Goal: Task Accomplishment & Management: Complete application form

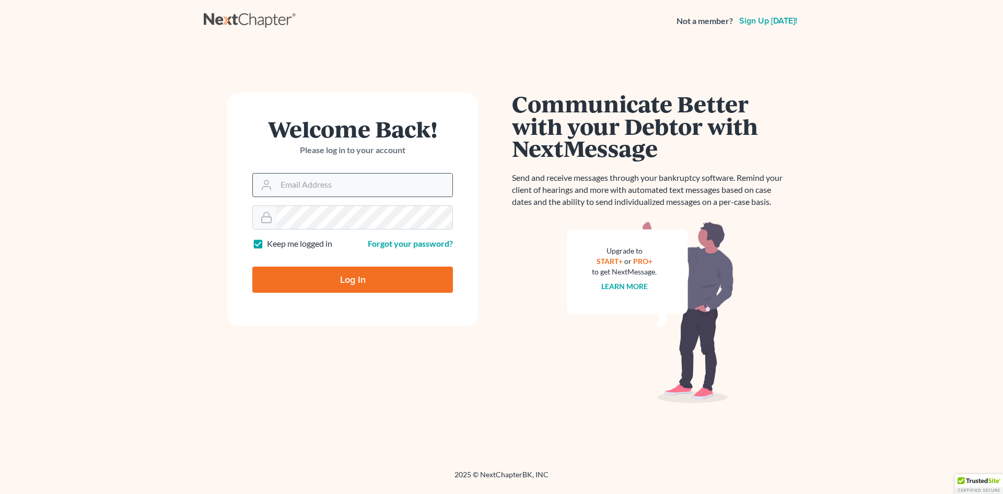
click at [371, 185] on input "Email Address" at bounding box center [364, 184] width 176 height 23
click at [364, 188] on input "Email Address" at bounding box center [364, 184] width 176 height 23
type input "[EMAIL_ADDRESS][DOMAIN_NAME]"
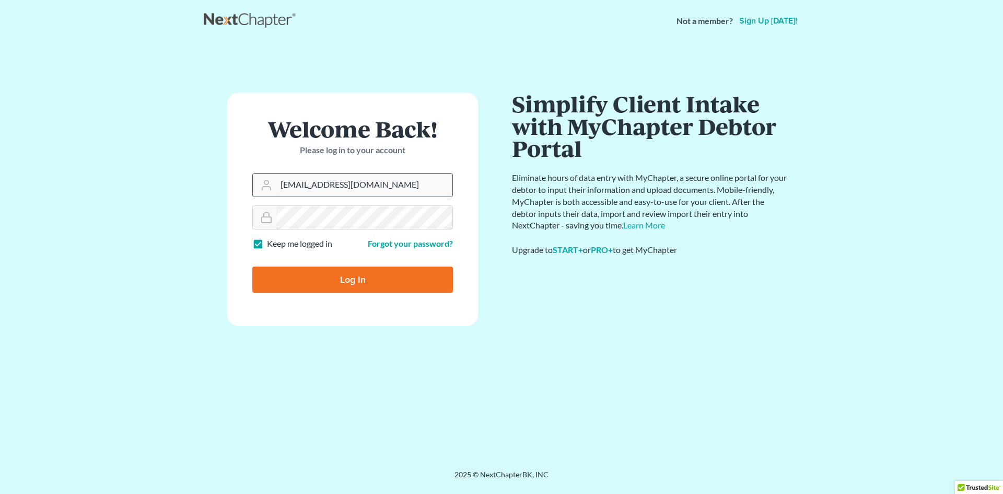
click at [252, 266] on input "Log In" at bounding box center [352, 279] width 201 height 26
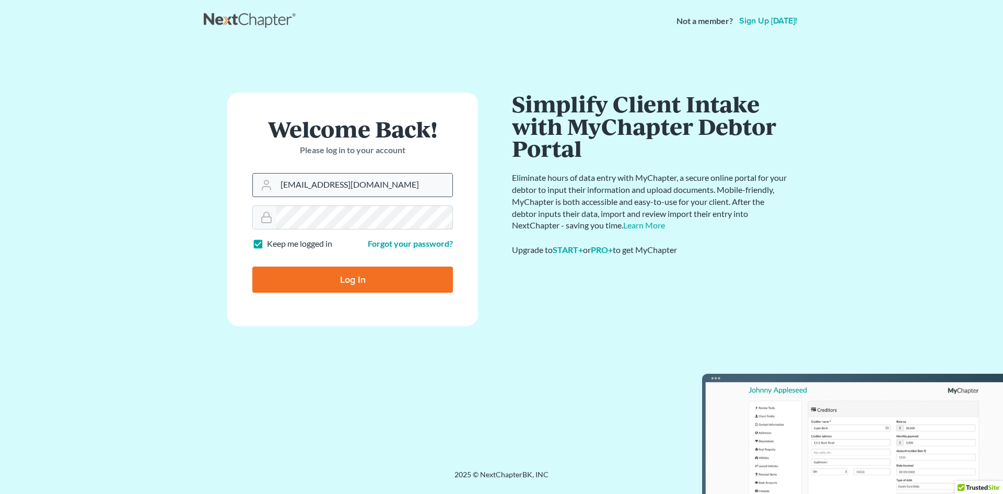
type input "Thinking..."
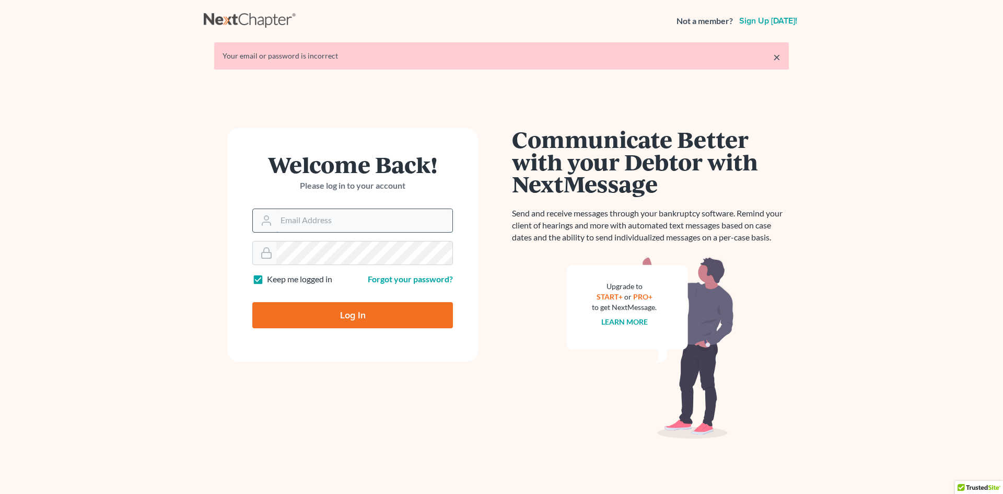
drag, startPoint x: 0, startPoint y: 0, endPoint x: 358, endPoint y: 222, distance: 421.2
click at [358, 222] on input "Email Address" at bounding box center [364, 220] width 176 height 23
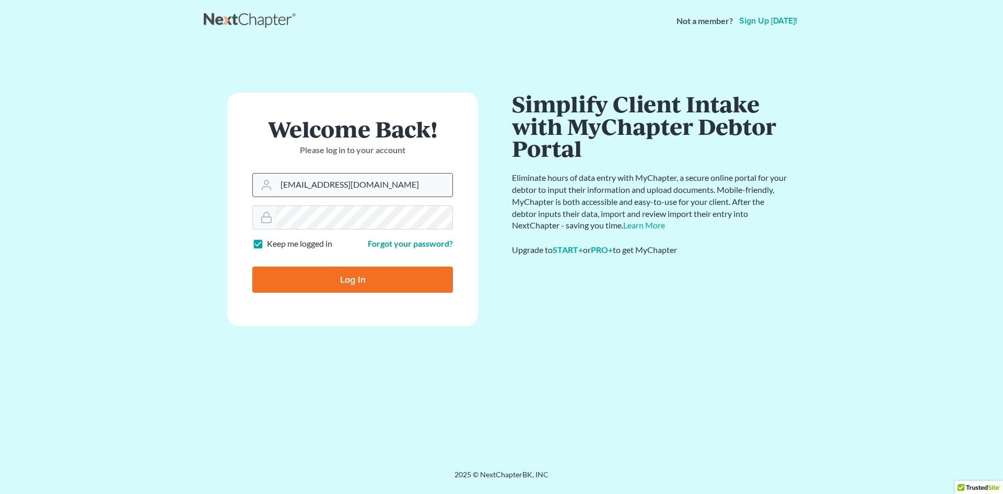
type input "info@klrassociates.com"
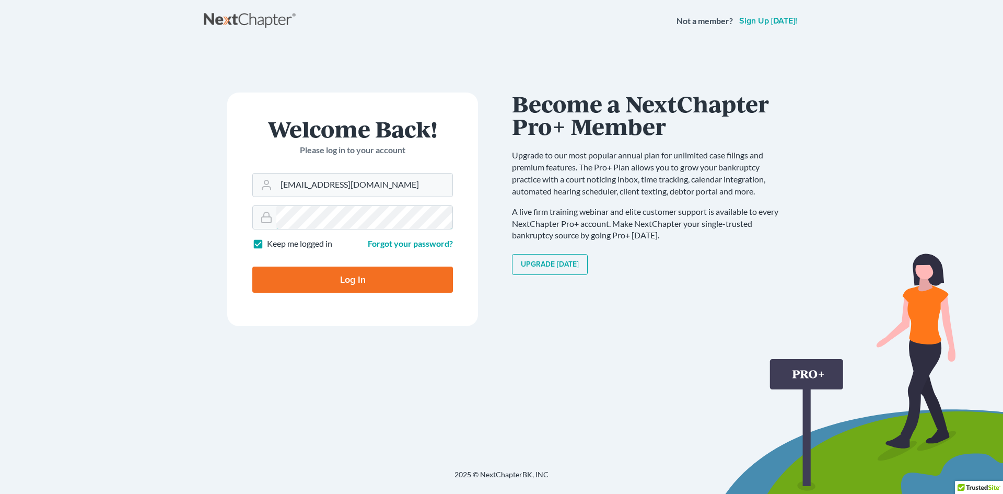
click at [252, 266] on input "Log In" at bounding box center [352, 279] width 201 height 26
type input "Thinking..."
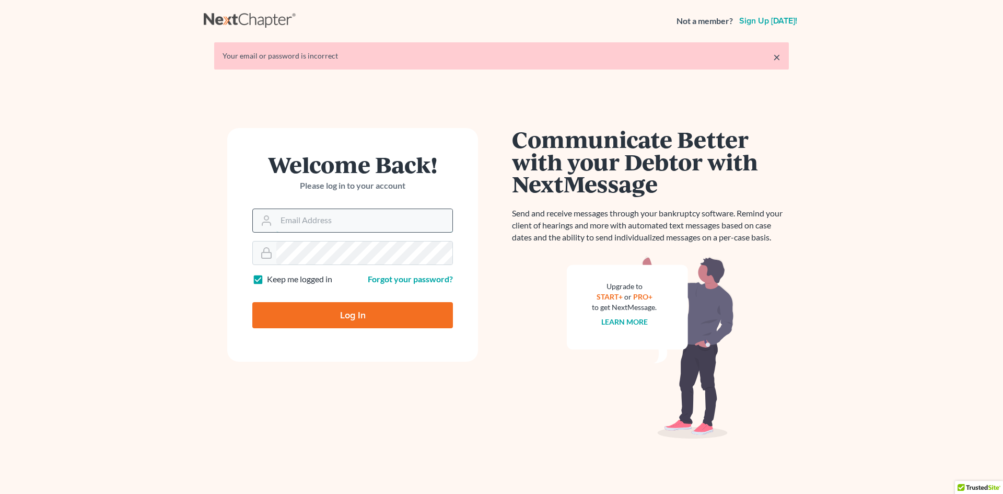
click at [344, 217] on input "Email Address" at bounding box center [364, 220] width 176 height 23
drag, startPoint x: 254, startPoint y: 195, endPoint x: 301, endPoint y: 199, distance: 47.2
click at [253, 194] on div "Welcome Back! Please log in to your account" at bounding box center [352, 180] width 201 height 55
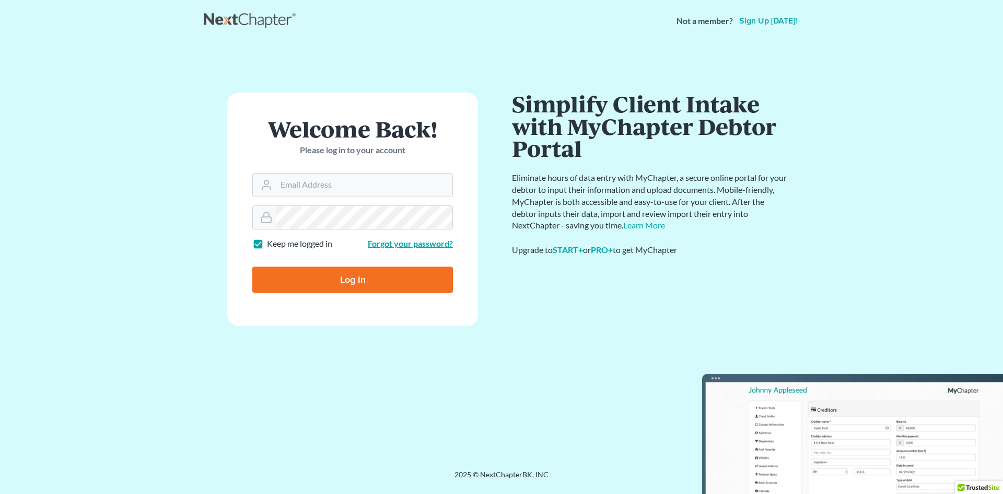
click at [418, 244] on link "Forgot your password?" at bounding box center [410, 243] width 85 height 10
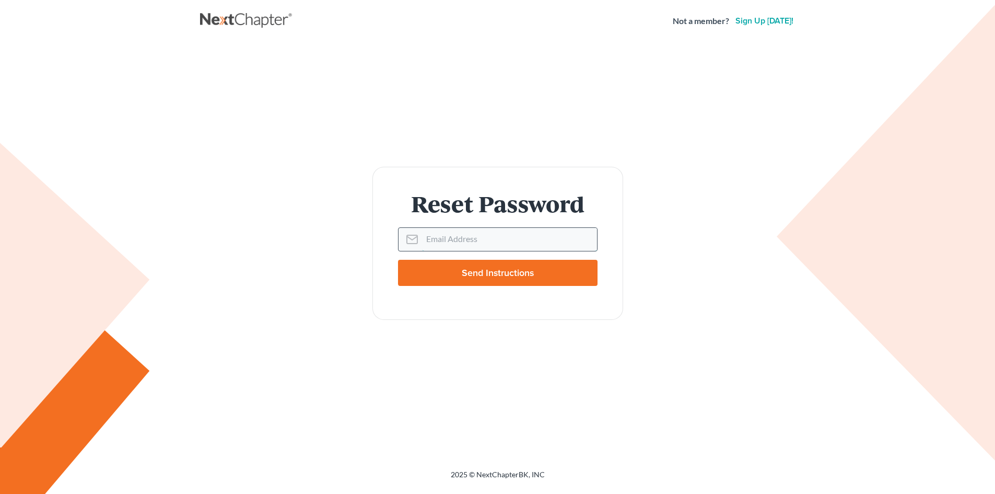
click at [424, 233] on input "Email Address" at bounding box center [509, 239] width 175 height 23
type input "info@klrassociates.com"
click at [398, 260] on input "Send Instructions" at bounding box center [498, 273] width 200 height 26
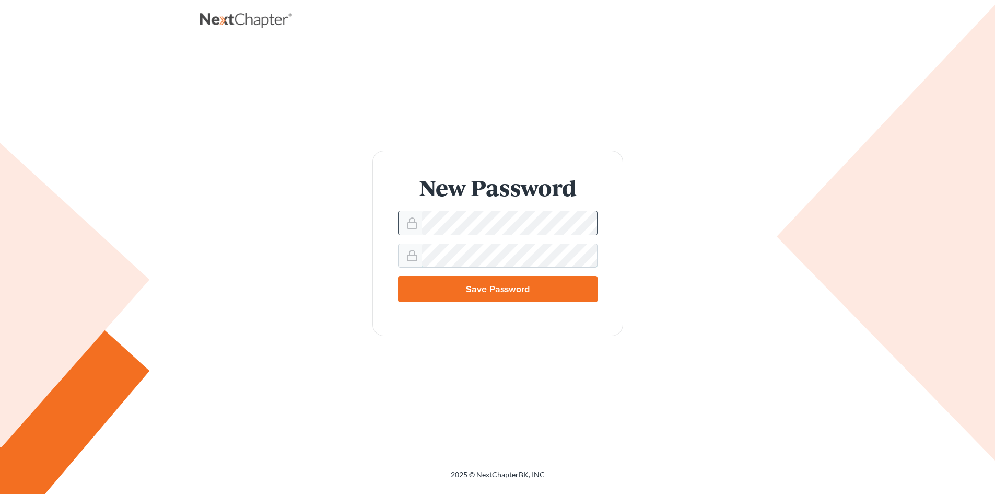
click at [398, 276] on input "Save Password" at bounding box center [498, 289] width 200 height 26
type input "Thinking..."
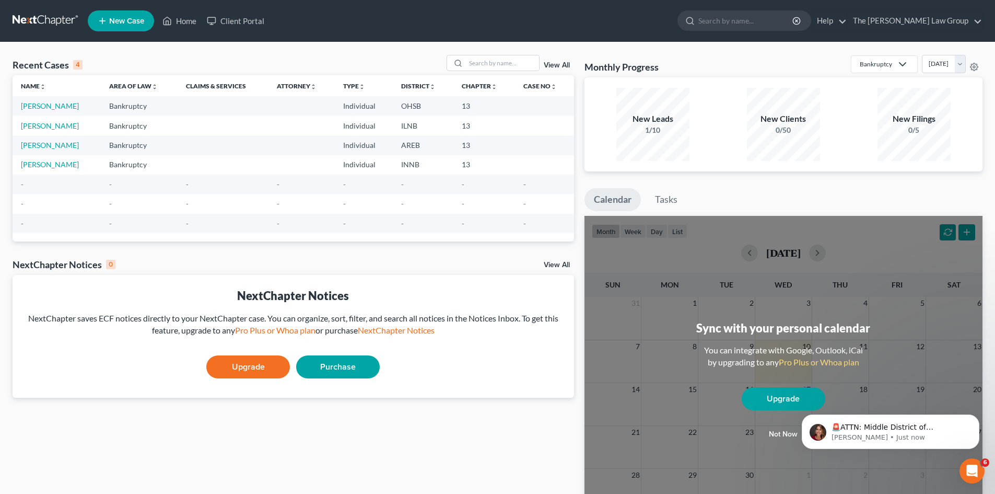
click at [118, 21] on span "New Case" at bounding box center [126, 21] width 35 height 8
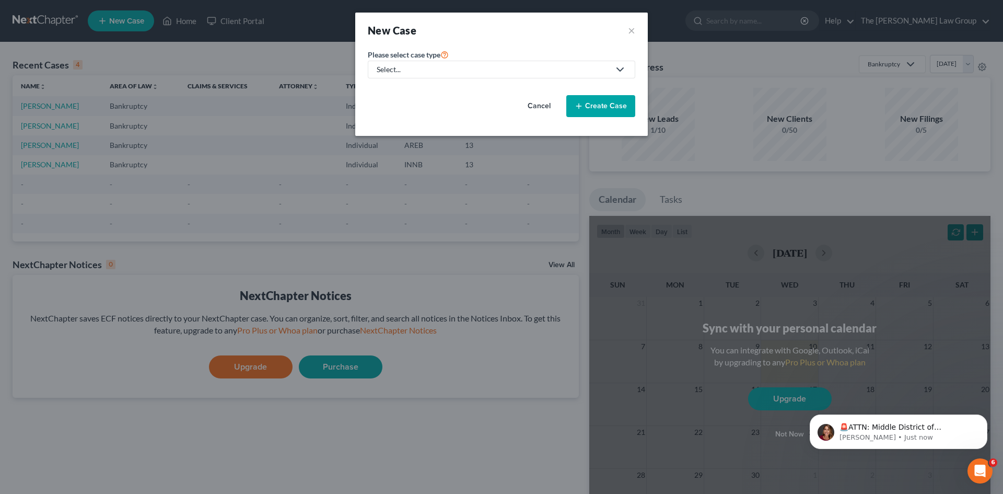
click at [484, 70] on div "Select..." at bounding box center [493, 69] width 233 height 10
click at [411, 92] on div "Bankruptcy" at bounding box center [398, 90] width 41 height 10
select select "19"
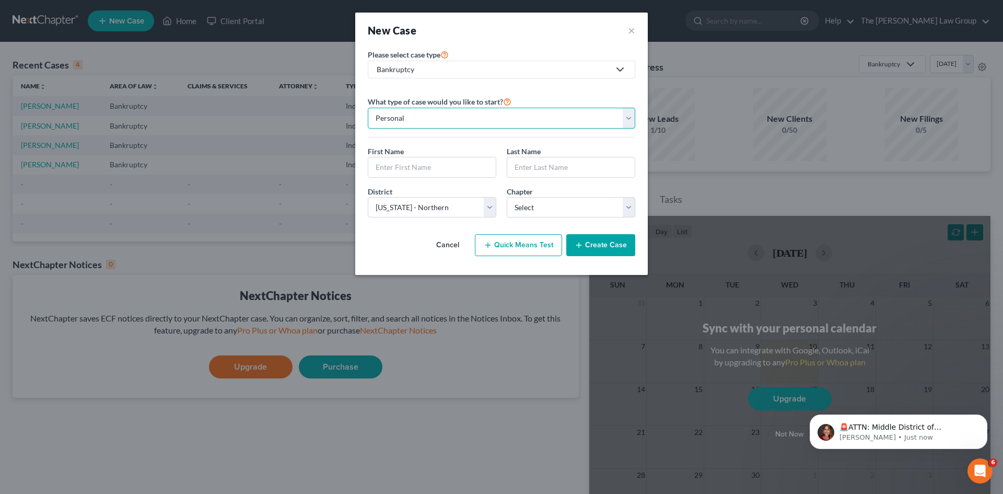
click at [444, 120] on select "Personal Business" at bounding box center [501, 118] width 267 height 21
click at [368, 108] on select "Personal Business" at bounding box center [501, 118] width 267 height 21
click at [425, 168] on input "text" at bounding box center [431, 167] width 127 height 20
type input "[PERSON_NAME]"
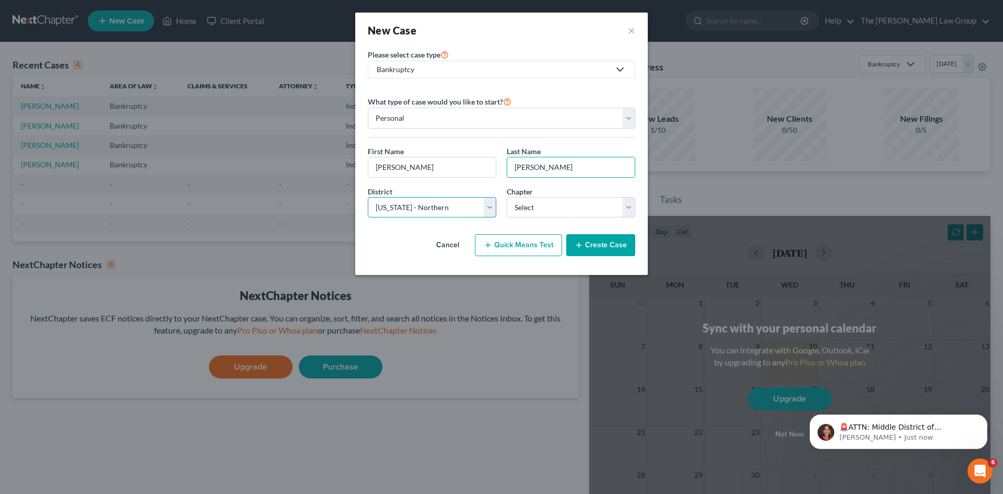
click at [473, 206] on select "Select Alabama - Middle Alabama - Northern Alabama - Southern Alaska Arizona Ar…" at bounding box center [432, 207] width 129 height 21
click at [486, 206] on select "Select Alabama - Middle Alabama - Northern Alabama - Southern Alaska Arizona Ar…" at bounding box center [432, 207] width 129 height 21
select select "42"
click at [368, 197] on select "Select Alabama - Middle Alabama - Northern Alabama - Southern Alaska Arizona Ar…" at bounding box center [432, 207] width 129 height 21
click at [557, 212] on select "Select 7 11 12 13" at bounding box center [571, 207] width 129 height 21
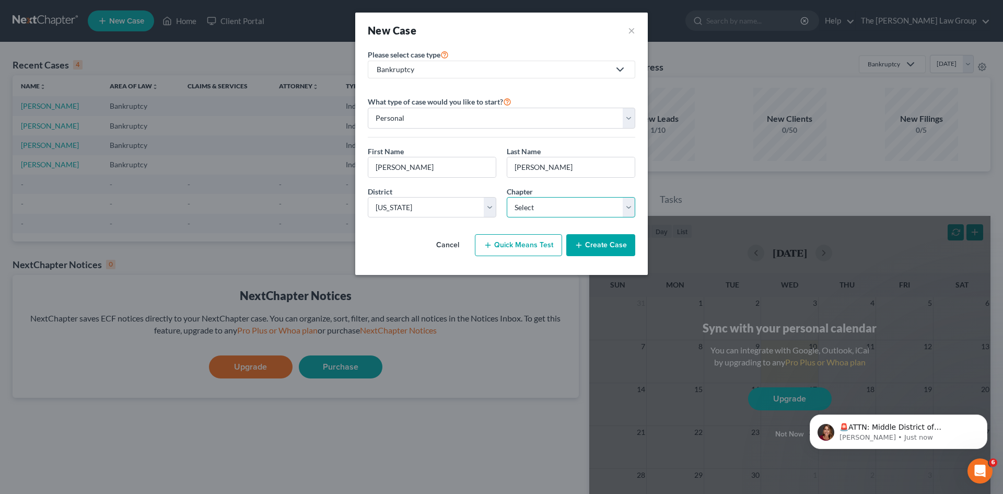
select select "3"
click at [507, 197] on select "Select 7 11 12 13" at bounding box center [571, 207] width 129 height 21
click at [602, 243] on button "Create Case" at bounding box center [600, 245] width 69 height 22
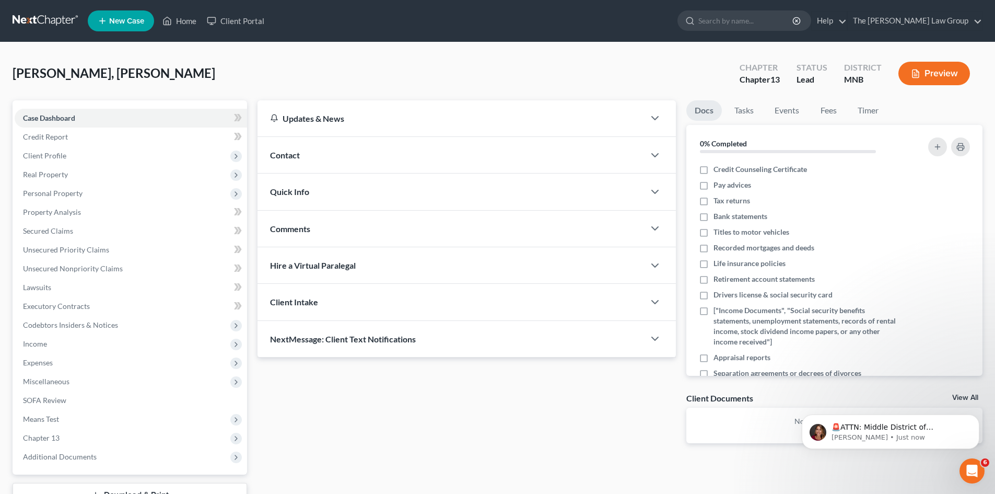
click at [289, 155] on span "Contact" at bounding box center [285, 155] width 30 height 10
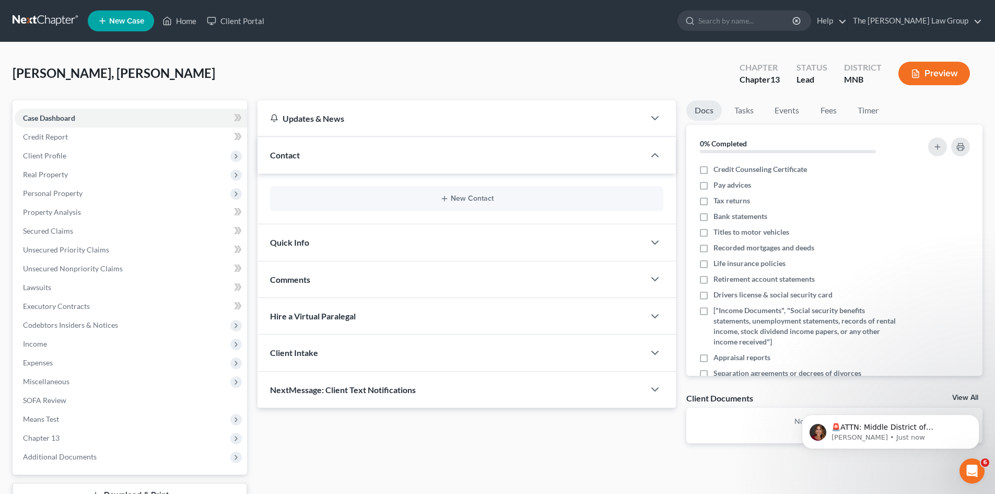
click at [289, 155] on span "Contact" at bounding box center [285, 155] width 30 height 10
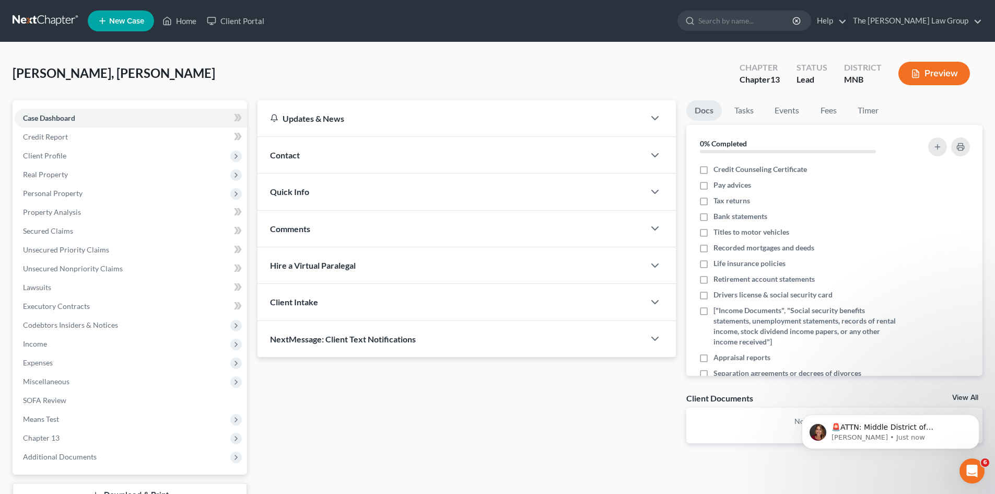
click at [300, 199] on div "Quick Info" at bounding box center [451, 191] width 387 height 36
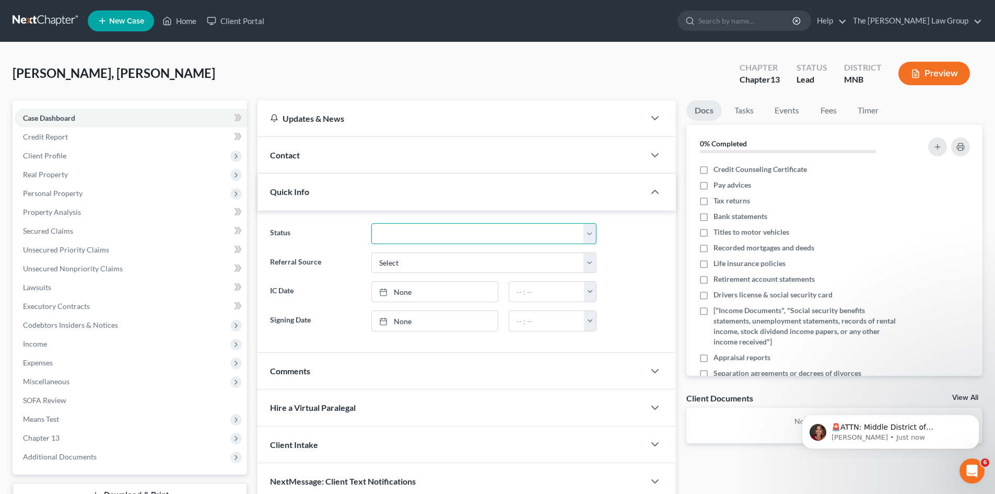
click at [436, 229] on select "Discharged Discharged & Reported Discharge Litigation Dismissal Notice Dismisse…" at bounding box center [483, 233] width 225 height 21
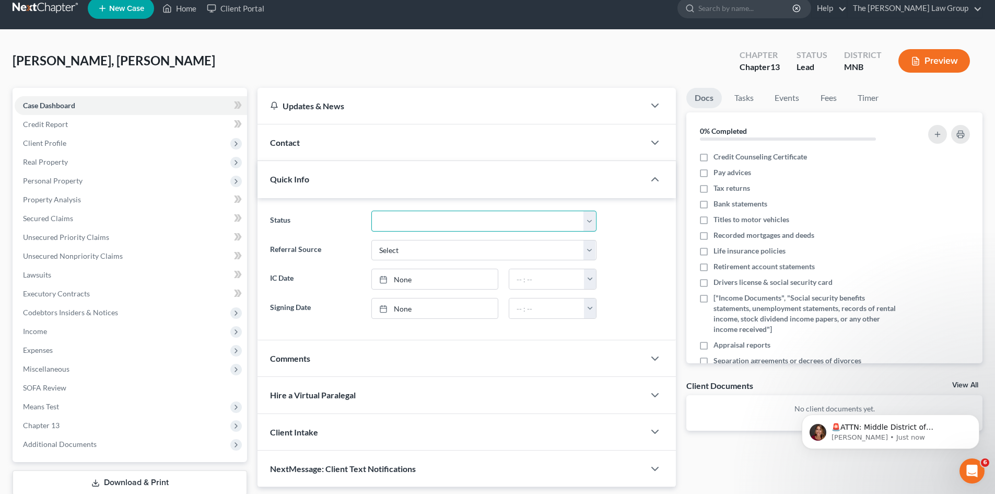
scroll to position [80, 0]
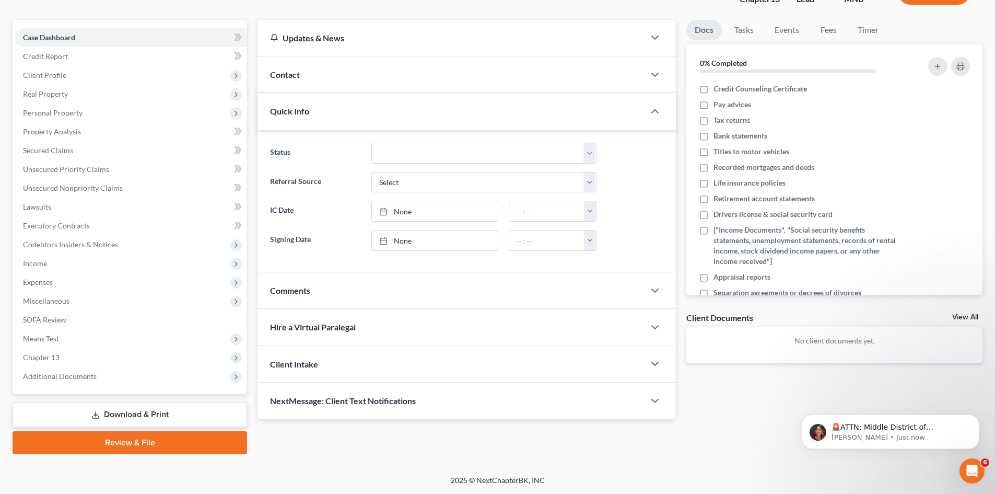
click at [673, 444] on div "Updates & News × Minnesota District Notes Take a look at NextChapter's District…" at bounding box center [620, 237] width 736 height 434
click at [61, 79] on span "Client Profile" at bounding box center [44, 75] width 43 height 9
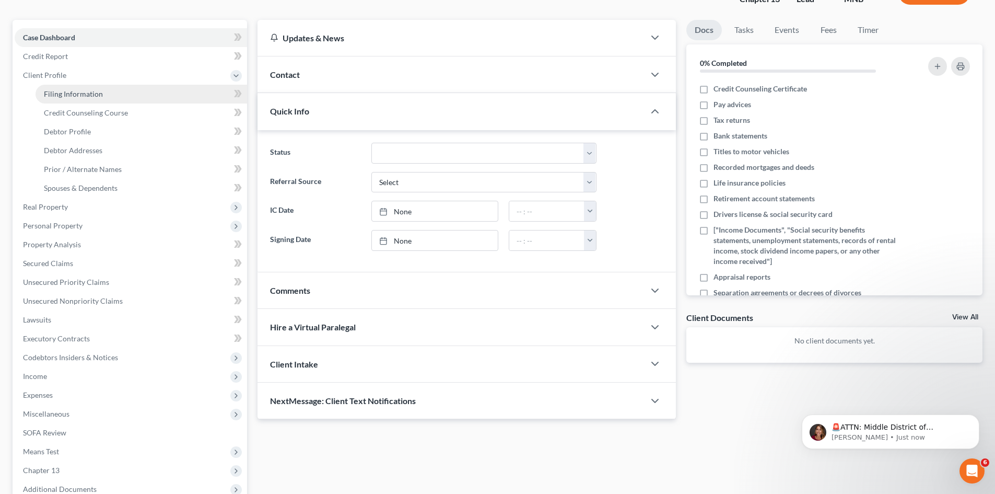
click at [89, 91] on span "Filing Information" at bounding box center [73, 93] width 59 height 9
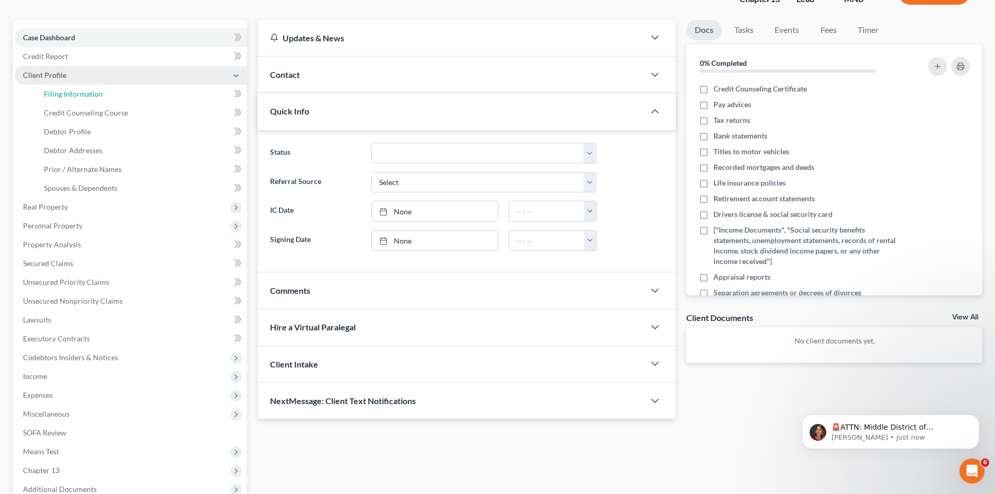
select select "1"
select select "0"
select select "3"
select select "42"
select select "24"
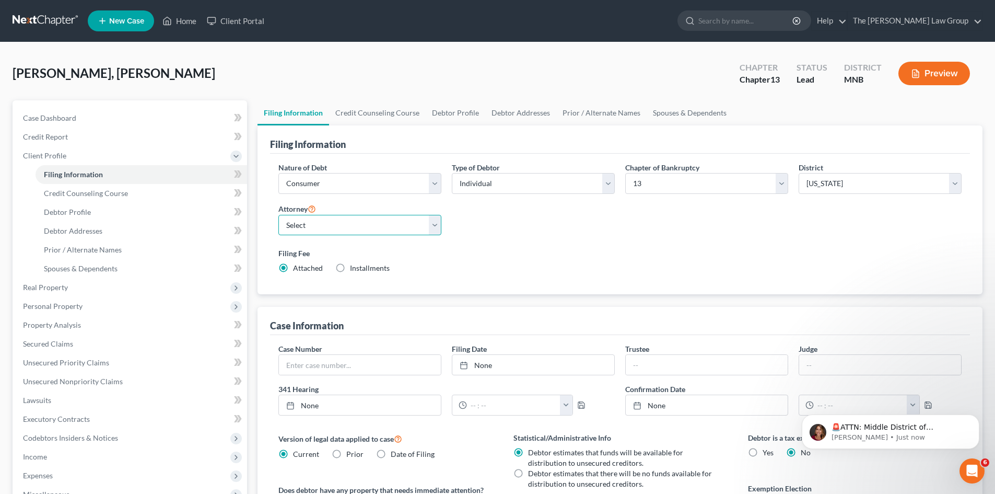
click at [373, 224] on select "Select Pavielle Dortch - GANB" at bounding box center [359, 225] width 163 height 21
click at [371, 225] on select "Select Pavielle Dortch - GANB" at bounding box center [359, 225] width 163 height 21
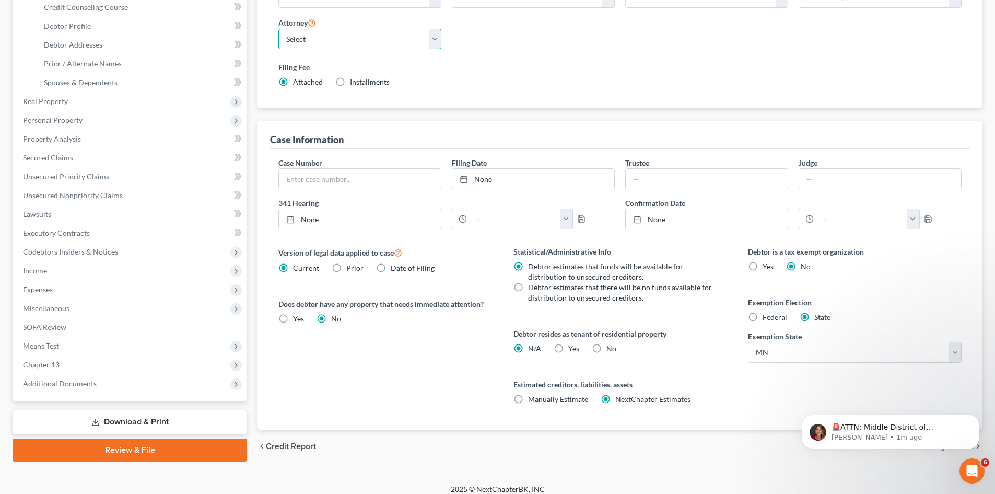
scroll to position [195, 0]
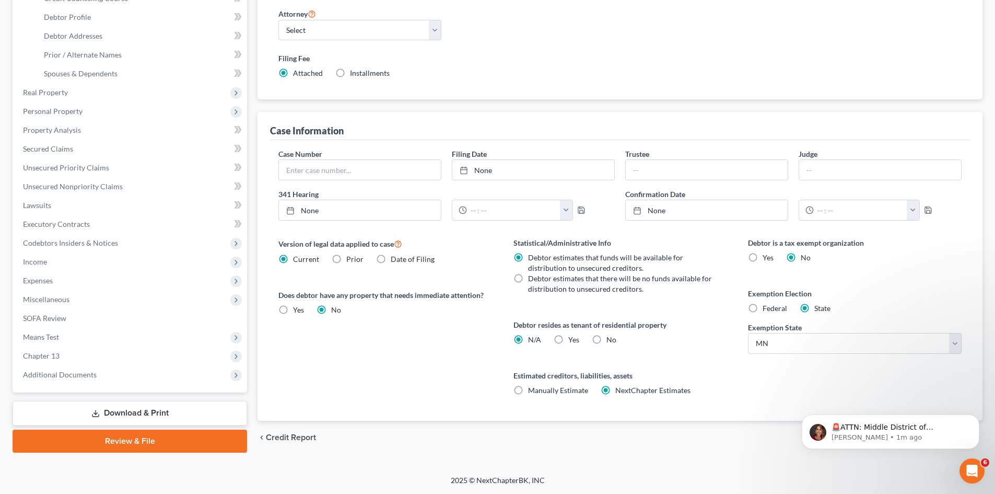
click at [607, 339] on label "No" at bounding box center [612, 339] width 10 height 10
click at [611, 339] on input "No" at bounding box center [614, 337] width 7 height 7
radio input "true"
radio input "false"
click at [528, 388] on label "Manually Estimate Manually Estimate" at bounding box center [558, 390] width 60 height 10
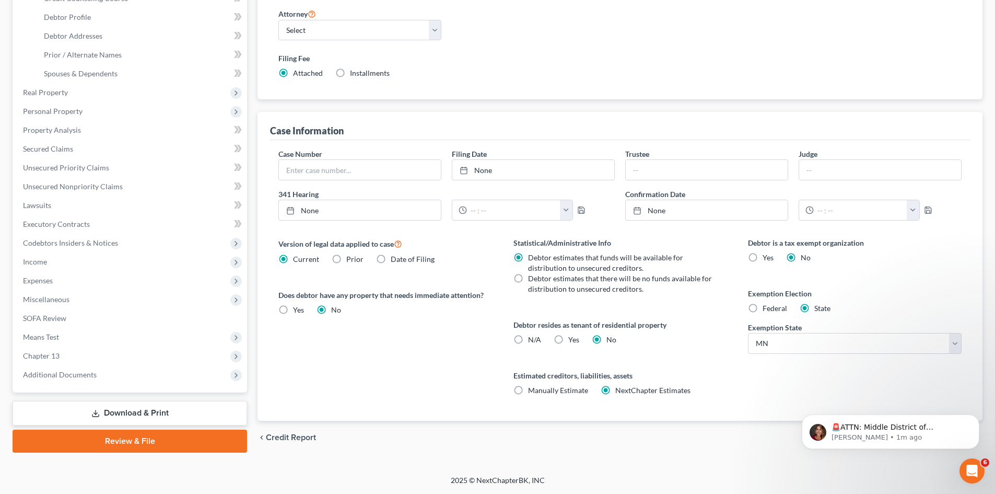
click at [532, 388] on input "Manually Estimate Manually Estimate" at bounding box center [535, 388] width 7 height 7
radio input "true"
radio input "false"
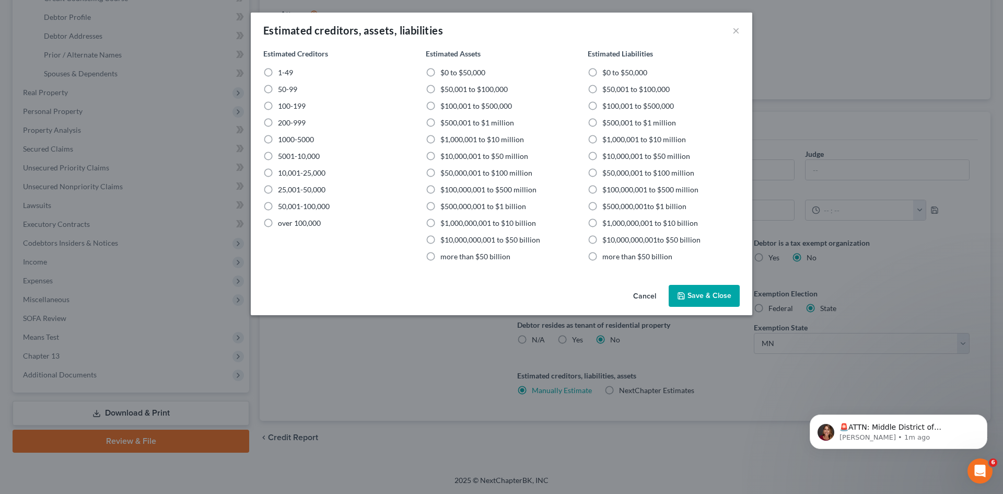
click at [278, 72] on label "1-49" at bounding box center [285, 72] width 15 height 10
click at [282, 72] on input "1-49" at bounding box center [285, 70] width 7 height 7
radio input "true"
click at [440, 106] on label "$100,001 to $500,000" at bounding box center [476, 106] width 72 height 10
click at [445, 106] on input "$100,001 to $500,000" at bounding box center [448, 104] width 7 height 7
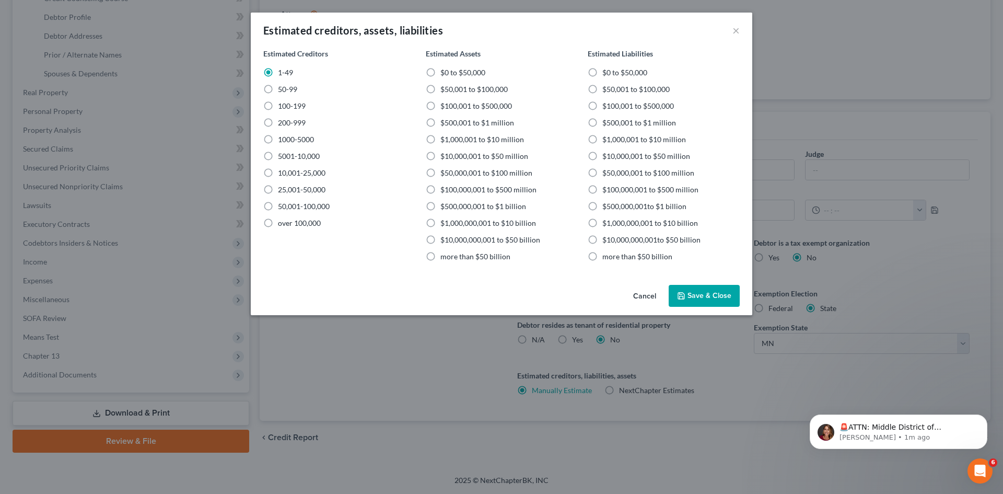
radio input "true"
click at [602, 106] on label "$100,001 to $500,000" at bounding box center [638, 106] width 72 height 10
click at [607, 106] on input "$100,001 to $500,000" at bounding box center [610, 104] width 7 height 7
radio input "true"
click at [708, 292] on button "Save & Close" at bounding box center [704, 296] width 71 height 22
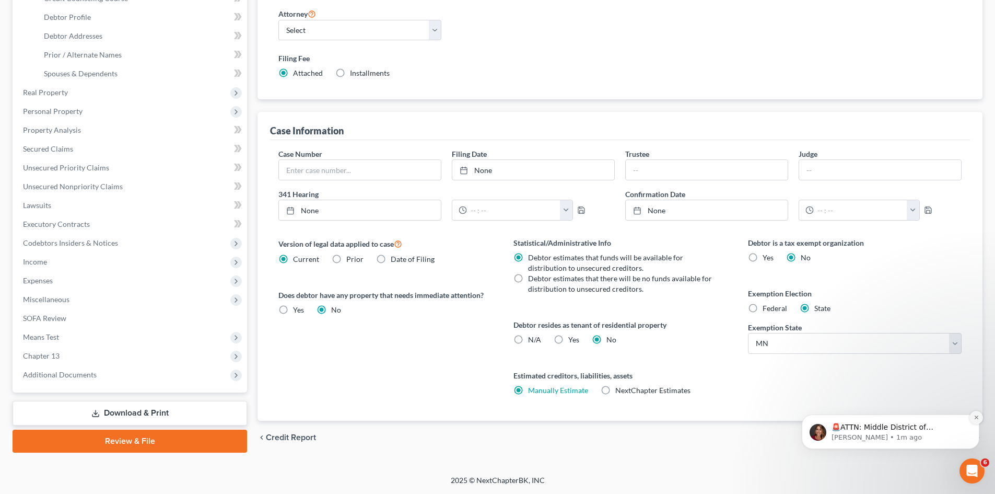
click at [977, 417] on icon "Dismiss notification" at bounding box center [977, 417] width 6 height 6
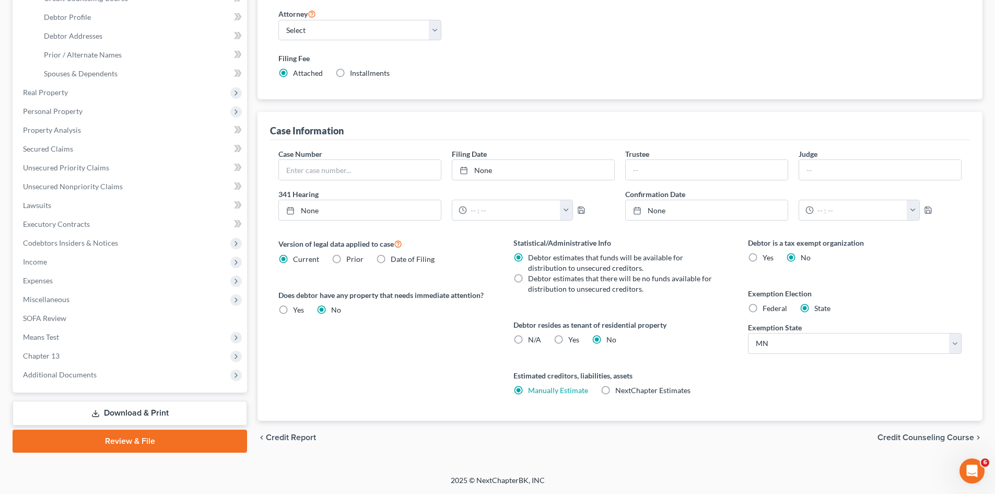
click at [909, 435] on span "Credit Counseling Course" at bounding box center [926, 437] width 97 height 8
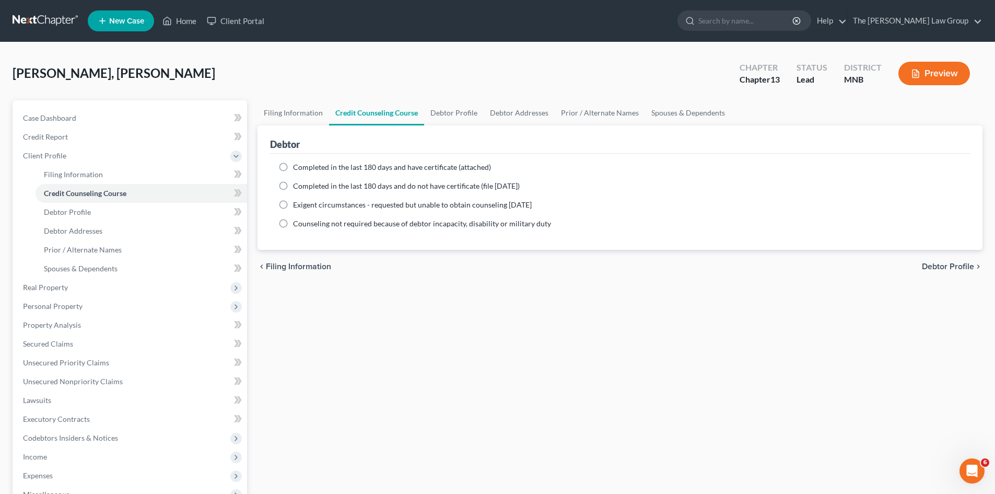
click at [293, 167] on label "Completed in the last 180 days and have certificate (attached)" at bounding box center [392, 167] width 198 height 10
click at [297, 167] on input "Completed in the last 180 days and have certificate (attached)" at bounding box center [300, 165] width 7 height 7
radio input "true"
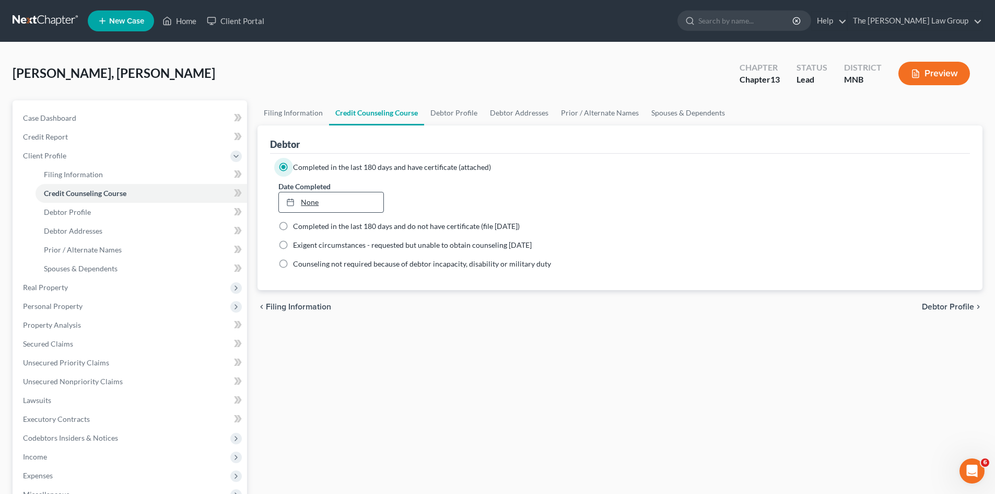
click at [339, 202] on link "None" at bounding box center [331, 202] width 104 height 20
type input "9/10/2025"
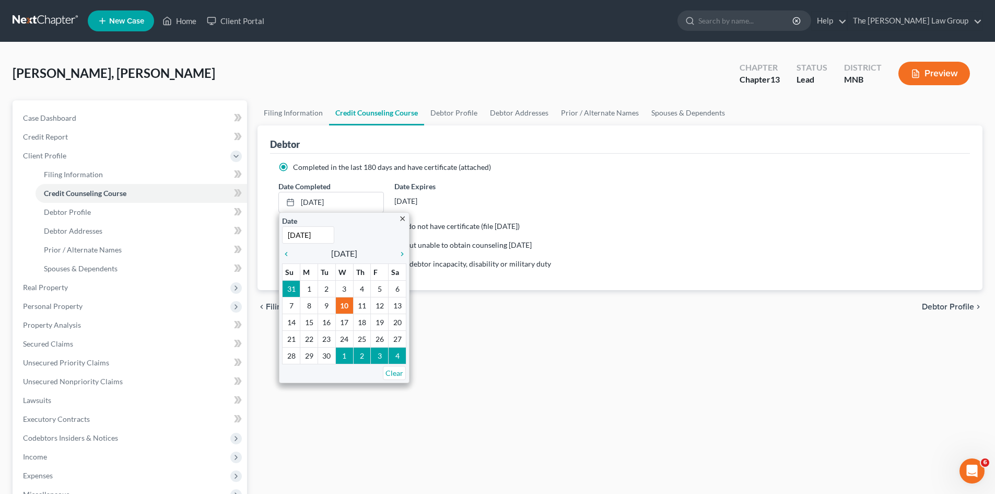
click at [554, 181] on div "Date Completed 9/10/2025 close Date 9/10/2025 Time 12:00 AM chevron_left Septem…" at bounding box center [620, 197] width 694 height 32
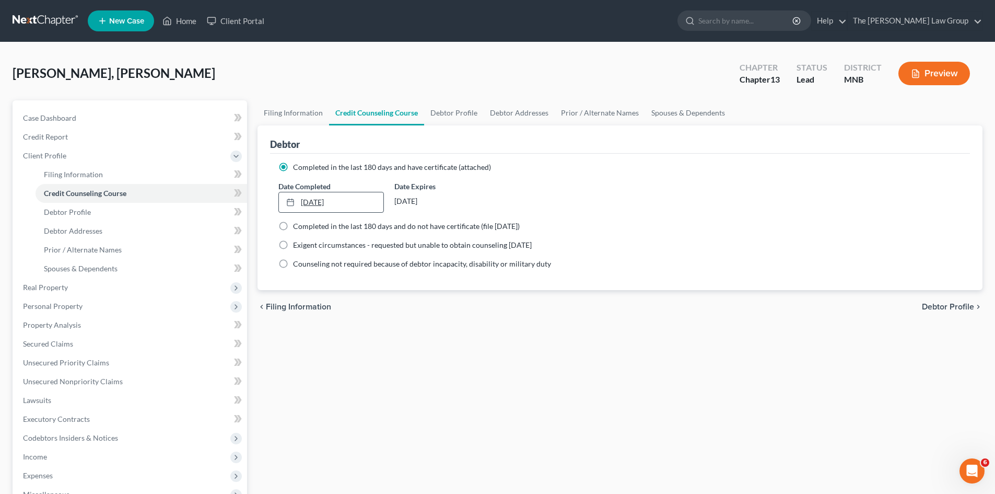
click at [302, 200] on link "9/10/2025" at bounding box center [331, 202] width 104 height 20
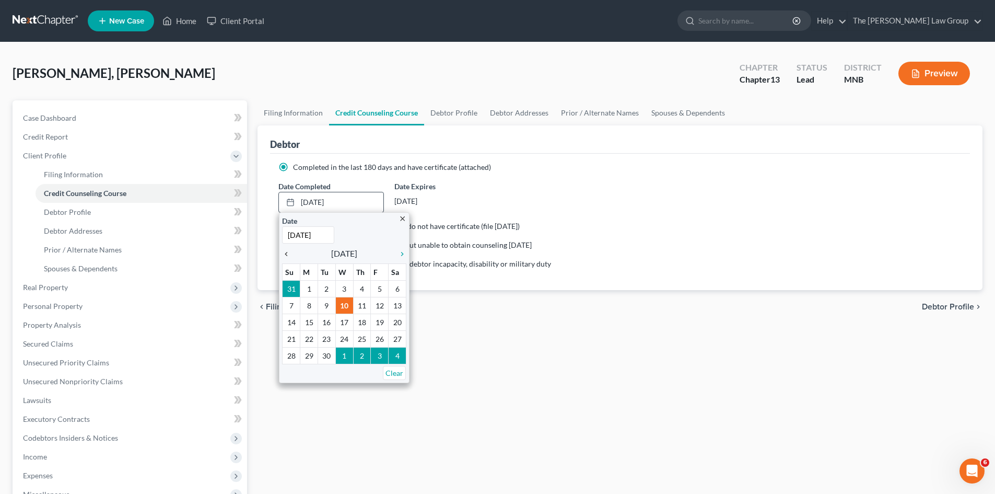
click at [290, 253] on icon "chevron_left" at bounding box center [289, 254] width 14 height 8
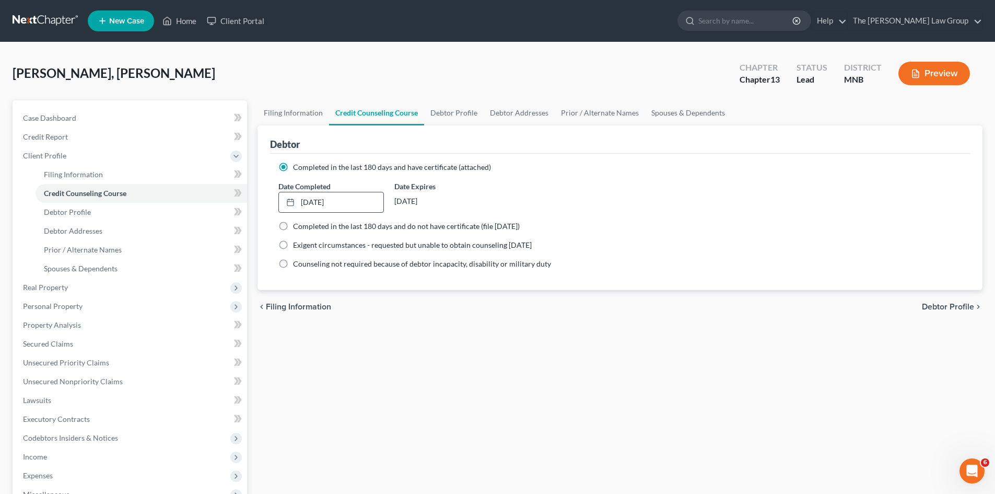
click at [938, 306] on span "Debtor Profile" at bounding box center [948, 307] width 52 height 8
select select "0"
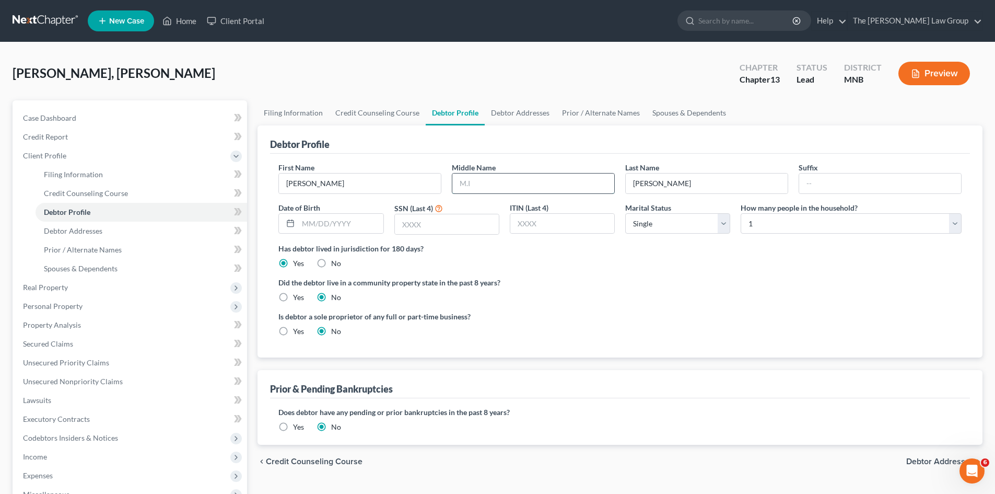
click at [505, 183] on input "text" at bounding box center [533, 183] width 162 height 20
type input "HOSEA"
click at [541, 223] on input "text" at bounding box center [562, 224] width 104 height 20
type input "6968"
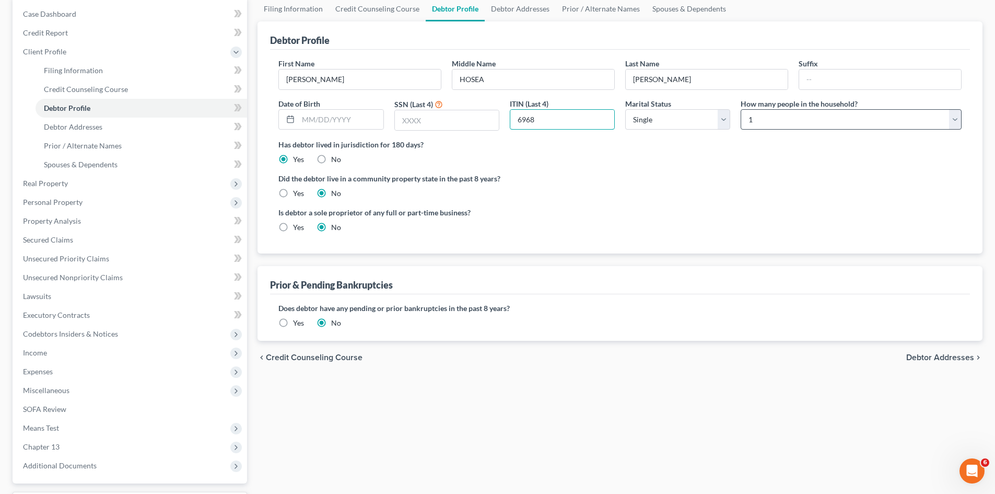
scroll to position [104, 0]
click at [293, 321] on label "Yes" at bounding box center [298, 322] width 11 height 10
click at [297, 321] on input "Yes" at bounding box center [300, 320] width 7 height 7
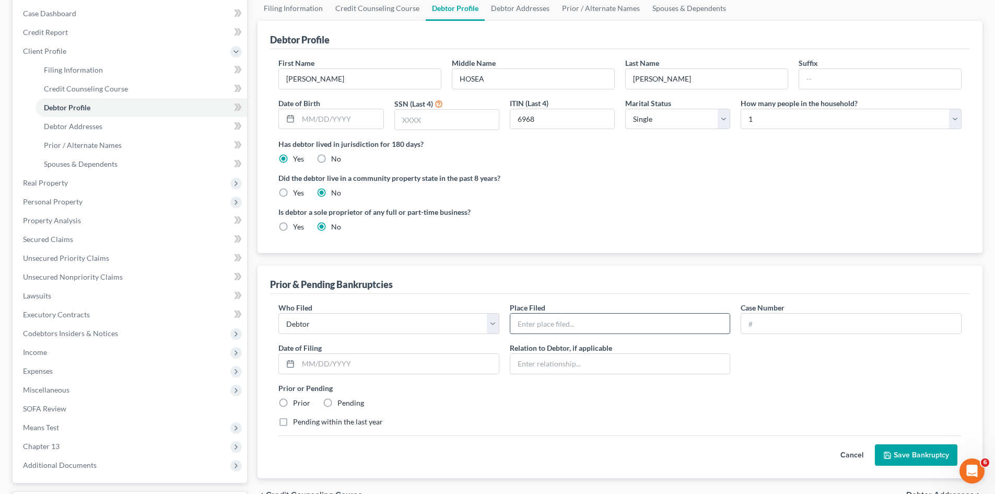
click at [570, 319] on input "text" at bounding box center [620, 323] width 220 height 20
type input "d"
type input "M"
type input "d"
type input "District of Minnesota"
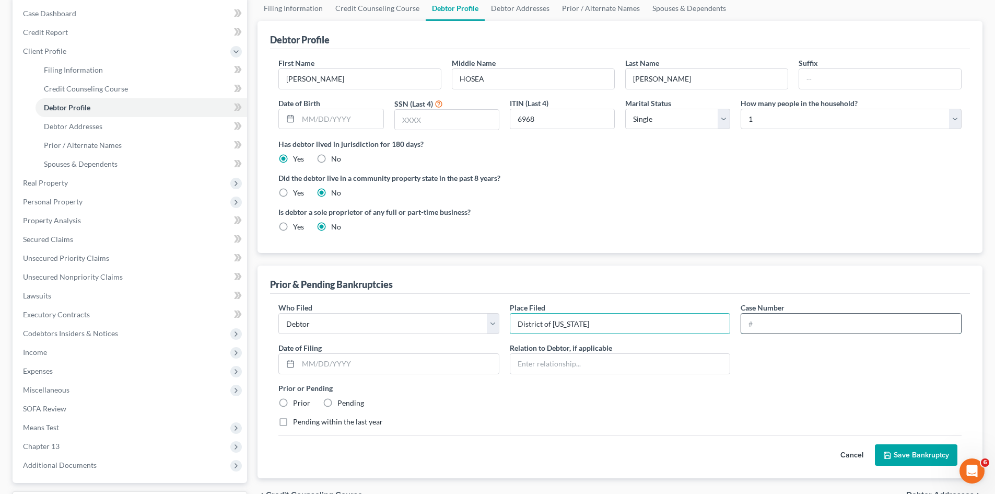
click at [771, 324] on input "text" at bounding box center [851, 323] width 220 height 20
paste input "25-42752"
type input "25-42752"
click at [365, 357] on input "text" at bounding box center [398, 364] width 201 height 20
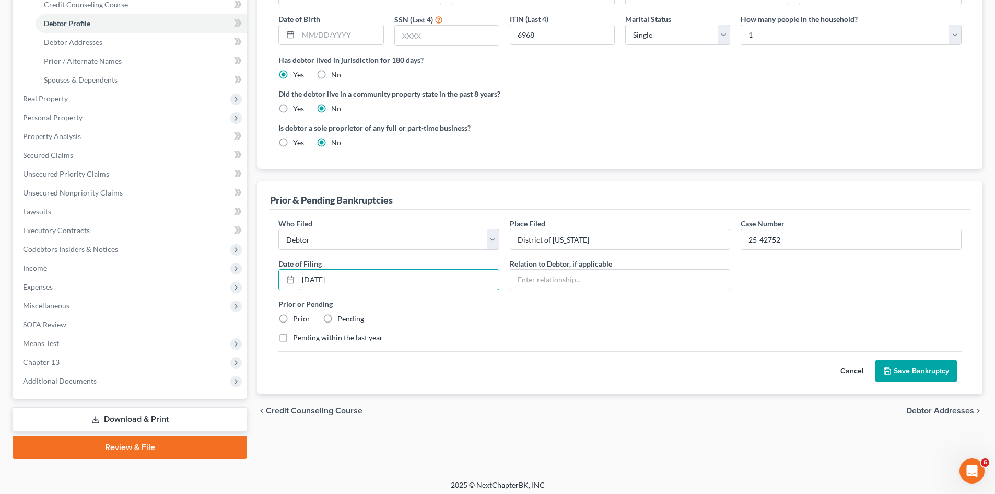
scroll to position [193, 0]
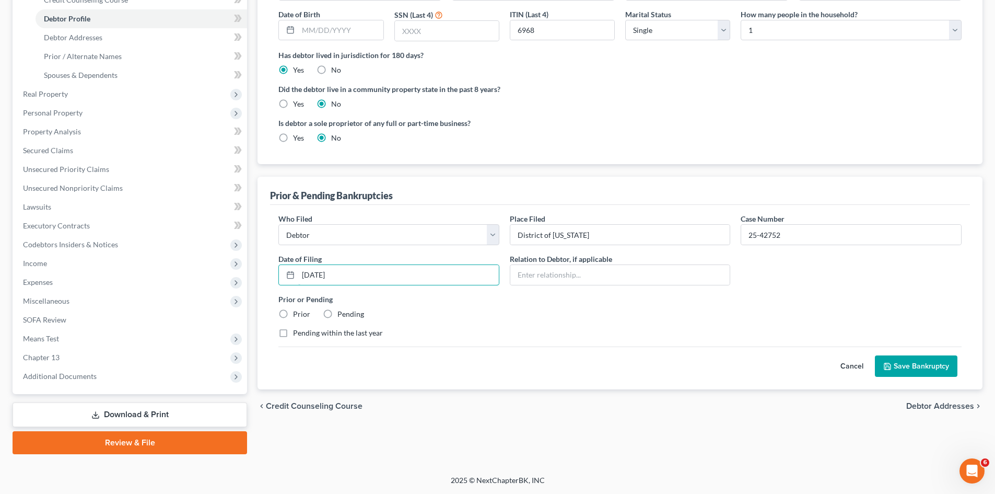
type input "08/22/2025"
click at [293, 313] on label "Prior" at bounding box center [301, 314] width 17 height 10
click at [297, 313] on input "Prior" at bounding box center [300, 312] width 7 height 7
radio input "true"
click at [913, 365] on button "Save Bankruptcy" at bounding box center [916, 366] width 83 height 22
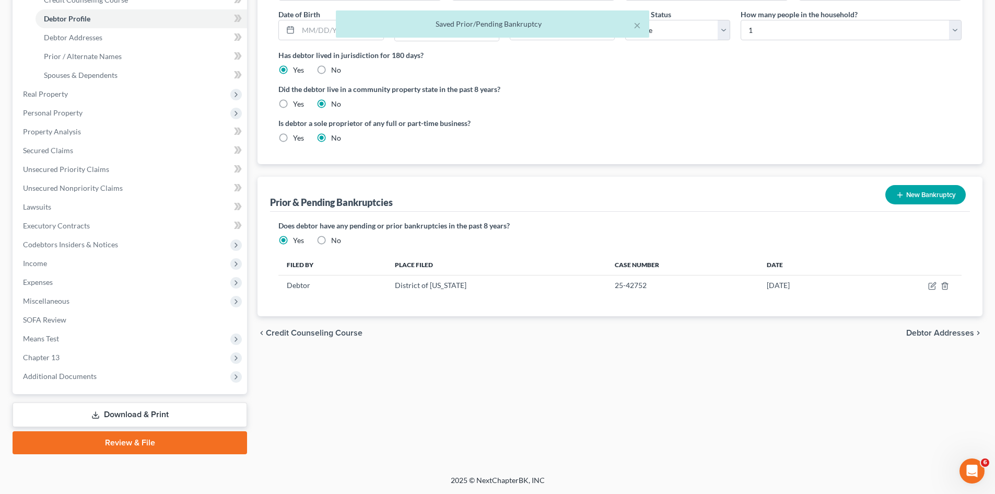
click at [935, 332] on span "Debtor Addresses" at bounding box center [940, 333] width 68 height 8
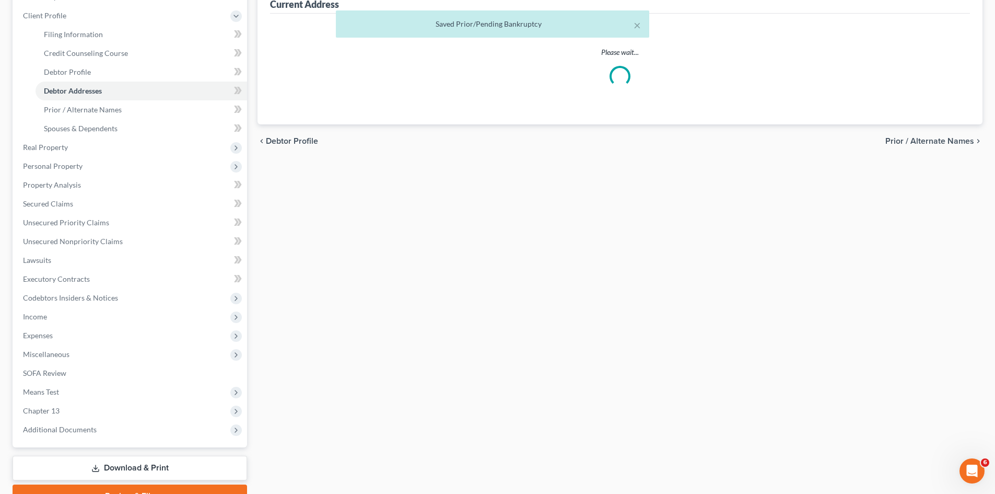
select select "0"
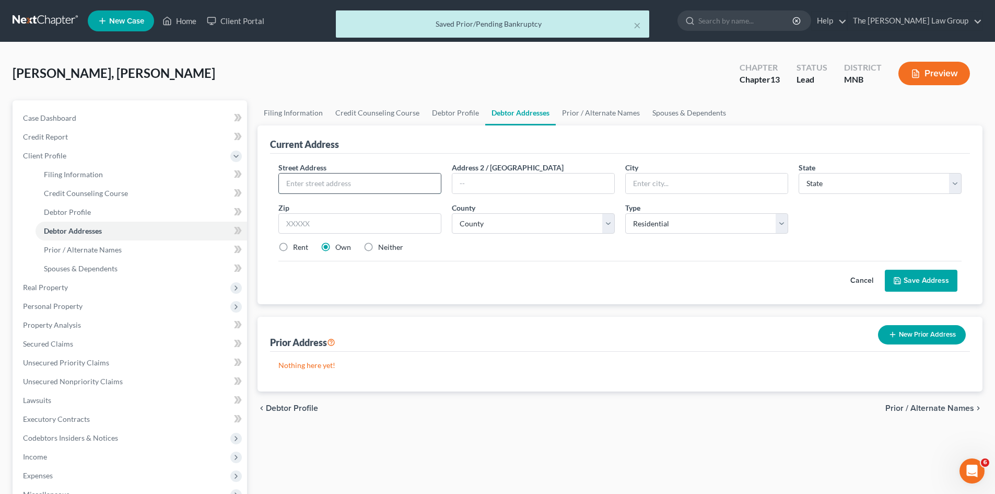
click at [298, 180] on input "text" at bounding box center [360, 183] width 162 height 20
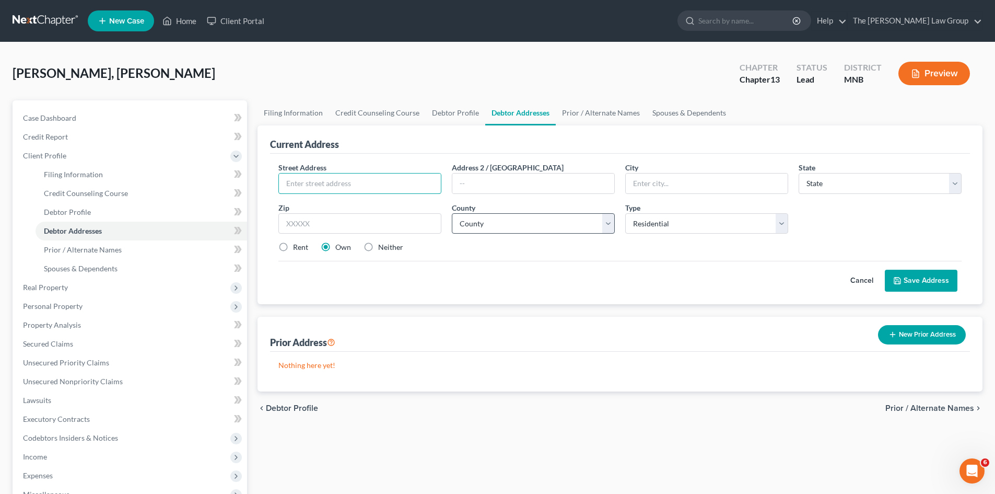
paste input "8748 WALTON AOKS DR"
type input "8748 WALTON AOKS DR"
click at [652, 181] on input "text" at bounding box center [707, 183] width 162 height 20
paste input "BLOOMINGTON"
type input "BLOOMINGTON"
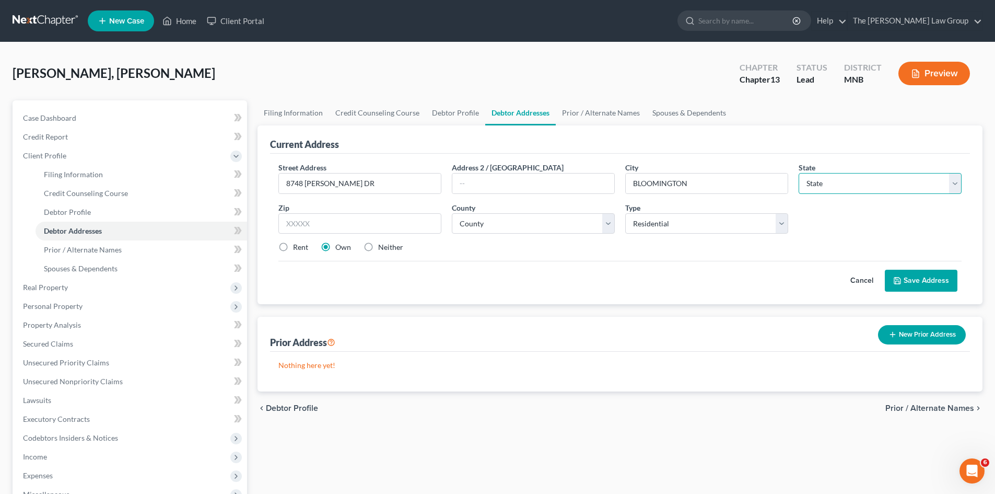
click at [842, 183] on select "State AL AK AR AZ CA CO CT DE DC FL GA GU HI ID IL IN IA KS KY LA ME MD MA MI M…" at bounding box center [880, 183] width 163 height 21
select select "24"
click at [799, 173] on select "State AL AK AR AZ CA CO CT DE DC FL GA GU HI ID IL IN IA KS KY LA ME MD MA MI M…" at bounding box center [880, 183] width 163 height 21
click at [315, 222] on input "text" at bounding box center [359, 223] width 163 height 21
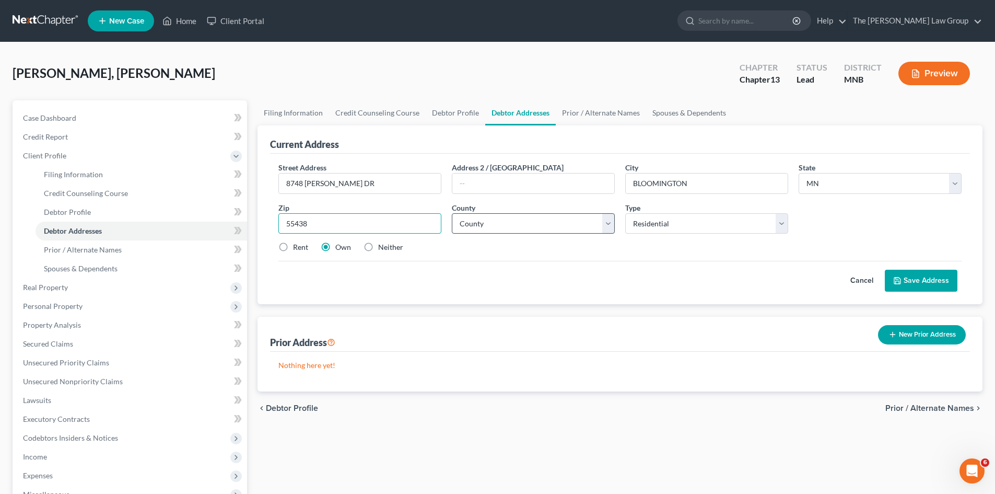
type input "55438"
click at [536, 216] on select "County Aitkin County Anoka County Becker County Beltrami County Benton County B…" at bounding box center [533, 223] width 163 height 21
type input "Minneapolis"
select select "26"
click at [452, 213] on select "County Aitkin County Anoka County Becker County Beltrami County Benton County B…" at bounding box center [533, 223] width 163 height 21
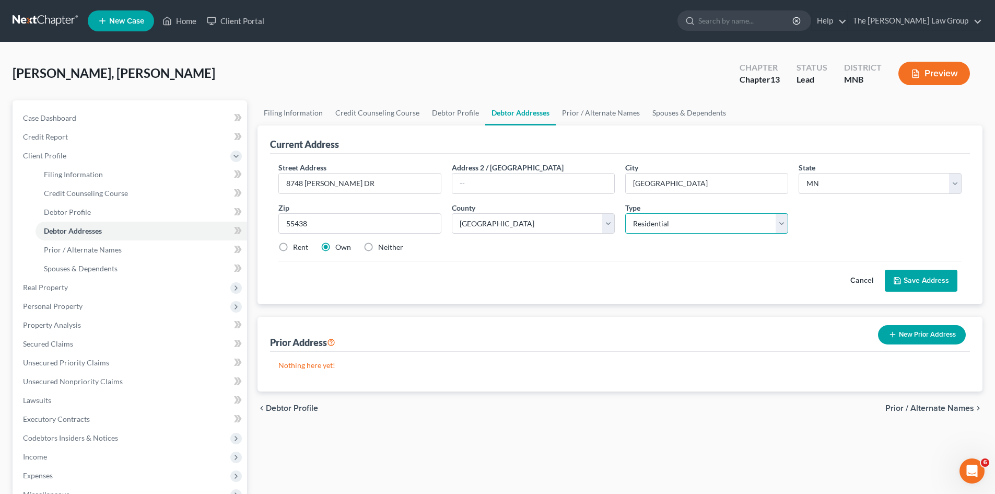
click at [691, 228] on select "Select Residential Mailing Rental Business" at bounding box center [706, 223] width 163 height 21
click at [625, 213] on select "Select Residential Mailing Rental Business" at bounding box center [706, 223] width 163 height 21
click at [922, 279] on button "Save Address" at bounding box center [921, 281] width 73 height 22
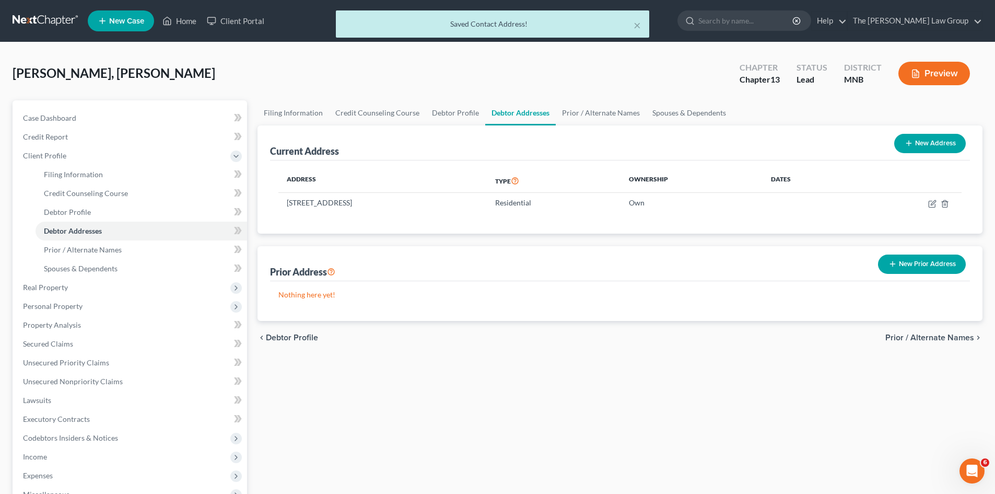
click at [948, 336] on span "Prior / Alternate Names" at bounding box center [930, 337] width 89 height 8
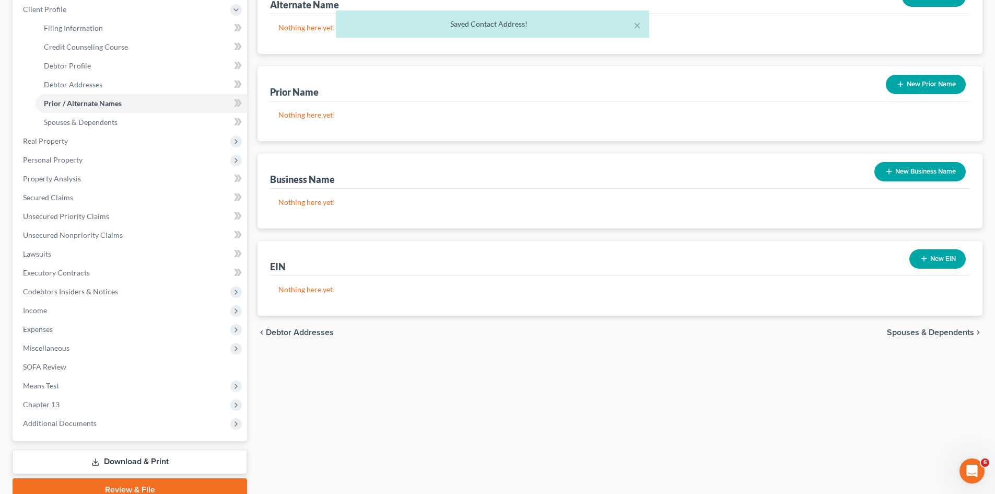
scroll to position [193, 0]
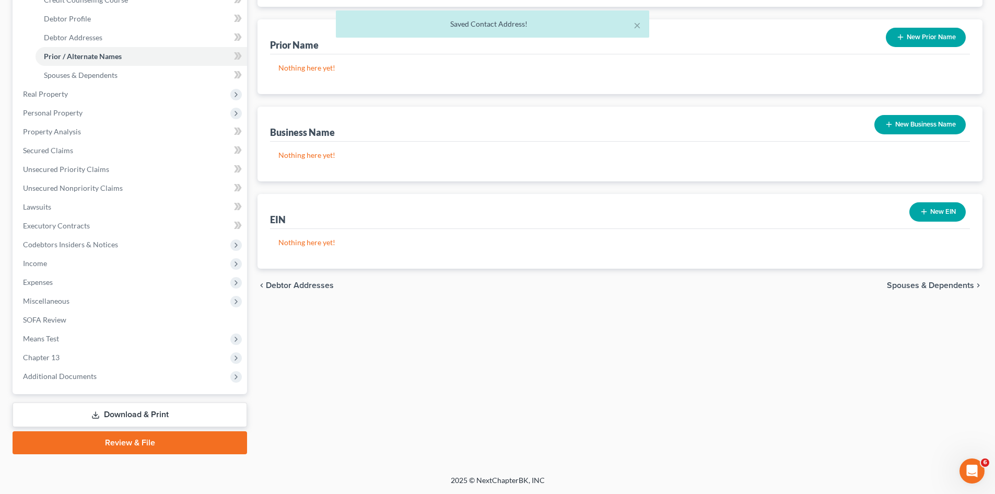
click at [934, 286] on span "Spouses & Dependents" at bounding box center [930, 285] width 87 height 8
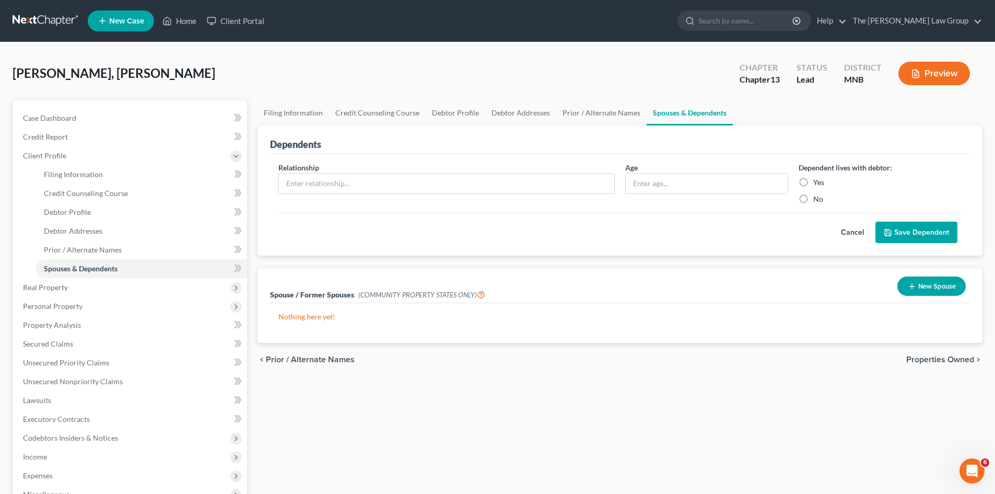
click at [813, 200] on label "No" at bounding box center [818, 199] width 10 height 10
click at [818, 200] on input "No" at bounding box center [821, 197] width 7 height 7
radio input "true"
click at [953, 355] on span "Properties Owned" at bounding box center [940, 359] width 68 height 8
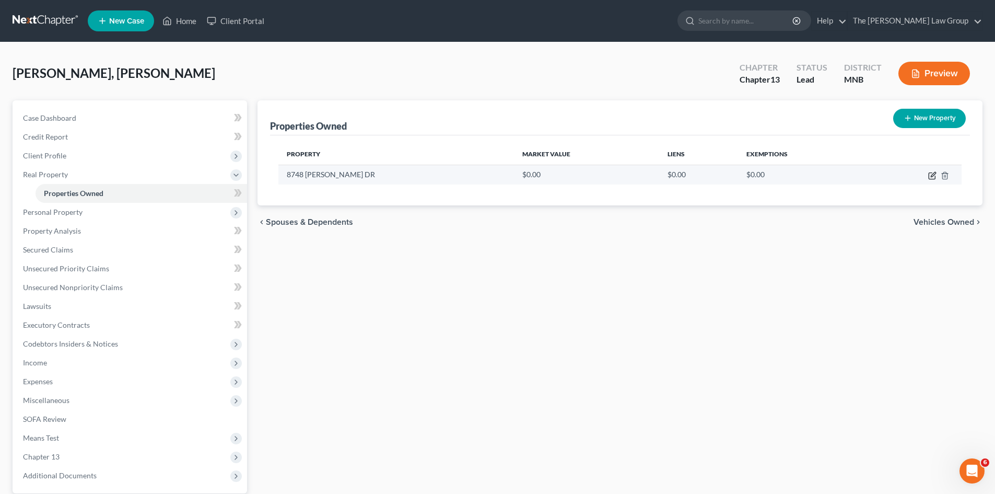
click at [932, 173] on icon "button" at bounding box center [932, 175] width 8 height 8
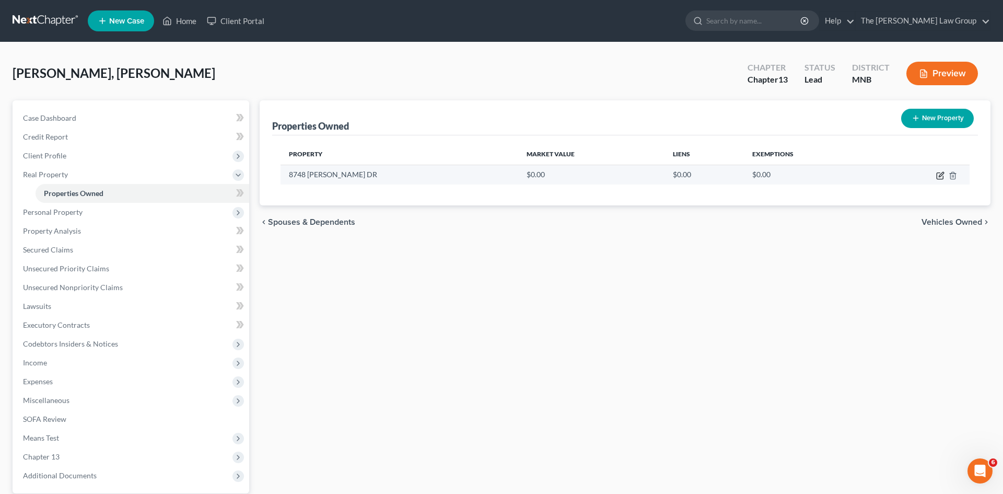
select select "24"
select select "26"
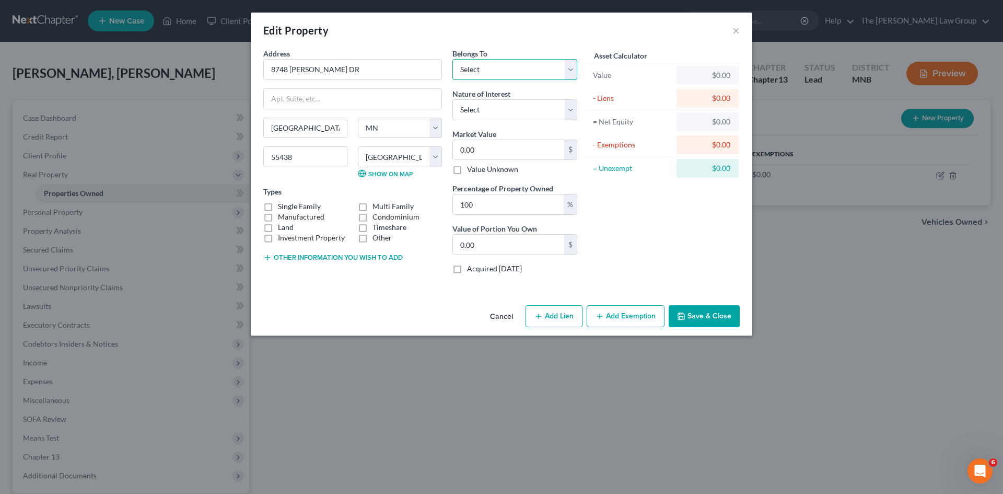
click at [492, 64] on select "Select Debtor 1 Only Debtor 2 Only Debtor 1 And Debtor 2 Only At Least One Of T…" at bounding box center [514, 69] width 125 height 21
select select "0"
click at [452, 59] on select "Select Debtor 1 Only Debtor 2 Only Debtor 1 And Debtor 2 Only At Least One Of T…" at bounding box center [514, 69] width 125 height 21
click at [522, 109] on select "Select Fee Simple Joint Tenant Life Estate Equitable Interest Future Interest T…" at bounding box center [514, 109] width 125 height 21
select select "0"
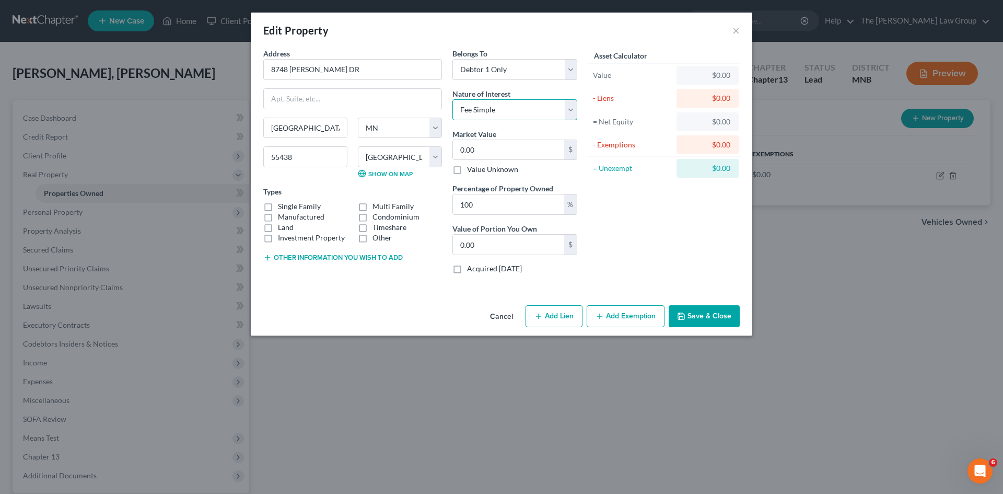
click at [452, 99] on select "Select Fee Simple Joint Tenant Life Estate Equitable Interest Future Interest T…" at bounding box center [514, 109] width 125 height 21
click at [278, 204] on label "Single Family" at bounding box center [299, 206] width 43 height 10
click at [282, 204] on input "Single Family" at bounding box center [285, 204] width 7 height 7
checkbox input "true"
click at [548, 245] on input "0.00" at bounding box center [508, 245] width 111 height 20
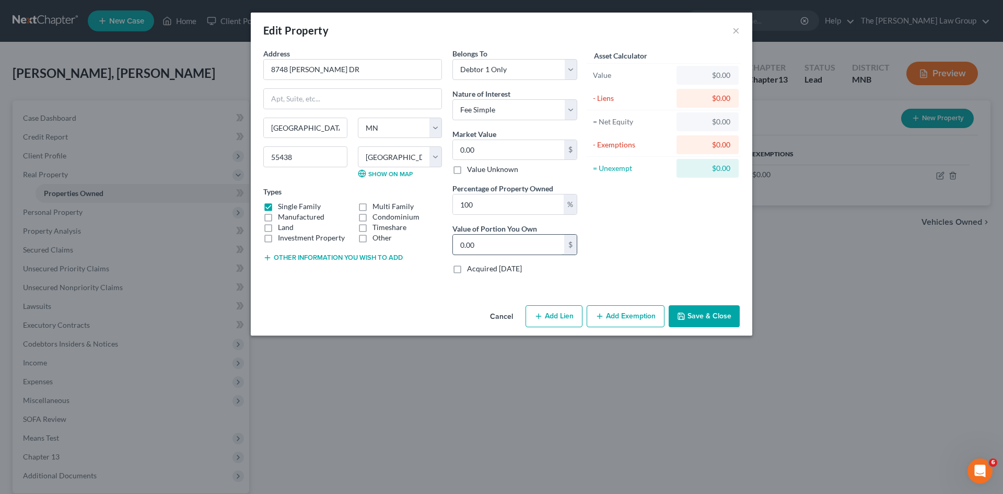
click at [548, 245] on input "0.00" at bounding box center [508, 245] width 111 height 20
click at [340, 69] on input "8748 WALTON AOKS DR" at bounding box center [353, 70] width 178 height 20
drag, startPoint x: 352, startPoint y: 68, endPoint x: 234, endPoint y: 83, distance: 119.5
click at [234, 80] on div "Edit Property × Address * 8748 WALTON OAKS DR Minneapolis State AL AK AR AZ CA …" at bounding box center [501, 247] width 1003 height 494
type input "8748 WALTON OAKS DR"
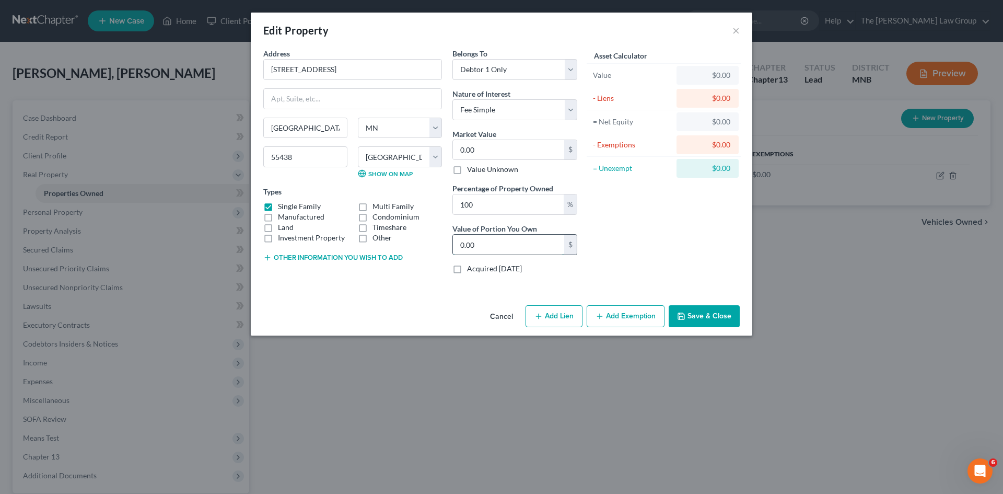
click at [502, 246] on input "0.00" at bounding box center [508, 245] width 111 height 20
drag, startPoint x: 506, startPoint y: 245, endPoint x: 367, endPoint y: 246, distance: 139.0
click at [367, 246] on div "Address * 8748 WALTON OAKS DR Minneapolis State AL AK AR AZ CA CO CT DE DC FL G…" at bounding box center [420, 165] width 324 height 234
type input "950,000"
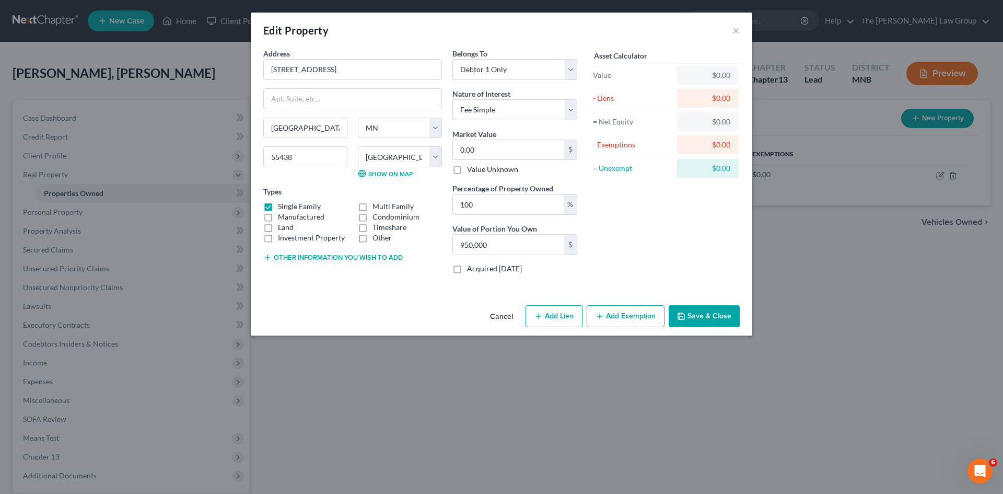
click at [633, 219] on div "Asset Calculator Value $0.00 - Liens $0.00 = Net Equity $0.00 - Exemptions $0.0…" at bounding box center [664, 165] width 162 height 234
type input "9"
type input "9.00"
type input "95"
type input "95.00"
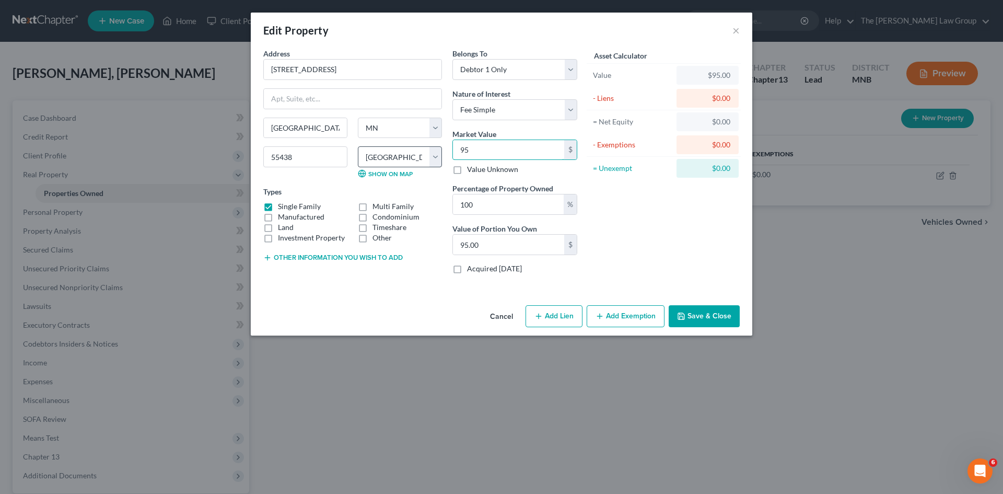
type input "950"
type input "950.00"
type input "9500"
type input "9,500.00"
type input "9,5000"
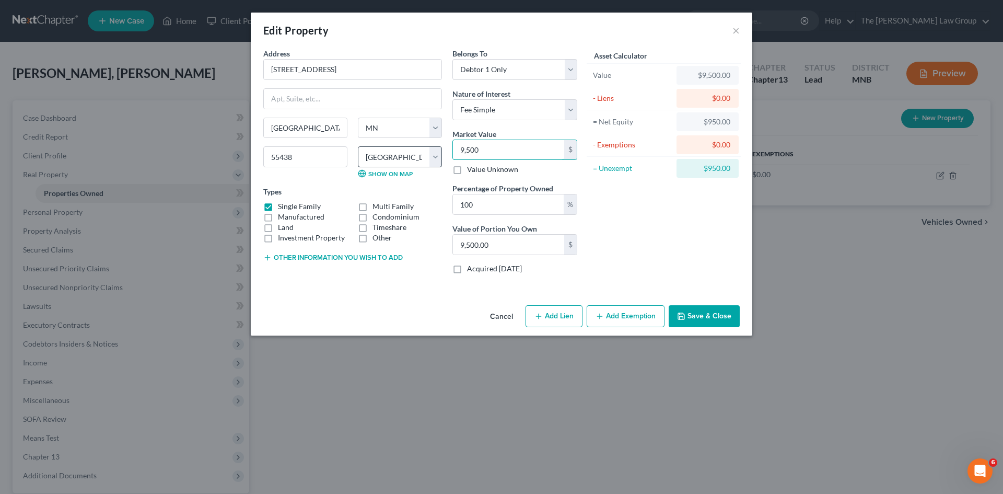
type input "95,000.00"
type input "95,0000"
type input "950,000.00"
type input "950,000"
click at [613, 312] on button "Add Exemption" at bounding box center [626, 316] width 78 height 22
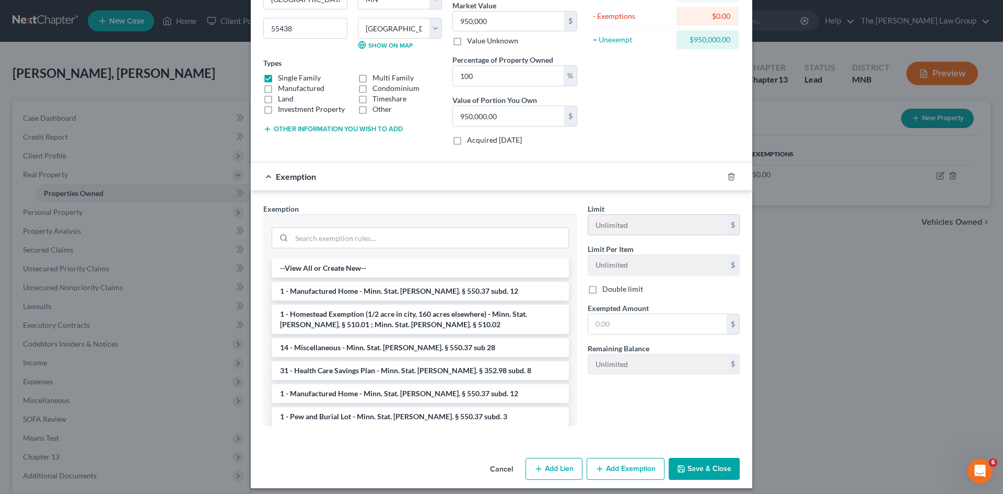
scroll to position [135, 0]
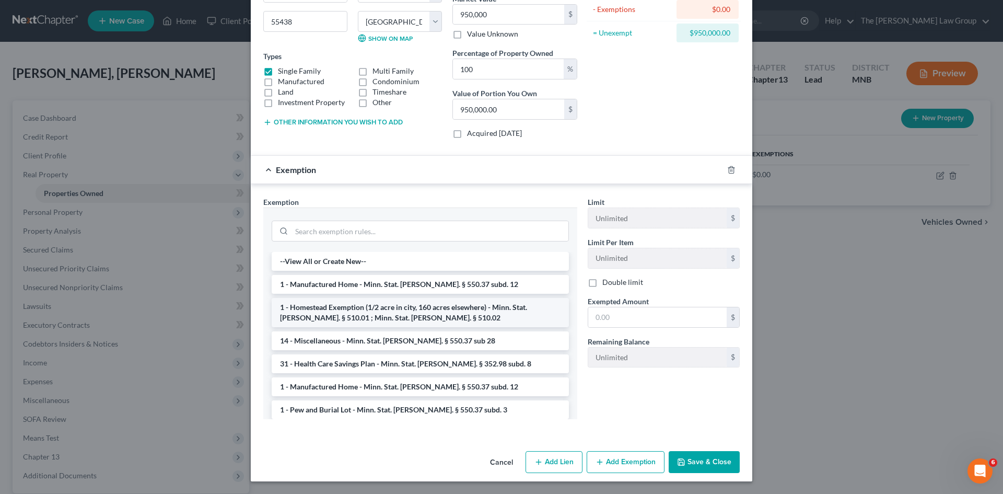
click at [346, 311] on li "1 - Homestead Exemption (1/2 acre in city, 160 acres elsewhere) - Minn. Stat. A…" at bounding box center [420, 312] width 297 height 29
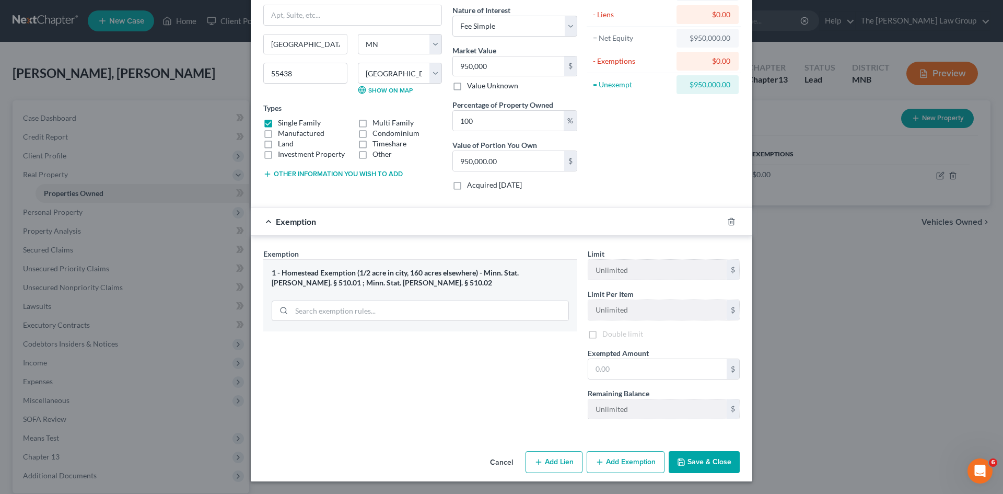
scroll to position [85, 0]
click at [705, 461] on button "Save & Close" at bounding box center [704, 462] width 71 height 22
click at [632, 364] on input "text" at bounding box center [657, 369] width 138 height 20
type input "510,000"
click at [698, 457] on button "Save & Close" at bounding box center [704, 462] width 71 height 22
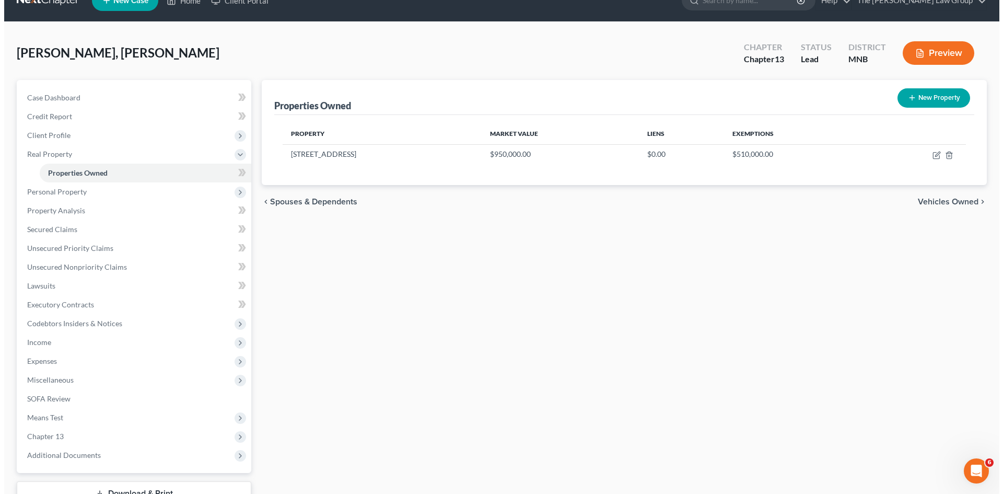
scroll to position [0, 0]
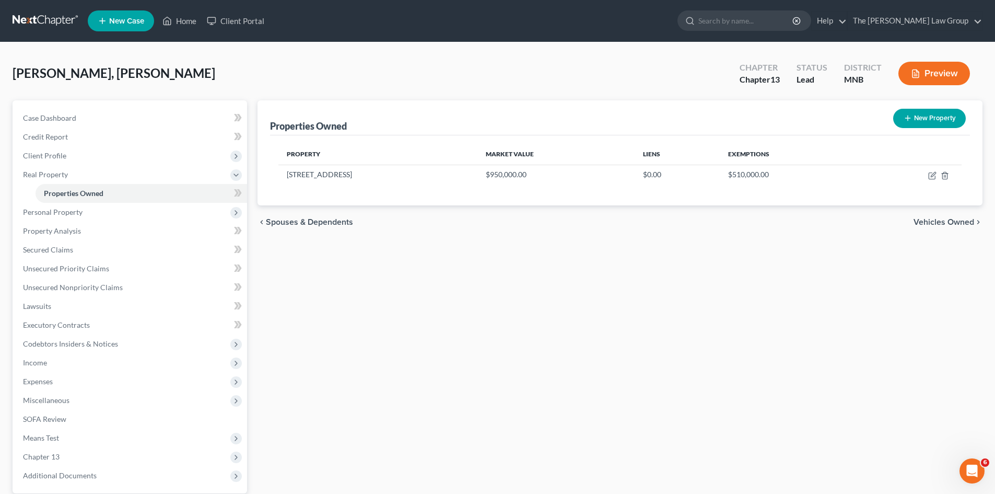
click at [938, 223] on span "Vehicles Owned" at bounding box center [944, 222] width 61 height 8
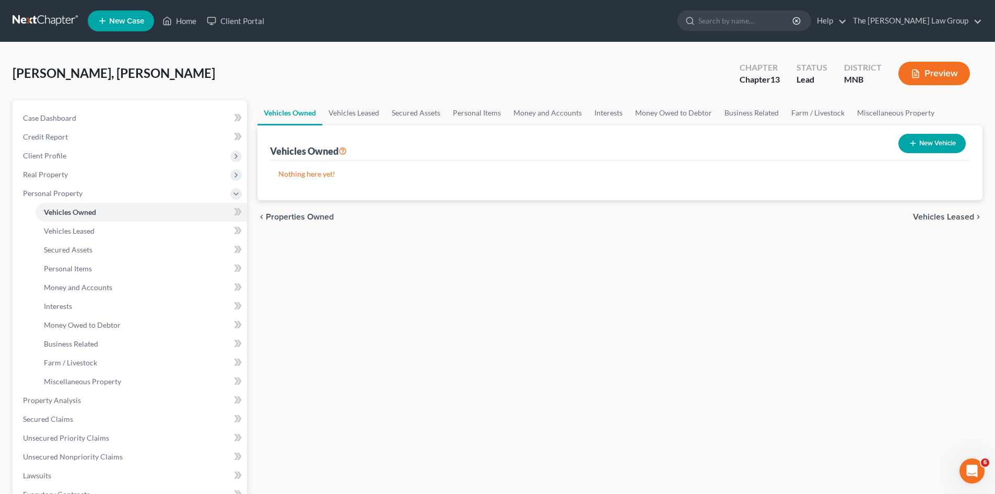
click at [940, 213] on span "Vehicles Leased" at bounding box center [943, 217] width 61 height 8
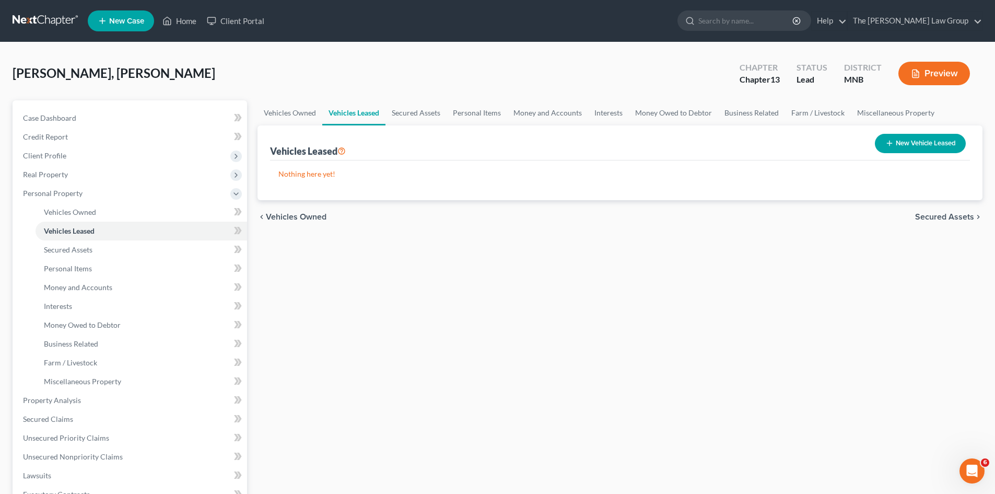
click at [934, 215] on span "Secured Assets" at bounding box center [944, 217] width 59 height 8
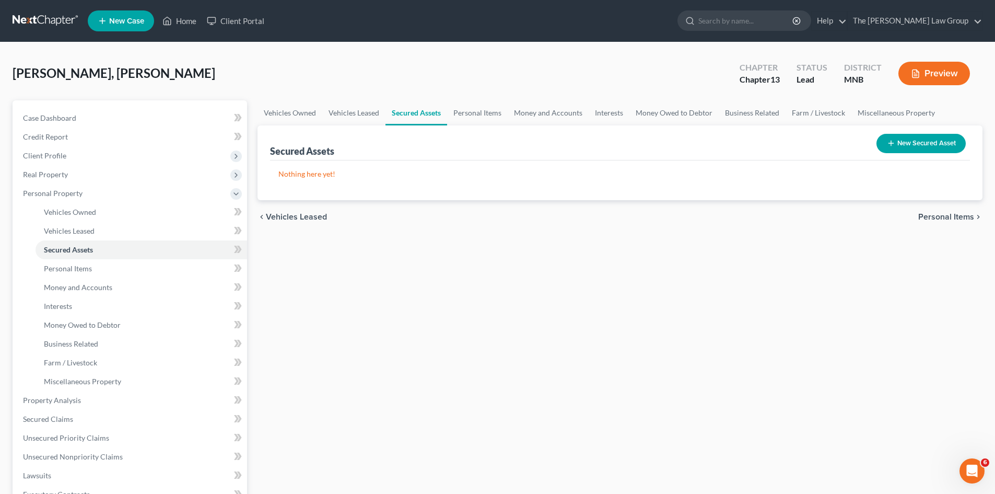
click at [304, 223] on div "chevron_left Vehicles Leased Personal Items chevron_right" at bounding box center [620, 216] width 725 height 33
click at [304, 217] on span "Vehicles Leased" at bounding box center [296, 217] width 61 height 8
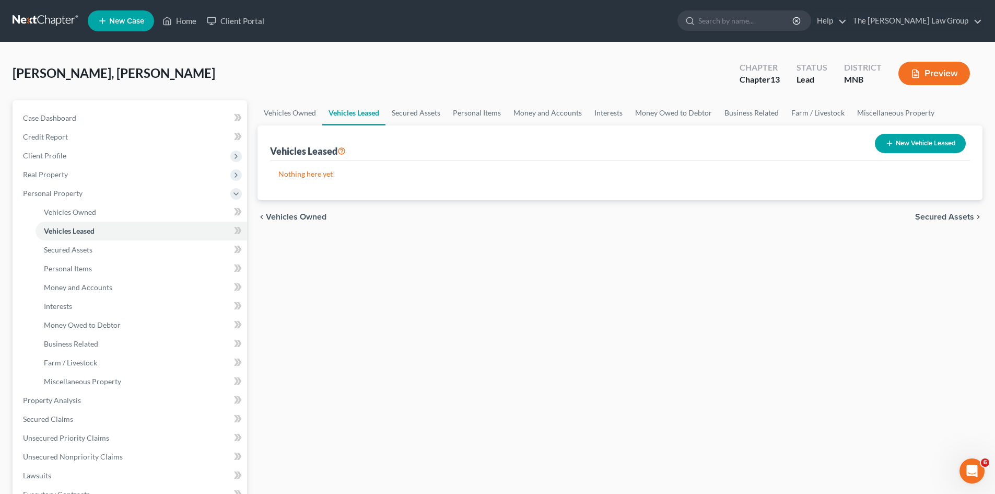
click at [953, 214] on span "Secured Assets" at bounding box center [944, 217] width 59 height 8
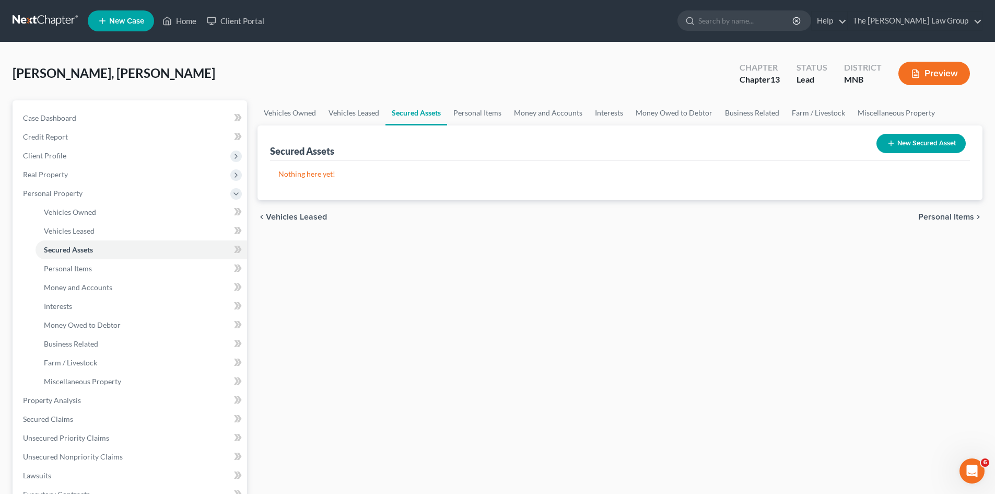
click at [920, 143] on button "New Secured Asset" at bounding box center [921, 143] width 89 height 19
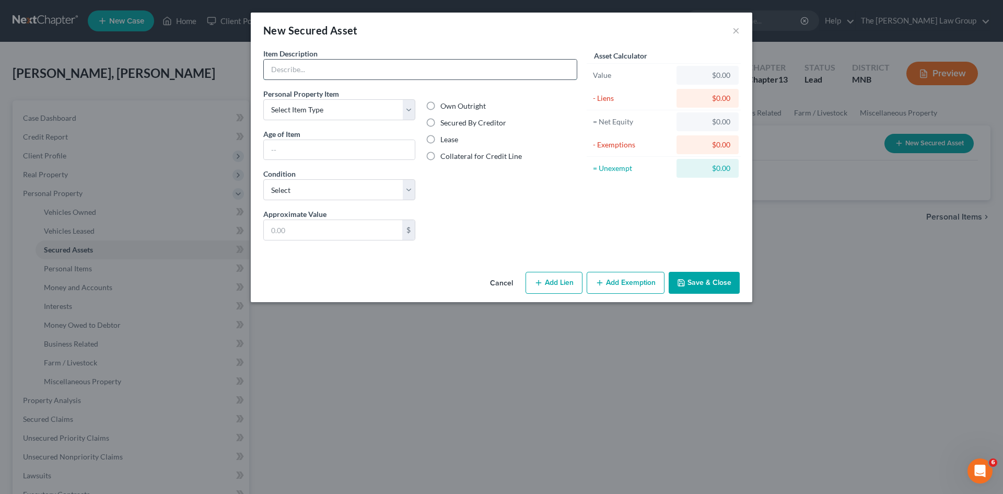
click at [341, 71] on input "text" at bounding box center [420, 70] width 313 height 20
click at [394, 52] on div "Item Description *" at bounding box center [420, 64] width 314 height 32
click at [344, 110] on select "Select Item Type Clothing Collectibles Of Value Electronics Firearms Household …" at bounding box center [339, 109] width 152 height 21
click at [619, 283] on button "Add Exemption" at bounding box center [626, 283] width 78 height 22
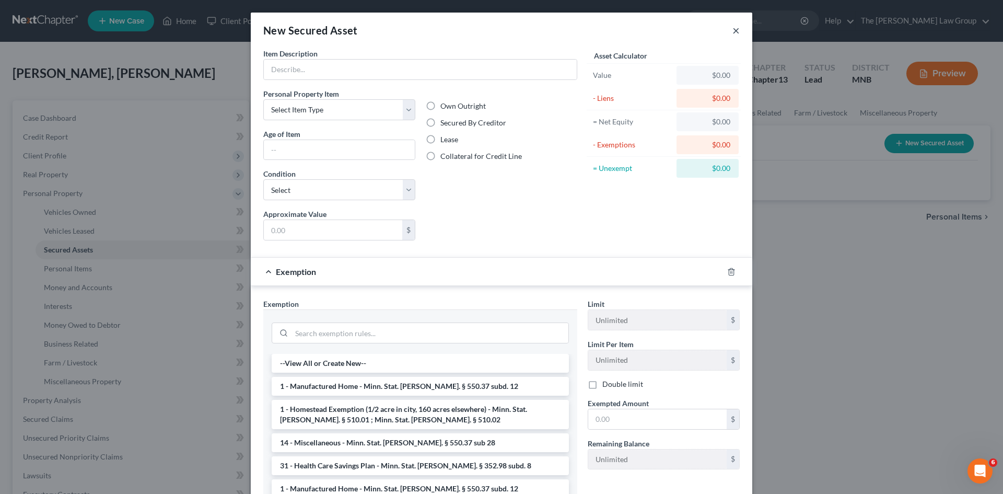
click at [732, 32] on button "×" at bounding box center [735, 30] width 7 height 13
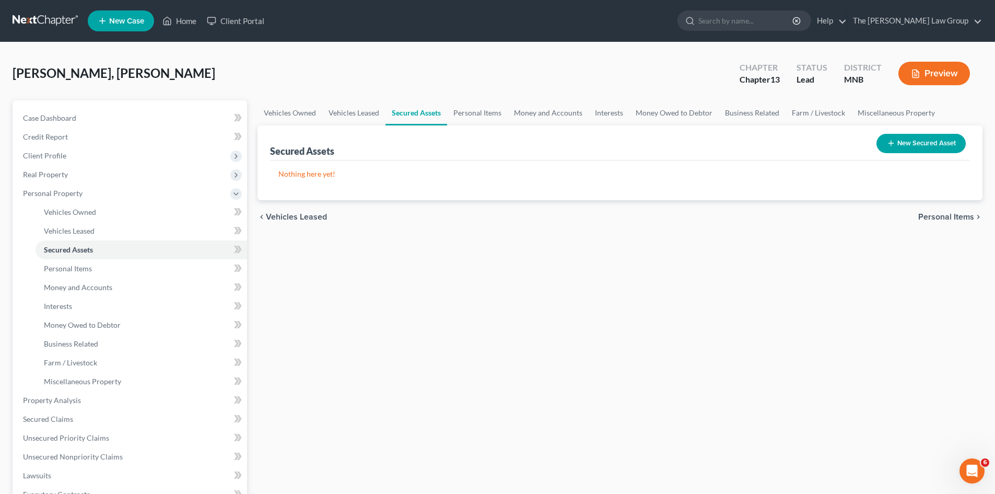
click at [926, 73] on button "Preview" at bounding box center [935, 74] width 72 height 24
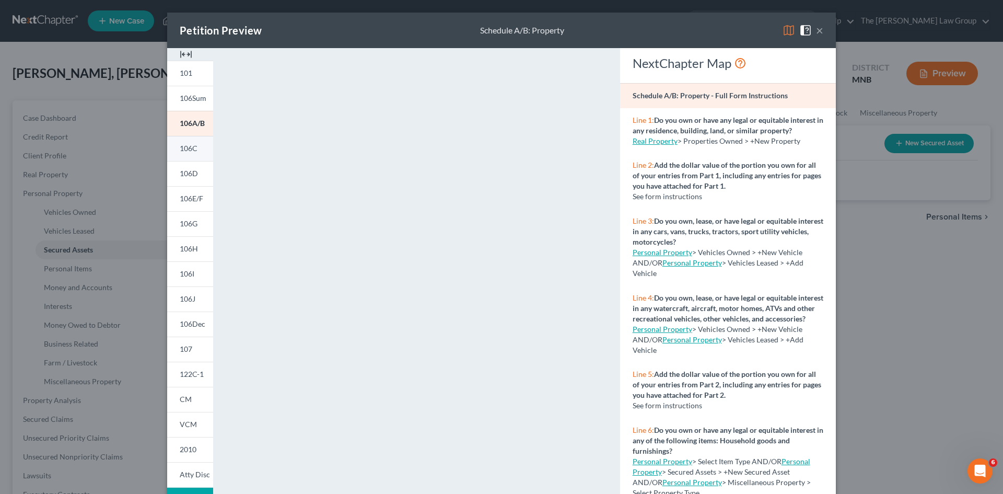
click at [185, 143] on link "106C" at bounding box center [190, 148] width 46 height 25
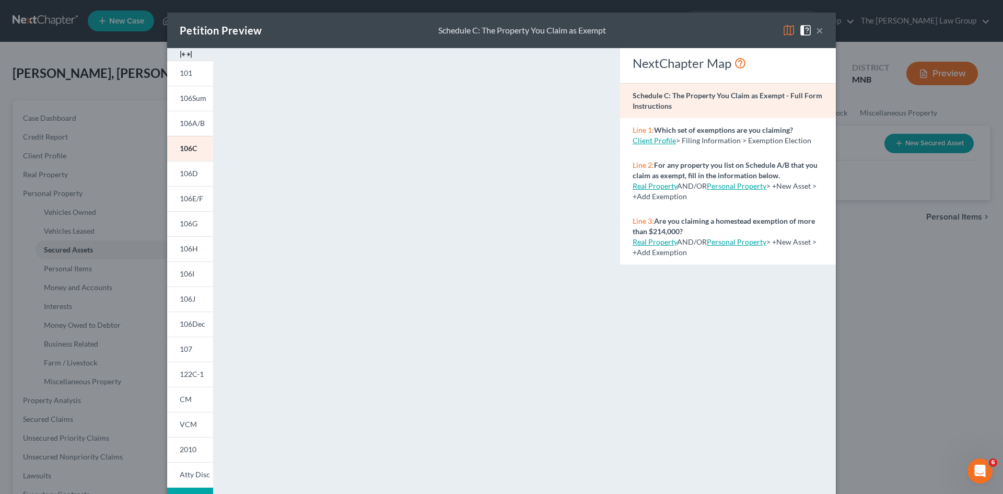
click at [817, 31] on button "×" at bounding box center [819, 30] width 7 height 13
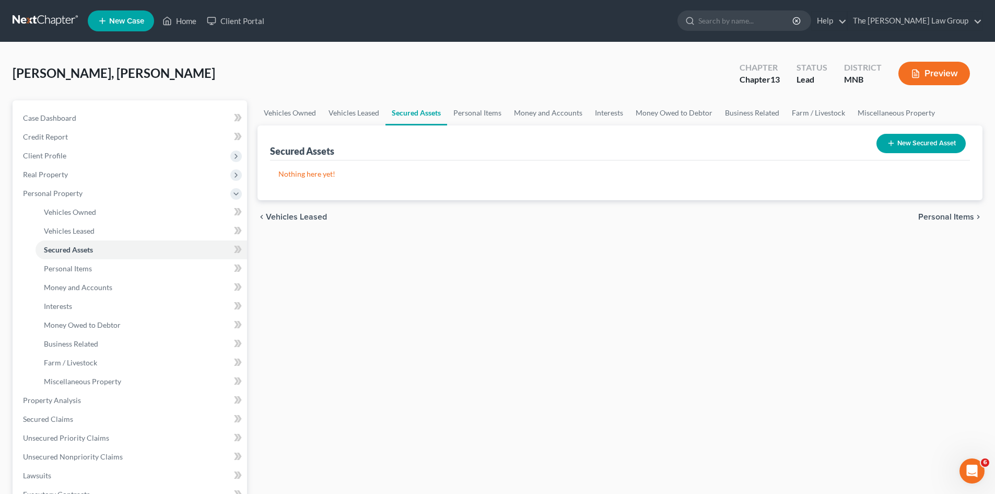
click at [948, 219] on span "Personal Items" at bounding box center [946, 217] width 56 height 8
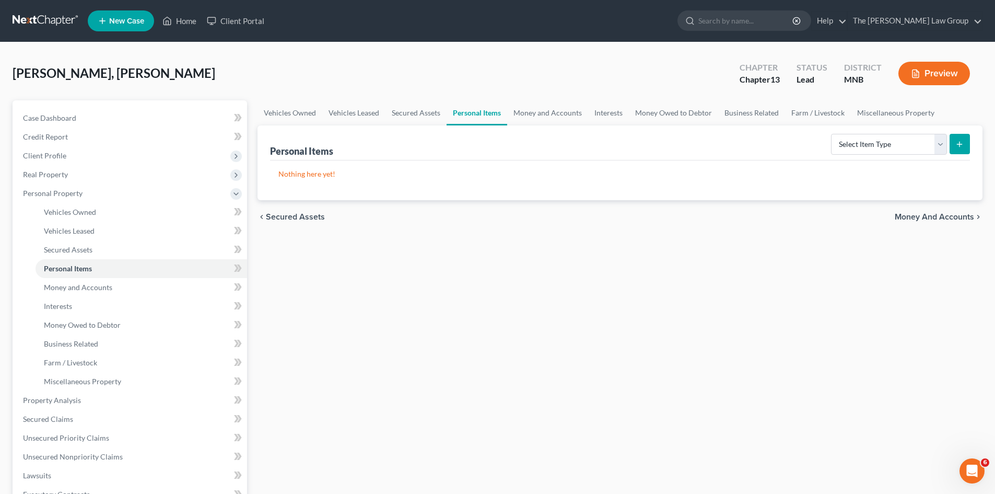
click at [943, 218] on span "Money and Accounts" at bounding box center [934, 217] width 79 height 8
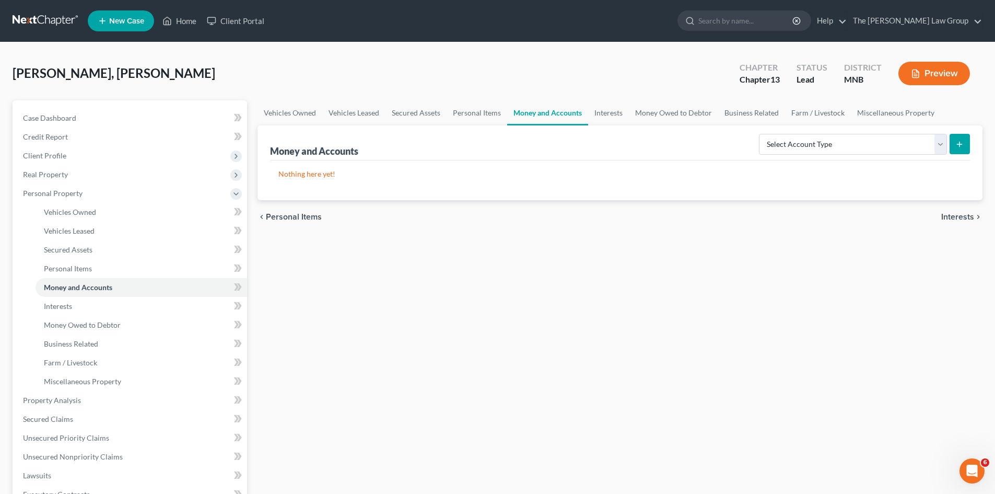
click at [947, 214] on span "Interests" at bounding box center [957, 217] width 33 height 8
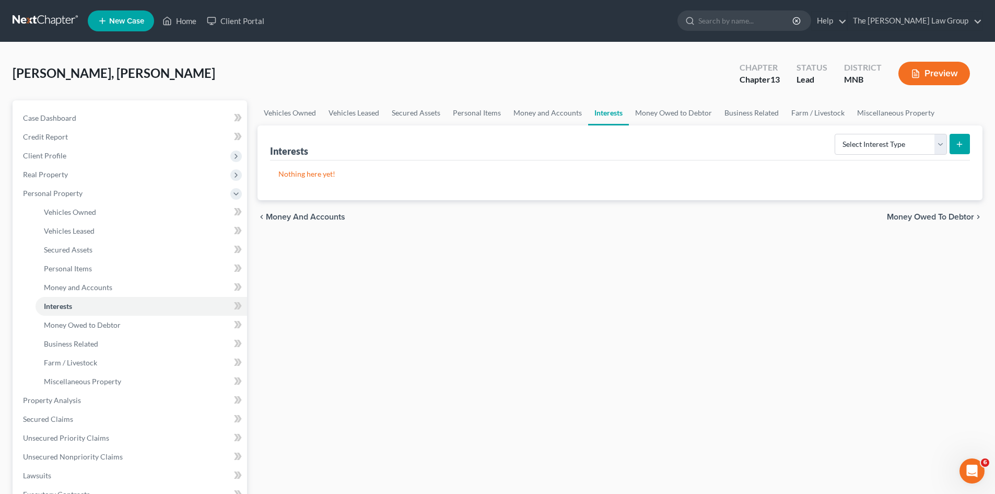
click at [955, 216] on span "Money Owed to Debtor" at bounding box center [930, 217] width 87 height 8
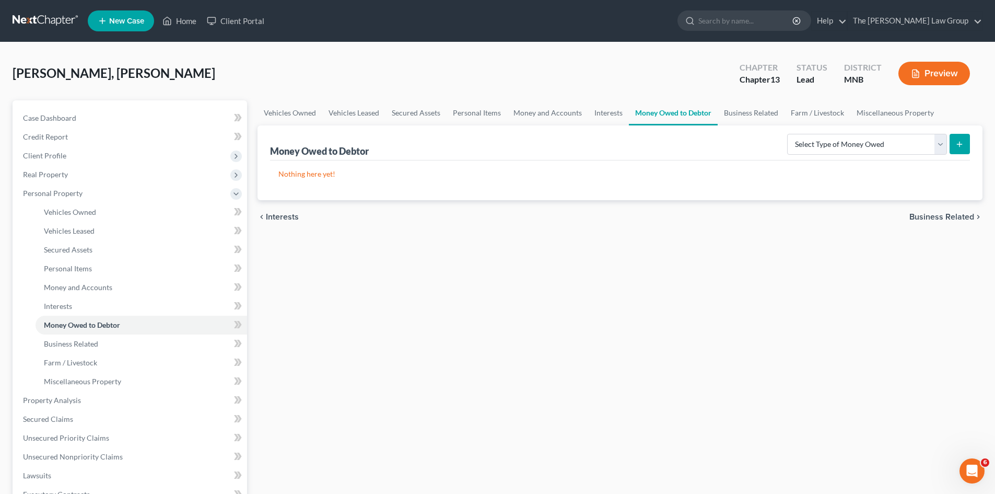
click at [945, 216] on span "Business Related" at bounding box center [942, 217] width 65 height 8
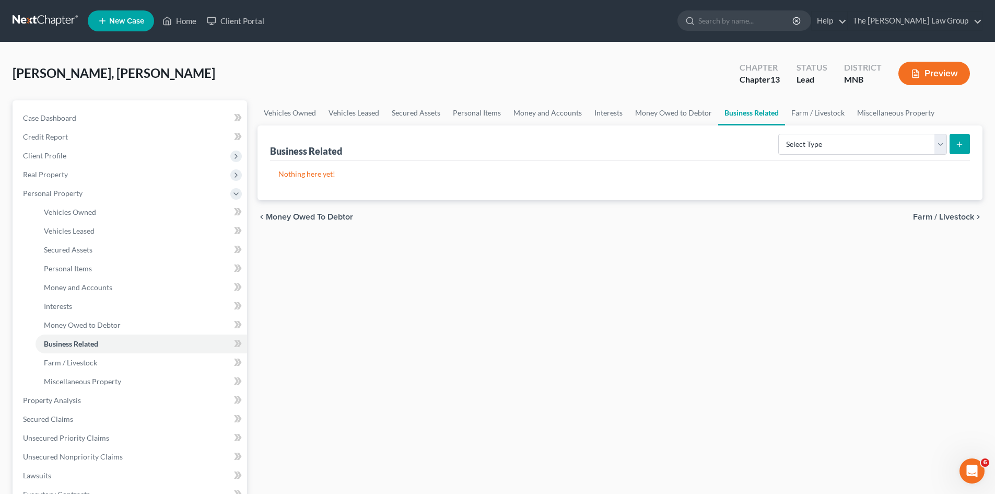
click at [940, 217] on span "Farm / Livestock" at bounding box center [943, 217] width 61 height 8
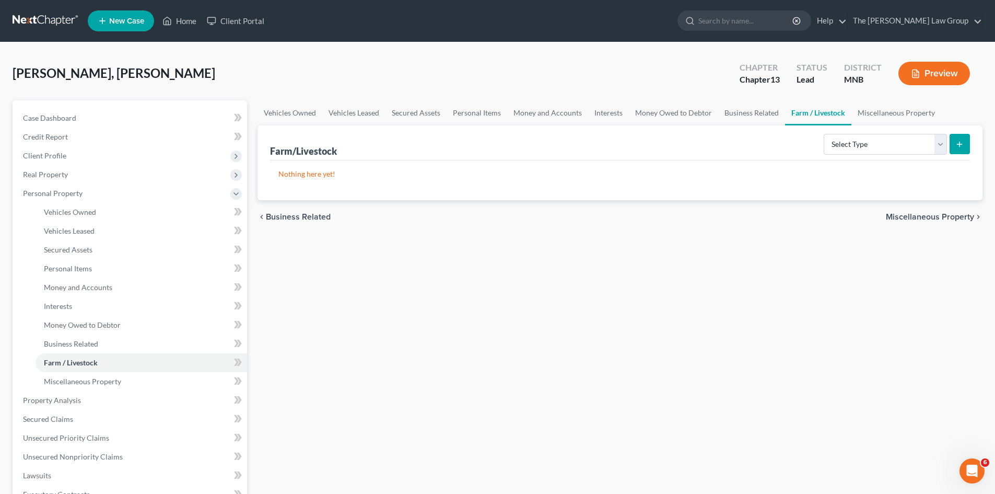
click at [938, 213] on span "Miscellaneous Property" at bounding box center [930, 217] width 88 height 8
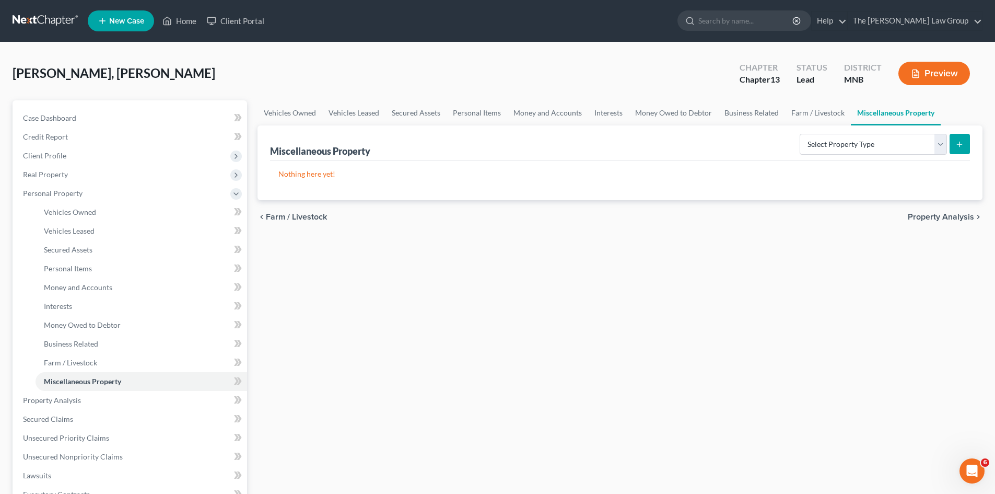
click at [937, 213] on span "Property Analysis" at bounding box center [941, 217] width 66 height 8
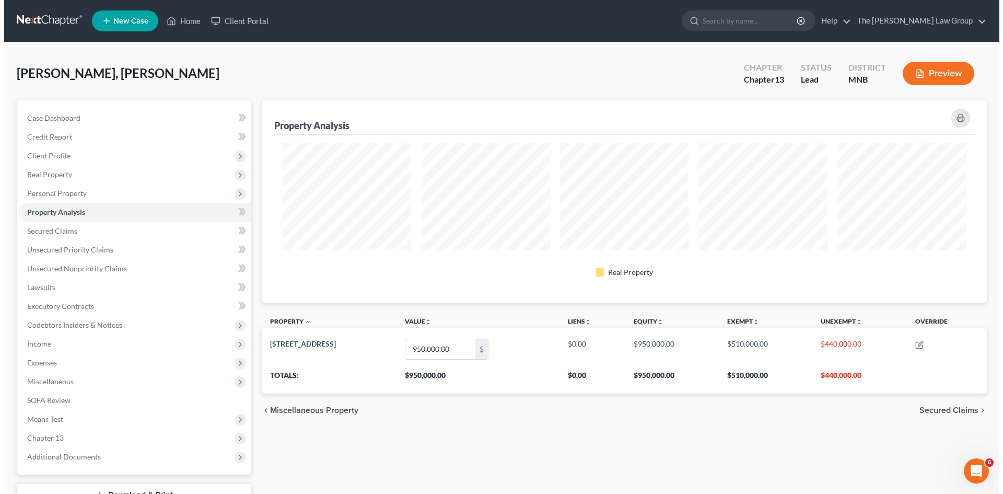
scroll to position [202, 725]
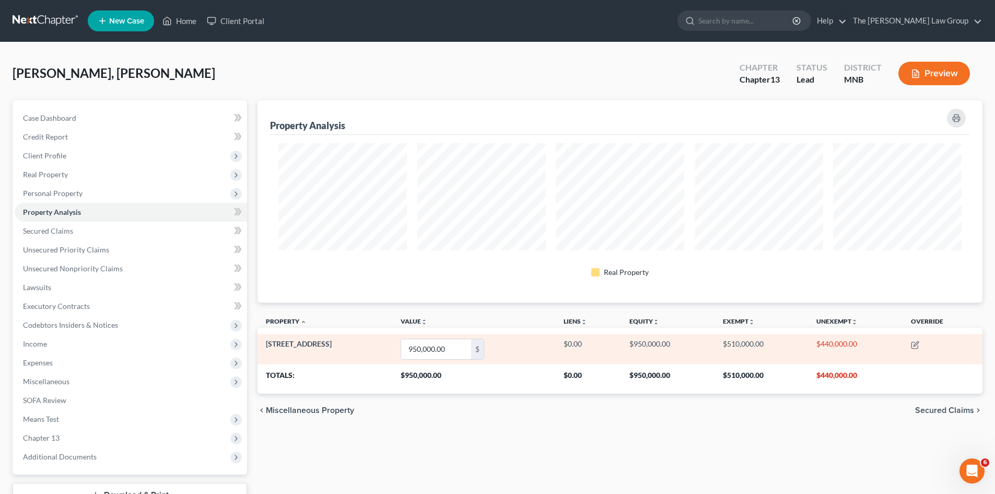
click at [587, 344] on td "$0.00" at bounding box center [587, 349] width 65 height 30
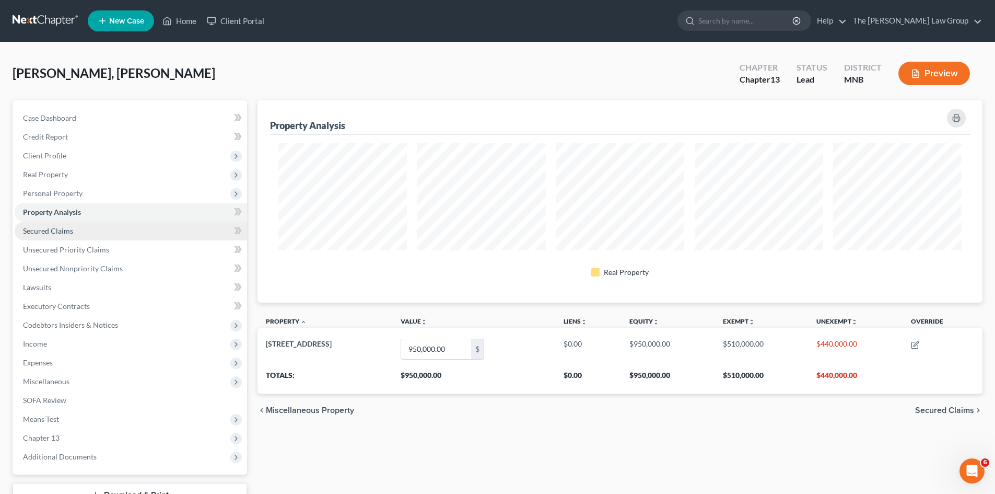
click at [48, 231] on span "Secured Claims" at bounding box center [48, 230] width 50 height 9
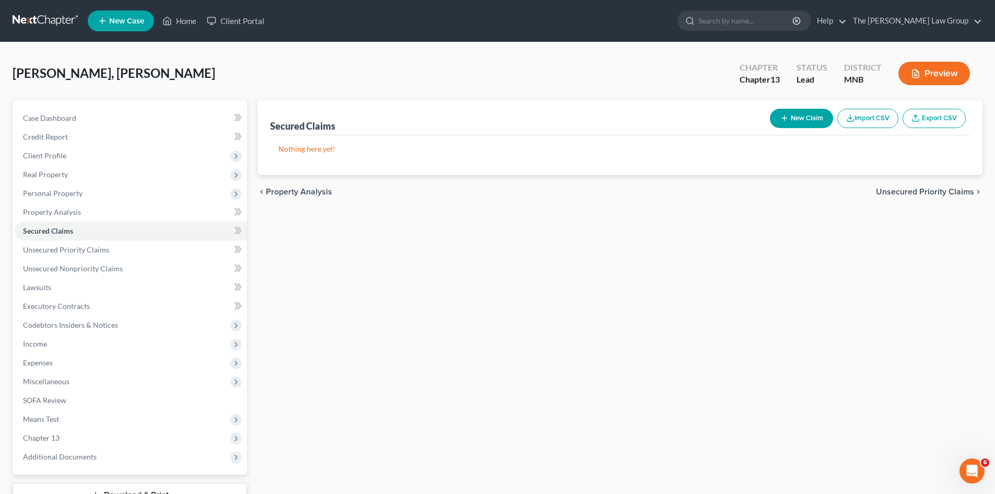
click at [790, 115] on button "New Claim" at bounding box center [801, 118] width 63 height 19
select select "0"
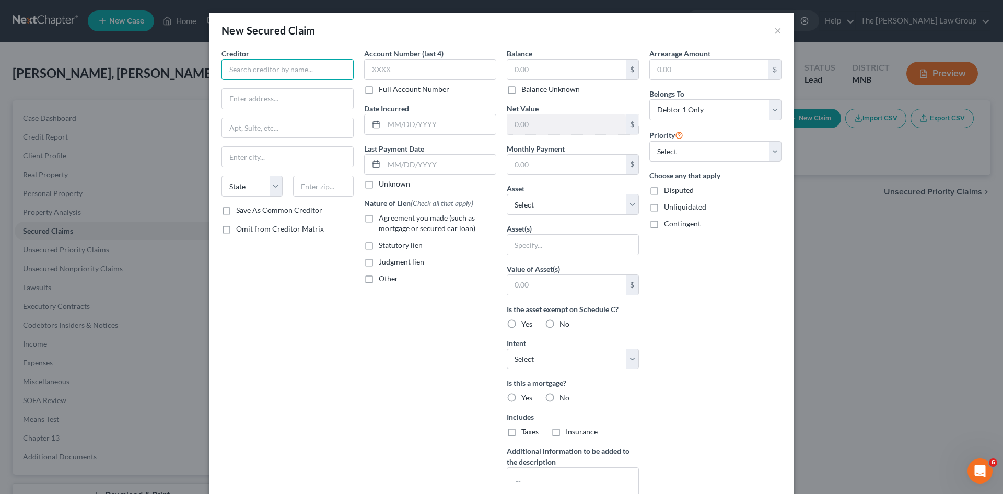
click at [294, 69] on input "text" at bounding box center [288, 69] width 132 height 21
click at [323, 76] on input "Select Portfolio" at bounding box center [288, 69] width 132 height 21
type input "Select Portfolio Servicing"
click at [383, 67] on input "text" at bounding box center [430, 69] width 132 height 21
click at [544, 68] on input "text" at bounding box center [566, 70] width 119 height 20
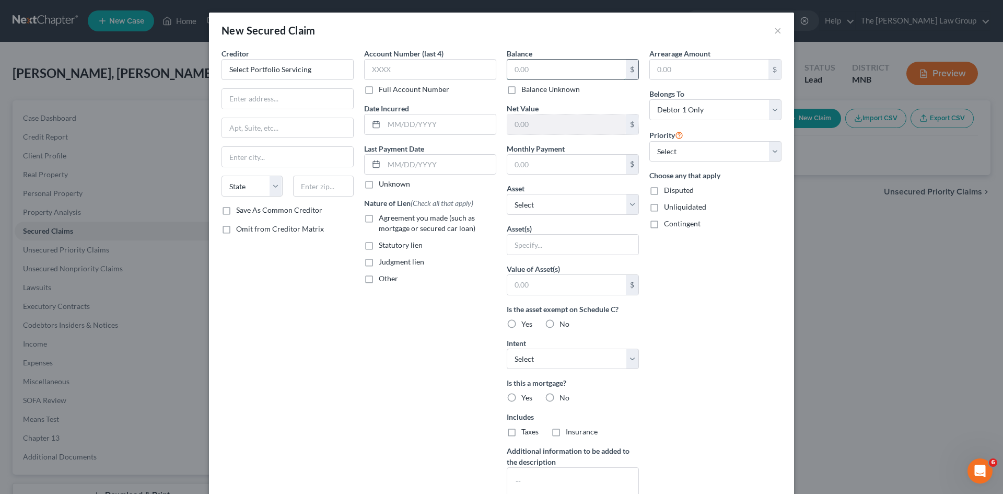
click at [544, 68] on input "text" at bounding box center [566, 70] width 119 height 20
click at [627, 40] on div "New Secured Claim ×" at bounding box center [501, 31] width 585 height 36
click at [283, 103] on input "text" at bounding box center [287, 99] width 131 height 20
click at [311, 72] on input "Select Portfolio Servicing" at bounding box center [288, 69] width 132 height 21
click at [568, 70] on input "458,000" at bounding box center [566, 70] width 119 height 20
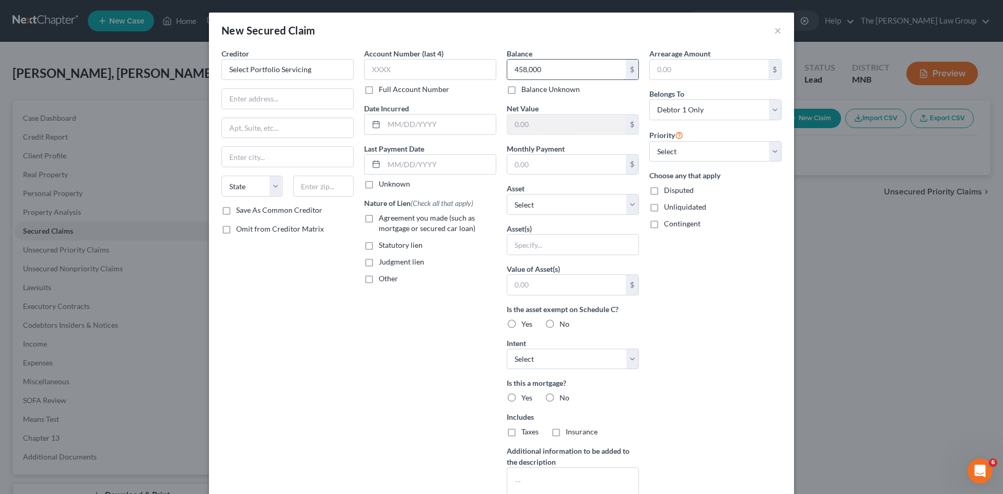
click at [568, 70] on input "458,000" at bounding box center [566, 70] width 119 height 20
type input "475,000"
click at [693, 75] on input "text" at bounding box center [709, 70] width 119 height 20
click at [708, 68] on input "text" at bounding box center [709, 70] width 119 height 20
drag, startPoint x: 660, startPoint y: 69, endPoint x: 671, endPoint y: 80, distance: 15.9
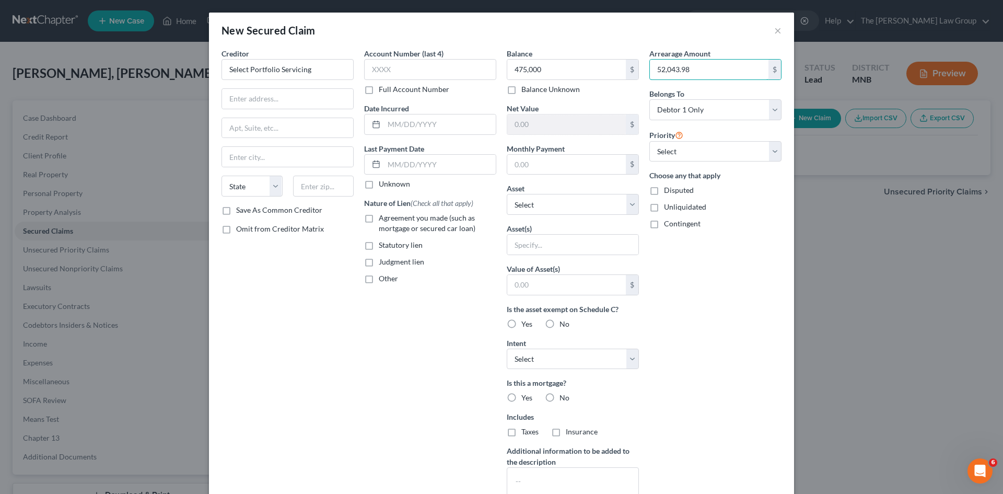
click at [661, 69] on input "52,043.98" at bounding box center [709, 70] width 119 height 20
drag, startPoint x: 681, startPoint y: 68, endPoint x: 688, endPoint y: 85, distance: 18.0
click at [681, 69] on input "53,043.98" at bounding box center [709, 70] width 119 height 20
type input "53,043.78"
click at [603, 103] on div "Net Value $" at bounding box center [573, 119] width 132 height 32
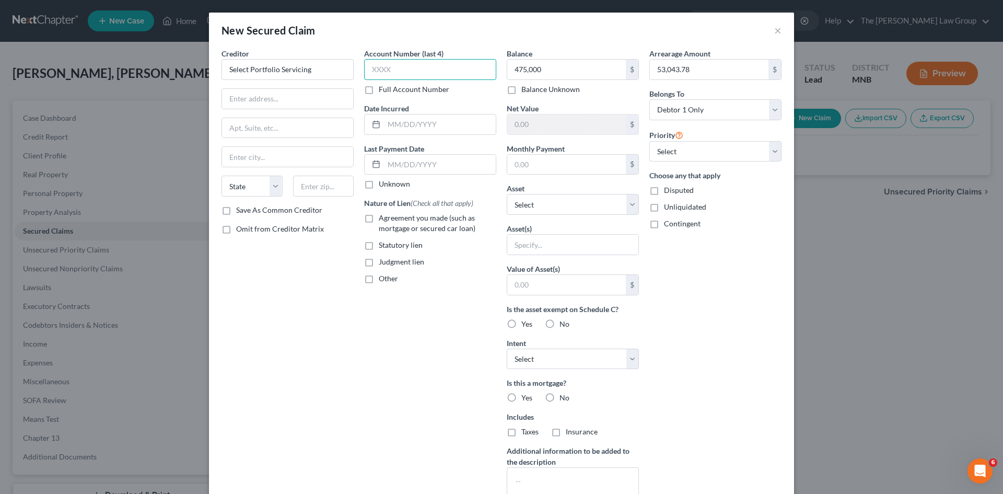
click at [416, 77] on input "text" at bounding box center [430, 69] width 132 height 21
click at [379, 217] on label "Agreement you made (such as mortgage or secured car loan)" at bounding box center [438, 223] width 118 height 21
click at [383, 217] on input "Agreement you made (such as mortgage or secured car loan)" at bounding box center [386, 216] width 7 height 7
checkbox input "true"
click at [379, 281] on label "Other" at bounding box center [388, 278] width 19 height 10
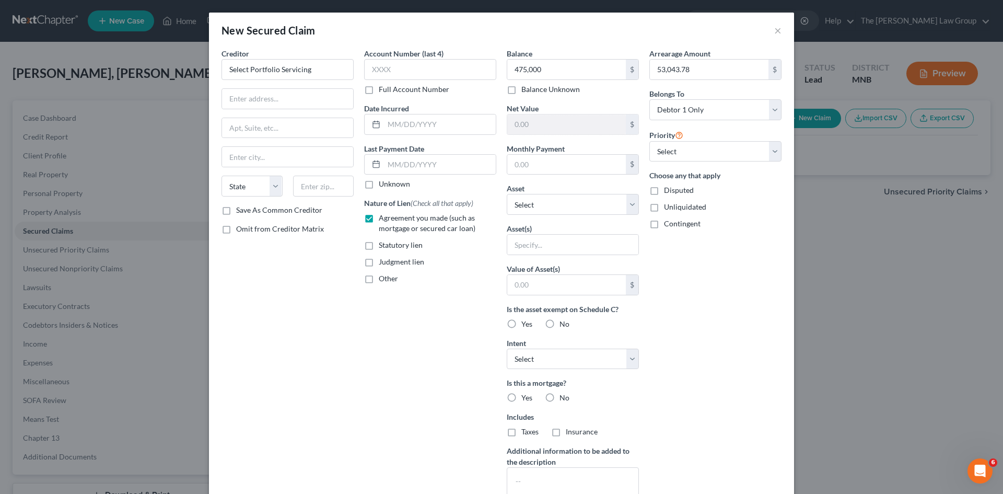
click at [383, 280] on input "Other" at bounding box center [386, 276] width 7 height 7
checkbox input "true"
click at [405, 297] on input "text" at bounding box center [430, 303] width 131 height 20
drag, startPoint x: 390, startPoint y: 298, endPoint x: 395, endPoint y: 306, distance: 9.1
click at [392, 300] on input "First mortgage" at bounding box center [430, 303] width 131 height 20
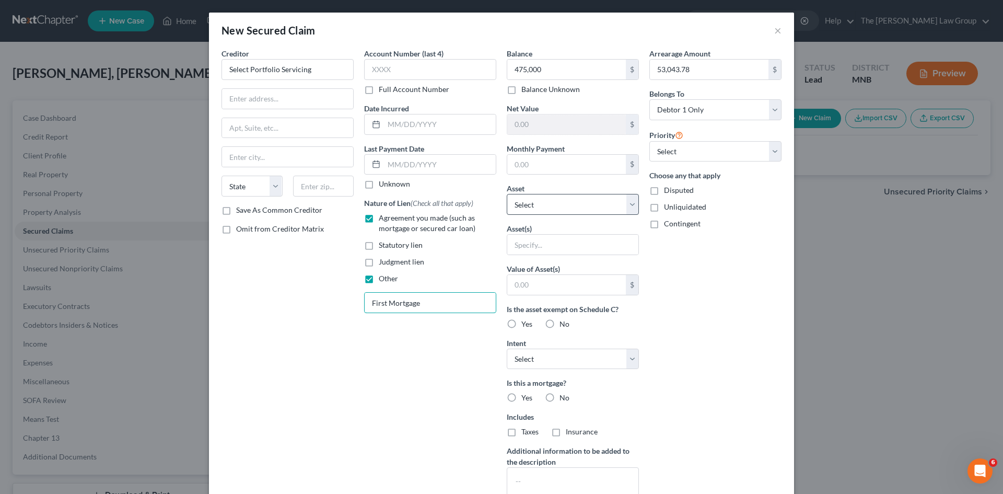
type input "First Mortgage"
click at [533, 205] on select "Select Other Multiple Assets 8748 WALTON OAKS DR - $950000.0" at bounding box center [573, 204] width 132 height 21
select select "2"
click at [507, 194] on select "Select Other Multiple Assets 8748 WALTON OAKS DR - $950000.0" at bounding box center [573, 204] width 132 height 21
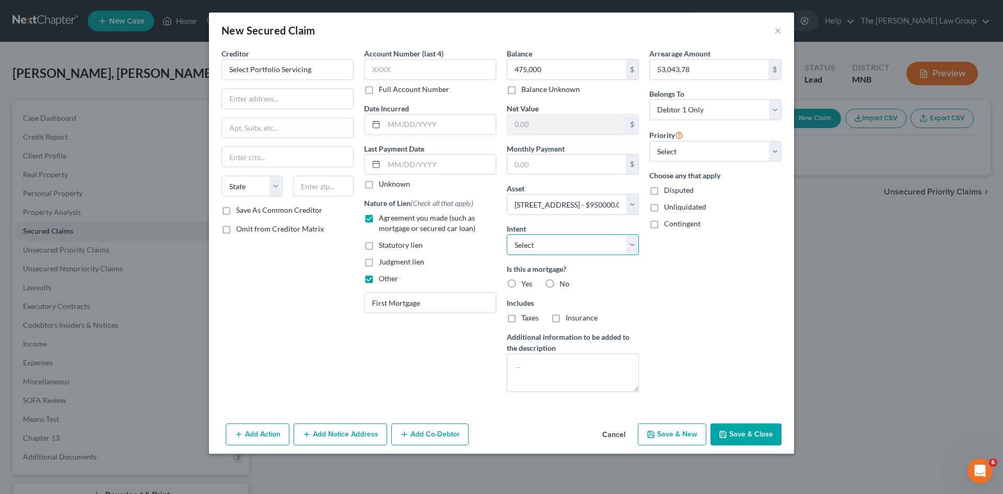
click at [598, 242] on select "Select Surrender Redeem Reaffirm Avoid Other" at bounding box center [573, 244] width 132 height 21
select select "2"
click at [507, 234] on select "Select Surrender Redeem Reaffirm Avoid Other" at bounding box center [573, 244] width 132 height 21
drag, startPoint x: 511, startPoint y: 287, endPoint x: 509, endPoint y: 293, distance: 6.5
click at [521, 286] on label "Yes" at bounding box center [526, 283] width 11 height 10
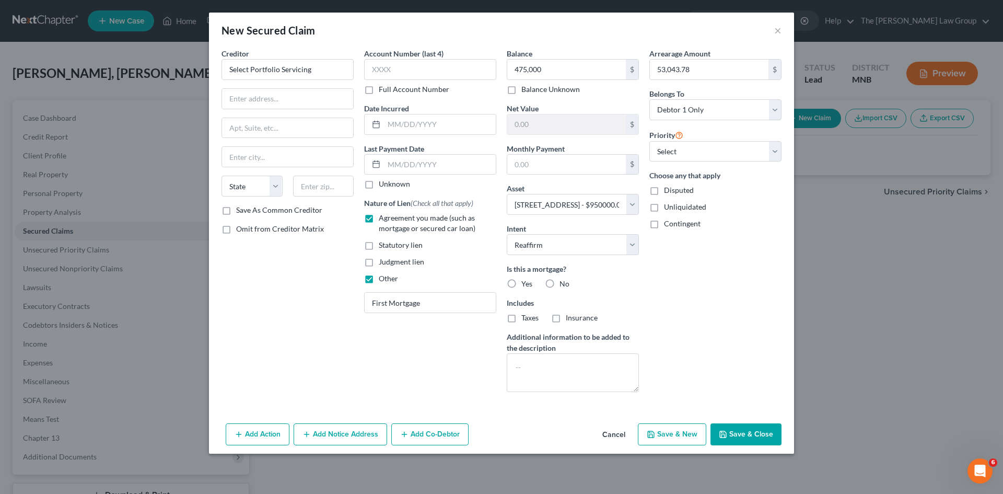
click at [526, 285] on input "Yes" at bounding box center [529, 281] width 7 height 7
radio input "true"
click at [395, 163] on input "text" at bounding box center [440, 165] width 112 height 20
click at [681, 146] on select "Select 1st 2nd 3rd 4th 5th 6th 7th 8th 9th 10th 11th 12th 13th 14th 15th 16th 1…" at bounding box center [715, 151] width 132 height 21
select select "0"
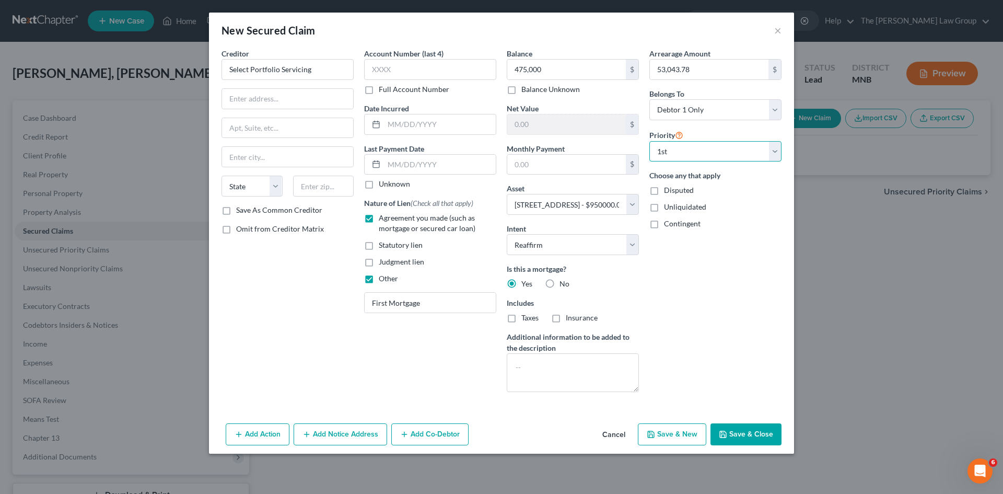
click at [649, 141] on select "Select 1st 2nd 3rd 4th 5th 6th 7th 8th 9th 10th 11th 12th 13th 14th 15th 16th 1…" at bounding box center [715, 151] width 132 height 21
click at [425, 73] on input "text" at bounding box center [430, 69] width 132 height 21
type input "4081"
click at [404, 119] on input "text" at bounding box center [440, 124] width 112 height 20
click at [428, 128] on input "05/" at bounding box center [440, 124] width 112 height 20
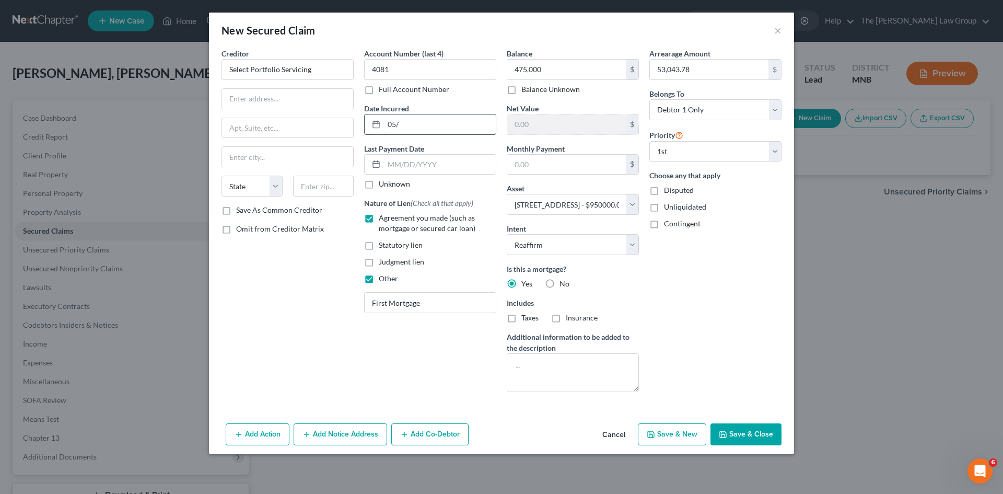
click at [428, 128] on input "05/" at bounding box center [440, 124] width 112 height 20
type input "0"
type input "05/24/2019"
click at [407, 159] on input "text" at bounding box center [440, 165] width 112 height 20
click at [561, 165] on input "text" at bounding box center [566, 165] width 119 height 20
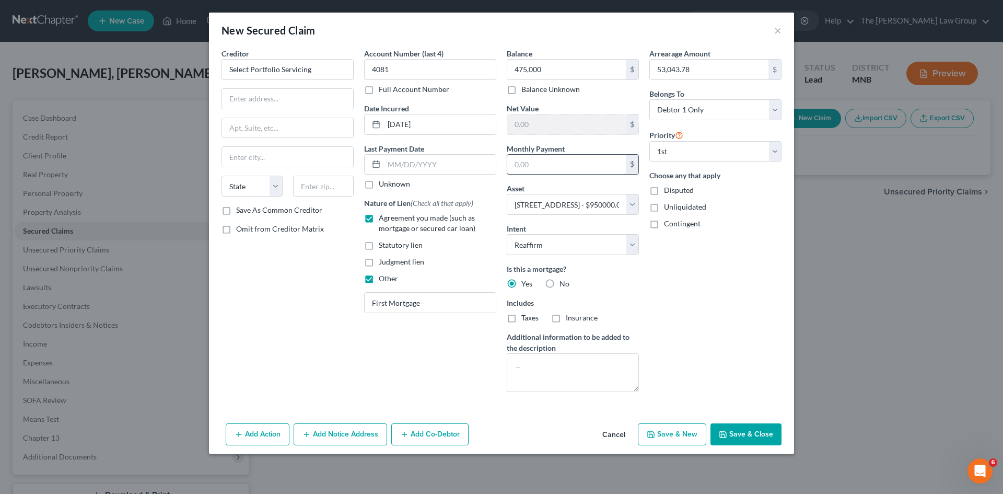
click at [561, 165] on input "text" at bounding box center [566, 165] width 119 height 20
type input "6,042.15"
click at [701, 297] on div "Arrearage Amount 53,043.78 $ Belongs To * Select Debtor 1 Only Debtor 2 Only De…" at bounding box center [715, 224] width 143 height 352
click at [379, 185] on label "Unknown" at bounding box center [394, 184] width 31 height 10
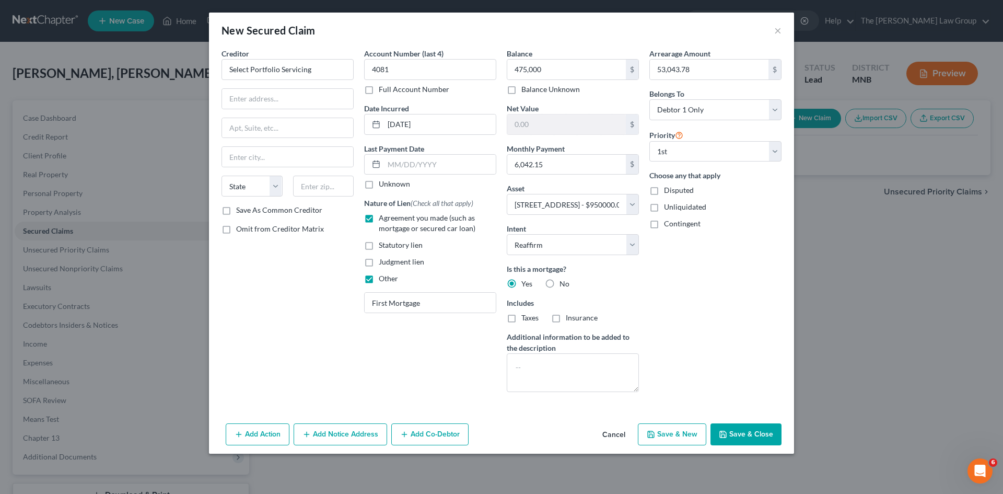
click at [383, 185] on input "Unknown" at bounding box center [386, 182] width 7 height 7
checkbox input "true"
drag, startPoint x: 509, startPoint y: 315, endPoint x: 527, endPoint y: 325, distance: 20.2
click at [521, 316] on label "Taxes" at bounding box center [529, 317] width 17 height 10
click at [526, 316] on input "Taxes" at bounding box center [529, 315] width 7 height 7
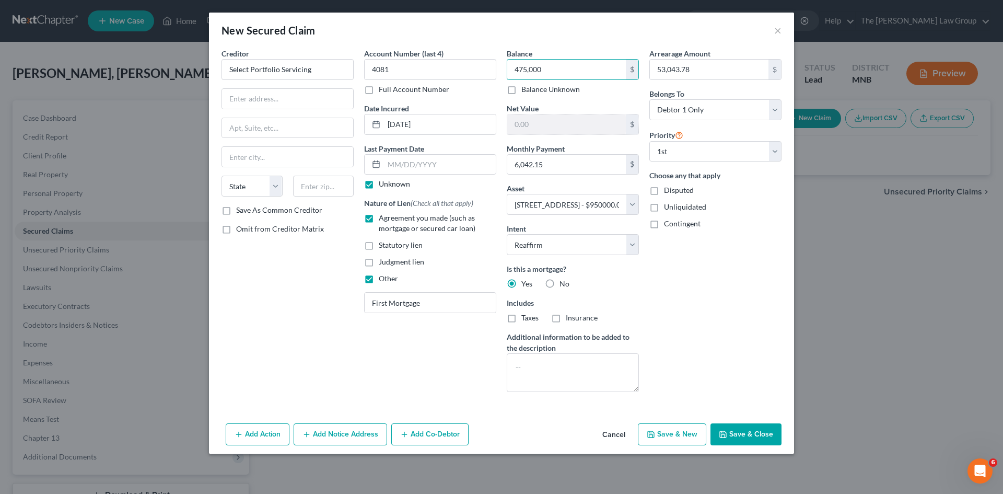
checkbox input "true"
click at [566, 318] on label "Insurance" at bounding box center [582, 317] width 32 height 10
click at [570, 318] on input "Insurance" at bounding box center [573, 315] width 7 height 7
checkbox input "true"
click at [567, 66] on input "475,000" at bounding box center [566, 70] width 119 height 20
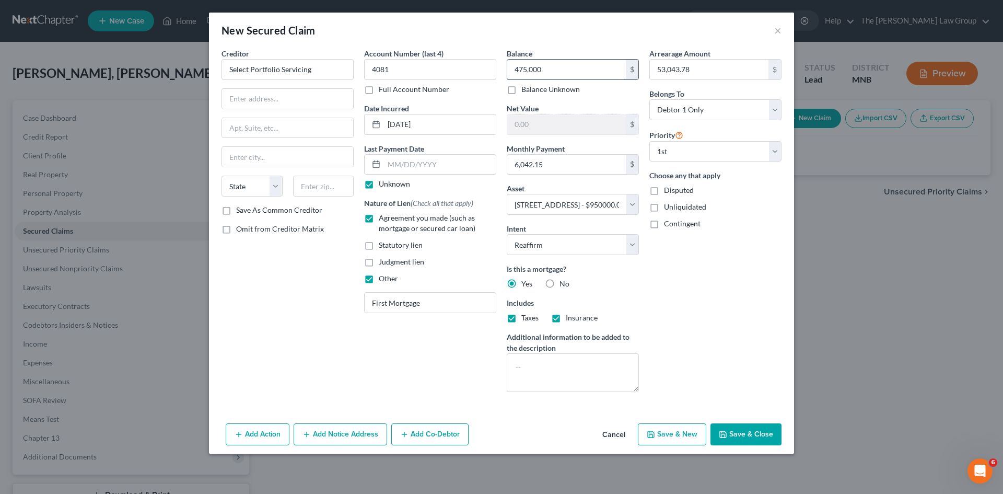
click at [567, 67] on input "475,000" at bounding box center [566, 70] width 119 height 20
click at [569, 71] on input "445,623.55" at bounding box center [566, 70] width 119 height 20
type input "445,623.55"
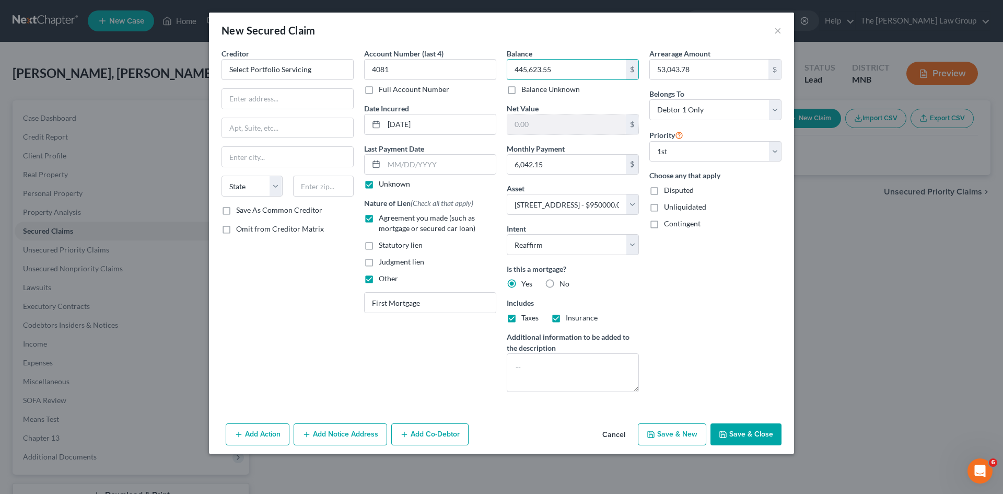
click at [608, 107] on div "Net Value $" at bounding box center [573, 119] width 132 height 32
click at [322, 69] on input "Select Portfolio Servicing" at bounding box center [288, 69] width 132 height 21
type input "Select Portfolio Servicing LLC"
click at [277, 92] on input "text" at bounding box center [287, 99] width 131 height 20
click at [289, 91] on input "PO BOX" at bounding box center [287, 99] width 131 height 20
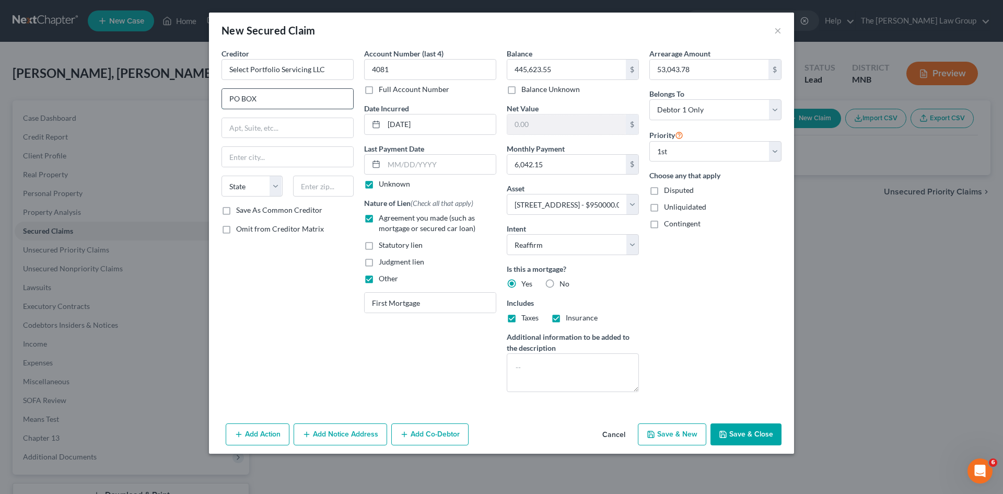
click at [289, 91] on input "PO BOX" at bounding box center [287, 99] width 131 height 20
click at [304, 103] on input "PO BOX" at bounding box center [287, 99] width 131 height 20
type input "PO BOX 65250"
click at [302, 155] on input "text" at bounding box center [287, 157] width 131 height 20
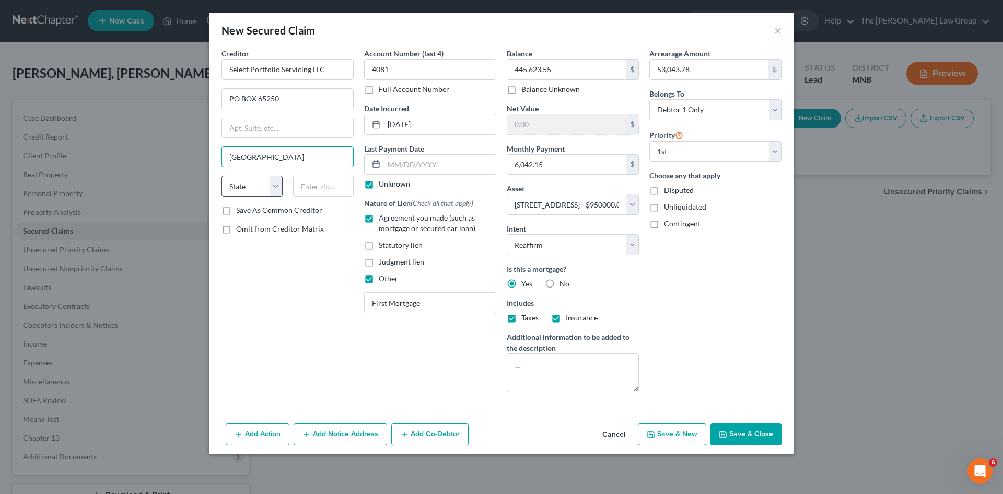
type input "Salt Lake City"
click at [277, 184] on select "State AL AK AR AZ CA CO CT DE DC FL GA GU HI ID IL IN IA KS KY LA ME MD MA MI M…" at bounding box center [252, 186] width 61 height 21
select select "46"
click at [222, 176] on select "State AL AK AR AZ CA CO CT DE DC FL GA GU HI ID IL IN IA KS KY LA ME MD MA MI M…" at bounding box center [252, 186] width 61 height 21
click at [308, 183] on input "text" at bounding box center [323, 186] width 61 height 21
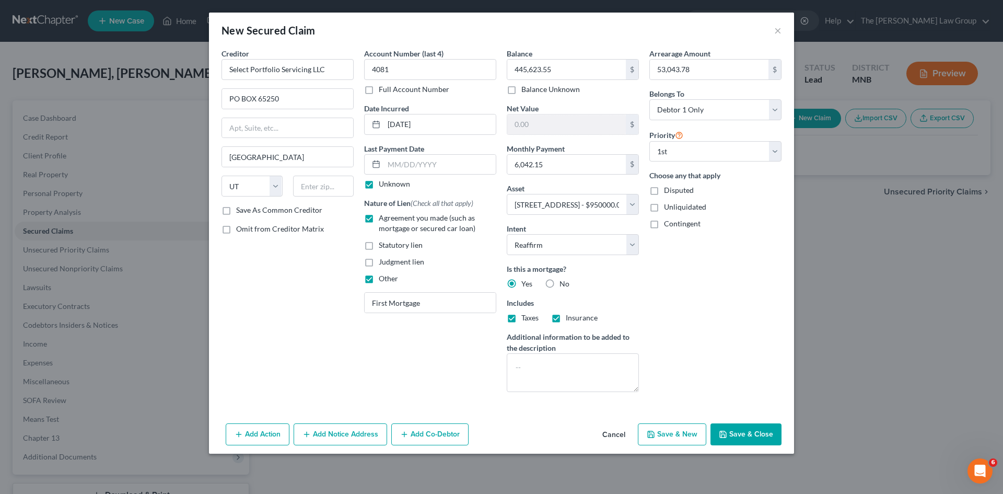
click at [286, 168] on div "Creditor * Select Portfolio Servicing LLC PO BOX 65250 Salt Lake City State AL …" at bounding box center [288, 126] width 132 height 157
click at [330, 183] on input "text" at bounding box center [323, 186] width 61 height 21
type input "84165"
click at [739, 433] on button "Save & Close" at bounding box center [746, 434] width 71 height 22
select select
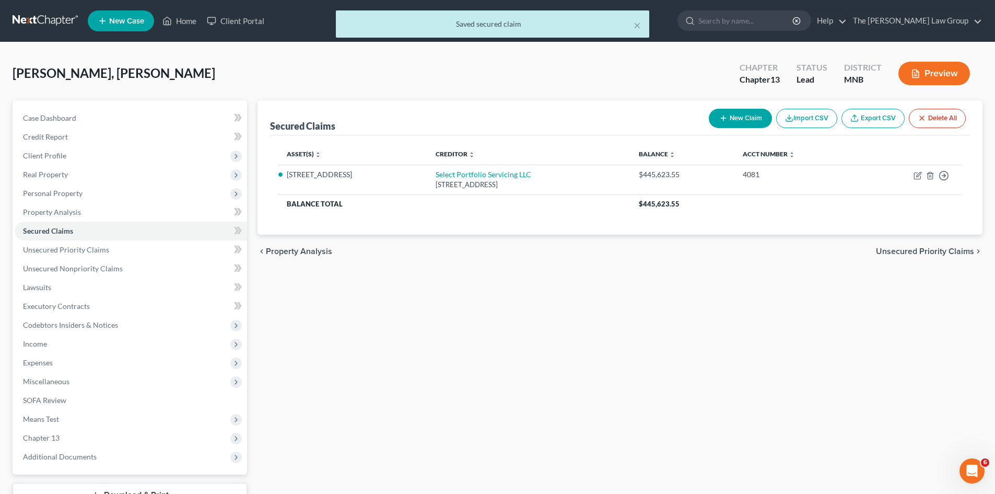
click at [930, 253] on span "Unsecured Priority Claims" at bounding box center [925, 251] width 98 height 8
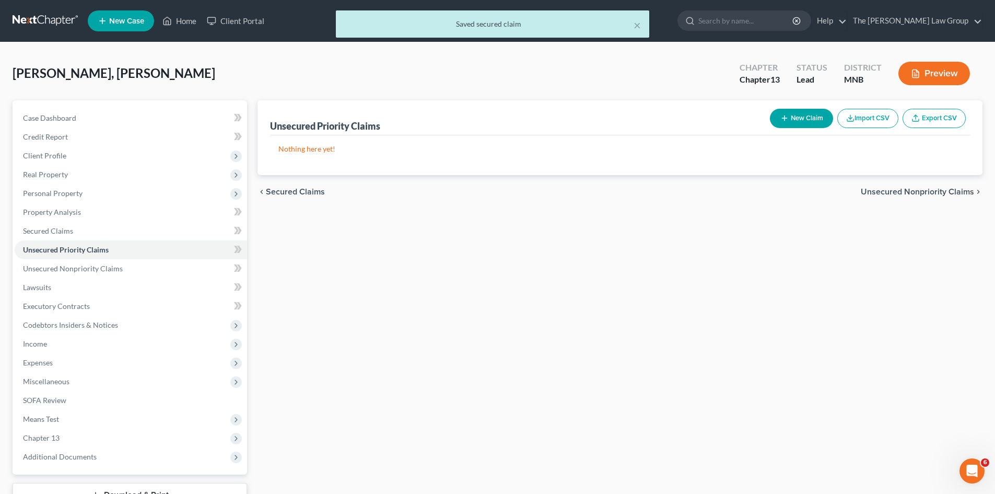
click at [930, 193] on span "Unsecured Nonpriority Claims" at bounding box center [917, 192] width 113 height 8
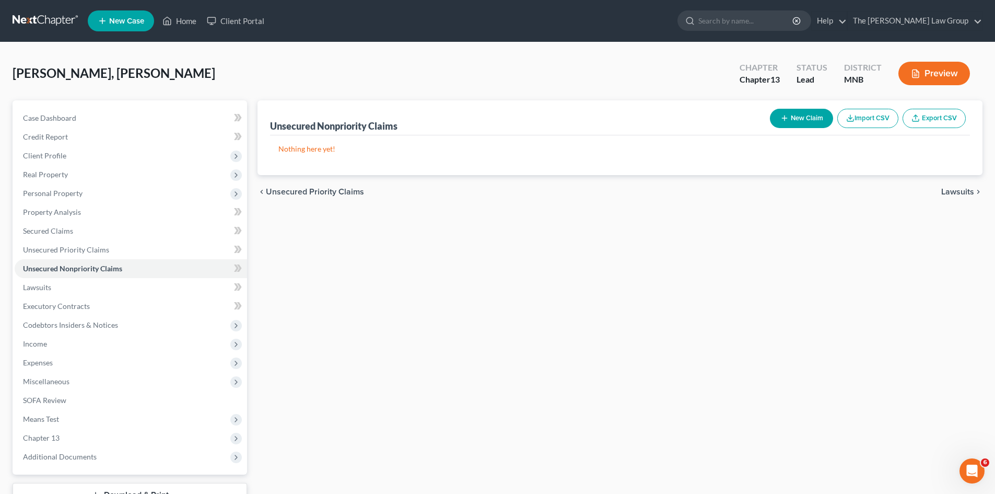
click at [962, 191] on span "Lawsuits" at bounding box center [957, 192] width 33 height 8
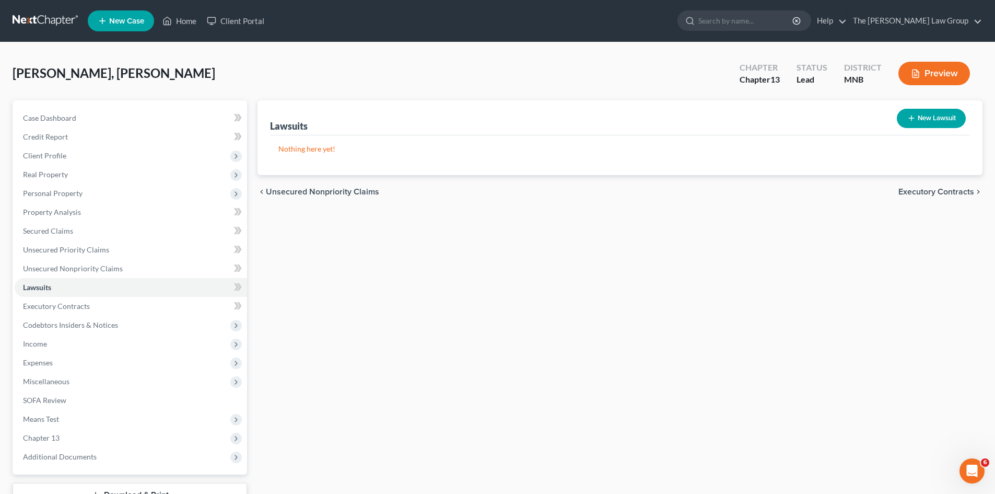
click at [962, 191] on span "Executory Contracts" at bounding box center [937, 192] width 76 height 8
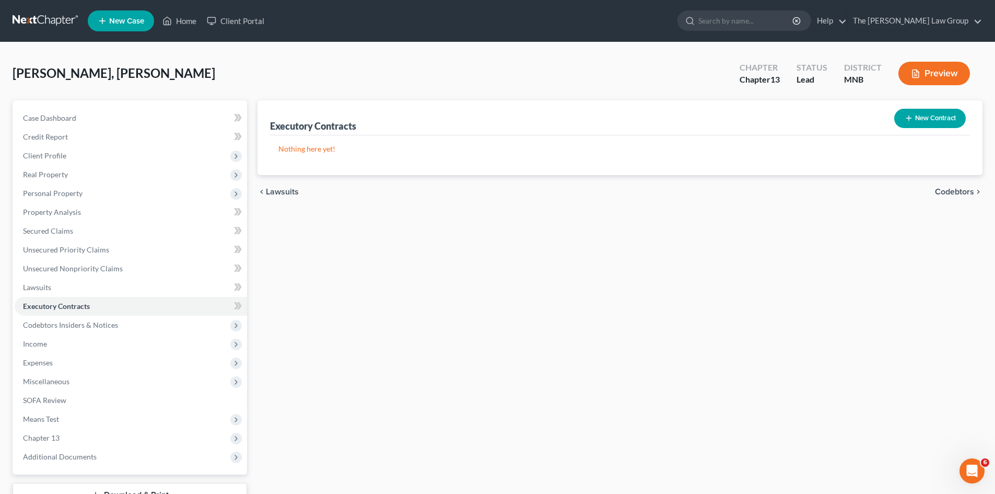
click at [960, 194] on span "Codebtors" at bounding box center [954, 192] width 39 height 8
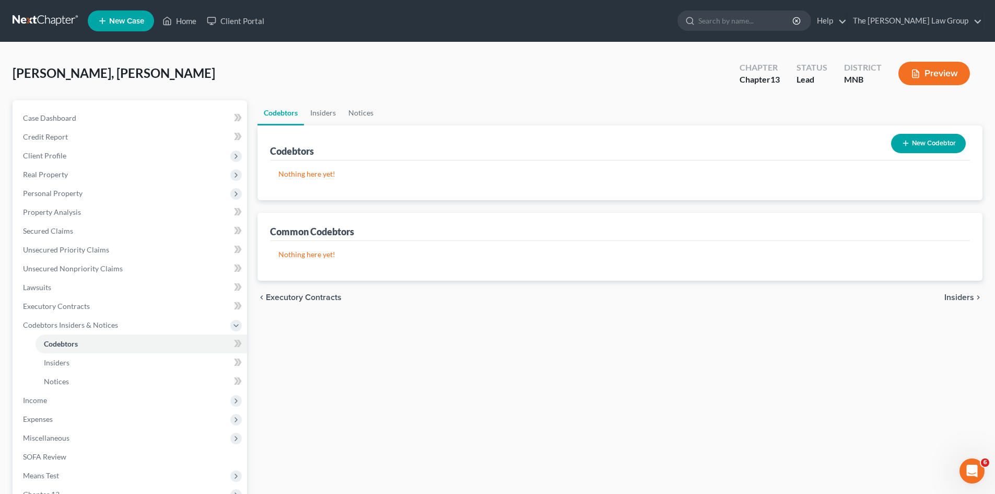
click at [960, 301] on span "Insiders" at bounding box center [960, 297] width 30 height 8
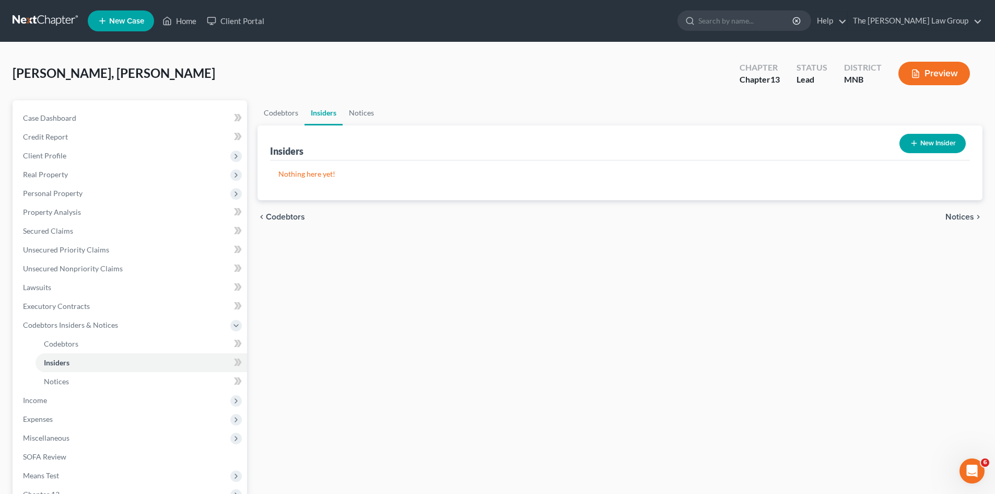
click at [957, 218] on span "Notices" at bounding box center [960, 217] width 29 height 8
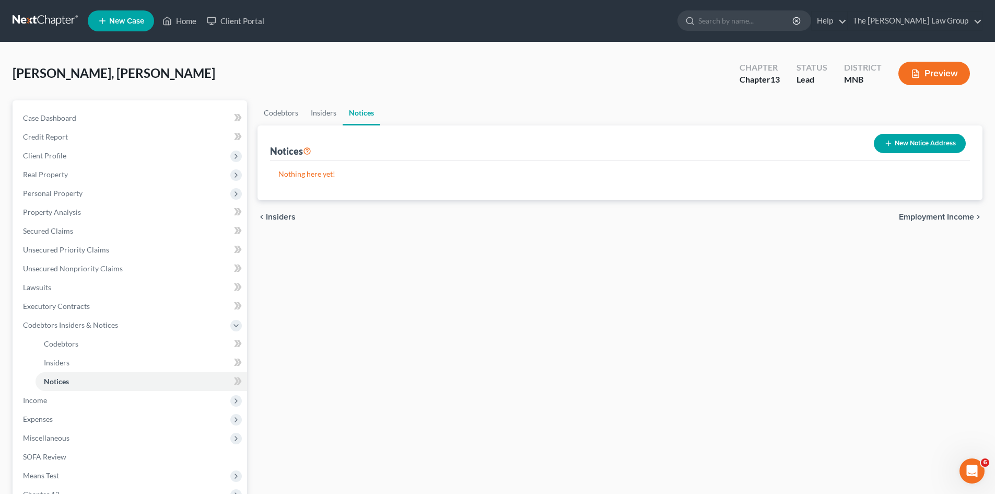
click at [956, 216] on span "Employment Income" at bounding box center [936, 217] width 75 height 8
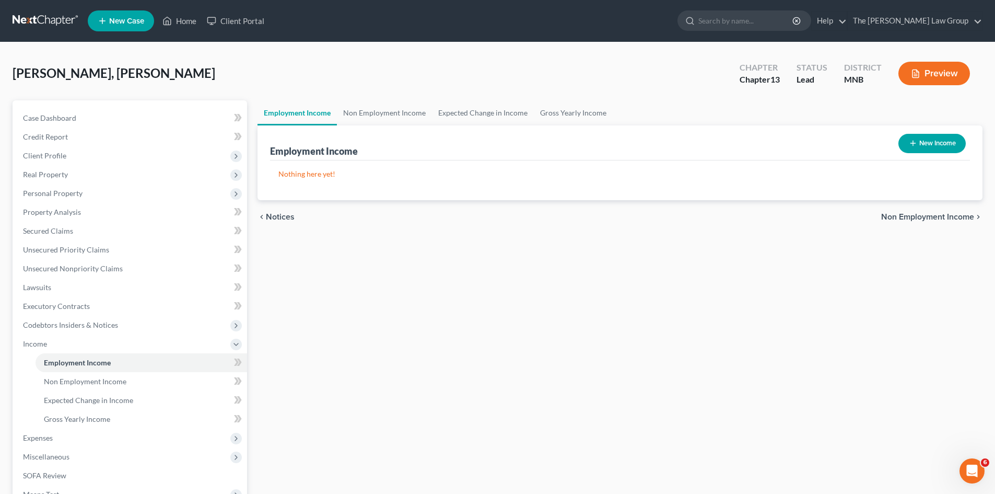
click at [914, 137] on button "New Income" at bounding box center [932, 143] width 67 height 19
select select "0"
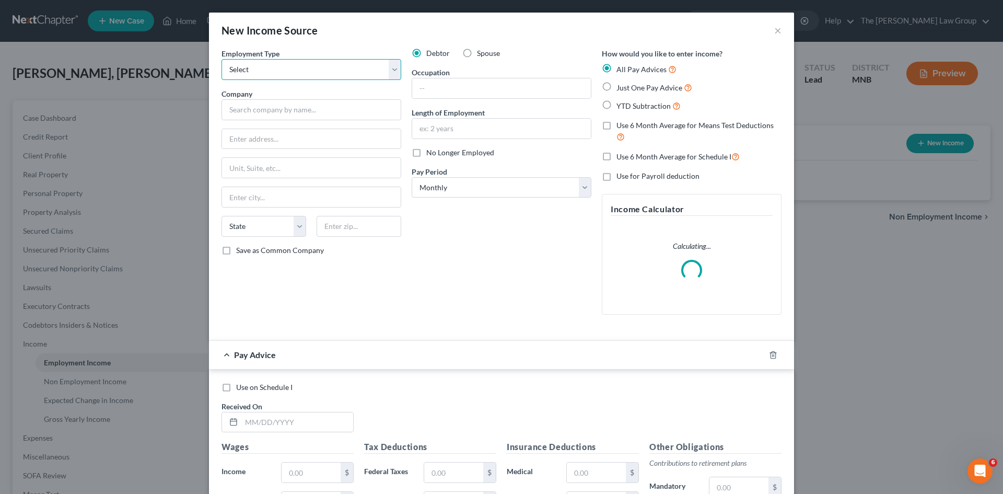
click at [303, 63] on select "Select Full or Part Time Employment Self Employment" at bounding box center [312, 69] width 180 height 21
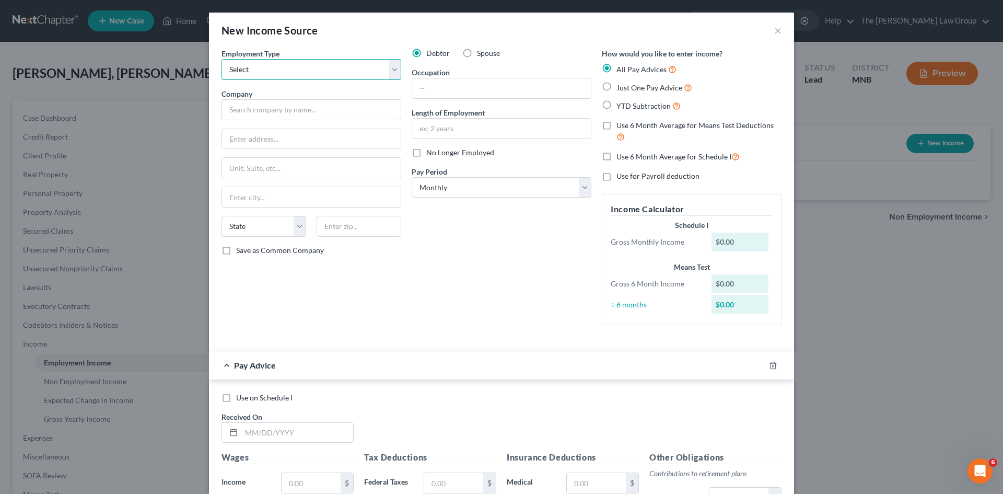
select select "0"
click at [222, 59] on select "Select Full or Part Time Employment Self Employment" at bounding box center [312, 69] width 180 height 21
click at [472, 75] on div "Occupation" at bounding box center [502, 83] width 180 height 32
click at [472, 82] on input "text" at bounding box center [501, 88] width 179 height 20
click at [616, 86] on label "Just One Pay Advice" at bounding box center [654, 88] width 76 height 12
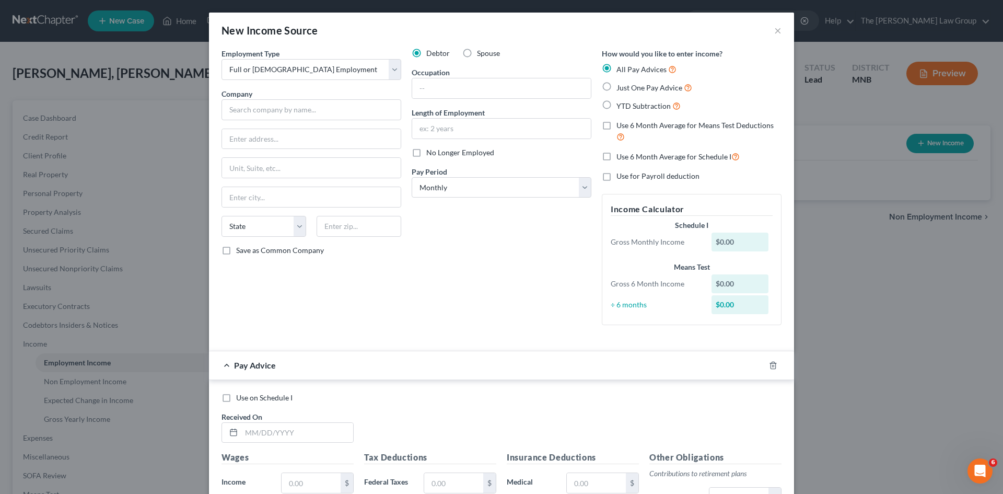
click at [621, 86] on input "Just One Pay Advice" at bounding box center [624, 85] width 7 height 7
radio input "true"
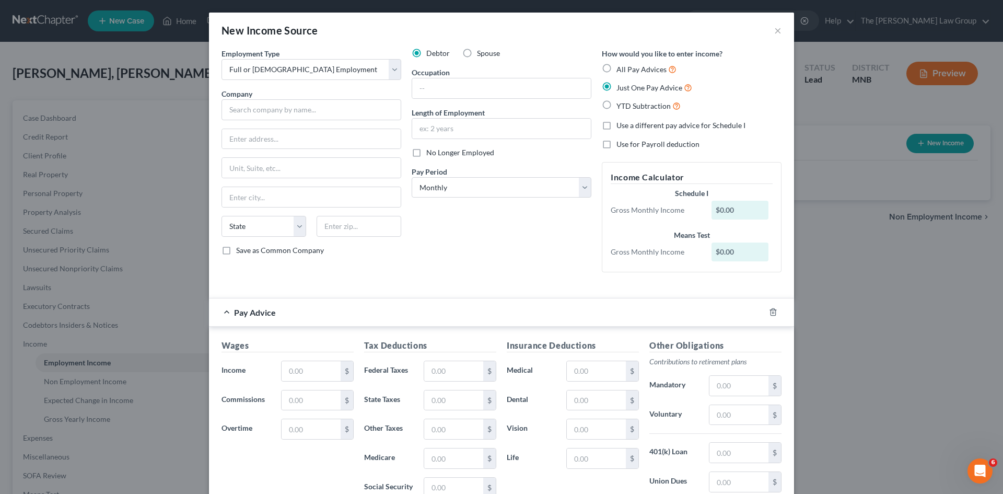
click at [616, 68] on label "All Pay Advices" at bounding box center [646, 69] width 60 height 12
click at [621, 68] on input "All Pay Advices" at bounding box center [624, 66] width 7 height 7
radio input "true"
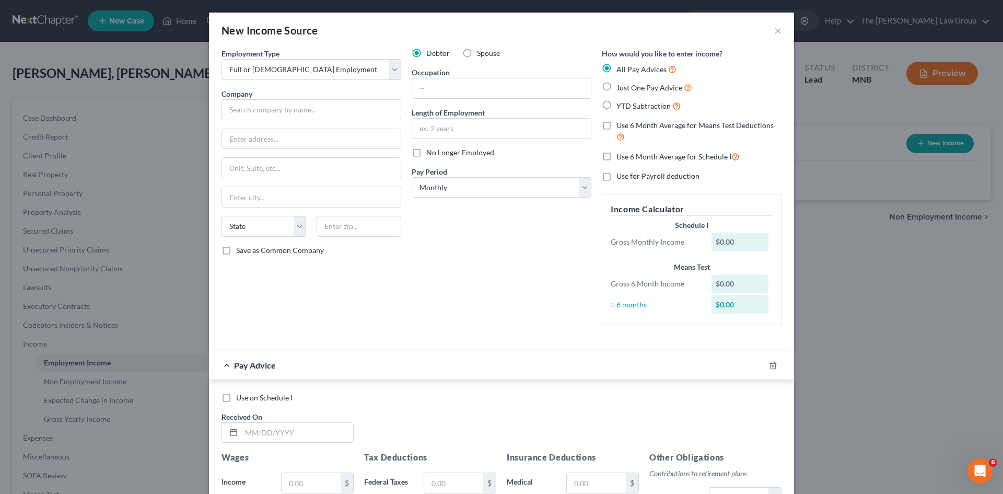
click at [616, 86] on label "Just One Pay Advice" at bounding box center [654, 88] width 76 height 12
click at [621, 86] on input "Just One Pay Advice" at bounding box center [624, 85] width 7 height 7
radio input "true"
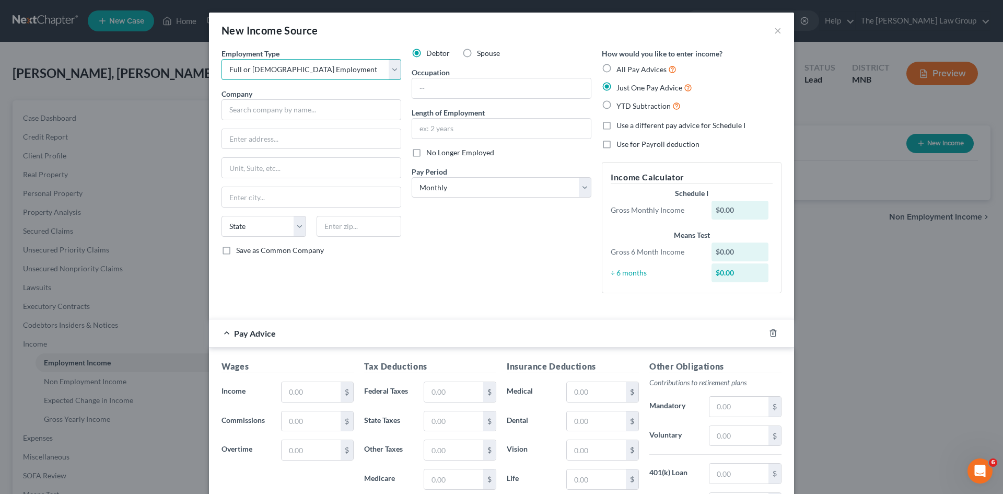
click at [293, 66] on select "Select Full or Part Time Employment Self Employment" at bounding box center [312, 69] width 180 height 21
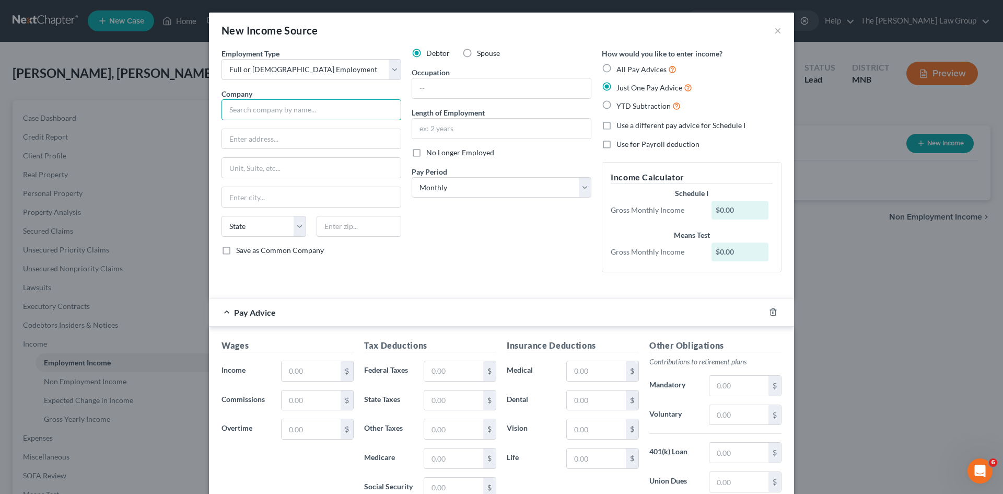
click at [296, 109] on input "text" at bounding box center [312, 109] width 180 height 21
click at [305, 95] on div "Company *" at bounding box center [312, 104] width 180 height 32
click at [295, 108] on input "text" at bounding box center [312, 109] width 180 height 21
click at [311, 64] on select "Select Full or Part Time Employment Self Employment" at bounding box center [312, 69] width 180 height 21
select select "1"
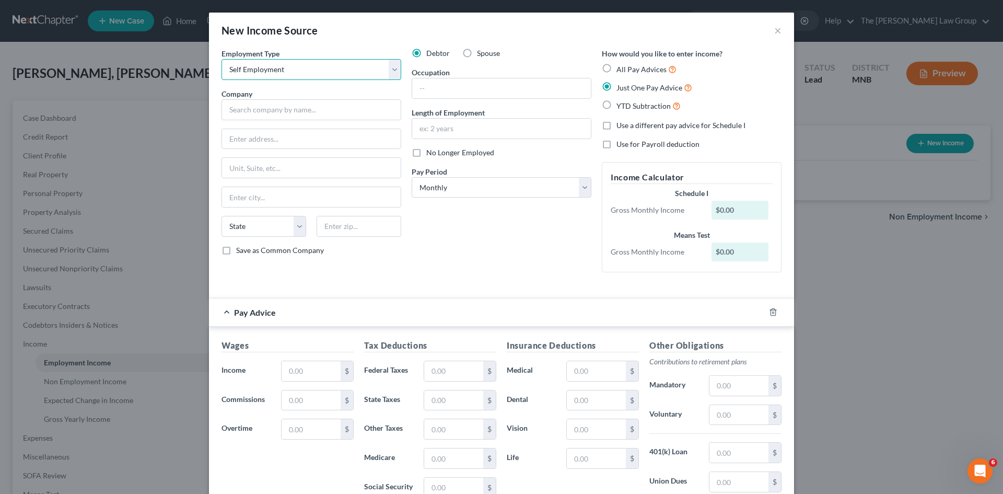
click at [222, 59] on select "Select Full or Part Time Employment Self Employment" at bounding box center [312, 69] width 180 height 21
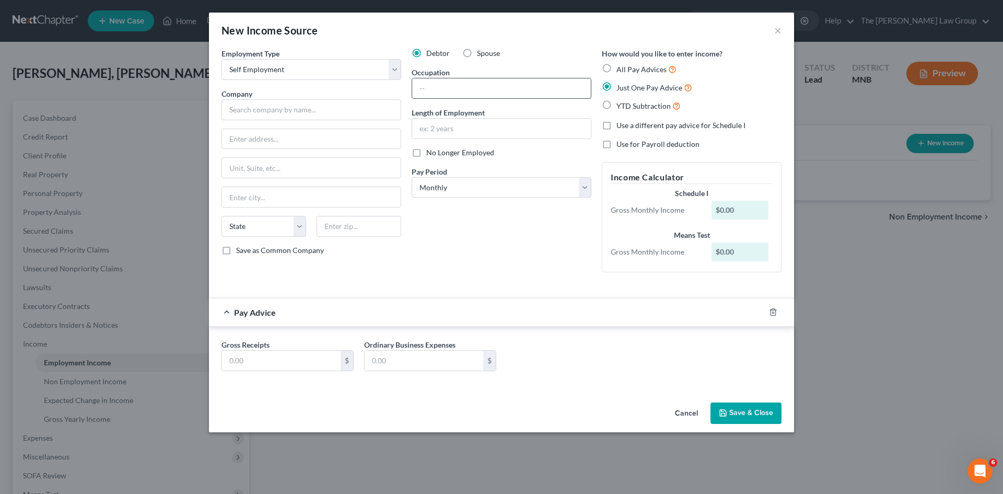
click at [428, 83] on input "text" at bounding box center [501, 88] width 179 height 20
click at [374, 69] on select "Select Full or Part Time Employment Self Employment" at bounding box center [312, 69] width 180 height 21
click at [285, 245] on label "Save as Common Company" at bounding box center [280, 250] width 88 height 10
click at [247, 245] on input "Save as Common Company" at bounding box center [243, 248] width 7 height 7
checkbox input "true"
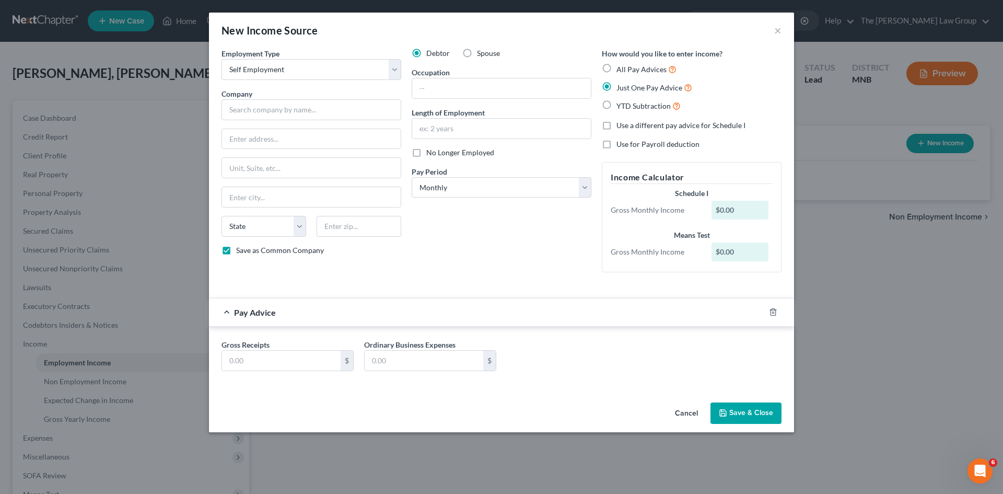
click at [320, 56] on div "Employment Type * Select Full or Part Time Employment Self Employment" at bounding box center [312, 64] width 180 height 32
click at [320, 62] on select "Select Full or Part Time Employment Self Employment" at bounding box center [312, 69] width 180 height 21
click at [222, 59] on select "Select Full or Part Time Employment Self Employment" at bounding box center [312, 69] width 180 height 21
click at [450, 84] on input "text" at bounding box center [501, 88] width 179 height 20
click at [242, 109] on input "text" at bounding box center [312, 109] width 180 height 21
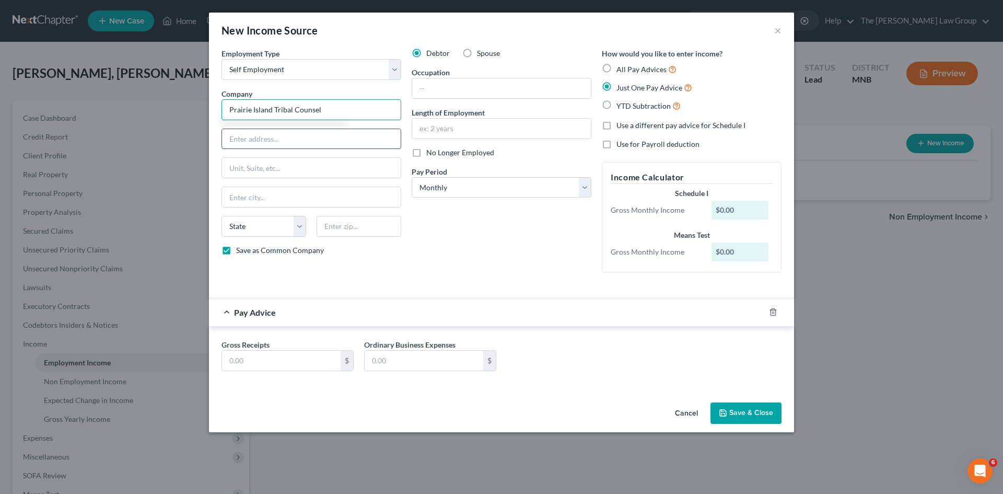
type input "Prairie Island Tribal Counsel"
click at [247, 139] on input "text" at bounding box center [311, 139] width 179 height 20
type input "5636 Sturgeon"
click at [250, 202] on input "text" at bounding box center [311, 197] width 179 height 20
type input "Welch"
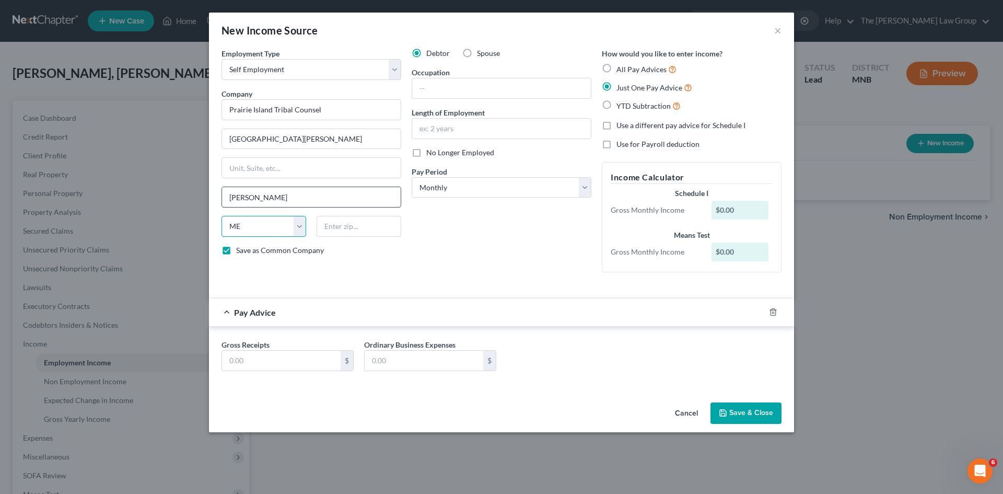
select select "24"
type input "55089"
click at [305, 144] on input "5636 Sturgeon" at bounding box center [311, 139] width 179 height 20
type input "5636 Sturgeon Lake Rd"
click at [454, 79] on input "text" at bounding box center [501, 88] width 179 height 20
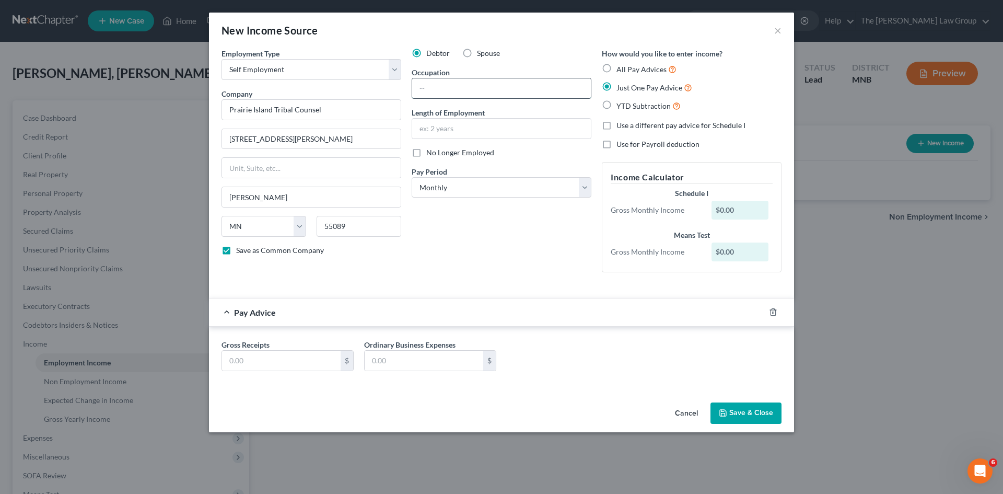
click at [454, 79] on input "text" at bounding box center [501, 88] width 179 height 20
type input "Tribal Member"
click at [453, 128] on input "text" at bounding box center [501, 129] width 179 height 20
type input "9"
click at [565, 162] on div "Debtor Spouse Occupation Tribal Member Length of Employment 9 No Longer Employe…" at bounding box center [501, 164] width 190 height 232
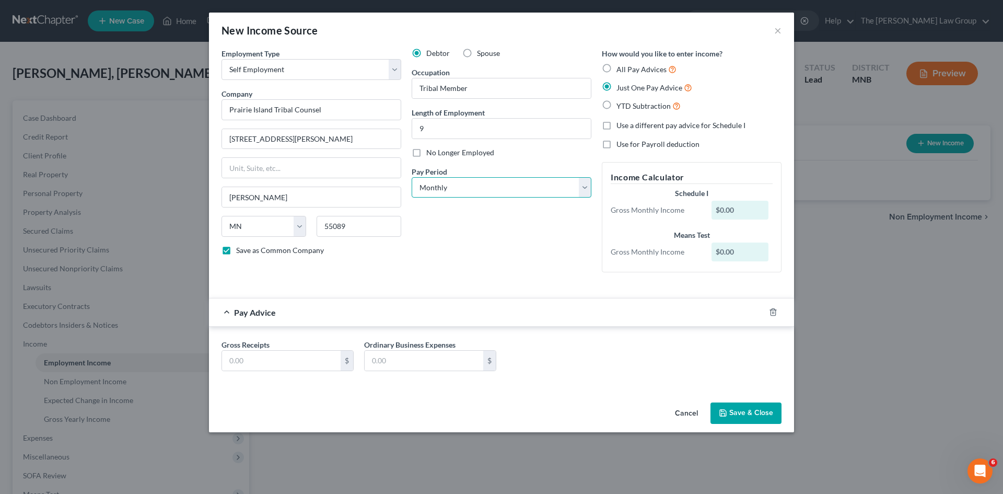
click at [499, 192] on select "Select Monthly Twice Monthly Every Other Week Weekly" at bounding box center [502, 187] width 180 height 21
click at [412, 177] on select "Select Monthly Twice Monthly Every Other Week Weekly" at bounding box center [502, 187] width 180 height 21
click at [279, 364] on input "text" at bounding box center [281, 361] width 119 height 20
type input "14,393.97"
click at [409, 364] on input "text" at bounding box center [424, 361] width 119 height 20
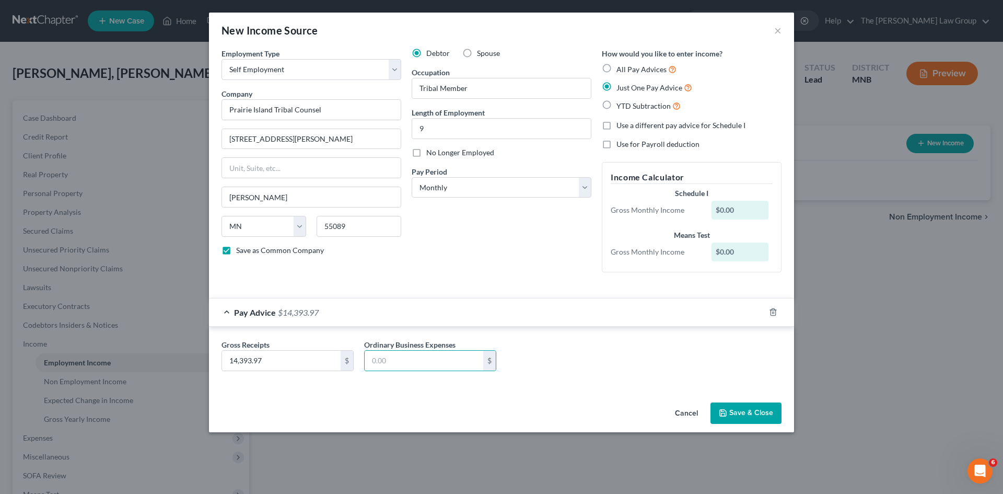
click at [586, 338] on div "Gross Receipts 14,393.97 $ Ordinary Business Expenses $" at bounding box center [501, 357] width 585 height 61
click at [761, 413] on button "Save & Close" at bounding box center [746, 413] width 71 height 22
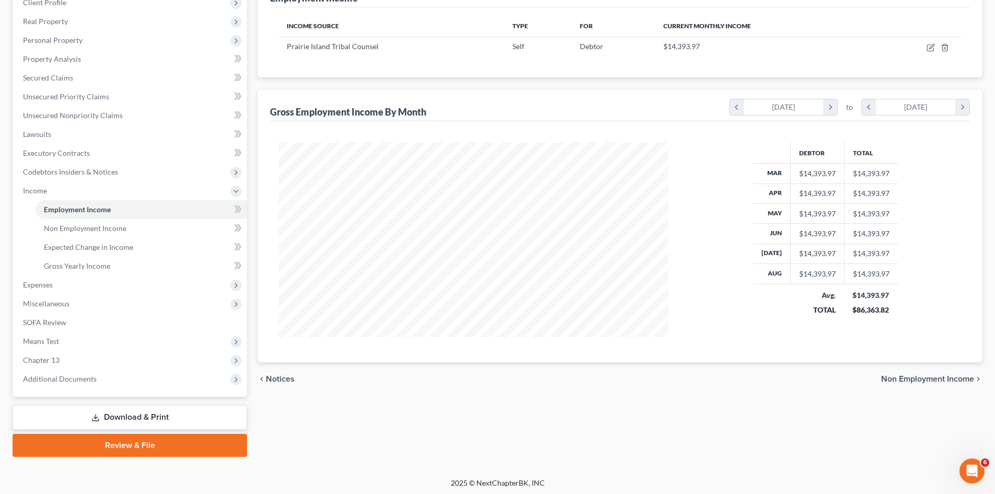
scroll to position [156, 0]
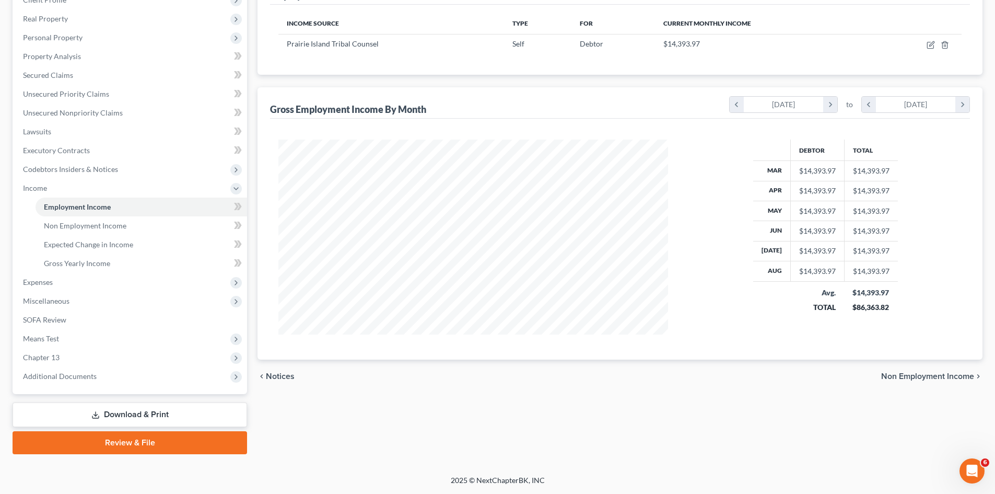
click at [908, 376] on span "Non Employment Income" at bounding box center [927, 376] width 93 height 8
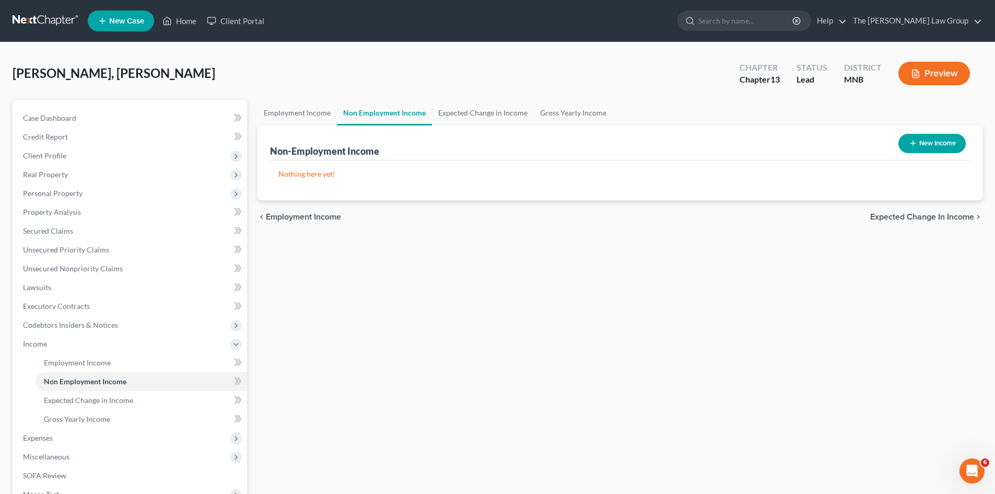
click at [945, 218] on span "Expected Change in Income" at bounding box center [922, 217] width 104 height 8
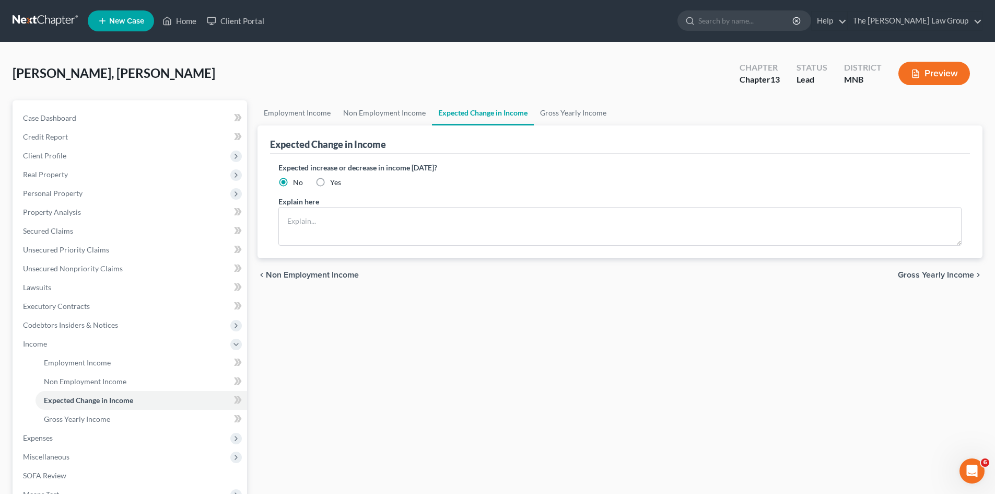
click at [963, 275] on span "Gross Yearly Income" at bounding box center [936, 275] width 76 height 8
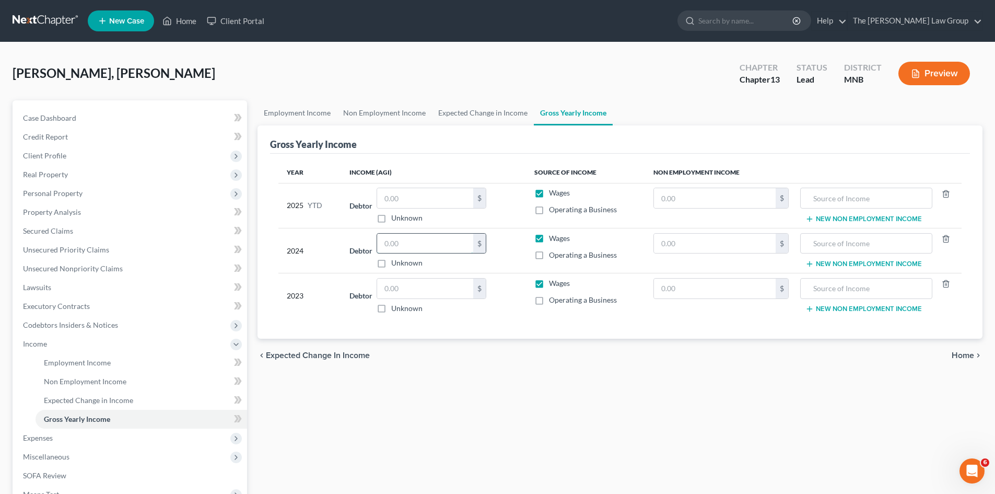
click at [421, 243] on input "text" at bounding box center [425, 244] width 96 height 20
click at [347, 355] on span "Expected Change in Income" at bounding box center [318, 355] width 104 height 8
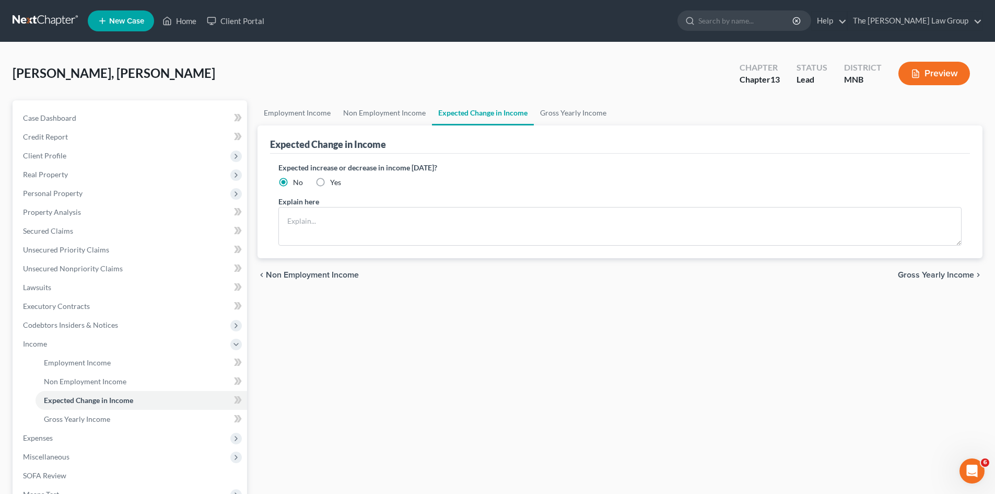
click at [335, 276] on span "Non Employment Income" at bounding box center [312, 275] width 93 height 8
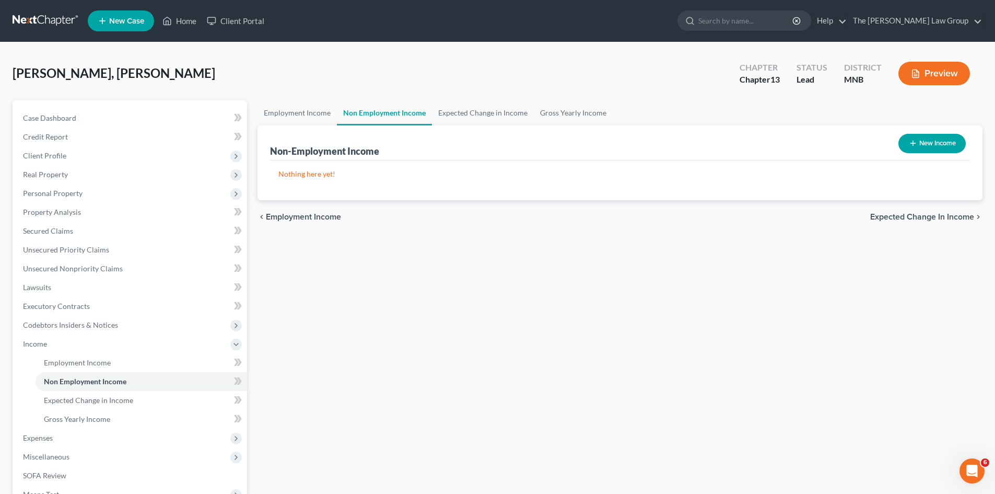
click at [315, 217] on span "Employment Income" at bounding box center [303, 217] width 75 height 8
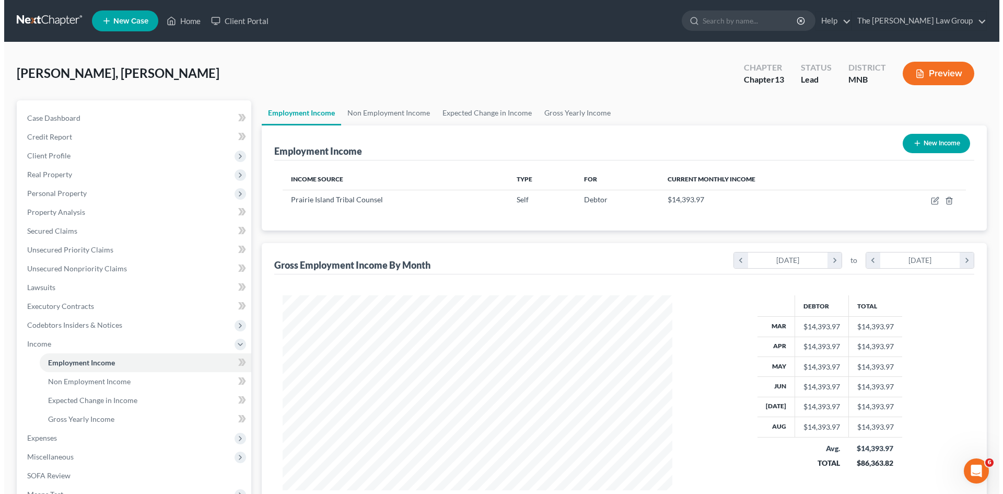
scroll to position [195, 411]
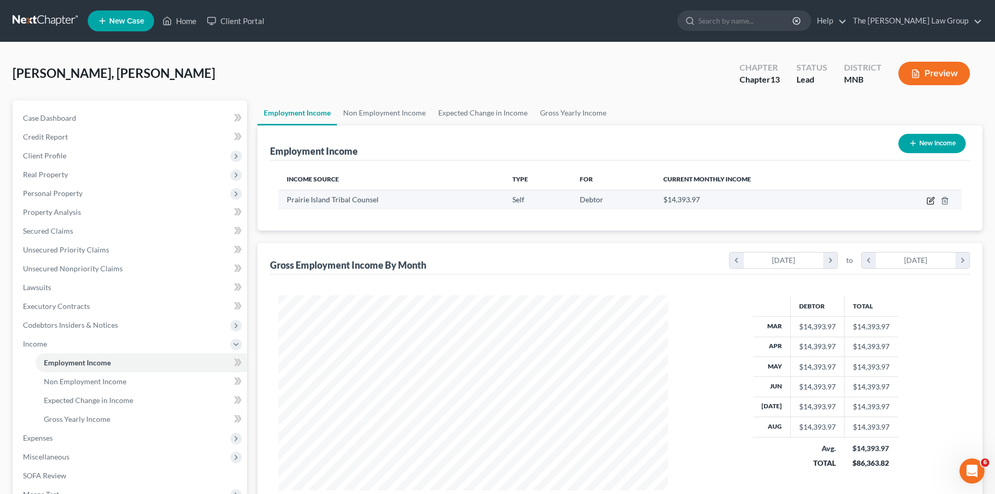
click at [931, 197] on icon "button" at bounding box center [931, 200] width 8 height 8
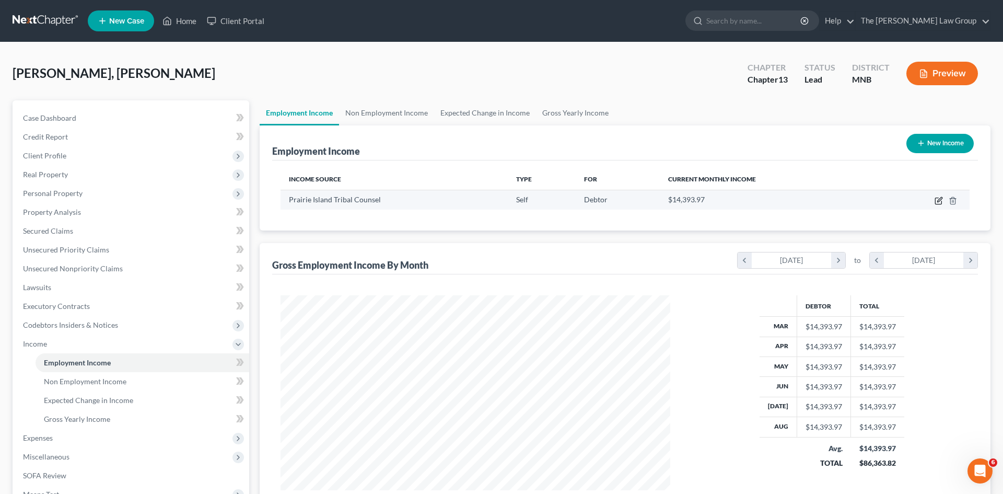
select select "1"
select select "24"
select select "0"
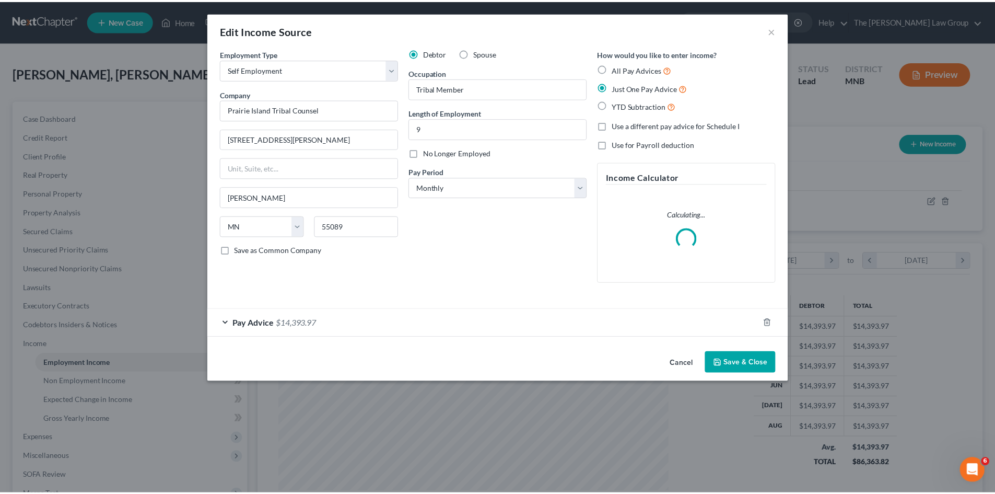
scroll to position [196, 414]
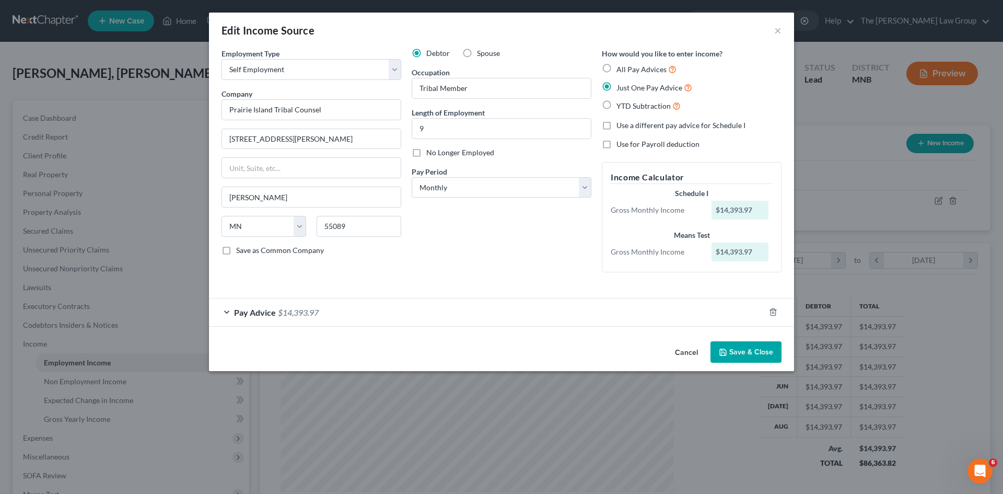
click at [230, 321] on div "Pay Advice $14,393.97" at bounding box center [487, 312] width 556 height 28
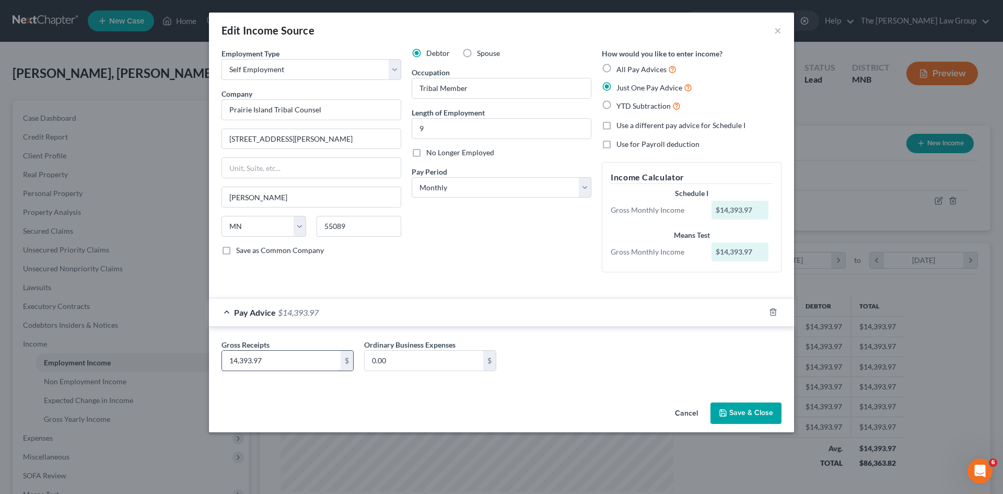
click at [273, 359] on input "14,393.97" at bounding box center [281, 361] width 119 height 20
click at [270, 358] on input "14,393.97" at bounding box center [281, 361] width 119 height 20
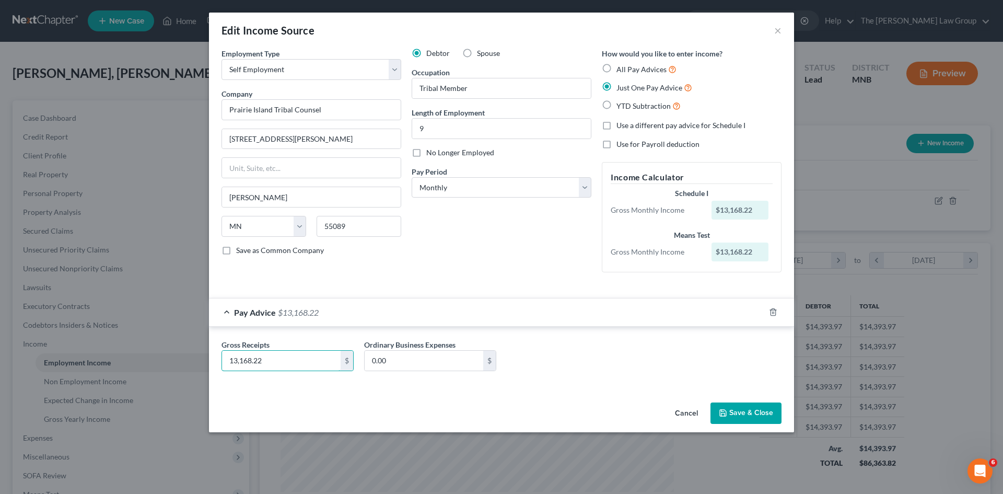
type input "13,168.22"
click at [766, 413] on button "Save & Close" at bounding box center [746, 413] width 71 height 22
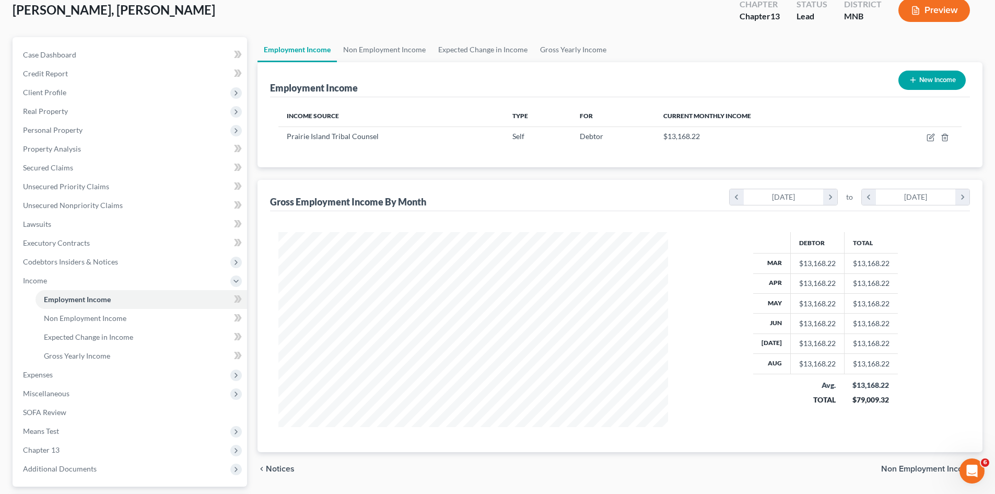
scroll to position [156, 0]
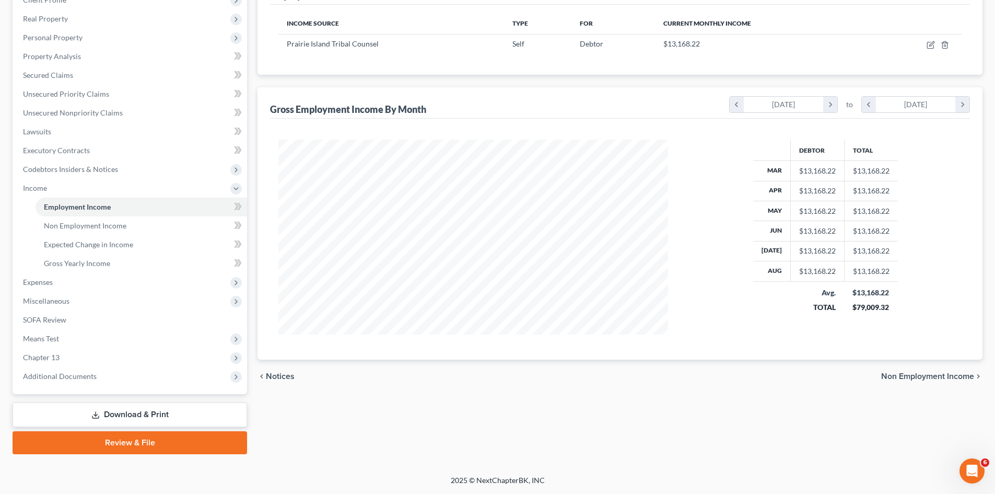
click at [931, 374] on span "Non Employment Income" at bounding box center [927, 376] width 93 height 8
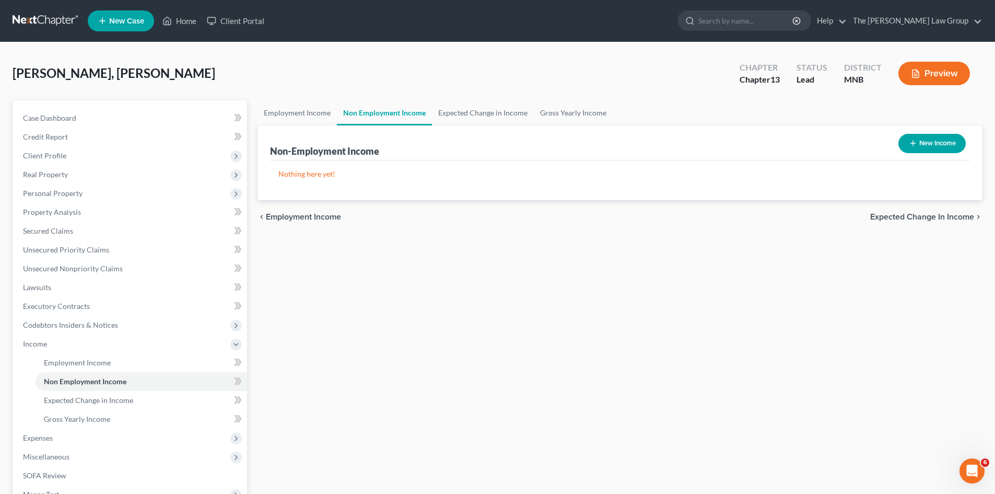
click at [929, 215] on span "Expected Change in Income" at bounding box center [922, 217] width 104 height 8
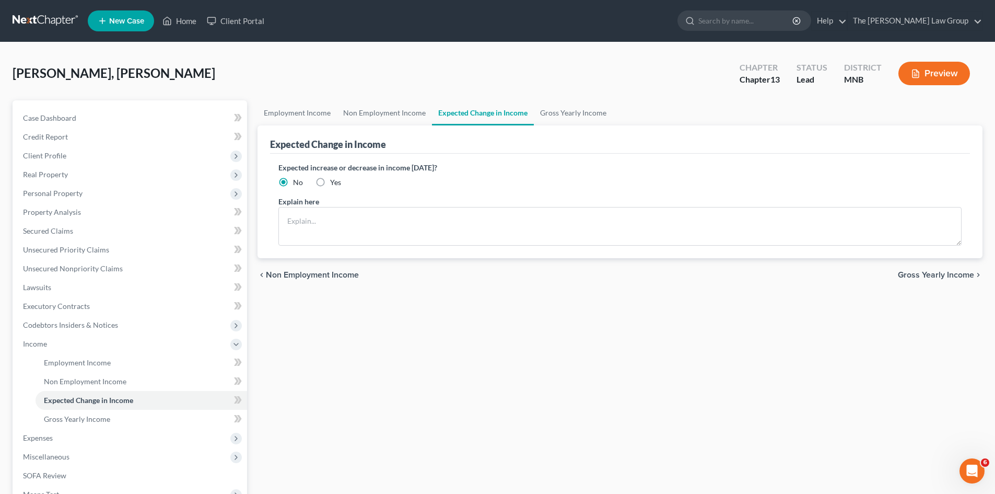
click at [929, 274] on span "Gross Yearly Income" at bounding box center [936, 275] width 76 height 8
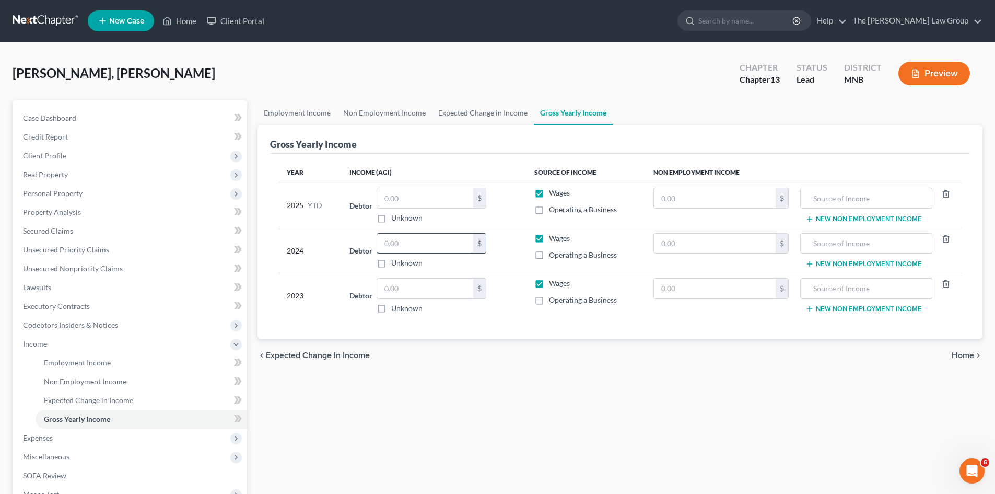
click at [420, 251] on input "text" at bounding box center [425, 244] width 96 height 20
click at [422, 244] on input "text" at bounding box center [425, 244] width 96 height 20
drag, startPoint x: 543, startPoint y: 257, endPoint x: 541, endPoint y: 264, distance: 8.1
click at [549, 257] on label "Operating a Business" at bounding box center [583, 255] width 68 height 10
click at [553, 257] on input "Operating a Business" at bounding box center [556, 253] width 7 height 7
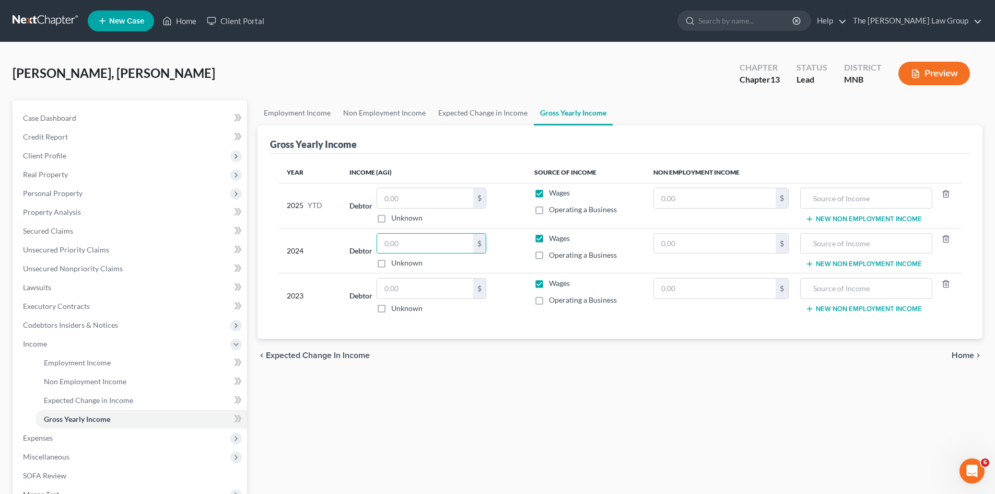
checkbox input "true"
click at [549, 301] on label "Operating a Business" at bounding box center [583, 300] width 68 height 10
click at [553, 301] on input "Operating a Business" at bounding box center [556, 298] width 7 height 7
checkbox input "true"
click at [441, 246] on input "text" at bounding box center [425, 244] width 96 height 20
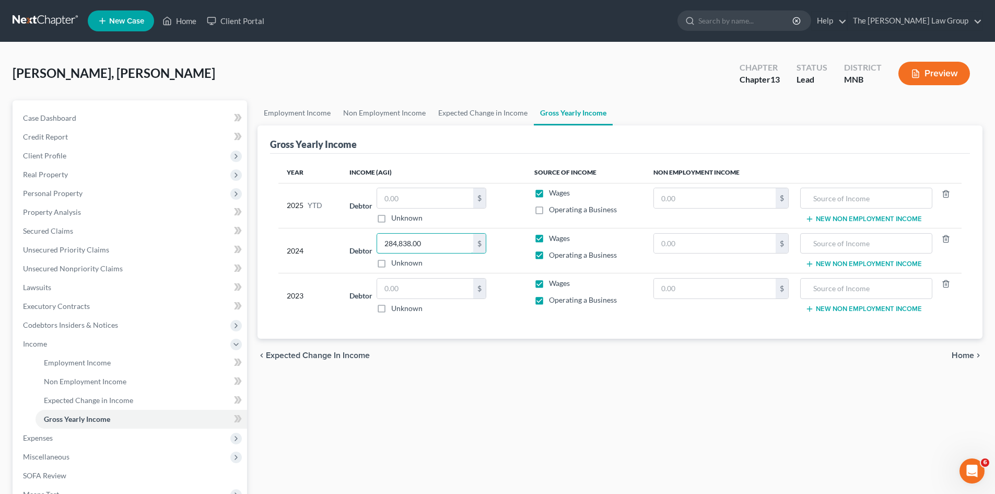
type input "284,838.00"
click at [549, 238] on label "Wages" at bounding box center [559, 238] width 21 height 10
click at [553, 238] on input "Wages" at bounding box center [556, 236] width 7 height 7
checkbox input "false"
click at [549, 195] on label "Wages" at bounding box center [559, 193] width 21 height 10
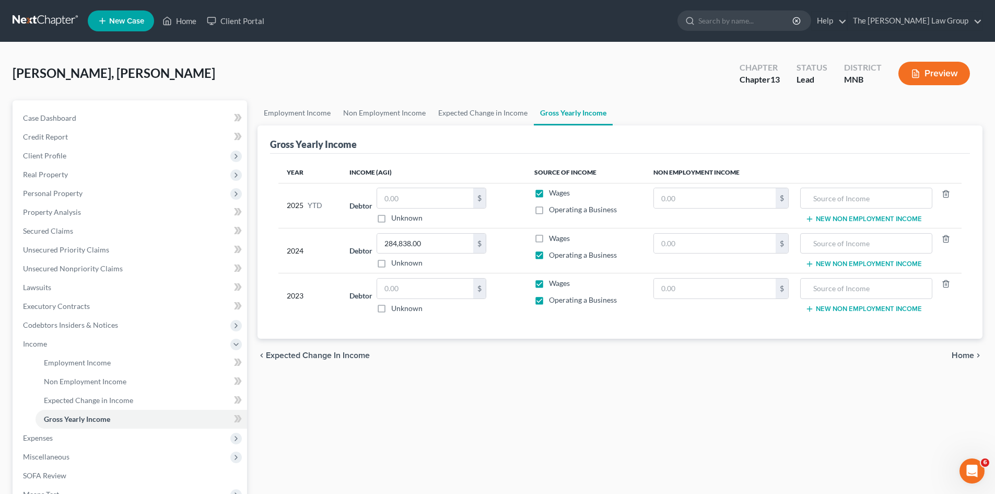
click at [553, 194] on input "Wages" at bounding box center [556, 191] width 7 height 7
checkbox input "false"
click at [549, 303] on label "Operating a Business" at bounding box center [583, 300] width 68 height 10
click at [553, 301] on input "Operating a Business" at bounding box center [556, 298] width 7 height 7
checkbox input "false"
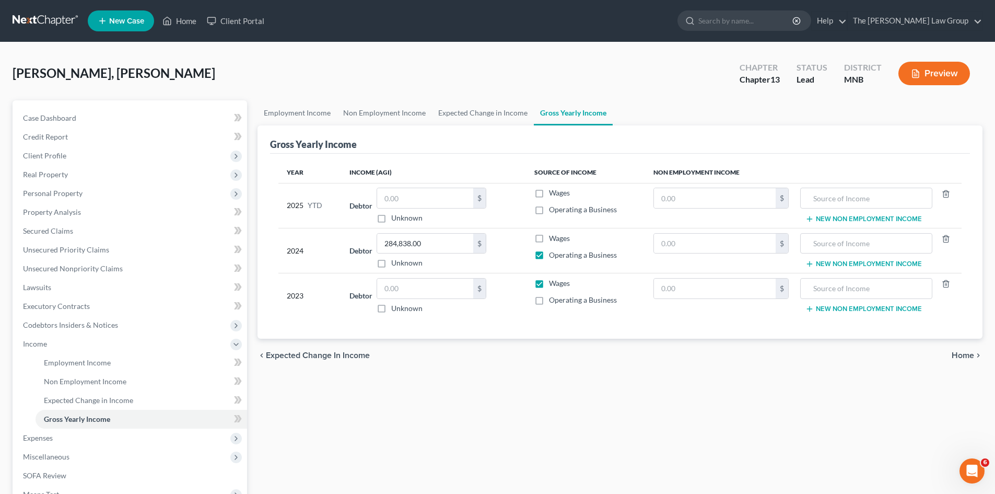
click at [549, 286] on label "Wages" at bounding box center [559, 283] width 21 height 10
click at [553, 285] on input "Wages" at bounding box center [556, 281] width 7 height 7
checkbox input "false"
click at [549, 301] on label "Operating a Business" at bounding box center [583, 300] width 68 height 10
click at [553, 301] on input "Operating a Business" at bounding box center [556, 298] width 7 height 7
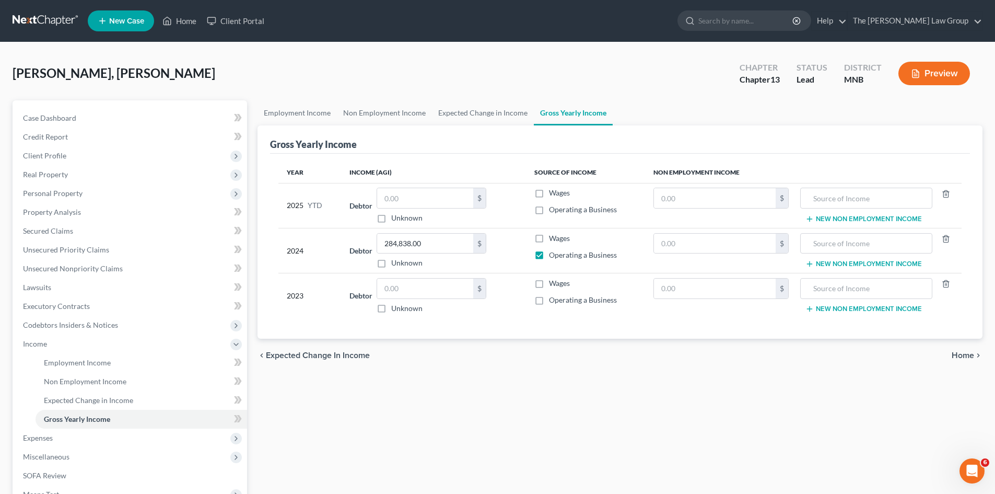
checkbox input "true"
click at [441, 286] on input "text" at bounding box center [425, 288] width 96 height 20
type input "163,164.00"
click at [458, 333] on div "Year Income (AGI) Source of Income Non Employment Income 2025 YTD Debtor $ Unkn…" at bounding box center [620, 246] width 700 height 185
click at [881, 192] on input "text" at bounding box center [866, 198] width 120 height 20
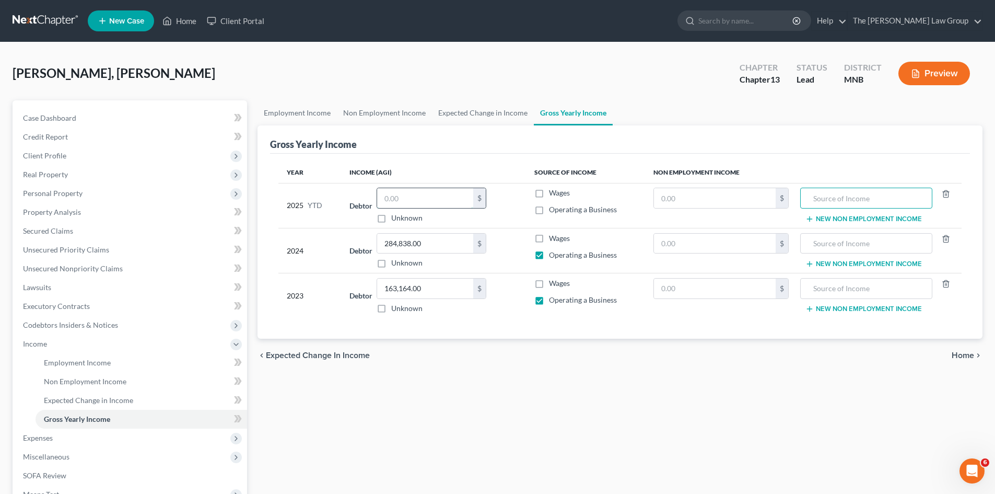
click at [400, 201] on input "text" at bounding box center [425, 198] width 96 height 20
click at [399, 69] on div "TAYLOR IV, NATHAN Upgraded Chapter Chapter 13 Status Lead District MNB Preview" at bounding box center [498, 77] width 970 height 45
click at [419, 205] on input "text" at bounding box center [425, 198] width 96 height 20
click at [842, 199] on input "text" at bounding box center [866, 198] width 120 height 20
type input "Self"
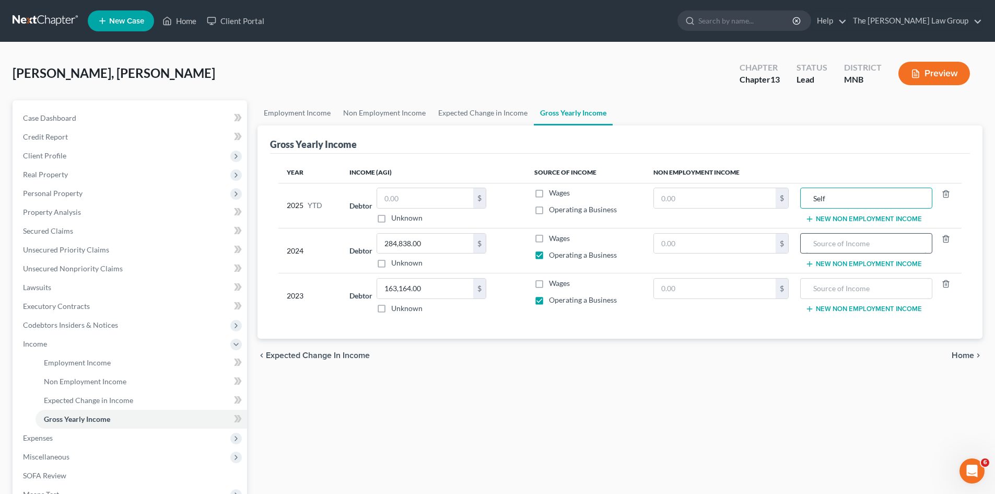
click at [859, 234] on input "text" at bounding box center [866, 244] width 120 height 20
type input "Self"
click at [848, 286] on input "text" at bounding box center [866, 288] width 120 height 20
type input "Self"
click at [403, 199] on input "text" at bounding box center [425, 198] width 96 height 20
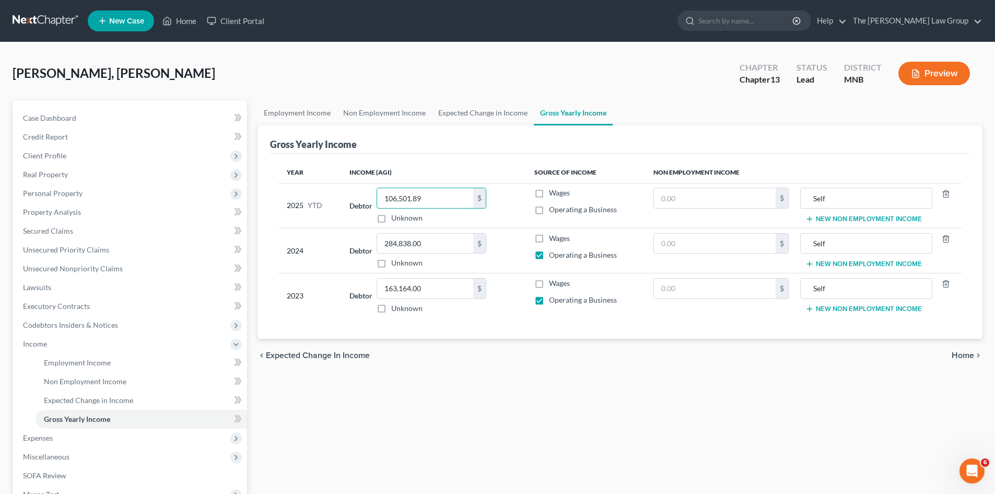
type input "106,501.89"
click at [561, 355] on div "chevron_left Expected Change in Income Home chevron_right" at bounding box center [620, 355] width 725 height 33
click at [549, 210] on label "Operating a Business" at bounding box center [583, 209] width 68 height 10
click at [553, 210] on input "Operating a Business" at bounding box center [556, 207] width 7 height 7
checkbox input "true"
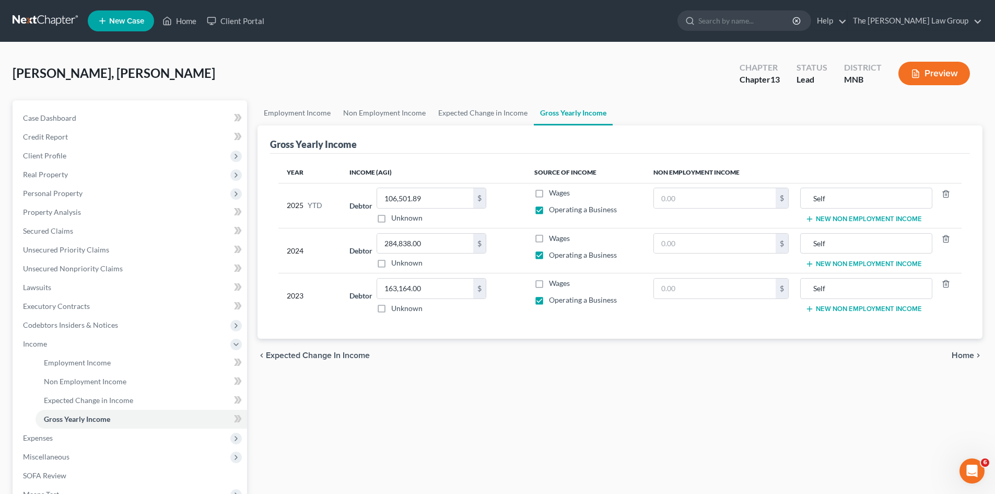
click at [972, 356] on span "Home" at bounding box center [963, 355] width 22 height 8
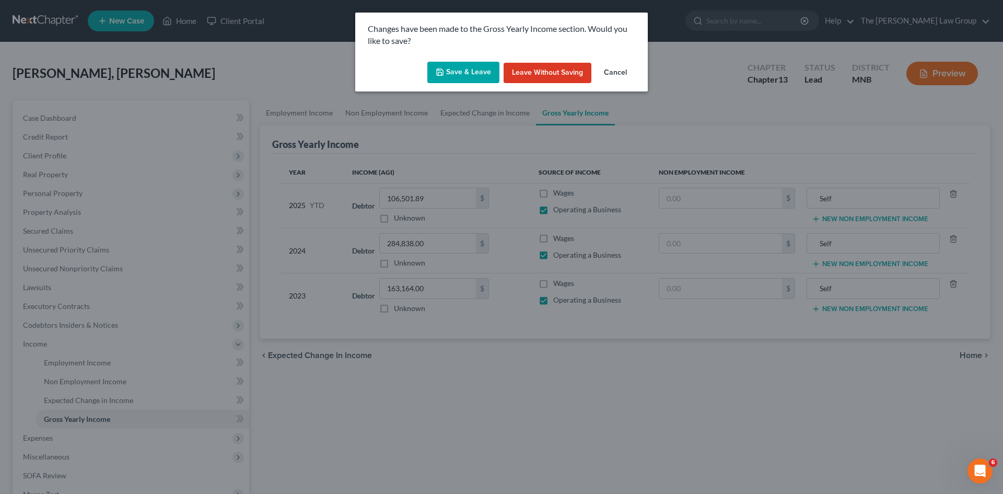
click at [469, 74] on button "Save & Leave" at bounding box center [463, 73] width 72 height 22
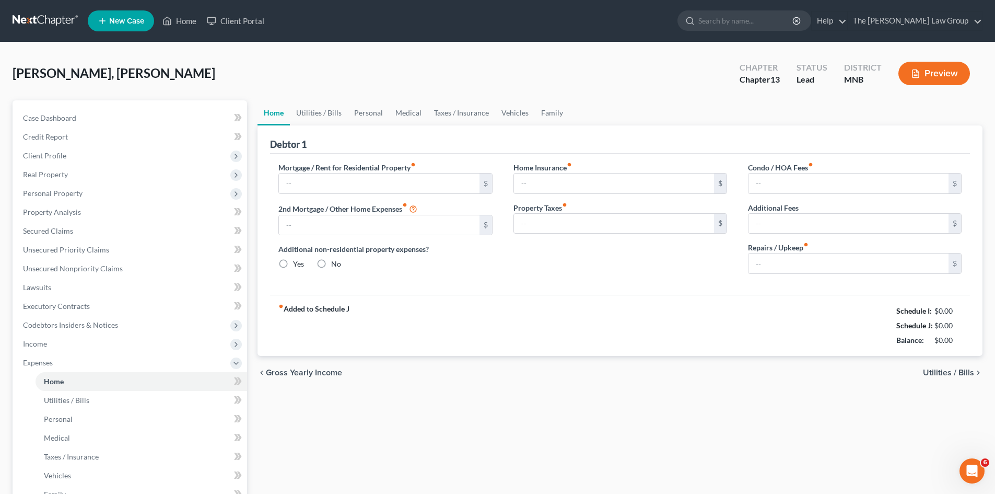
type input "0.00"
radio input "true"
type input "0.00"
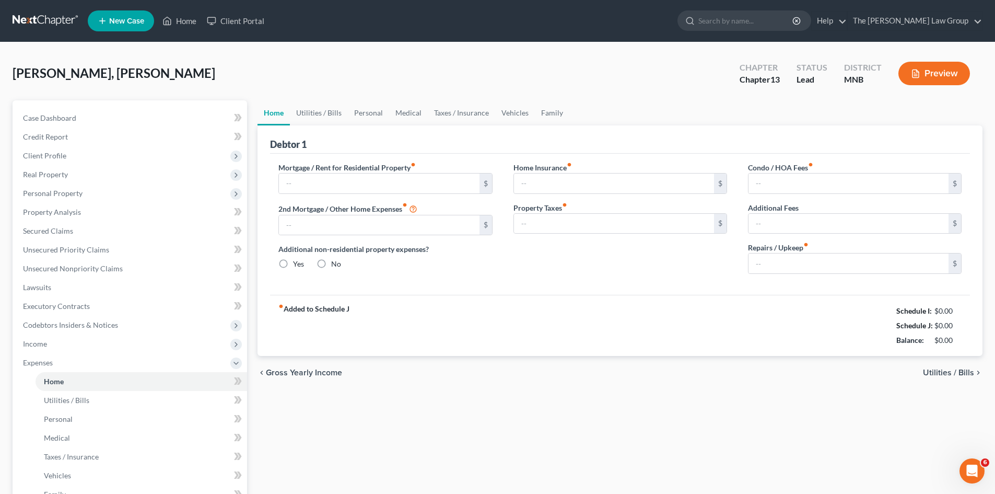
type input "0.00"
click at [332, 182] on input "text" at bounding box center [379, 183] width 200 height 20
type input "6,042.15"
click at [510, 215] on div "Home Insurance fiber_manual_record 0.00 $ Property Taxes fiber_manual_record 0.…" at bounding box center [620, 222] width 235 height 120
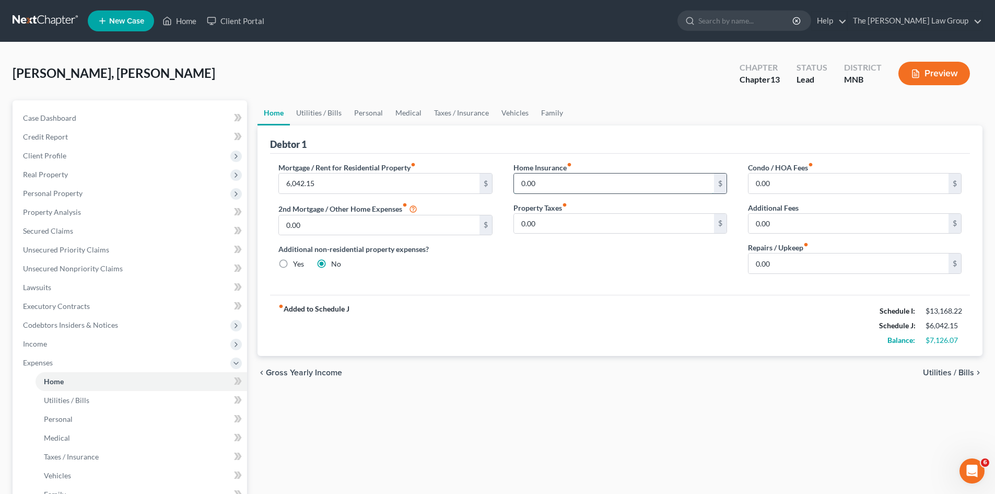
click at [634, 189] on input "0.00" at bounding box center [614, 183] width 200 height 20
click at [824, 183] on input "0.00" at bounding box center [849, 183] width 200 height 20
click at [948, 373] on span "Utilities / Bills" at bounding box center [948, 372] width 51 height 8
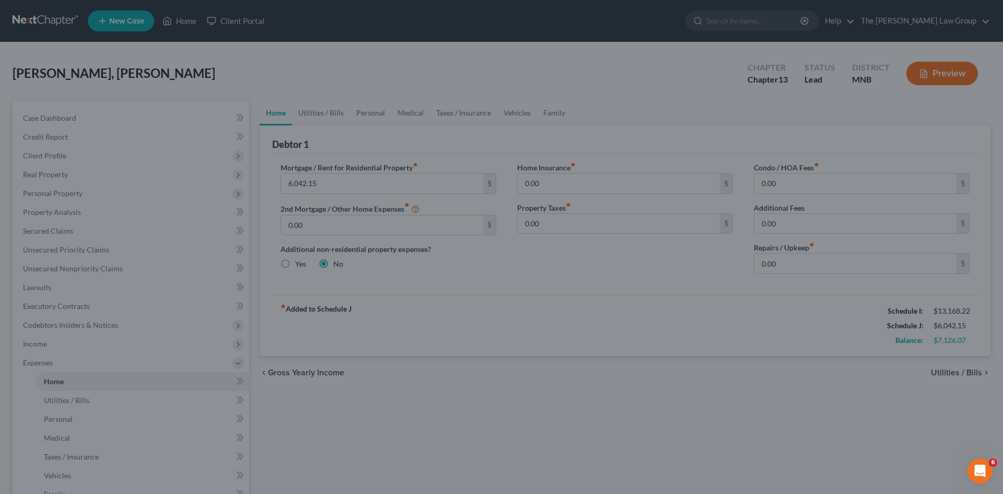
click at [652, 392] on div at bounding box center [501, 247] width 1003 height 494
drag, startPoint x: 201, startPoint y: 197, endPoint x: 190, endPoint y: 199, distance: 11.1
click at [200, 197] on div at bounding box center [501, 247] width 1003 height 494
drag, startPoint x: 46, startPoint y: 327, endPoint x: 45, endPoint y: 345, distance: 18.3
click at [45, 329] on div at bounding box center [501, 247] width 1003 height 494
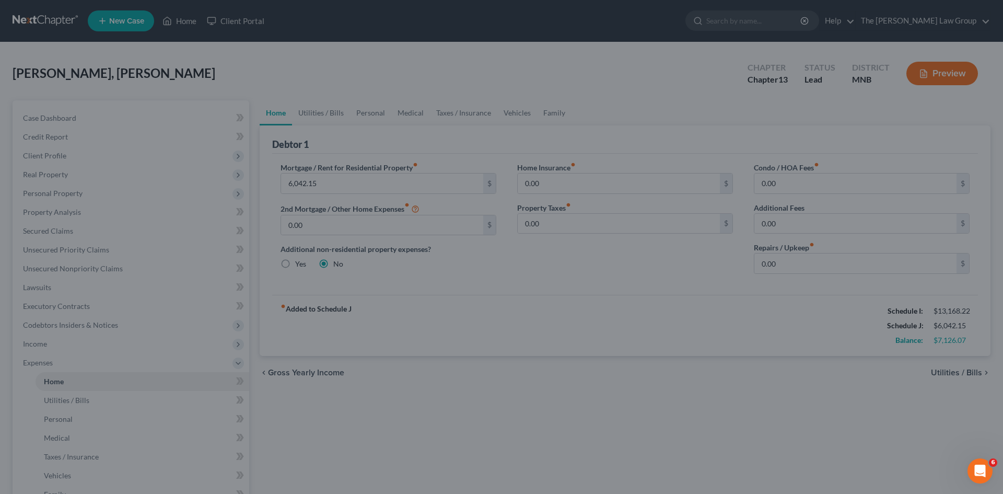
click at [63, 380] on div at bounding box center [501, 247] width 1003 height 494
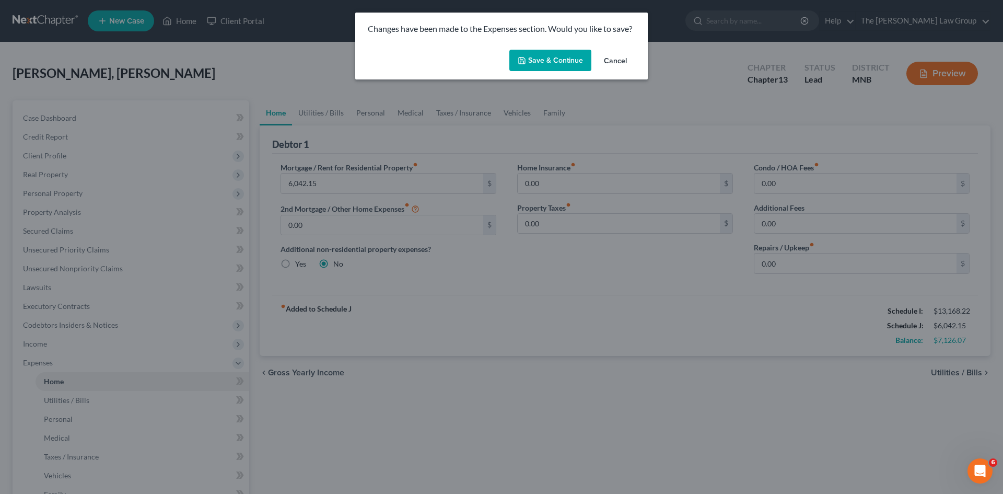
click at [618, 57] on button "Cancel" at bounding box center [616, 61] width 40 height 21
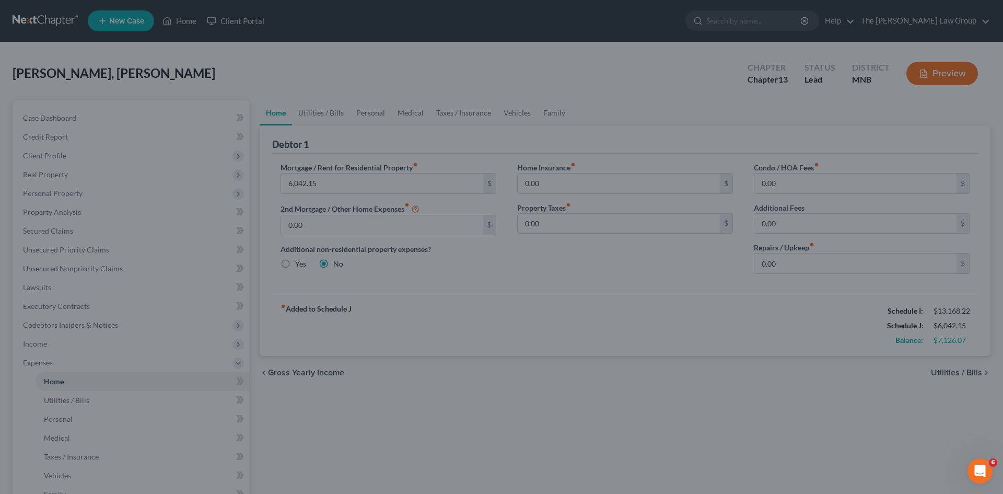
click at [821, 472] on div at bounding box center [501, 247] width 1003 height 494
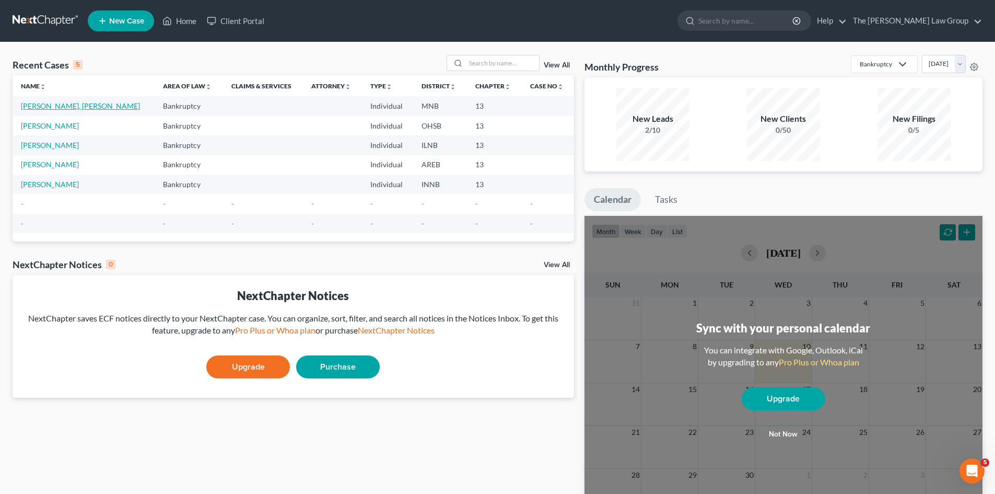
click at [65, 103] on link "TAYLOR IV, NATHAN" at bounding box center [80, 105] width 119 height 9
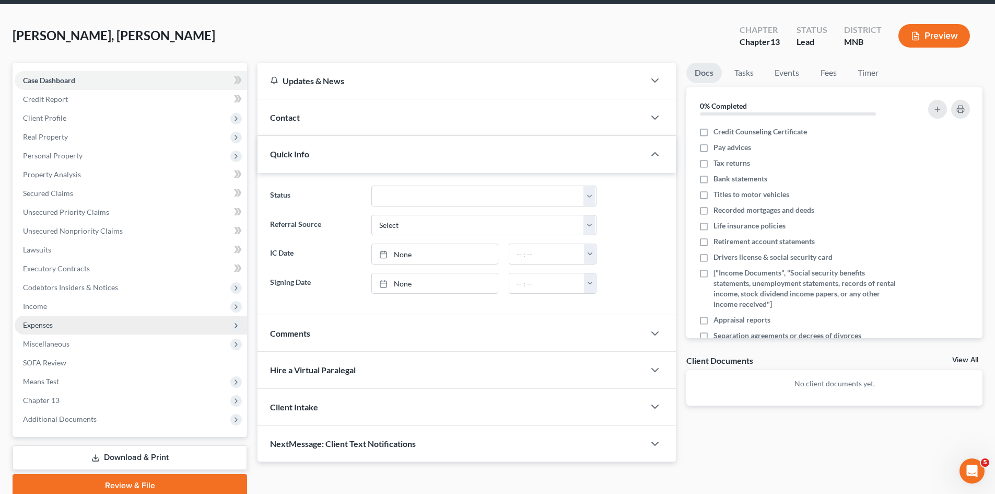
scroll to position [37, 0]
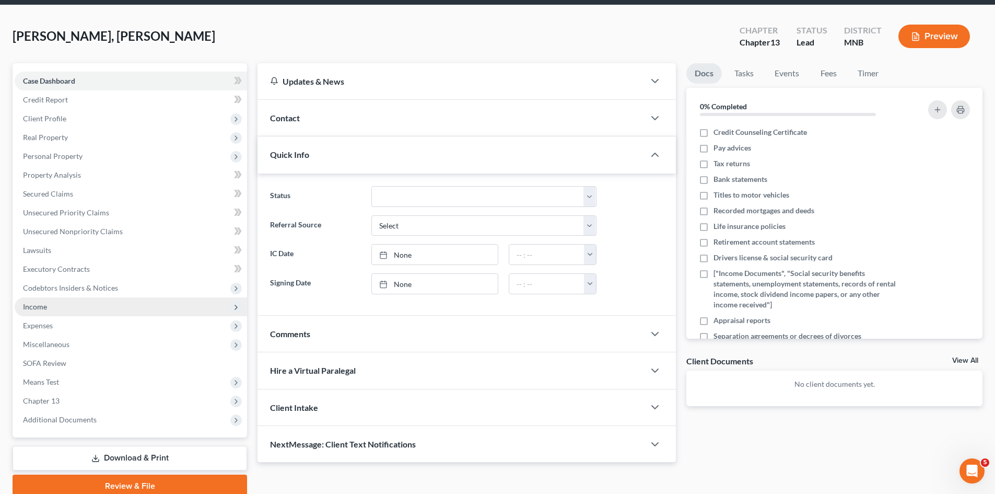
click at [54, 308] on span "Income" at bounding box center [131, 306] width 232 height 19
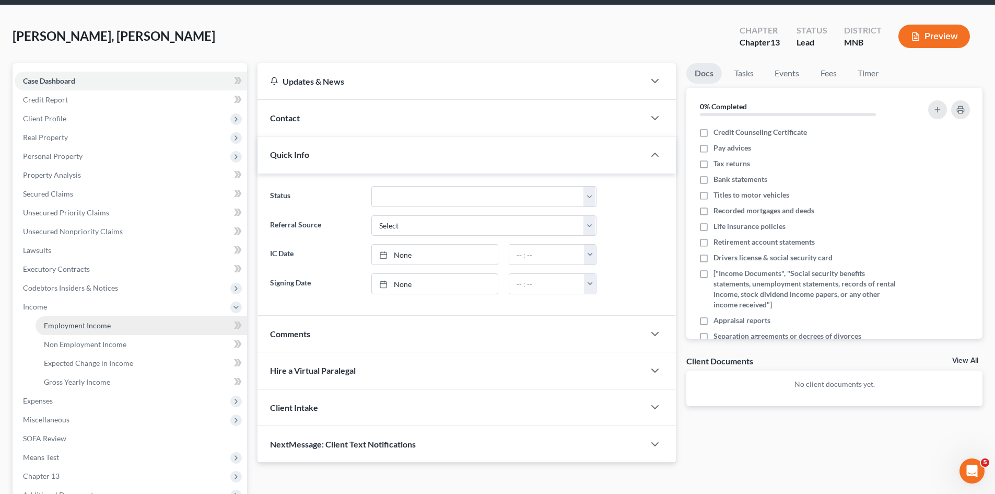
click at [91, 322] on span "Employment Income" at bounding box center [77, 325] width 67 height 9
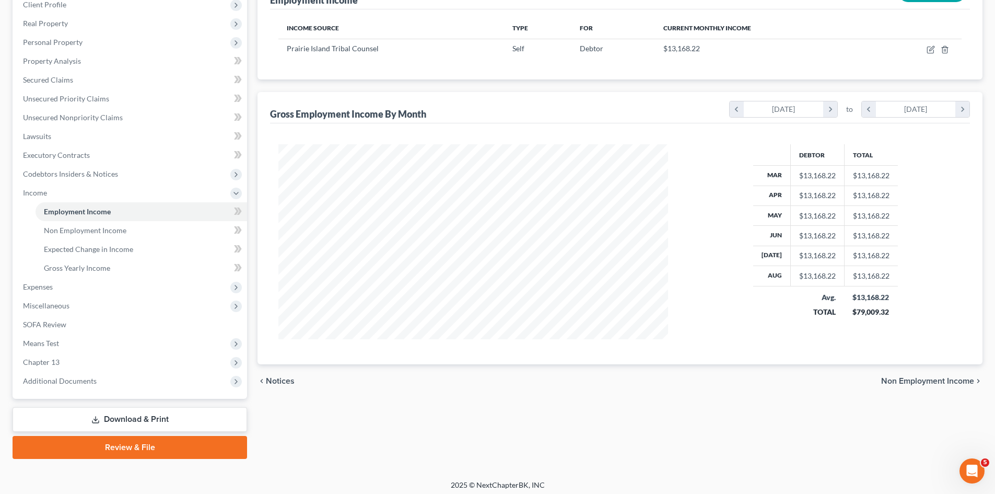
scroll to position [156, 0]
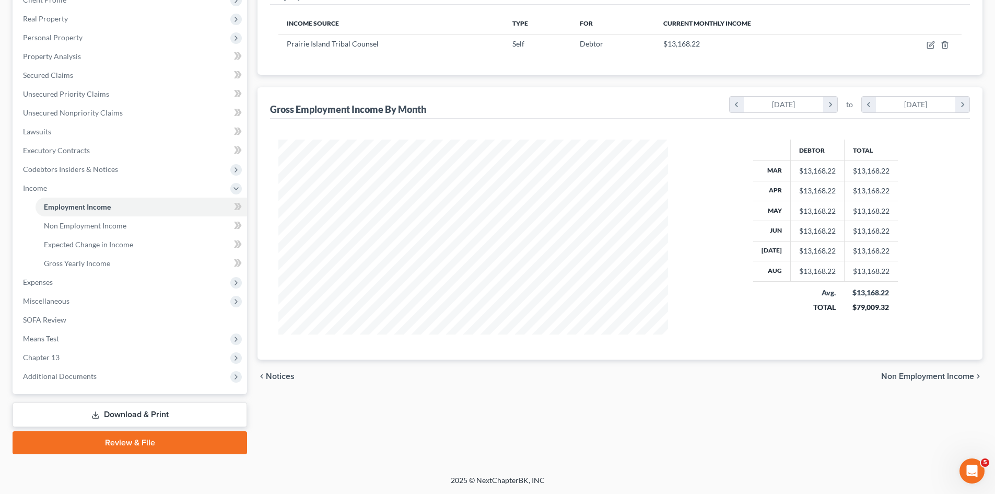
click at [923, 386] on div "chevron_left Notices Non Employment Income chevron_right" at bounding box center [620, 375] width 725 height 33
click at [925, 379] on span "Non Employment Income" at bounding box center [927, 376] width 93 height 8
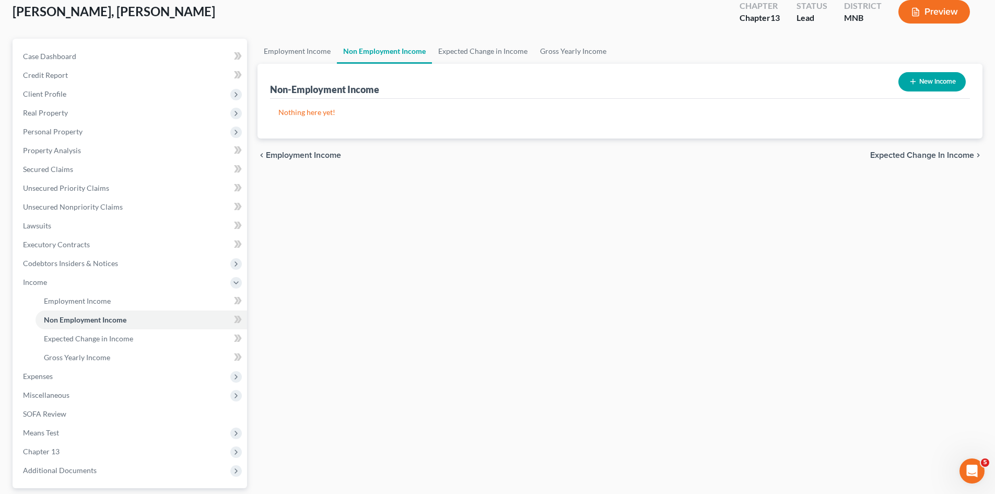
scroll to position [156, 0]
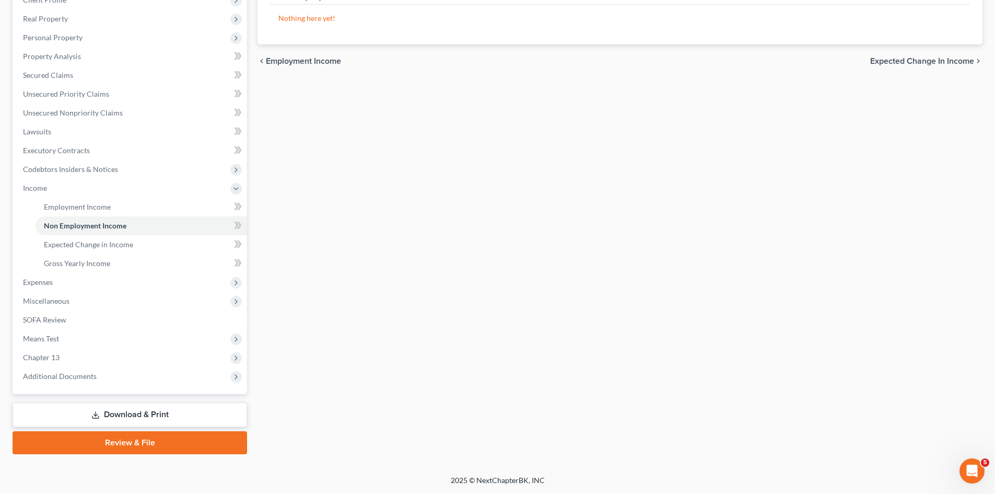
click at [933, 59] on span "Expected Change in Income" at bounding box center [922, 61] width 104 height 8
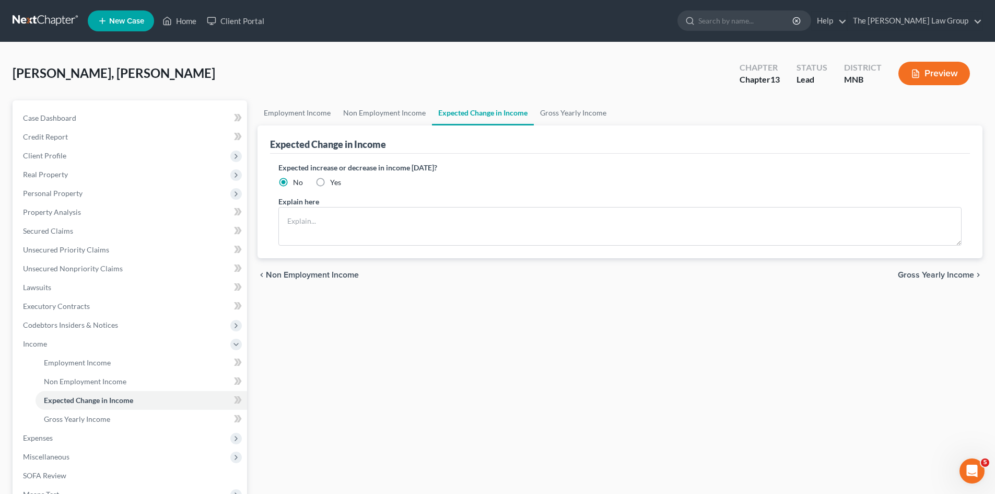
click at [959, 277] on span "Gross Yearly Income" at bounding box center [936, 275] width 76 height 8
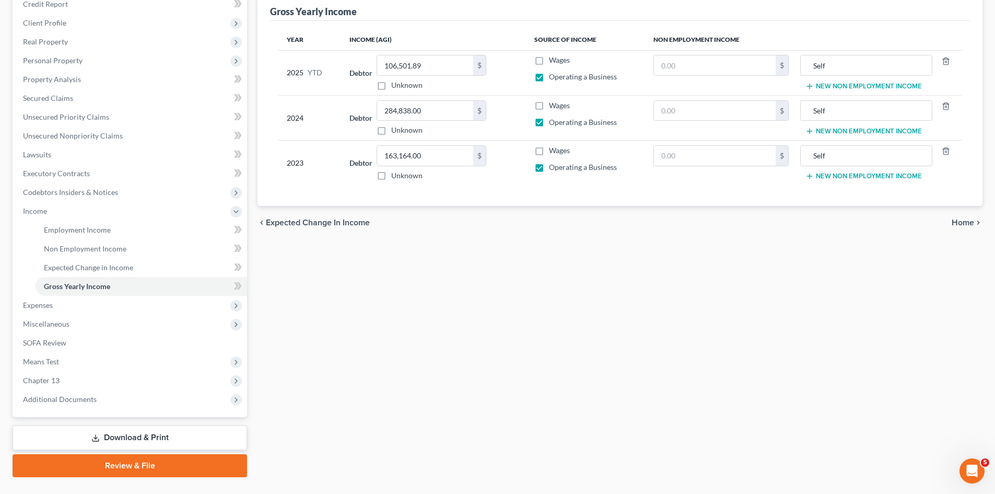
scroll to position [156, 0]
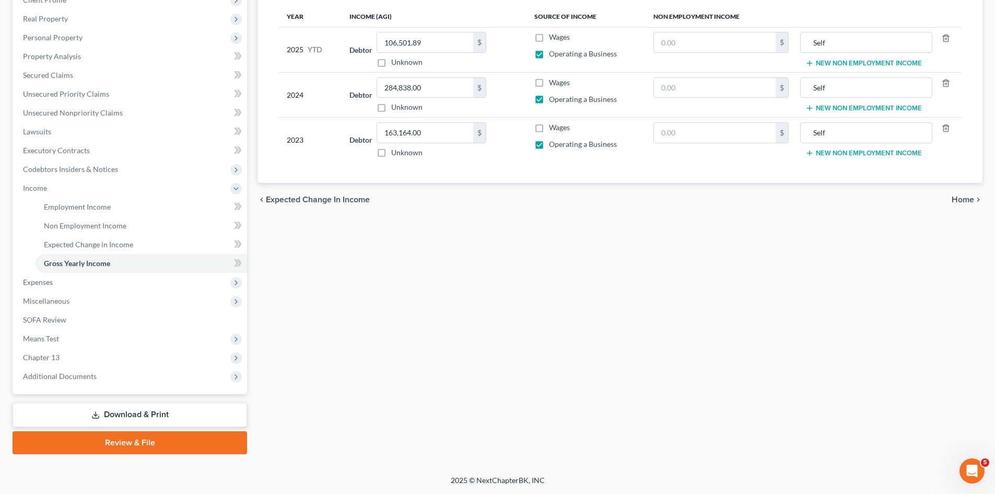
click at [963, 200] on span "Home" at bounding box center [963, 199] width 22 height 8
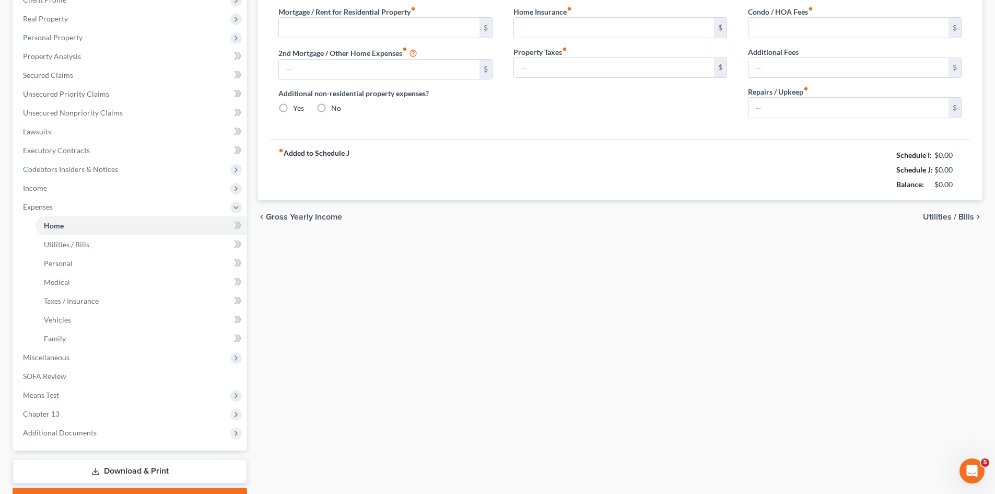
scroll to position [102, 0]
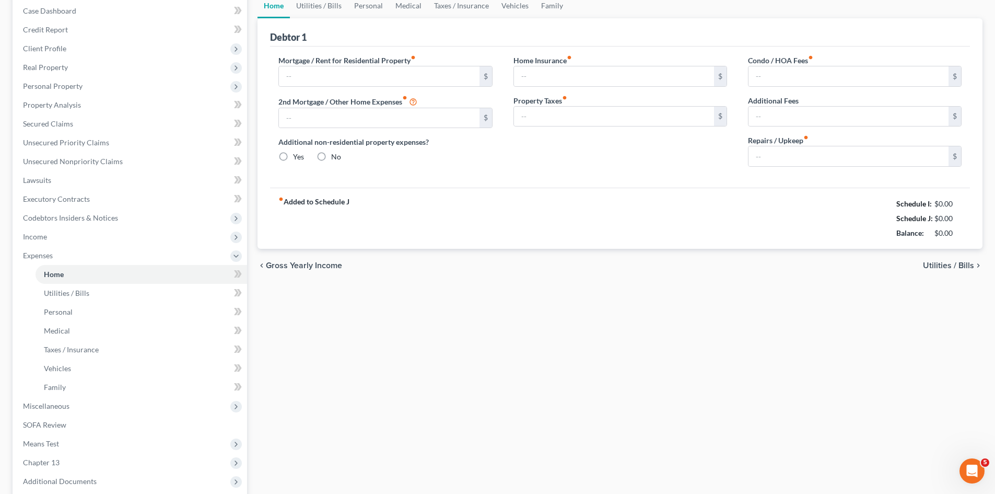
type input "0.00"
radio input "true"
type input "0.00"
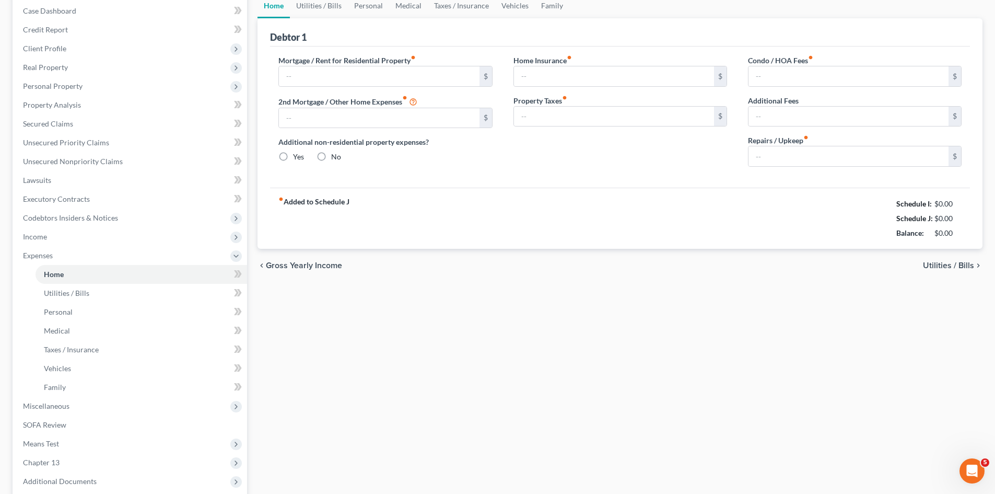
type input "0.00"
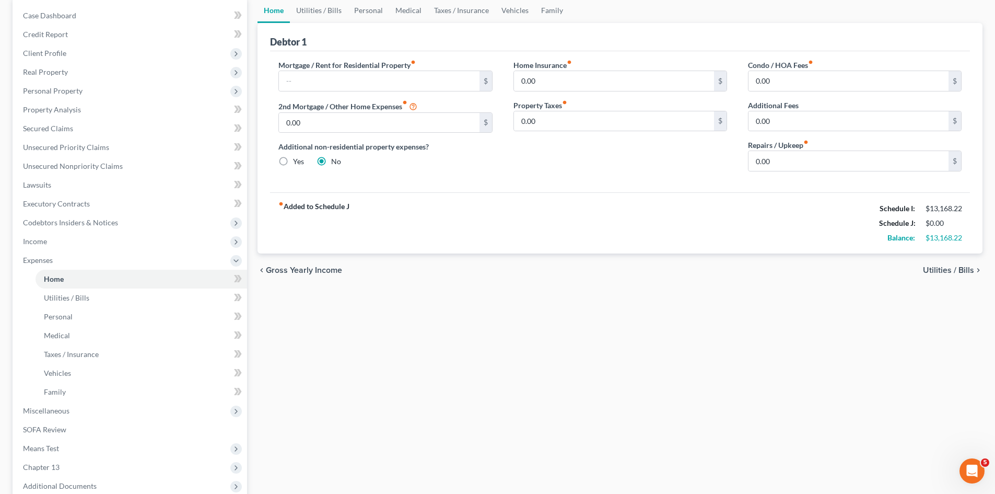
scroll to position [0, 0]
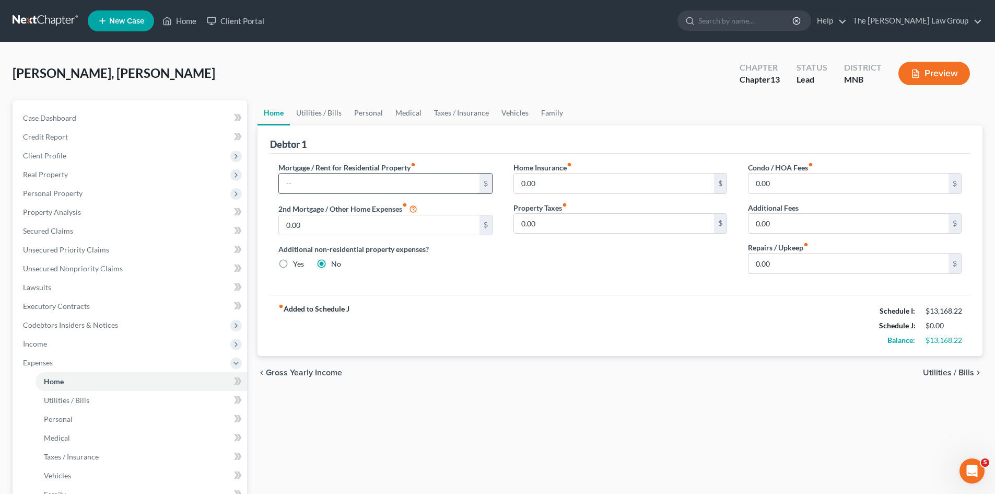
click at [442, 187] on input "text" at bounding box center [379, 183] width 200 height 20
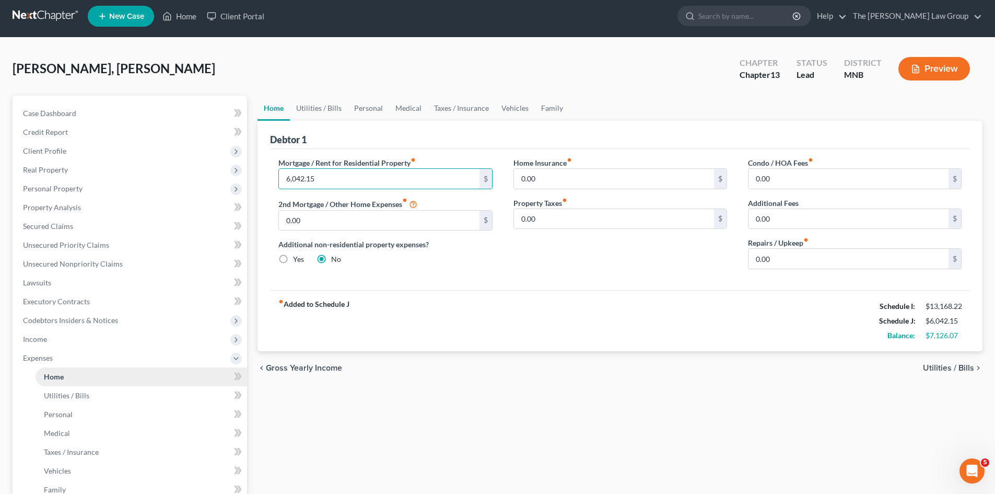
scroll to position [4, 0]
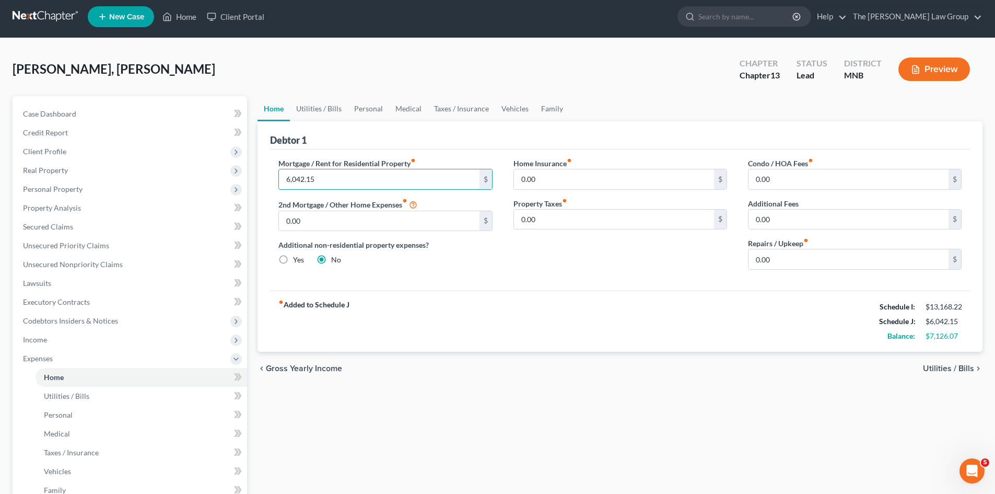
type input "6,042.15"
click at [541, 308] on div "fiber_manual_record Added to Schedule J Schedule I: $13,168.22 Schedule J: $6,0…" at bounding box center [620, 320] width 700 height 61
click at [64, 395] on span "Utilities / Bills" at bounding box center [66, 395] width 45 height 9
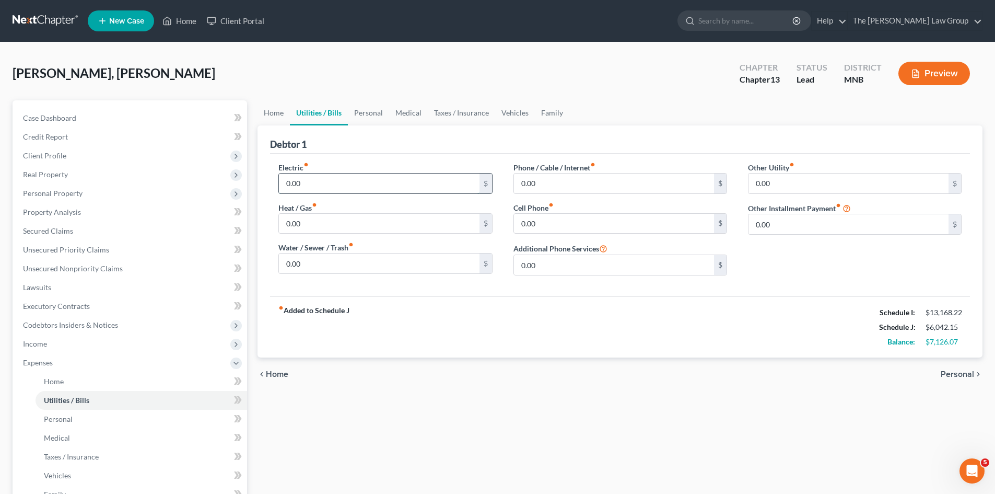
click at [374, 182] on input "0.00" at bounding box center [379, 183] width 200 height 20
type input "1,095"
click at [358, 218] on input "0.00" at bounding box center [379, 224] width 200 height 20
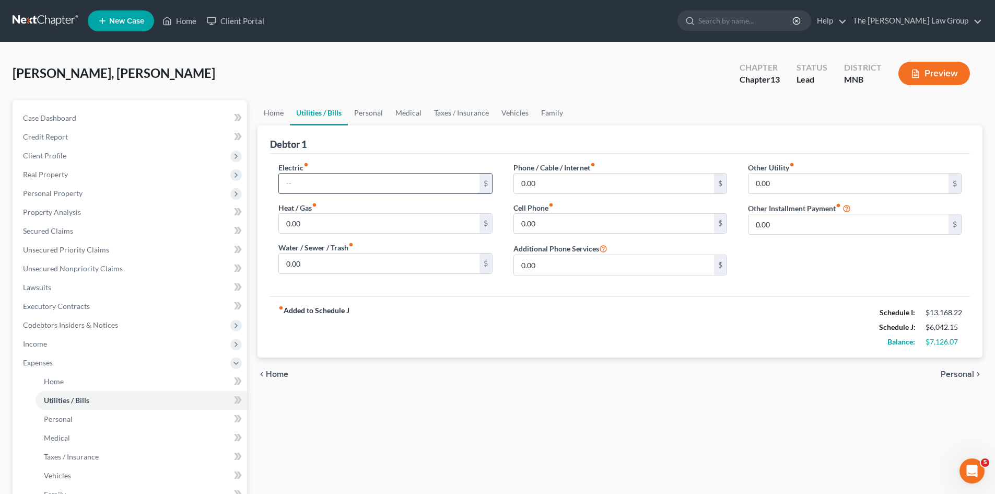
click at [307, 178] on input "text" at bounding box center [379, 183] width 200 height 20
click at [363, 222] on input "0.00" at bounding box center [379, 224] width 200 height 20
click at [354, 185] on input "730" at bounding box center [379, 183] width 200 height 20
type input "730.00"
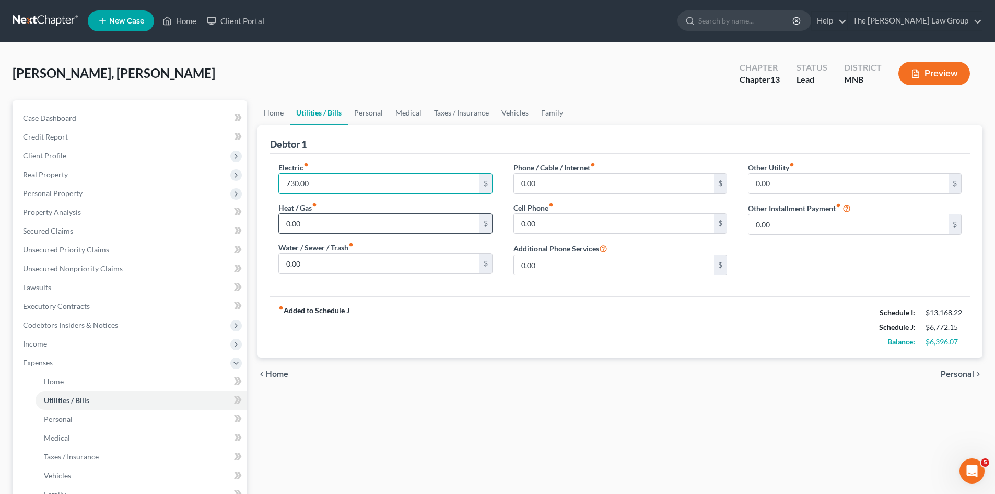
click at [347, 223] on input "0.00" at bounding box center [379, 224] width 200 height 20
type input "412.50"
click at [340, 264] on input "0.00" at bounding box center [379, 263] width 200 height 20
type input "281.02"
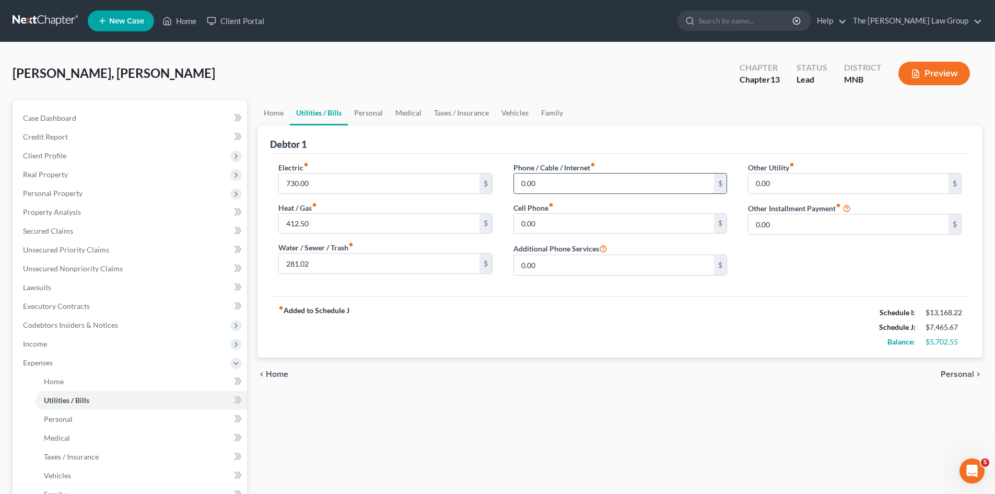
click at [633, 177] on input "0.00" at bounding box center [614, 183] width 200 height 20
type input "269.90"
click at [615, 224] on input "0.00" at bounding box center [614, 224] width 200 height 20
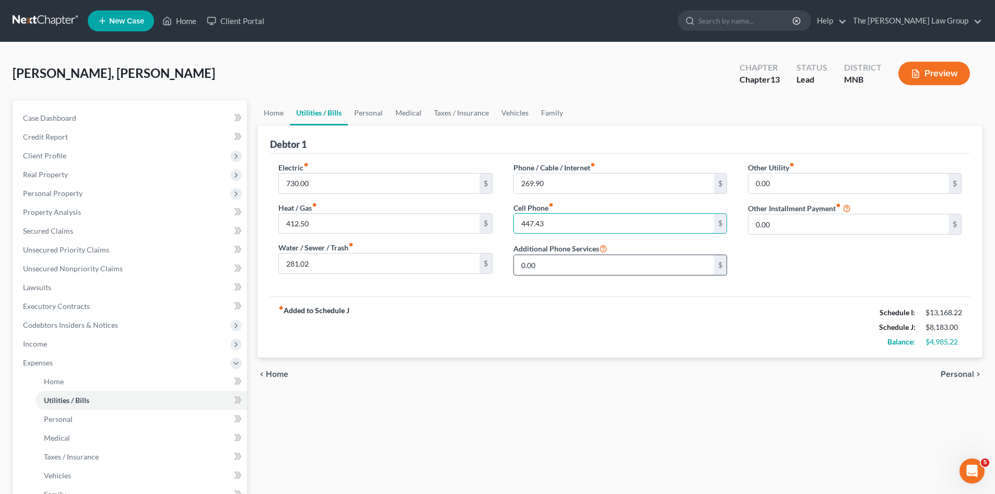
type input "447.43"
click at [576, 265] on input "0.00" at bounding box center [614, 265] width 200 height 20
click at [577, 265] on input "0.00" at bounding box center [614, 265] width 200 height 20
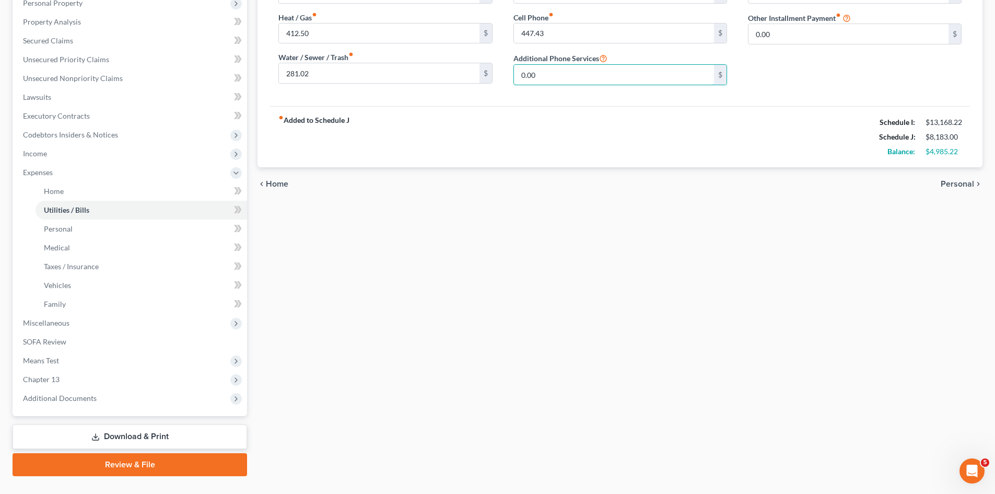
scroll to position [212, 0]
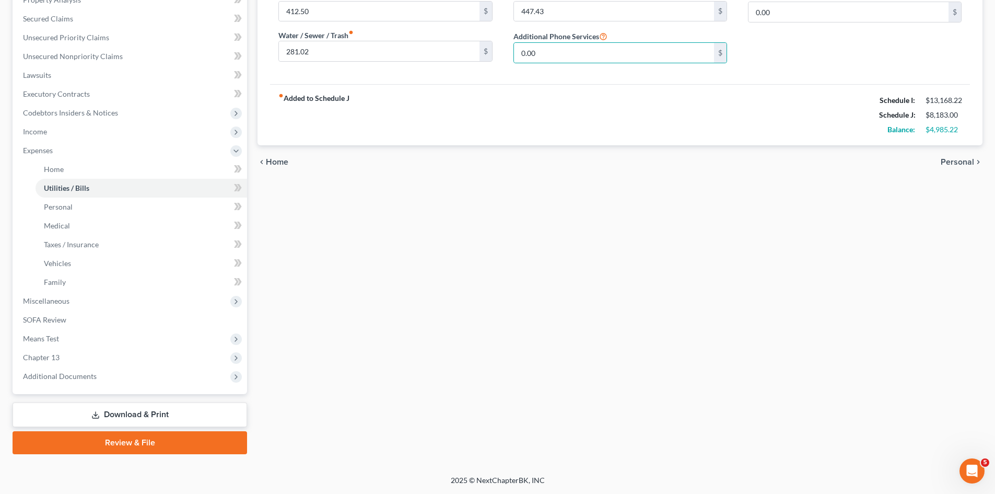
click at [962, 161] on span "Personal" at bounding box center [957, 162] width 33 height 8
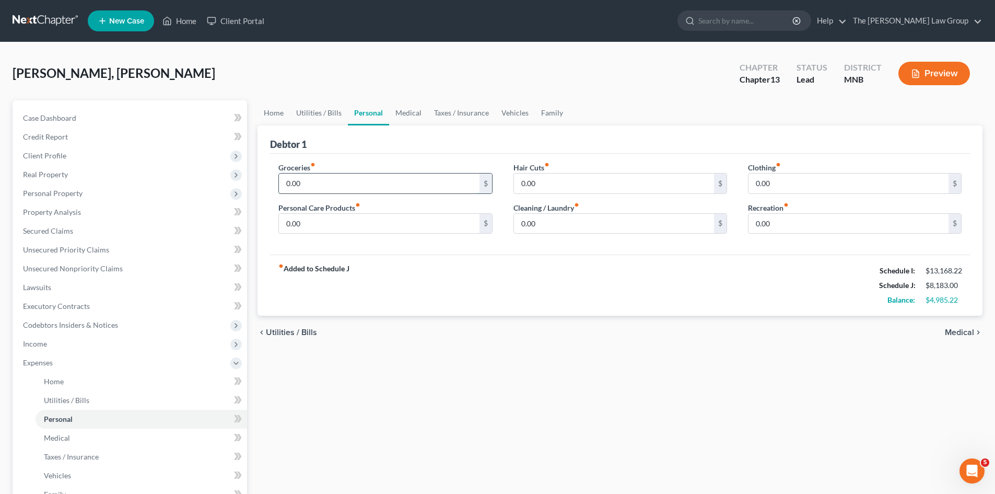
click at [334, 176] on input "0.00" at bounding box center [379, 183] width 200 height 20
type input "1,250"
click at [385, 228] on input "0.00" at bounding box center [379, 224] width 200 height 20
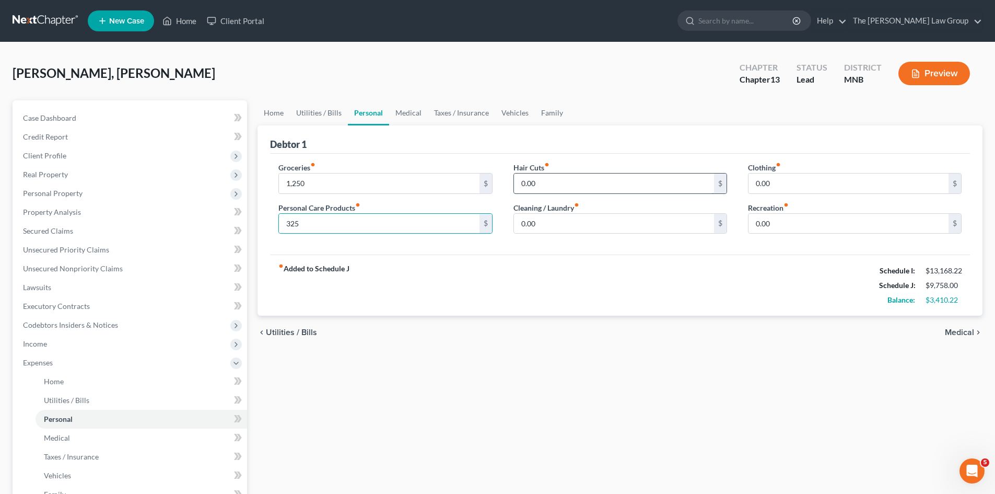
click at [589, 174] on input "0.00" at bounding box center [614, 183] width 200 height 20
click at [374, 231] on input "325" at bounding box center [379, 224] width 200 height 20
type input "325.00"
click at [540, 190] on input "0.00" at bounding box center [614, 183] width 200 height 20
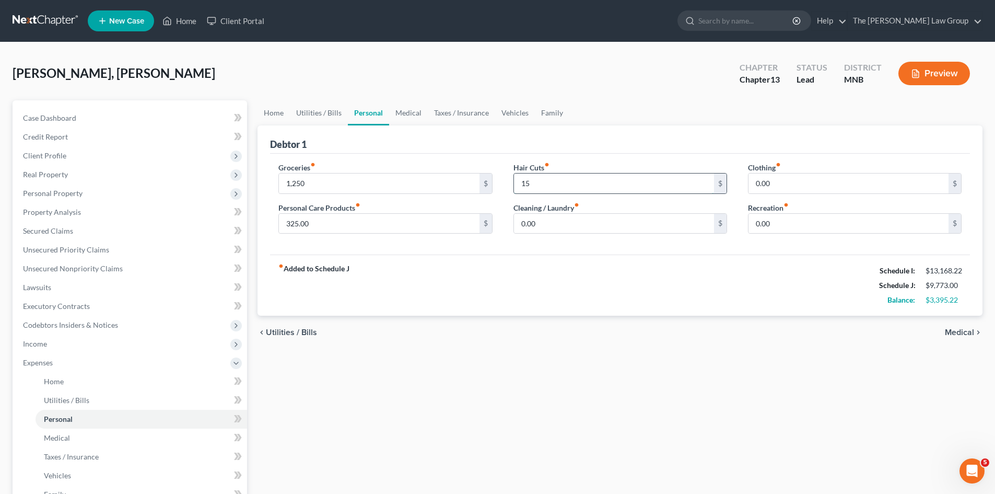
click at [550, 188] on input "15" at bounding box center [614, 183] width 200 height 20
type input "15.00"
click at [561, 222] on input "0.00" at bounding box center [614, 224] width 200 height 20
click at [561, 223] on input "0.00" at bounding box center [614, 224] width 200 height 20
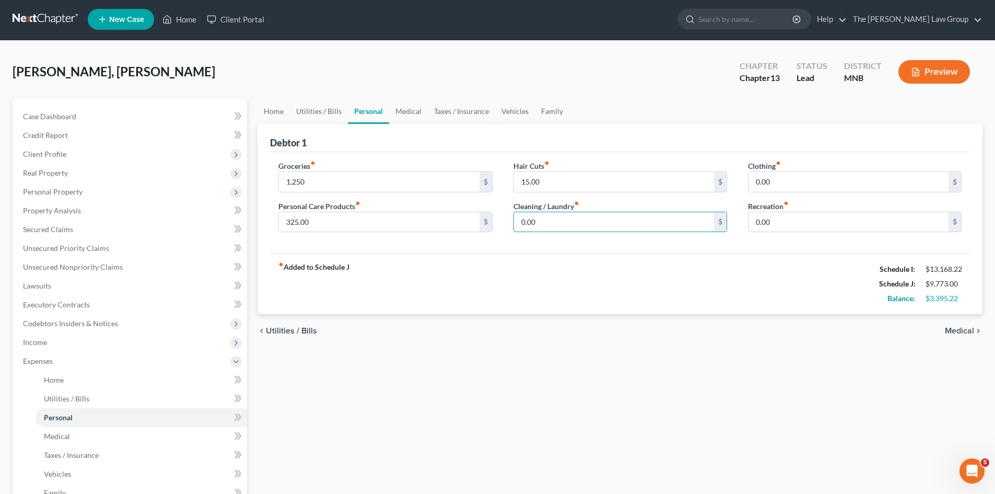
scroll to position [1, 0]
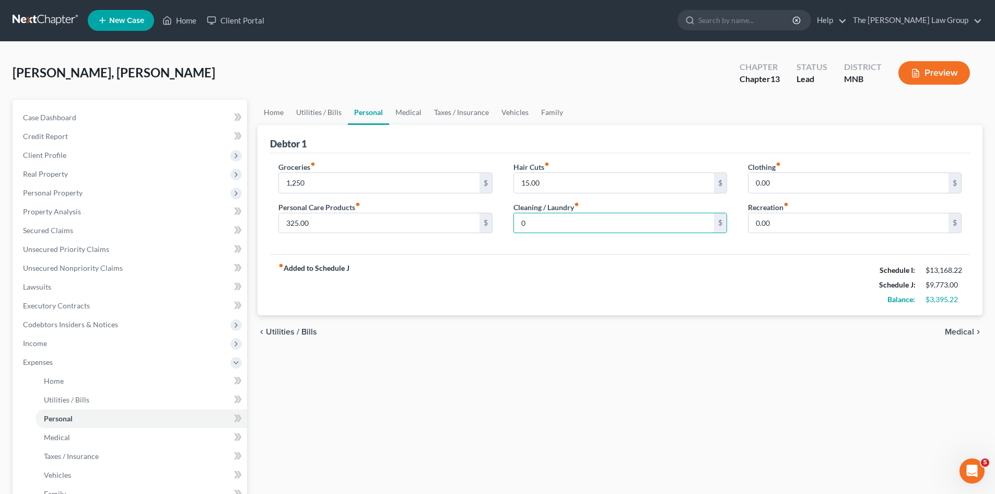
type input "0"
click at [565, 277] on div "fiber_manual_record Added to Schedule J Schedule I: $13,168.22 Schedule J: $9,7…" at bounding box center [620, 284] width 700 height 61
click at [819, 187] on input "0.00" at bounding box center [849, 183] width 200 height 20
click at [818, 187] on input "0.00" at bounding box center [849, 183] width 200 height 20
click at [348, 187] on input "1,250" at bounding box center [379, 183] width 200 height 20
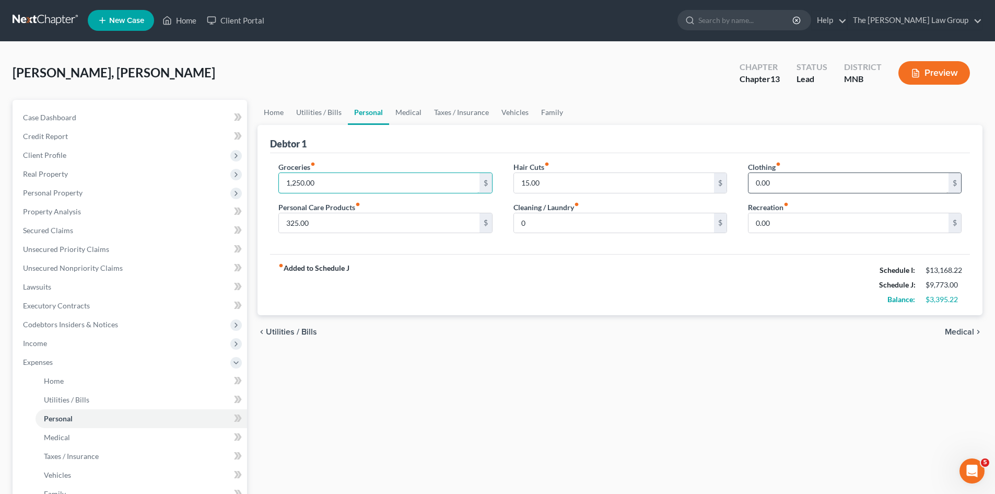
type input "1,250.00"
click at [819, 173] on input "0.00" at bounding box center [849, 183] width 200 height 20
click at [818, 173] on input "0.00" at bounding box center [849, 183] width 200 height 20
type input "30.00"
click at [791, 218] on input "0.00" at bounding box center [849, 223] width 200 height 20
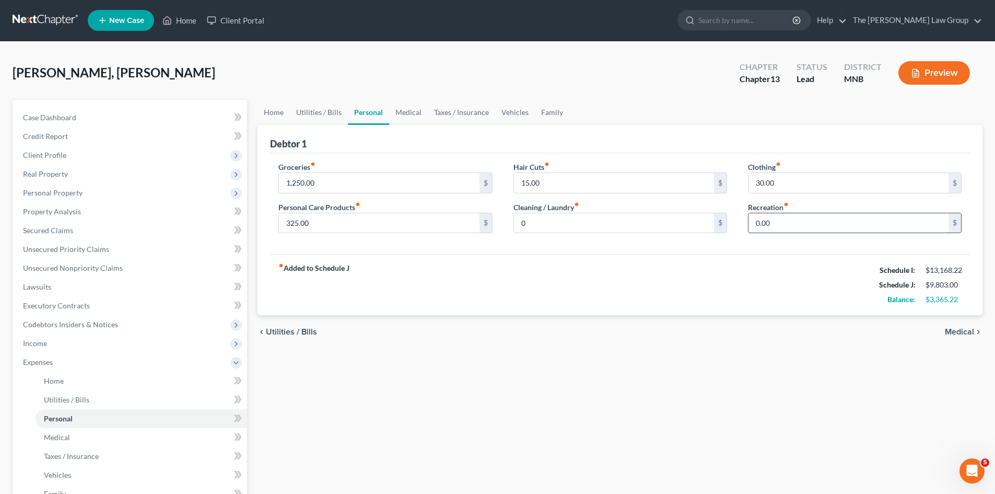
click at [791, 218] on input "0.00" at bounding box center [849, 223] width 200 height 20
type input "180.00"
click at [969, 333] on span "Medical" at bounding box center [959, 332] width 29 height 8
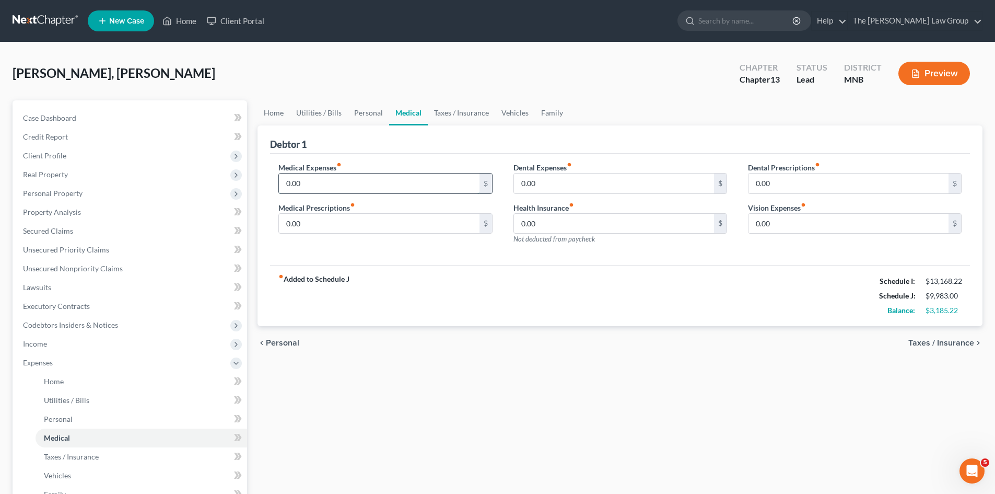
click at [398, 187] on input "0.00" at bounding box center [379, 183] width 200 height 20
click at [554, 177] on input "0.00" at bounding box center [614, 183] width 200 height 20
click at [368, 217] on input "0.00" at bounding box center [379, 224] width 200 height 20
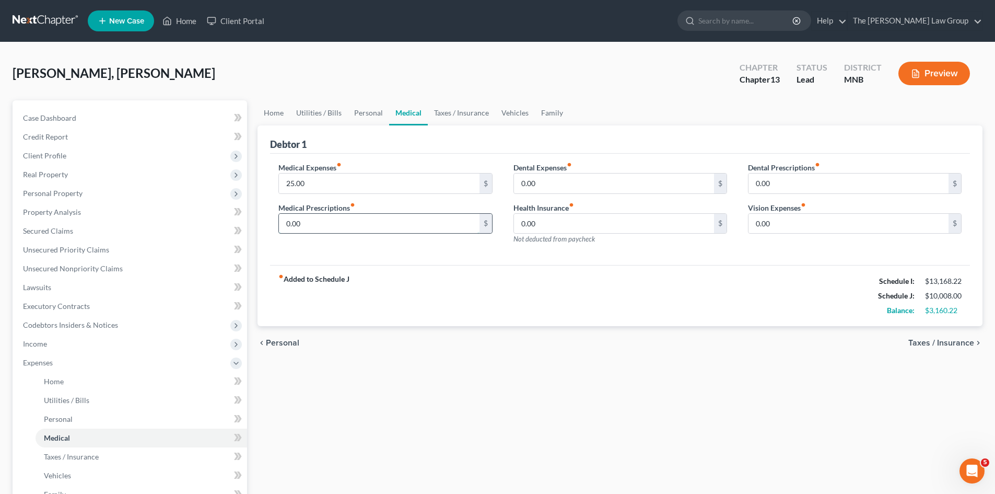
click at [368, 217] on input "0.00" at bounding box center [379, 224] width 200 height 20
click at [323, 187] on input "25.00" at bounding box center [379, 183] width 200 height 20
type input "15.00"
click at [334, 227] on input "0.00" at bounding box center [379, 224] width 200 height 20
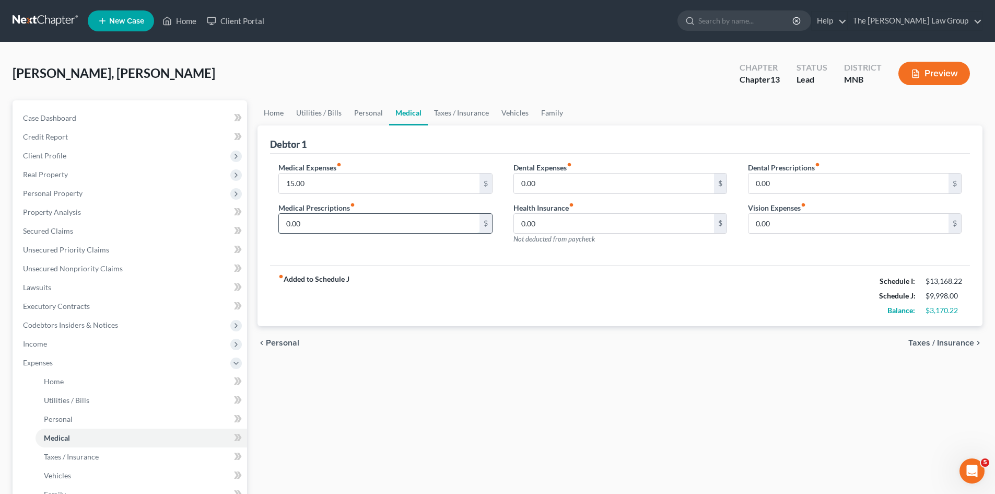
click at [334, 227] on input "0.00" at bounding box center [379, 224] width 200 height 20
type input "10.00"
click at [572, 218] on input "0.00" at bounding box center [614, 224] width 200 height 20
drag, startPoint x: 572, startPoint y: 220, endPoint x: 568, endPoint y: 224, distance: 5.6
click at [571, 220] on input "0.00" at bounding box center [614, 224] width 200 height 20
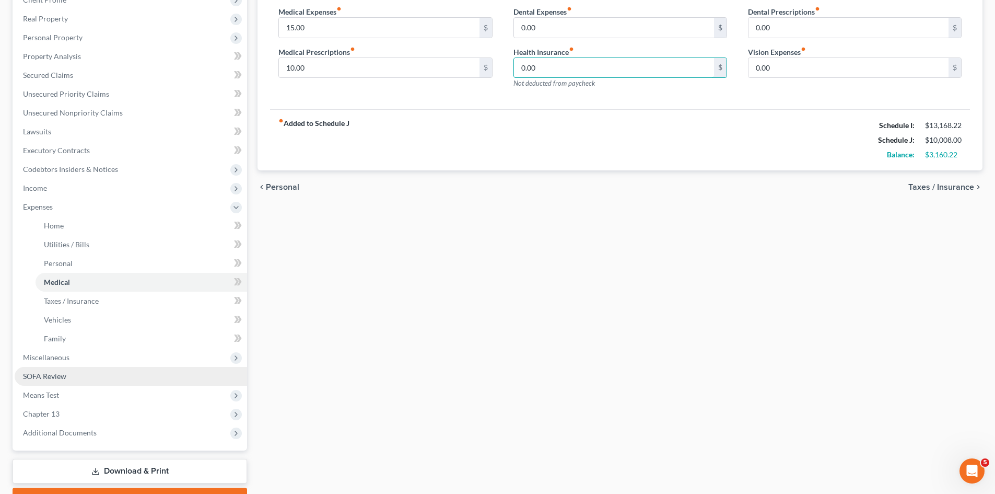
scroll to position [156, 0]
click at [760, 155] on div "fiber_manual_record Added to Schedule J Schedule I: $13,168.22 Schedule J: $10,…" at bounding box center [620, 139] width 700 height 61
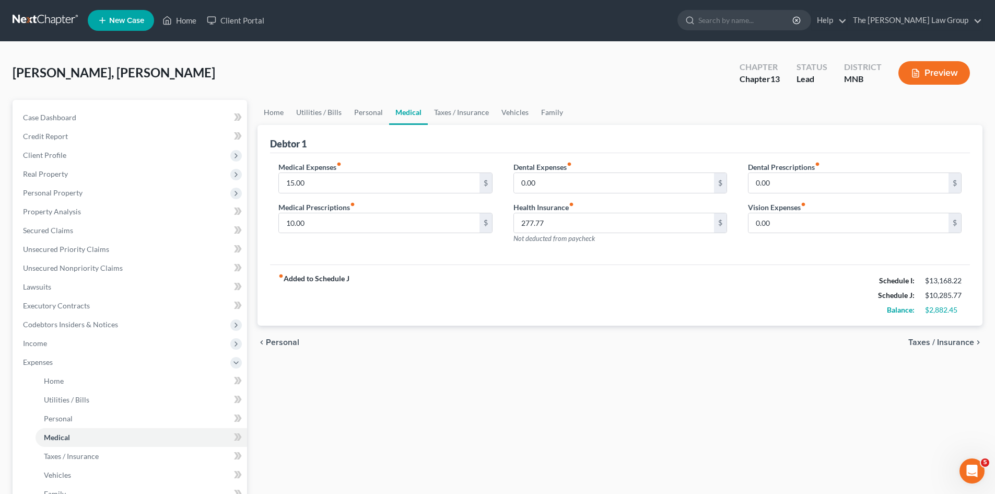
scroll to position [0, 0]
click at [606, 228] on input "277.77" at bounding box center [614, 224] width 200 height 20
click at [735, 290] on div "fiber_manual_record Added to Schedule J Schedule I: $13,168.22 Schedule J: $10,…" at bounding box center [620, 295] width 700 height 61
click at [578, 219] on input "0" at bounding box center [614, 224] width 200 height 20
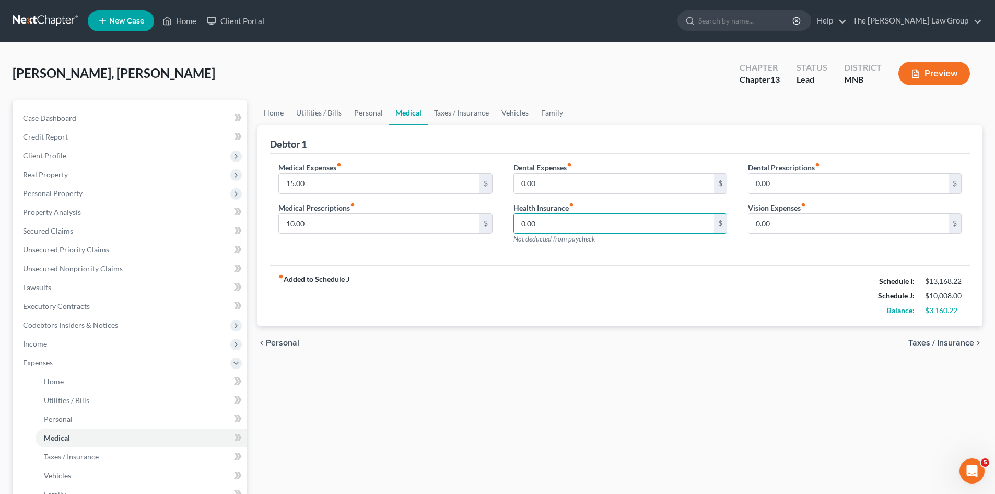
type input "0.00"
click at [600, 292] on div "fiber_manual_record Added to Schedule J Schedule I: $13,168.22 Schedule J: $10,…" at bounding box center [620, 295] width 700 height 61
click at [818, 187] on input "0.00" at bounding box center [849, 183] width 200 height 20
click at [799, 224] on input "0.00" at bounding box center [849, 224] width 200 height 20
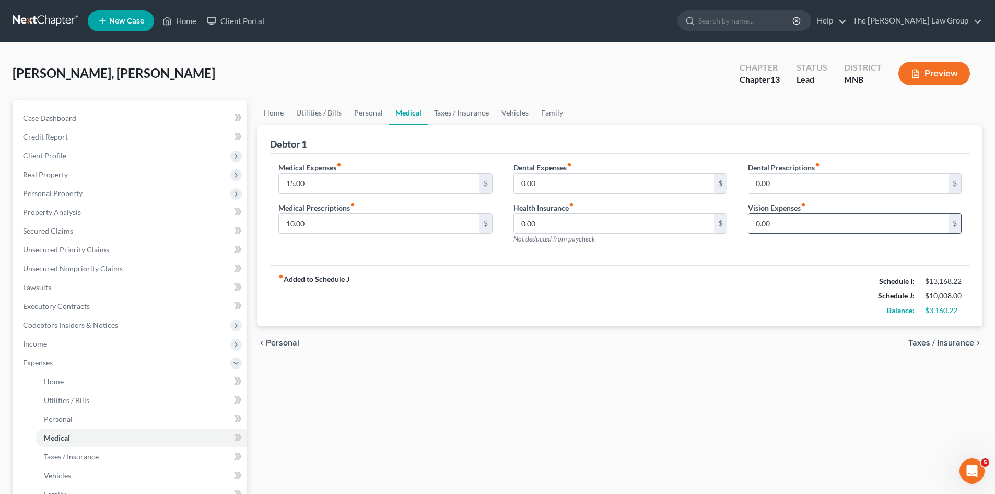
click at [799, 224] on input "0.00" at bounding box center [849, 224] width 200 height 20
click at [733, 291] on div "fiber_manual_record Added to Schedule J Schedule I: $13,168.22 Schedule J: $10,…" at bounding box center [620, 295] width 700 height 61
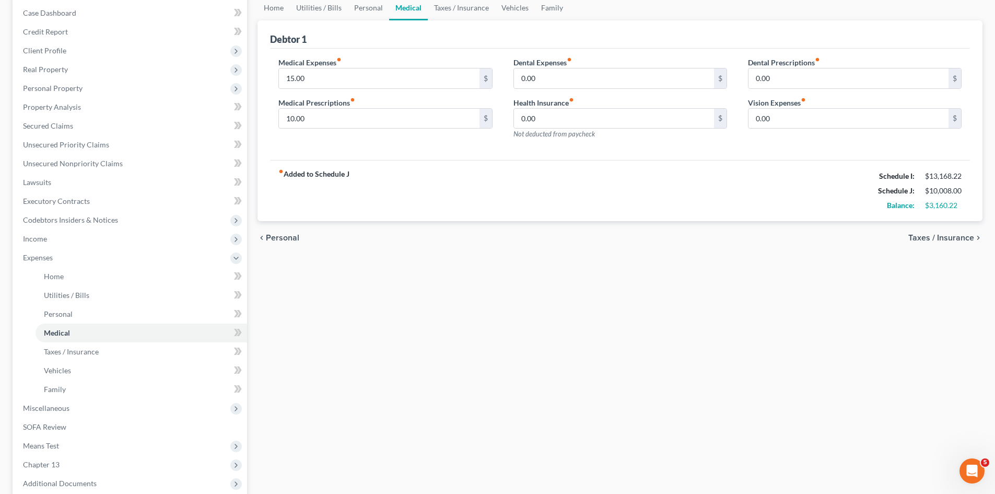
scroll to position [104, 0]
click at [797, 123] on input "0.00" at bounding box center [849, 119] width 200 height 20
click at [796, 123] on input "0.00" at bounding box center [849, 119] width 200 height 20
type input "30.00"
click at [939, 241] on span "Taxes / Insurance" at bounding box center [942, 238] width 66 height 8
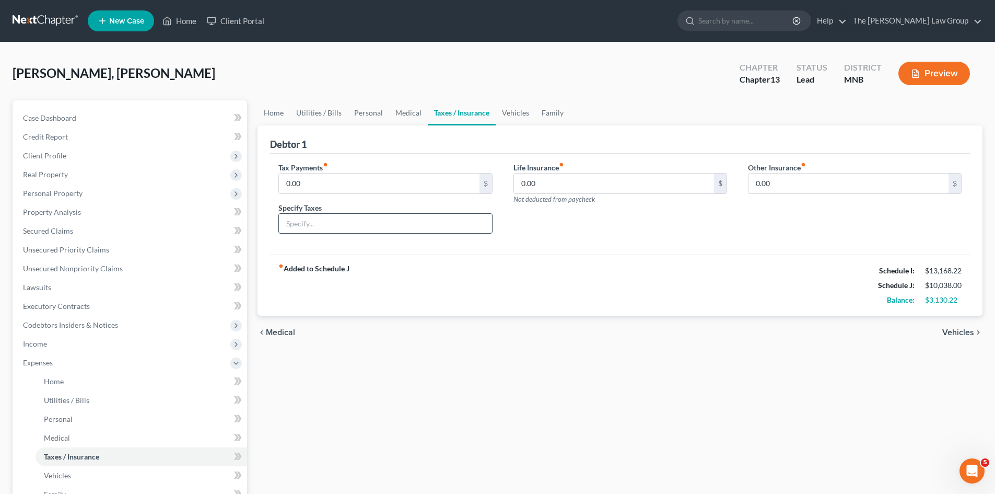
click at [355, 219] on input "text" at bounding box center [385, 224] width 213 height 20
click at [362, 180] on input "0.00" at bounding box center [379, 183] width 200 height 20
click at [580, 188] on input "0.00" at bounding box center [614, 183] width 200 height 20
drag, startPoint x: 583, startPoint y: 188, endPoint x: 673, endPoint y: 266, distance: 119.6
click at [583, 188] on input "0.00" at bounding box center [614, 183] width 200 height 20
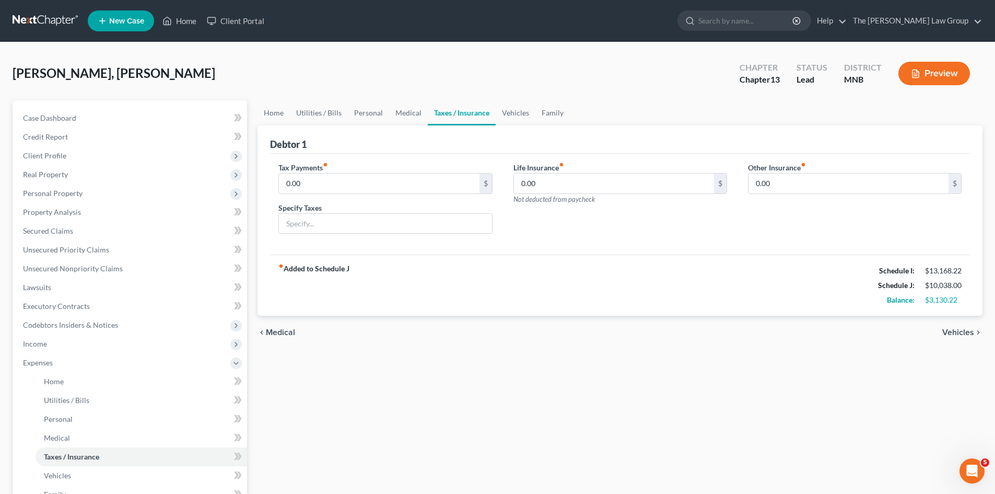
click at [958, 331] on span "Vehicles" at bounding box center [959, 332] width 32 height 8
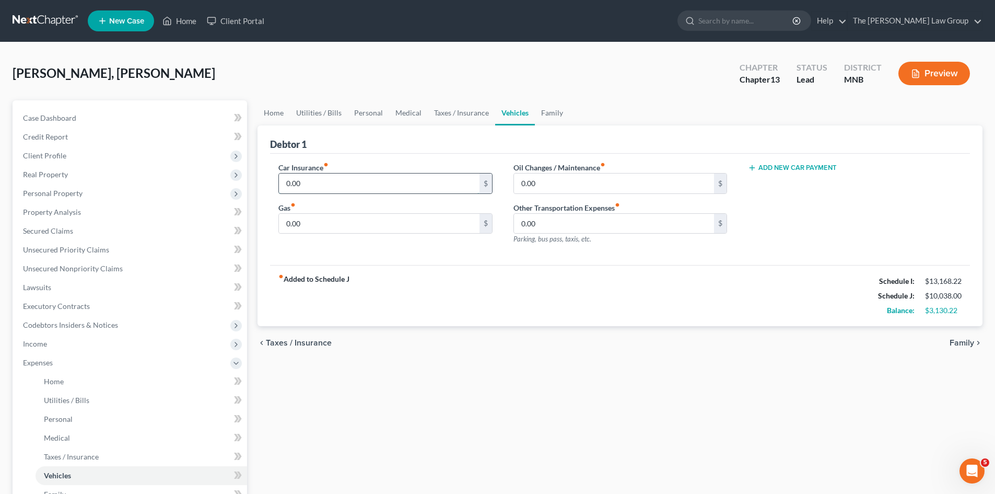
click at [334, 190] on input "0.00" at bounding box center [379, 183] width 200 height 20
type input "225"
click at [569, 187] on input "0.00" at bounding box center [614, 183] width 200 height 20
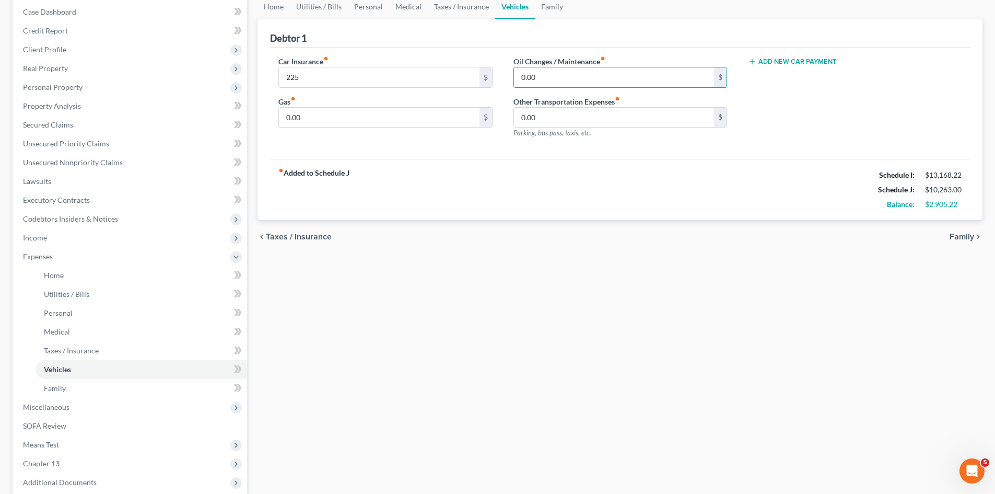
scroll to position [105, 0]
type input "200.00"
click at [389, 122] on input "0.00" at bounding box center [379, 119] width 200 height 20
type input "400"
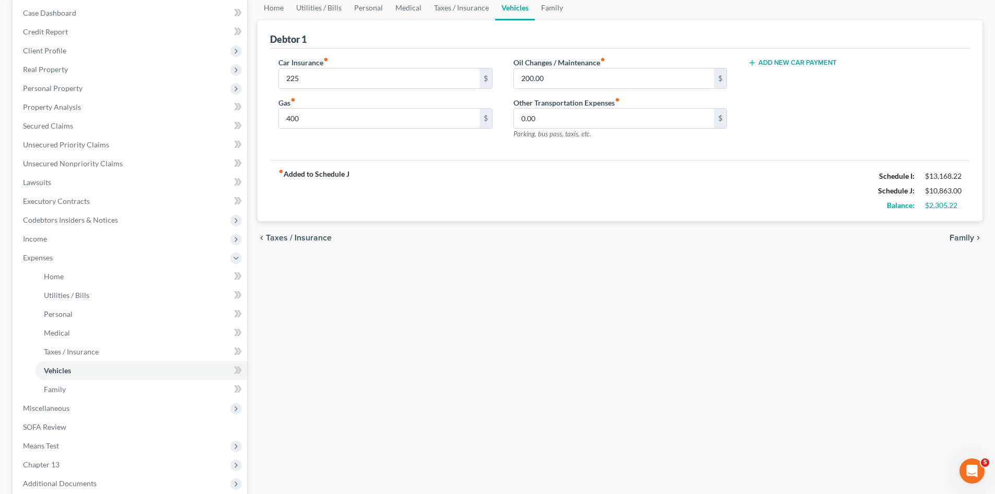
click at [411, 167] on div "fiber_manual_record Added to Schedule J Schedule I: $13,168.22 Schedule J: $10,…" at bounding box center [620, 190] width 700 height 61
click at [969, 239] on span "Family" at bounding box center [962, 238] width 25 height 8
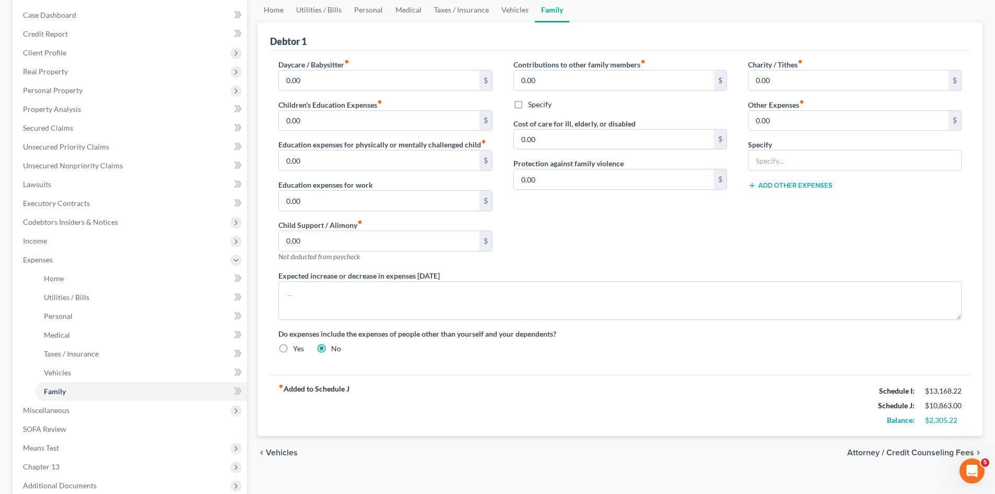
scroll to position [103, 0]
click at [793, 77] on input "0.00" at bounding box center [849, 80] width 200 height 20
type input "10.00"
click at [769, 183] on button "Add Other Expenses" at bounding box center [790, 185] width 85 height 8
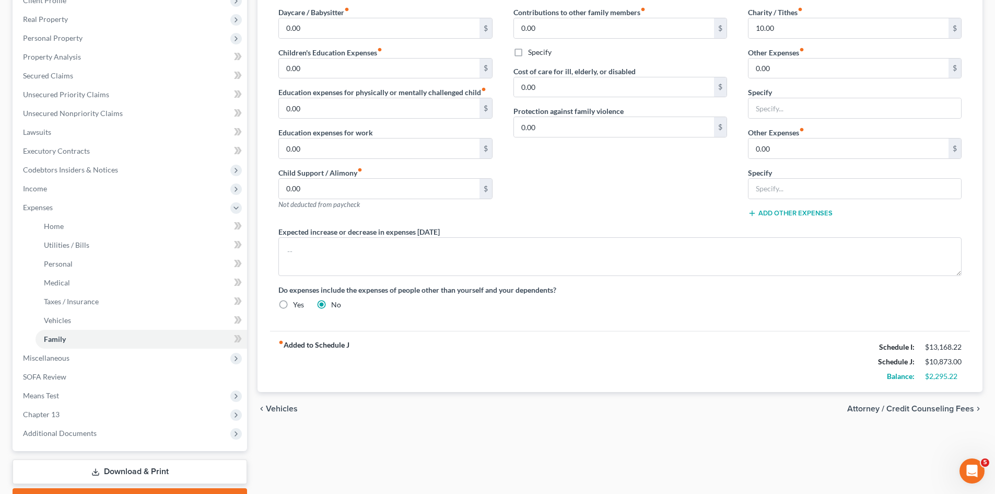
scroll to position [156, 0]
click at [933, 406] on span "Attorney / Credit Counseling Fees" at bounding box center [910, 408] width 127 height 8
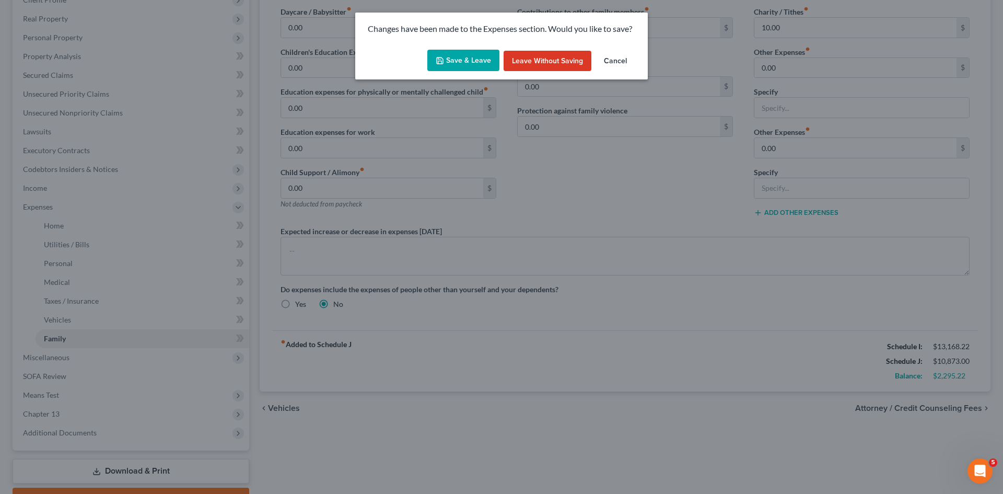
click at [462, 57] on button "Save & Leave" at bounding box center [463, 61] width 72 height 22
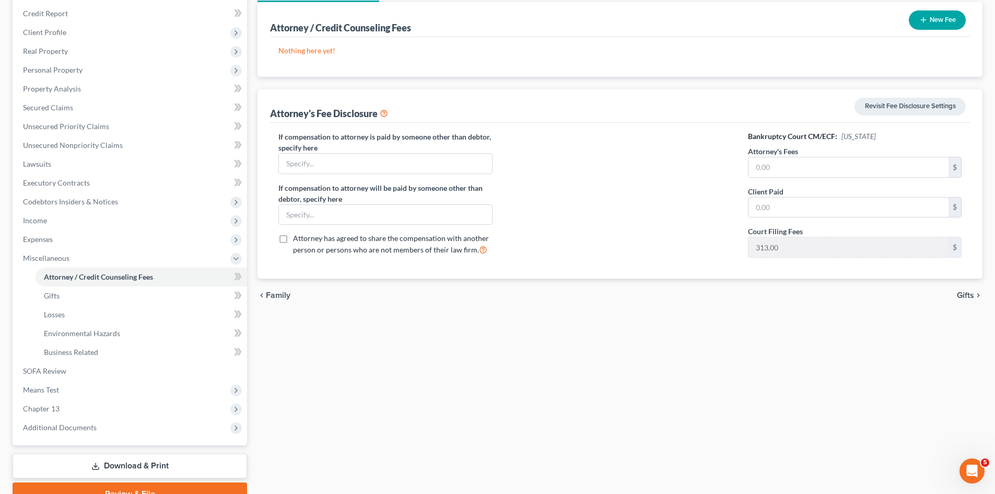
scroll to position [123, 0]
click at [967, 296] on span "Gifts" at bounding box center [965, 296] width 17 height 8
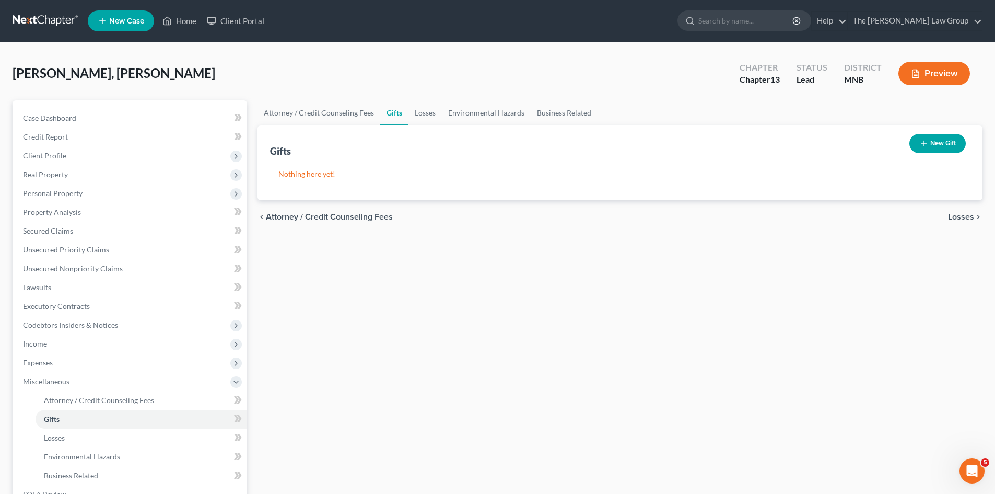
click at [960, 217] on span "Losses" at bounding box center [961, 217] width 26 height 8
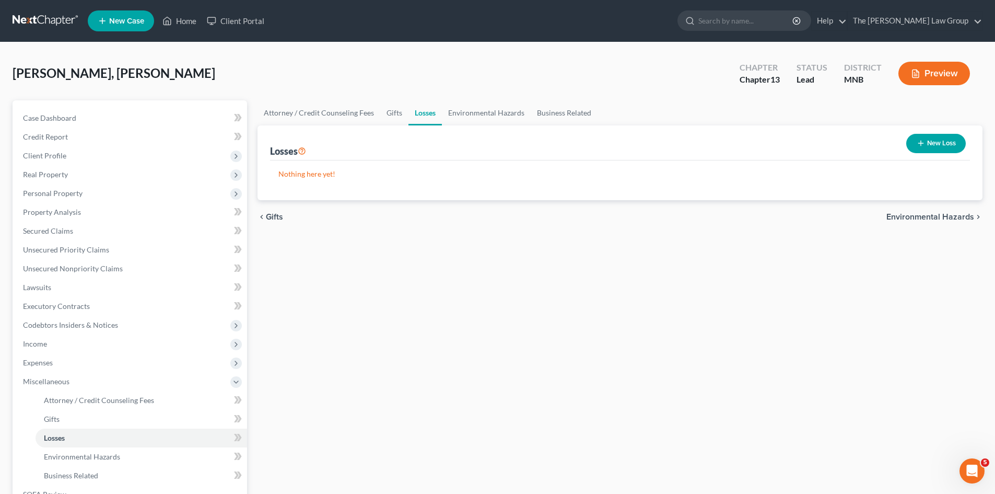
click at [940, 213] on span "Environmental Hazards" at bounding box center [931, 217] width 88 height 8
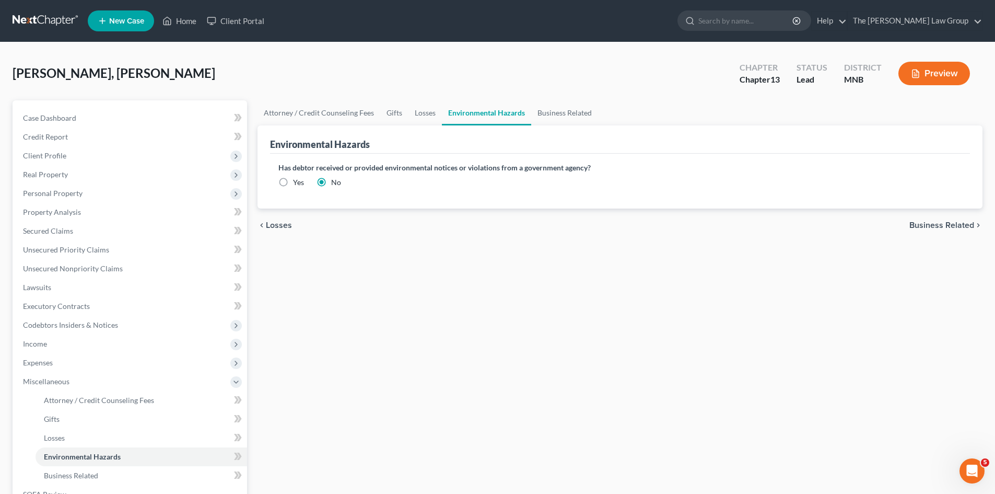
click at [937, 221] on span "Business Related" at bounding box center [942, 225] width 65 height 8
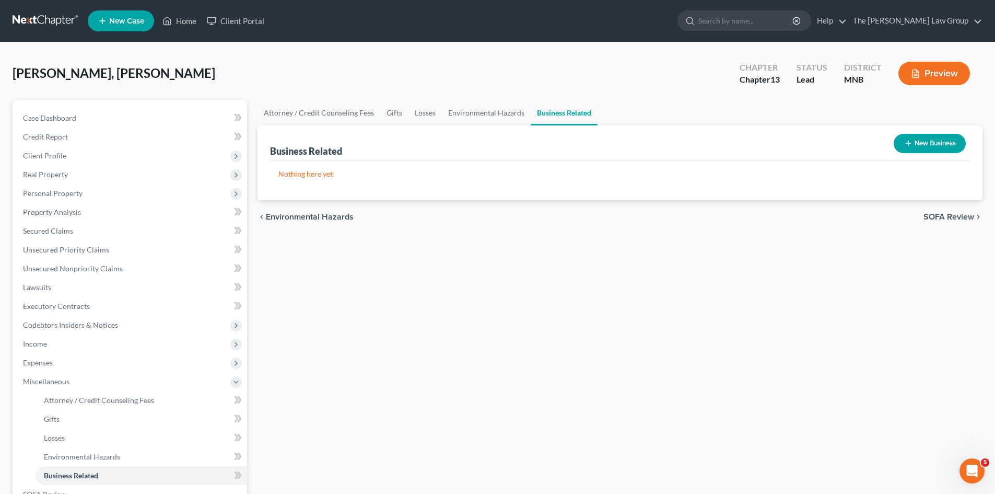
click at [938, 217] on span "SOFA Review" at bounding box center [949, 217] width 51 height 8
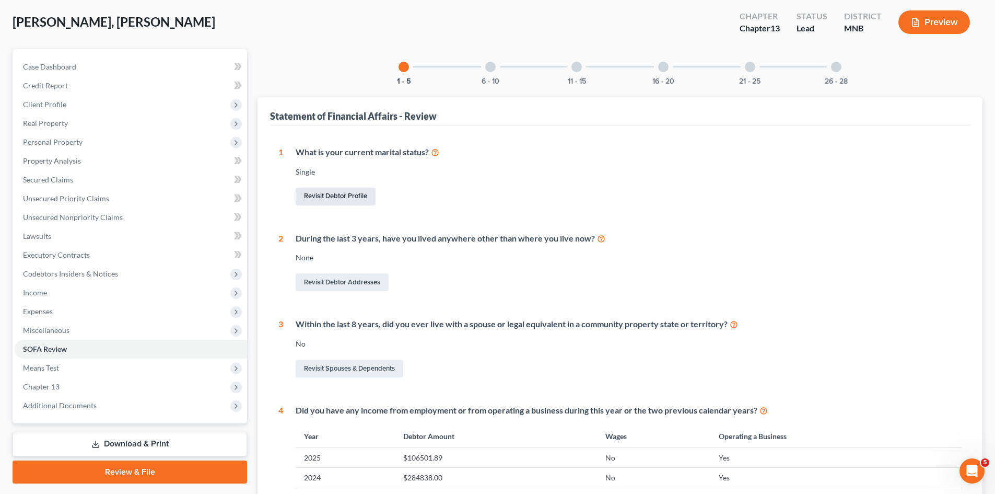
scroll to position [52, 0]
click at [333, 195] on link "Revisit Debtor Profile" at bounding box center [336, 196] width 80 height 18
select select "0"
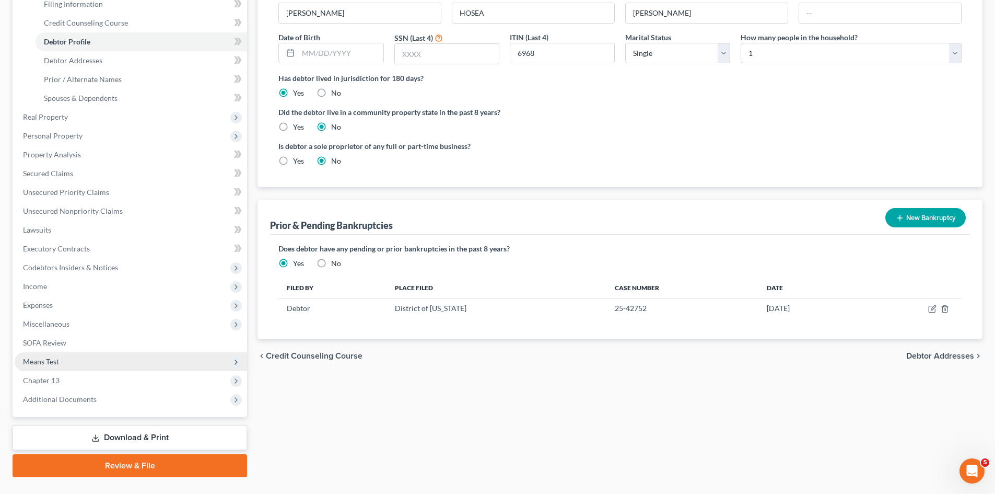
scroll to position [193, 0]
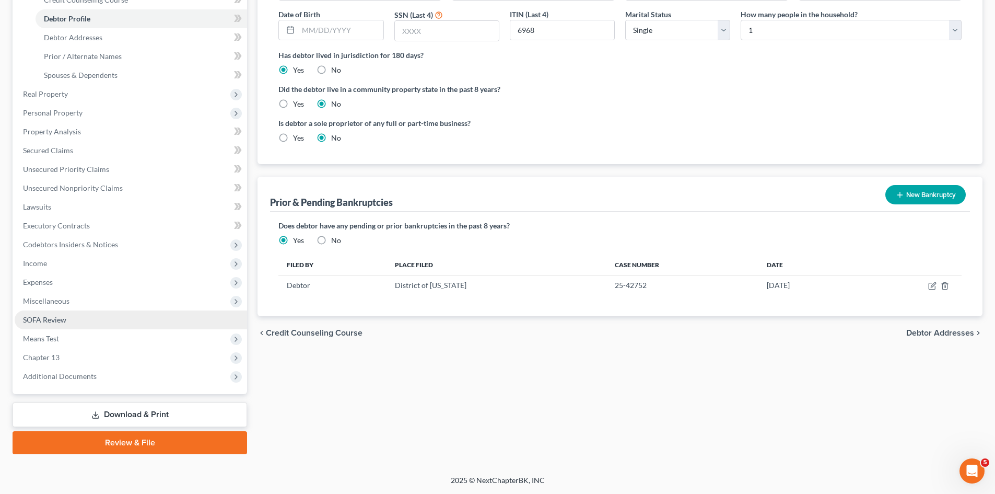
click at [40, 318] on span "SOFA Review" at bounding box center [44, 319] width 43 height 9
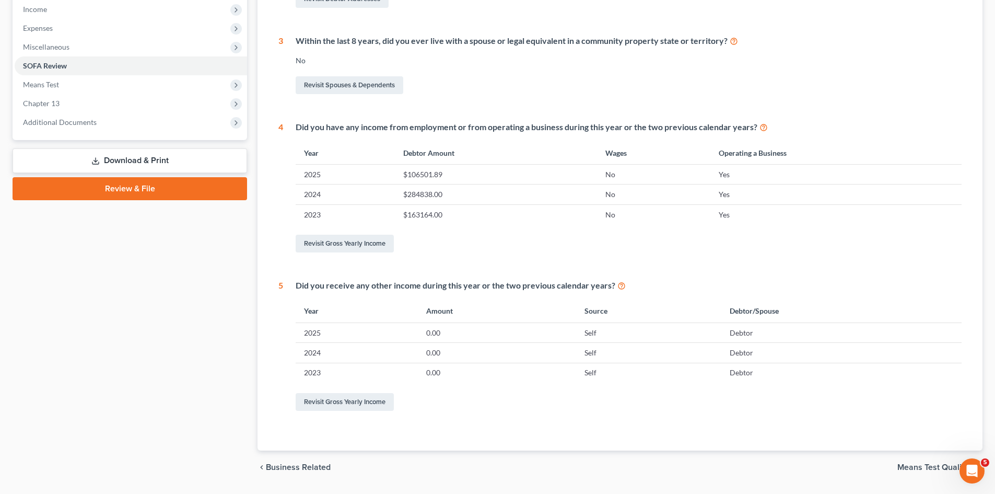
scroll to position [364, 0]
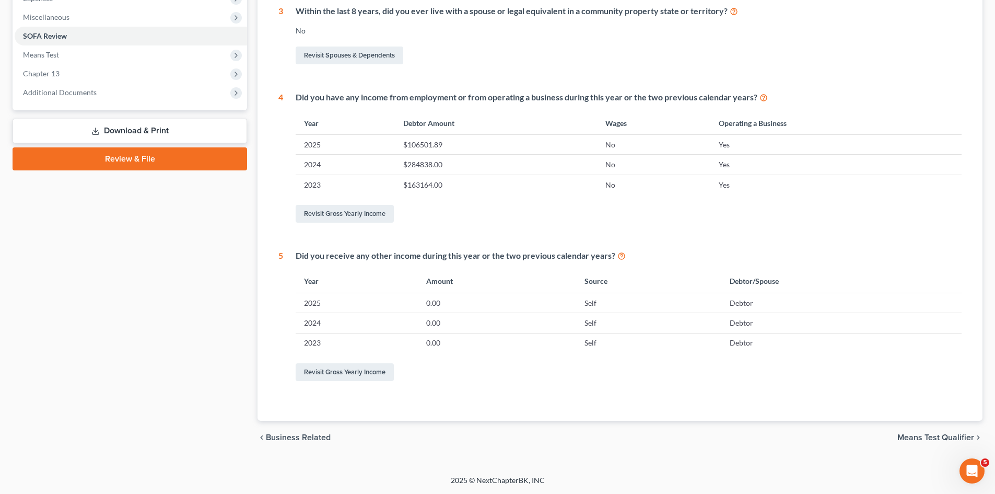
click at [933, 439] on span "Means Test Qualifier" at bounding box center [936, 437] width 77 height 8
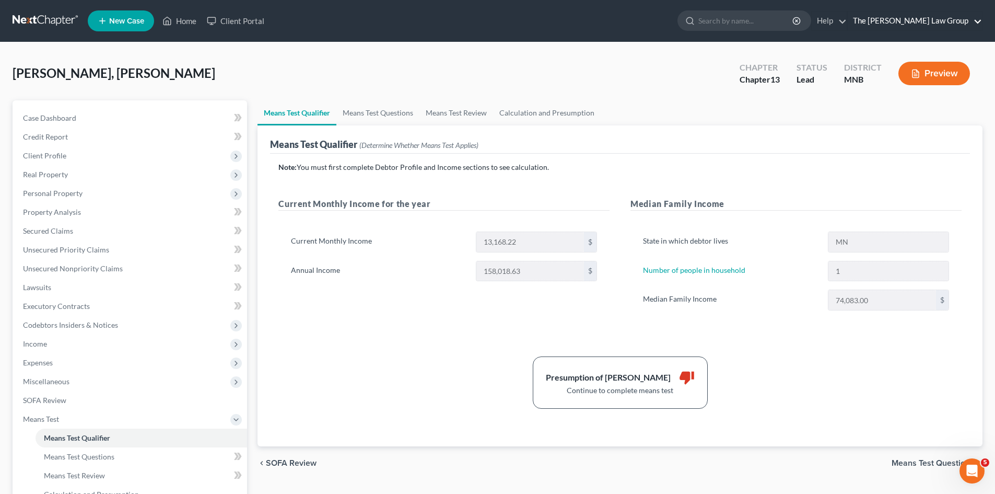
click at [937, 19] on link "The Dortch Law Group" at bounding box center [915, 20] width 134 height 19
click at [399, 305] on div "Current Monthly Income for the year Current Monthly Income 13,168.22 $ Annual I…" at bounding box center [444, 264] width 352 height 134
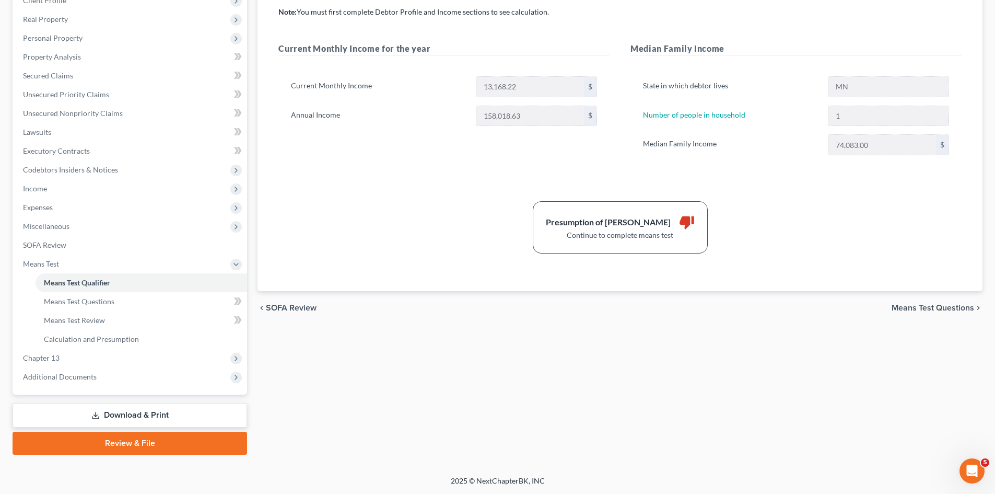
scroll to position [156, 0]
click at [929, 304] on span "Means Test Questions" at bounding box center [933, 307] width 83 height 8
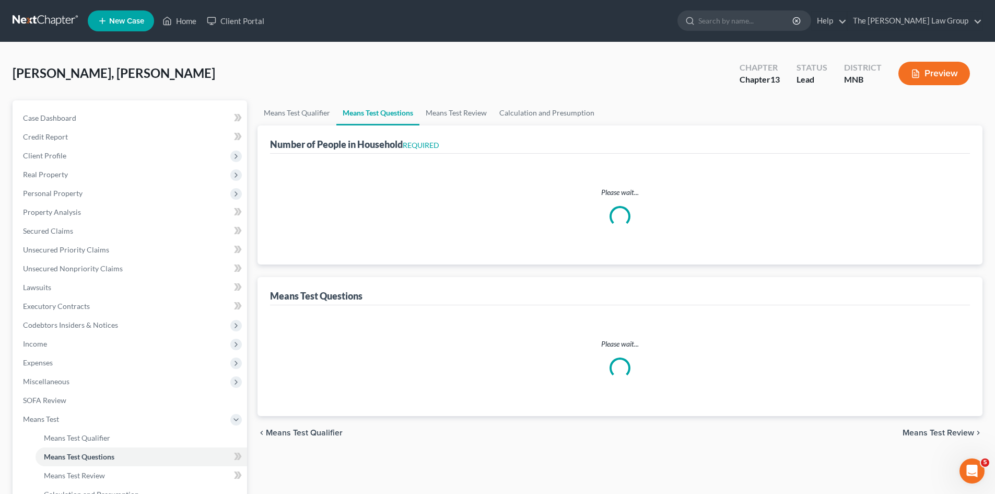
select select "0"
select select "60"
select select "0"
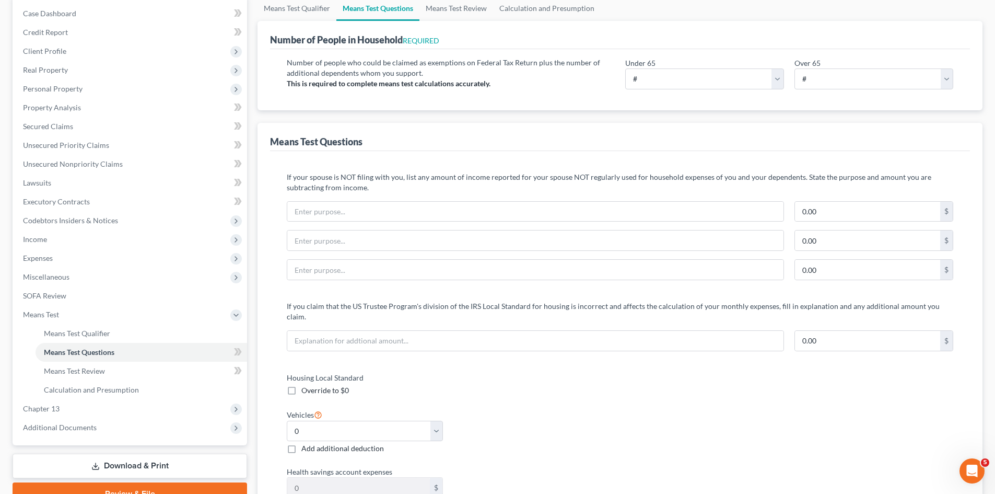
scroll to position [104, 0]
click at [780, 80] on select "# 0 1 2 3 4 5 6 7 8 9 10" at bounding box center [704, 79] width 159 height 21
select select "1"
click at [625, 69] on select "# 0 1 2 3 4 5 6 7 8 9 10" at bounding box center [704, 79] width 159 height 21
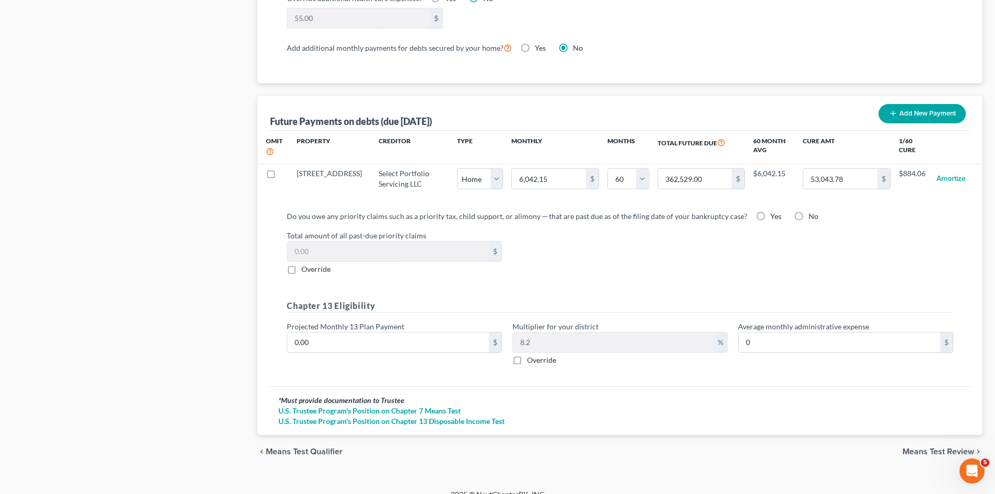
scroll to position [959, 0]
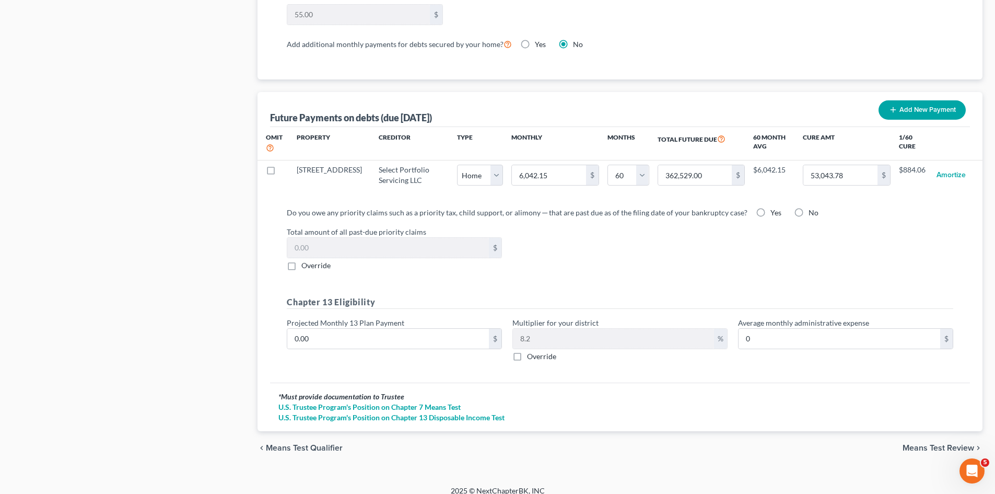
click at [939, 444] on span "Means Test Review" at bounding box center [939, 448] width 72 height 8
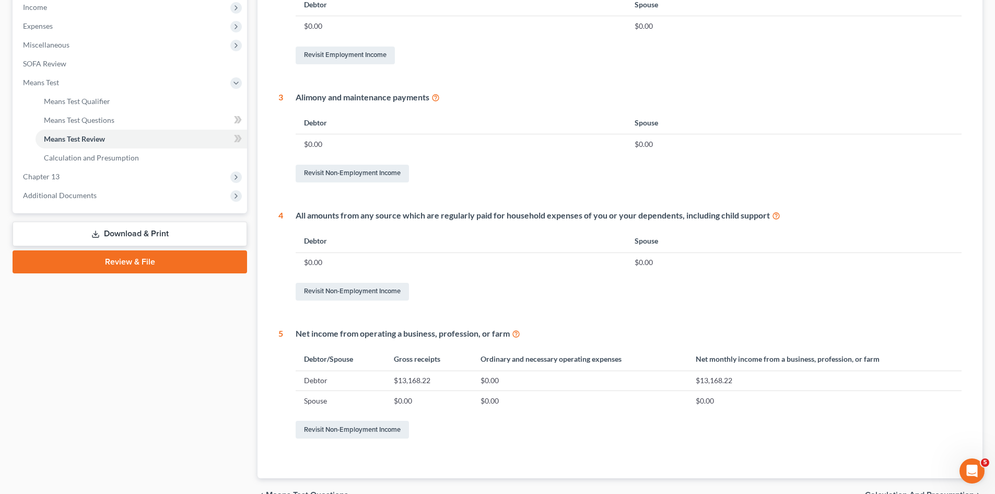
scroll to position [394, 0]
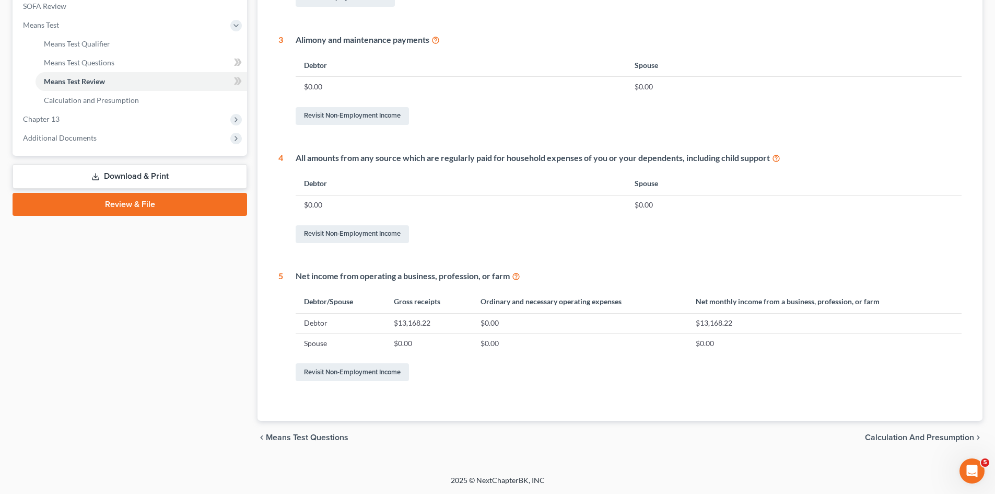
click at [904, 434] on span "Calculation and Presumption" at bounding box center [919, 437] width 109 height 8
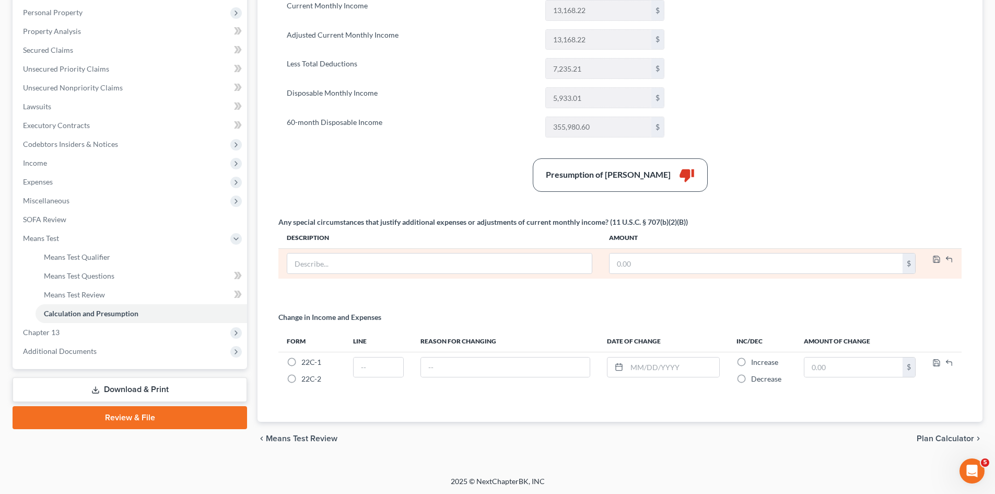
scroll to position [182, 0]
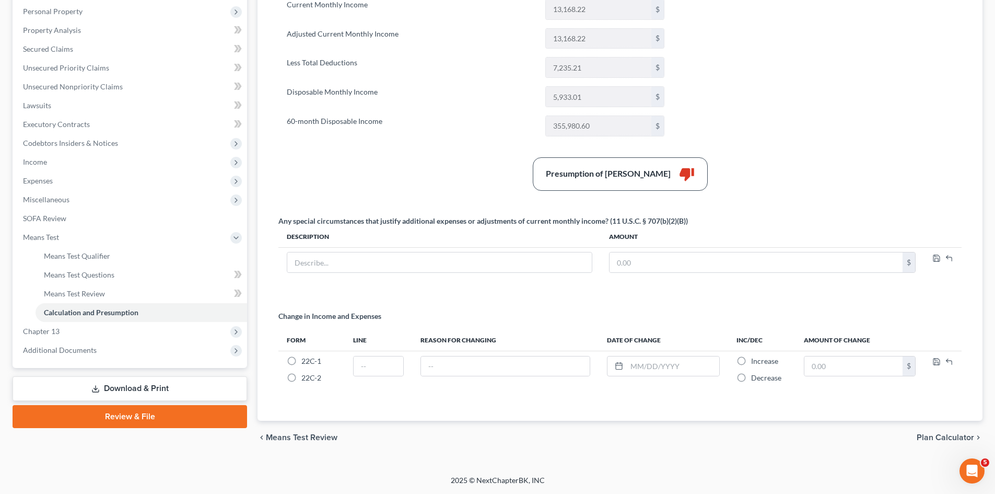
click at [953, 433] on span "Plan Calculator" at bounding box center [945, 437] width 57 height 8
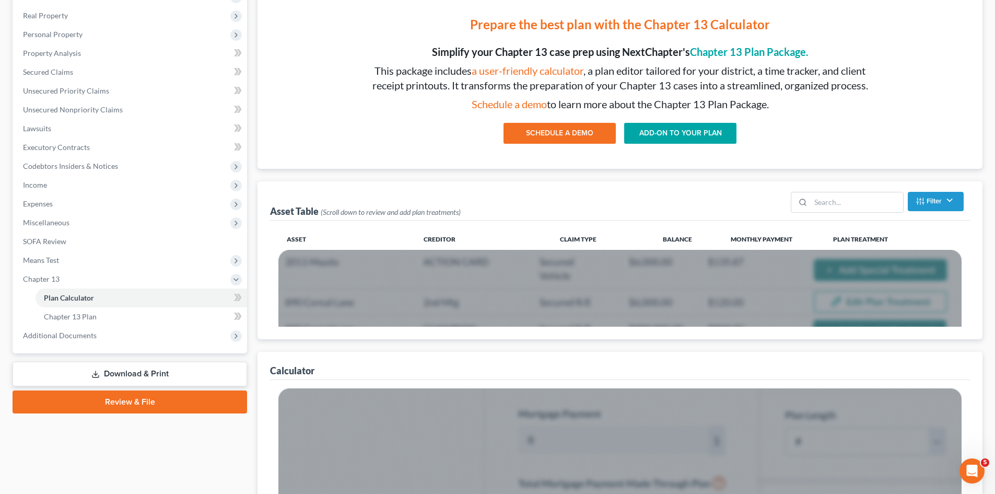
click at [691, 135] on link "ADD-ON TO YOUR PLAN" at bounding box center [680, 133] width 112 height 21
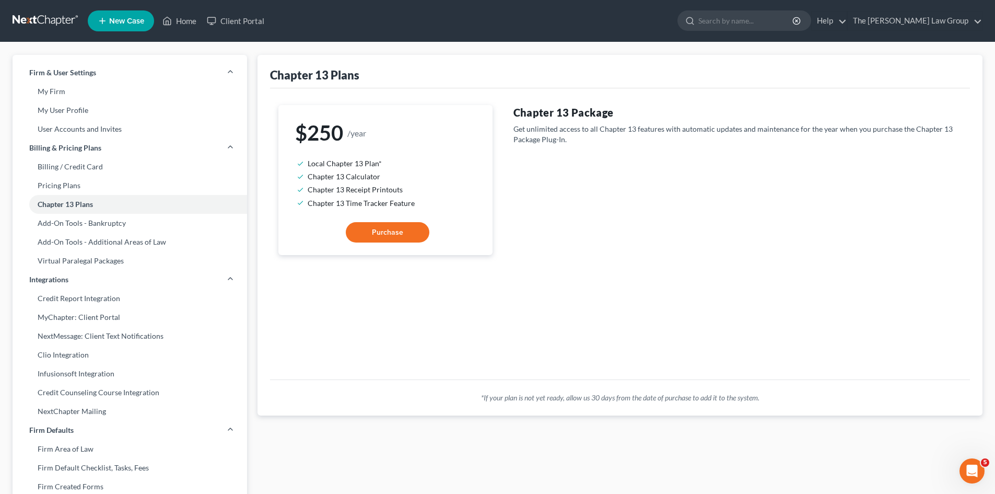
click at [392, 232] on span "Purchase" at bounding box center [387, 232] width 31 height 9
select select "18"
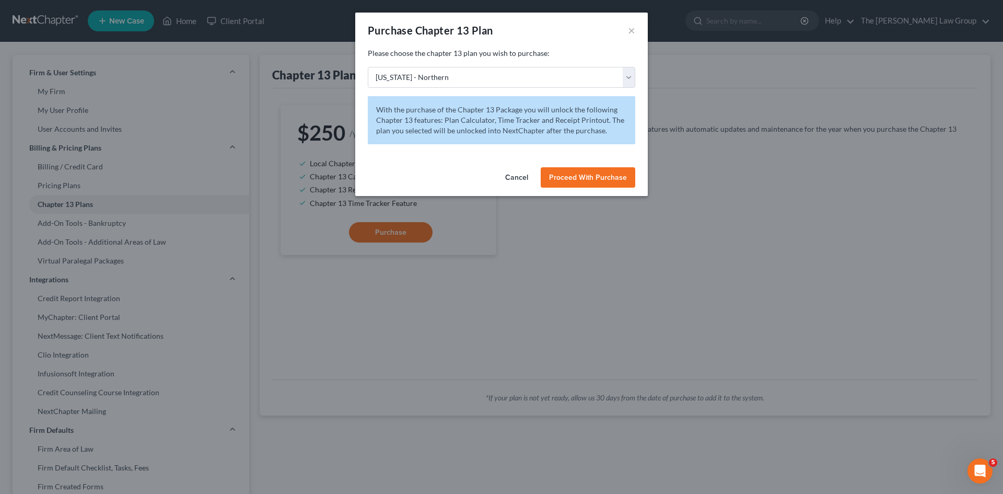
click at [528, 175] on button "Cancel" at bounding box center [517, 177] width 40 height 21
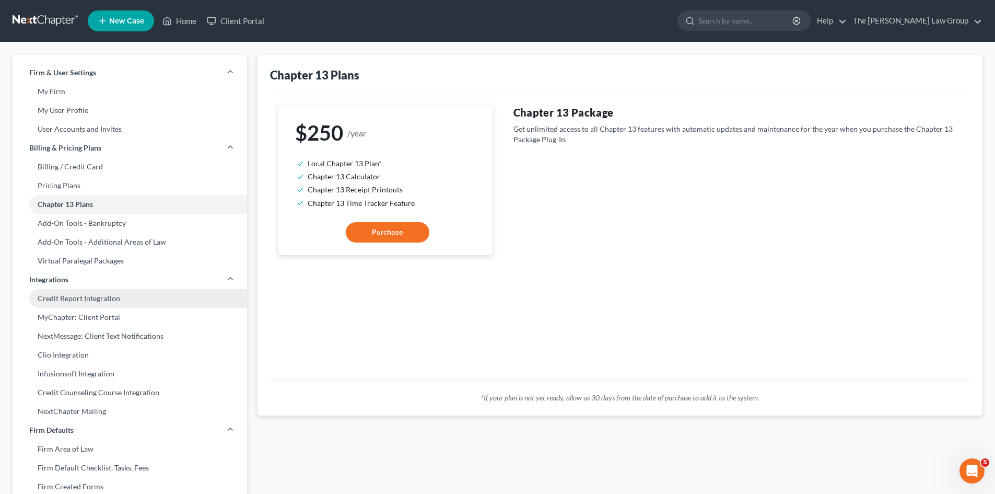
click at [95, 300] on link "Credit Report Integration" at bounding box center [130, 298] width 235 height 19
select select "10"
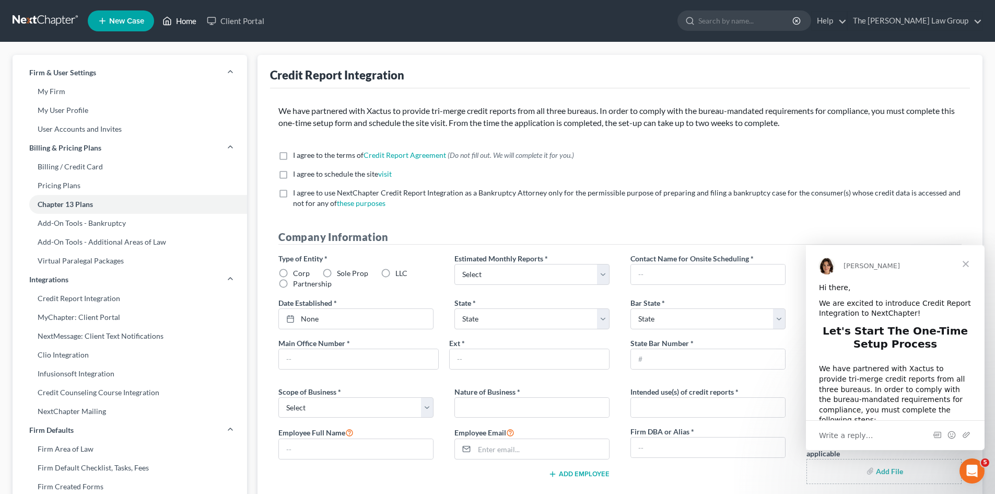
click at [191, 21] on link "Home" at bounding box center [179, 20] width 44 height 19
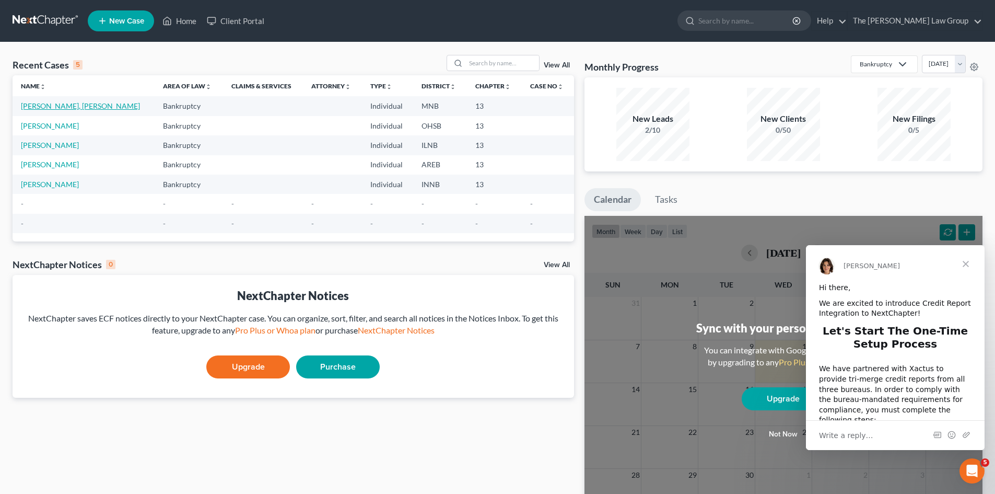
click at [73, 108] on link "TAYLOR IV, NATHAN" at bounding box center [80, 105] width 119 height 9
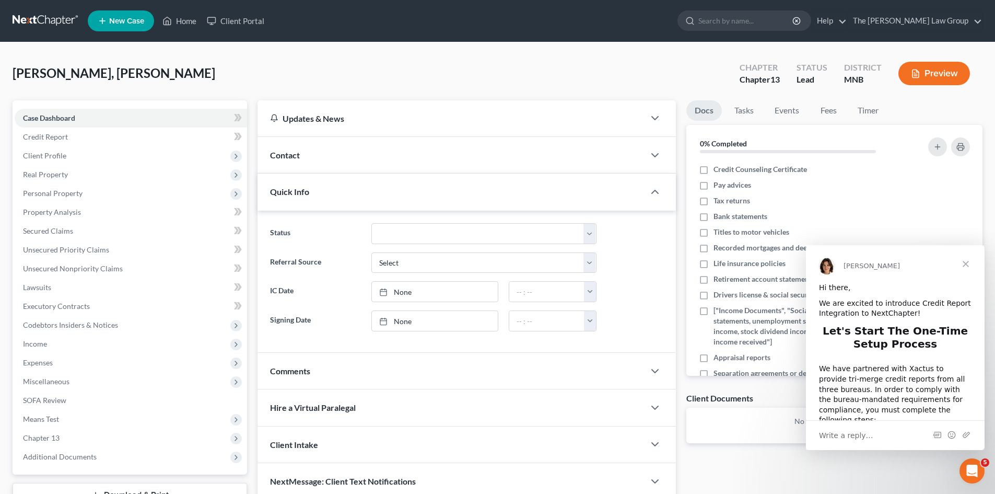
click at [938, 74] on button "Preview" at bounding box center [935, 74] width 72 height 24
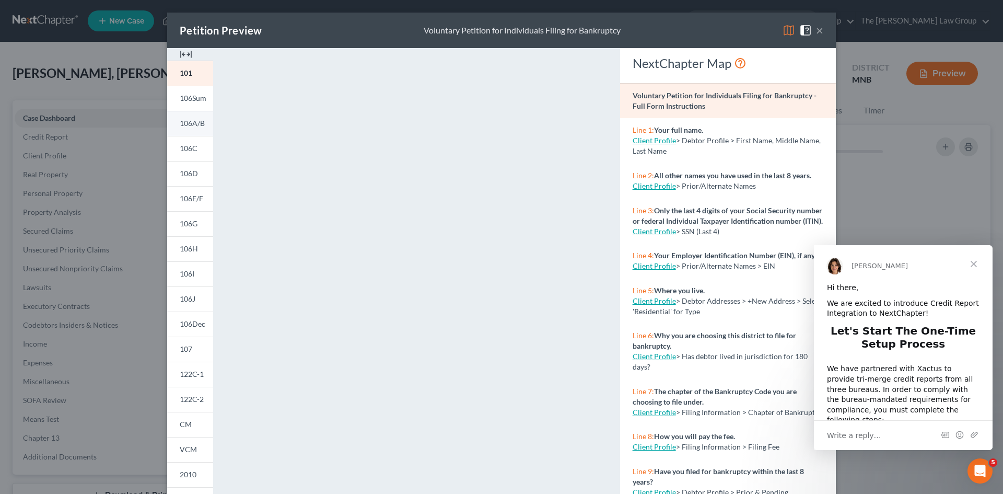
click at [193, 124] on span "106A/B" at bounding box center [192, 123] width 25 height 9
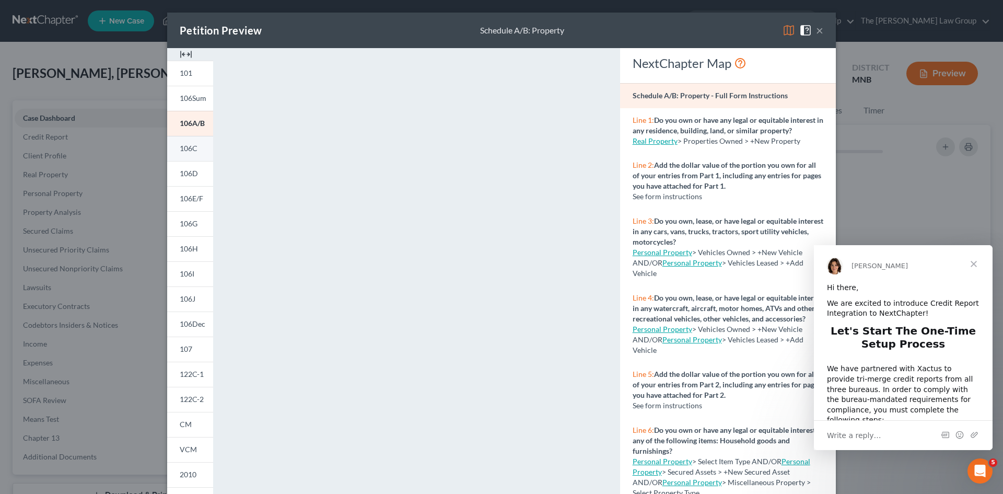
click at [190, 149] on span "106C" at bounding box center [189, 148] width 18 height 9
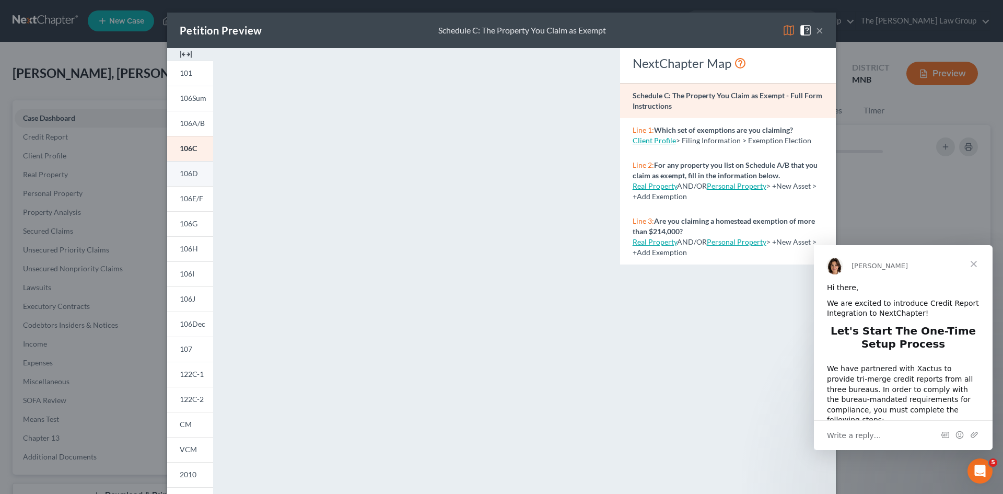
click at [190, 173] on span "106D" at bounding box center [189, 173] width 18 height 9
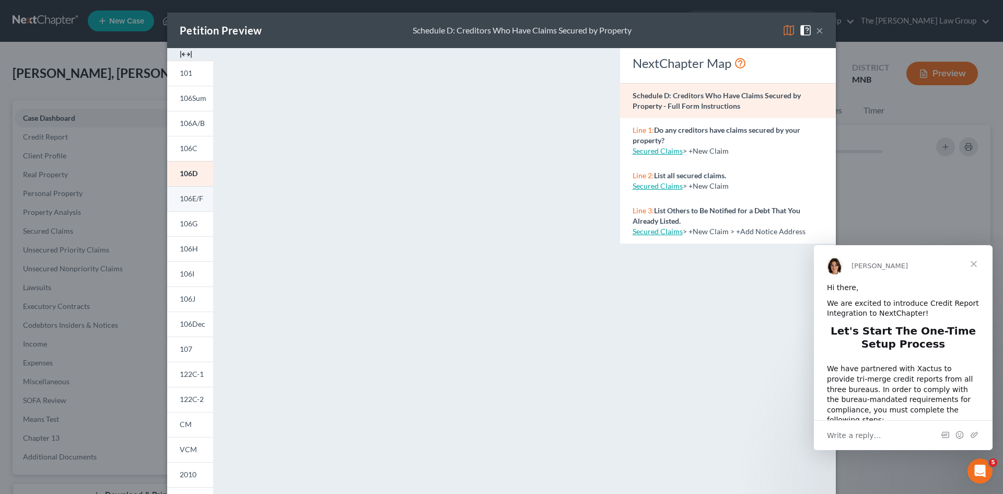
click at [193, 200] on span "106E/F" at bounding box center [192, 198] width 24 height 9
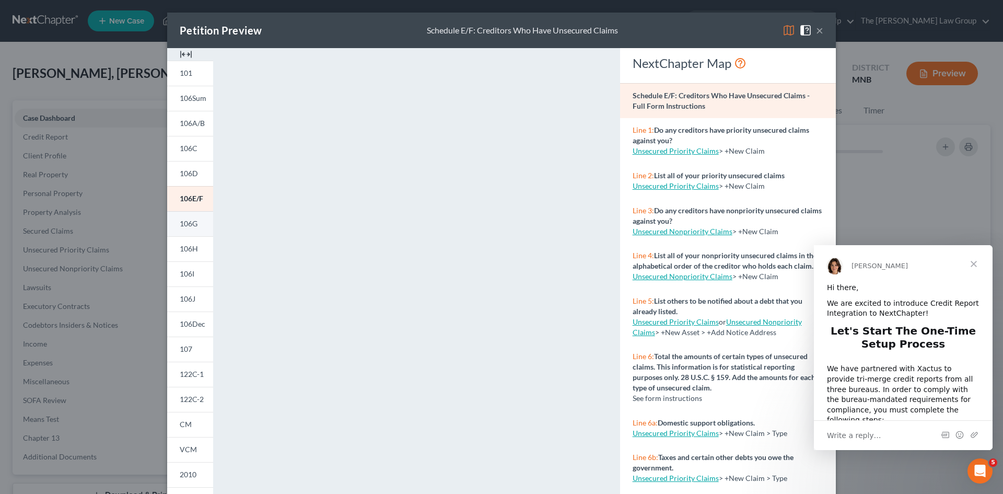
click at [189, 220] on span "106G" at bounding box center [189, 223] width 18 height 9
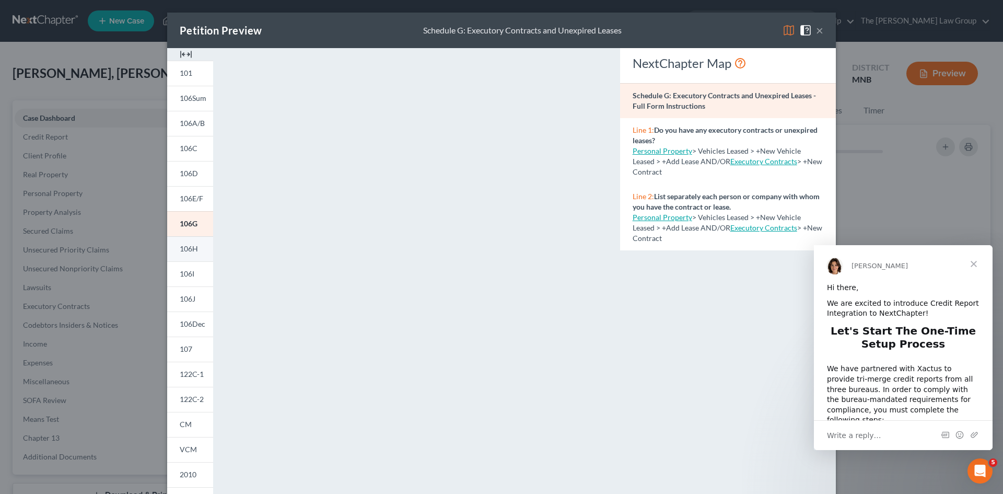
click at [185, 249] on span "106H" at bounding box center [189, 248] width 18 height 9
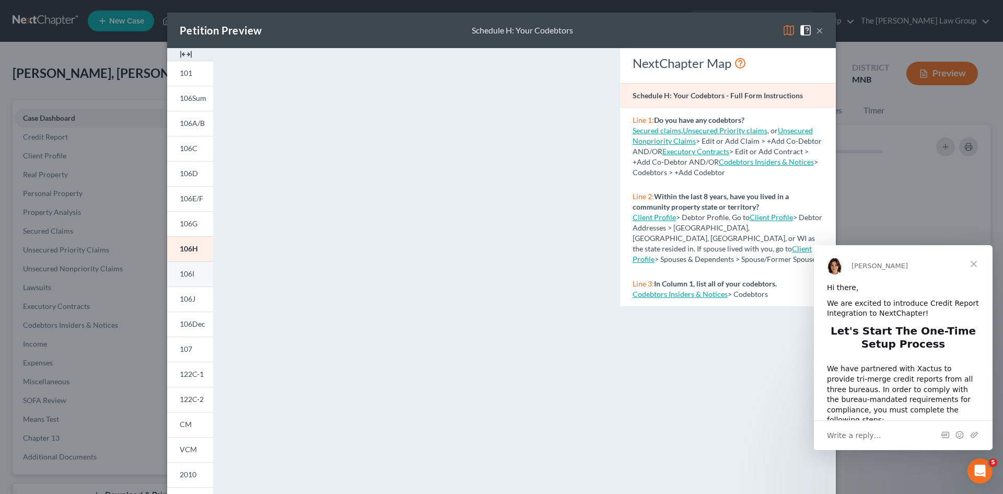
click at [182, 277] on span "106I" at bounding box center [187, 273] width 15 height 9
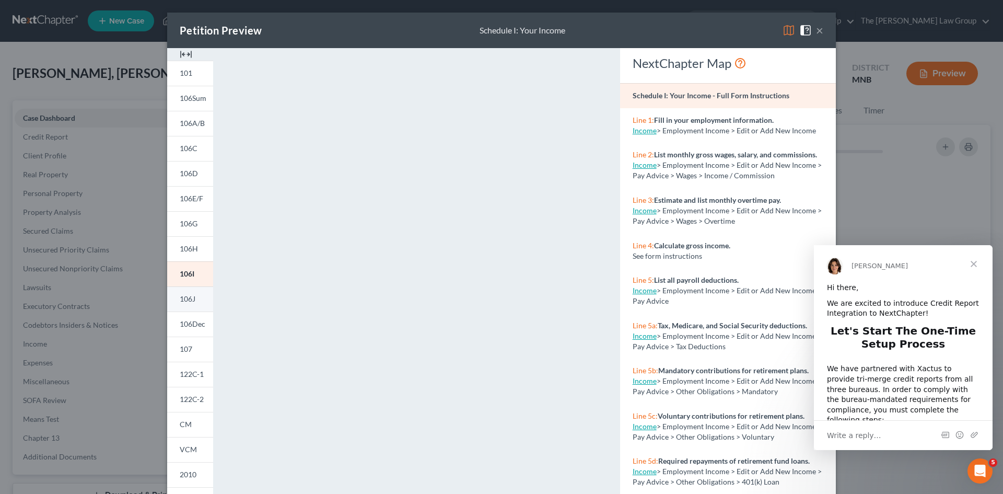
click at [191, 301] on span "106J" at bounding box center [188, 298] width 16 height 9
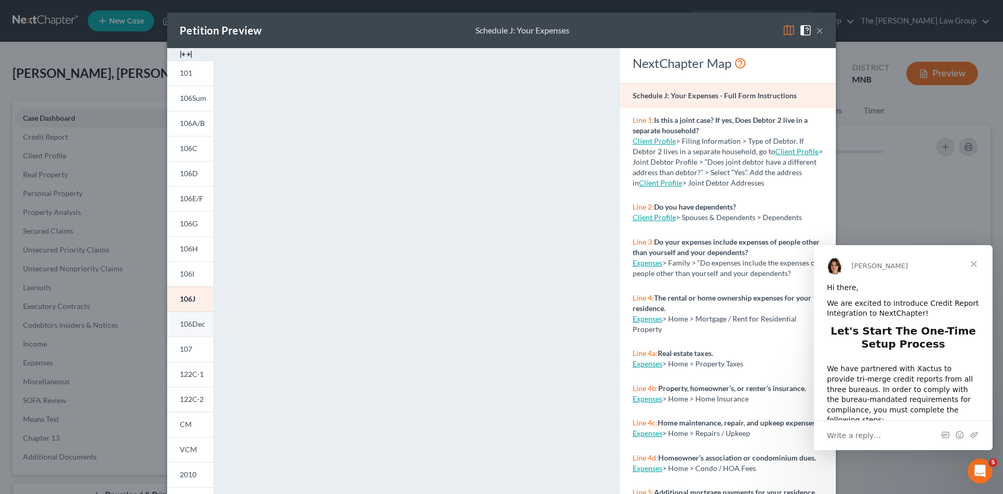
click at [184, 319] on span "106Dec" at bounding box center [193, 323] width 26 height 9
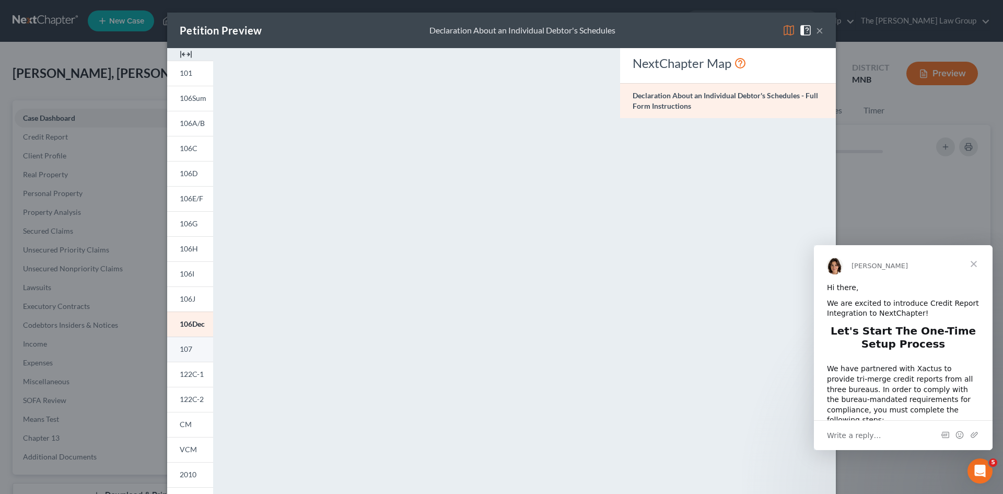
click at [180, 348] on span "107" at bounding box center [186, 348] width 13 height 9
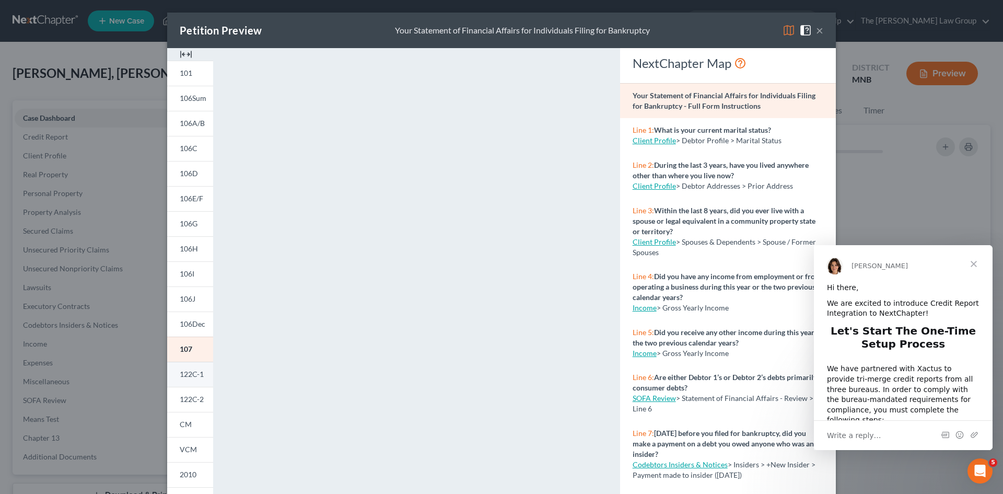
click at [180, 370] on span "122C-1" at bounding box center [192, 373] width 24 height 9
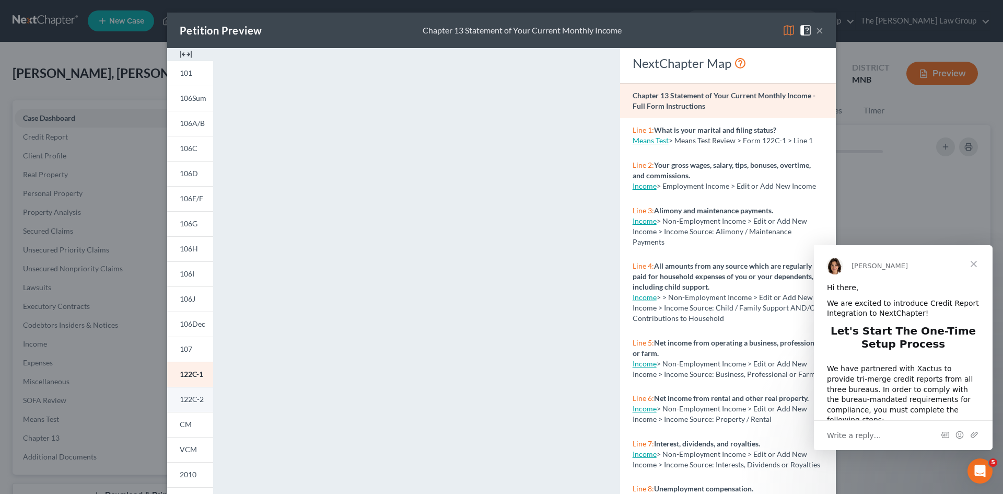
drag, startPoint x: 516, startPoint y: 125, endPoint x: 199, endPoint y: 403, distance: 421.7
click at [200, 402] on span "122C-2" at bounding box center [192, 398] width 24 height 9
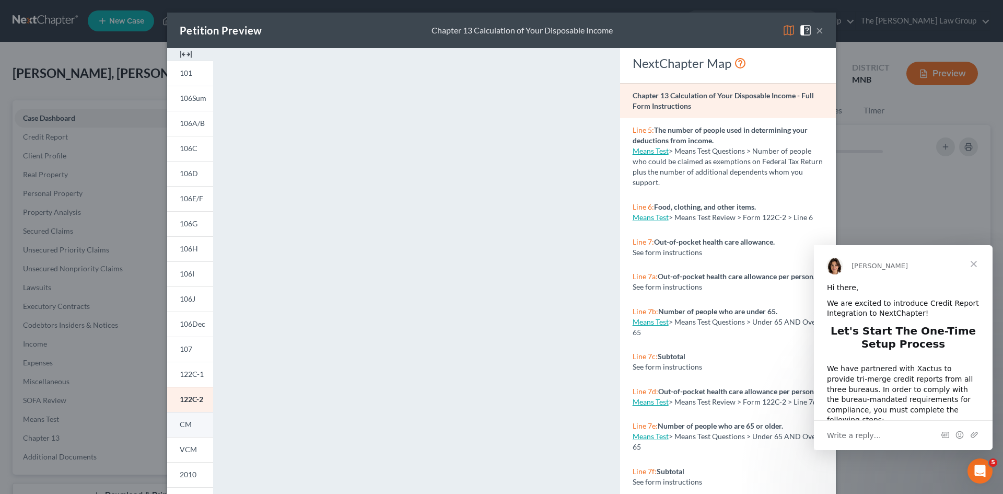
click at [181, 424] on span "CM" at bounding box center [186, 424] width 12 height 9
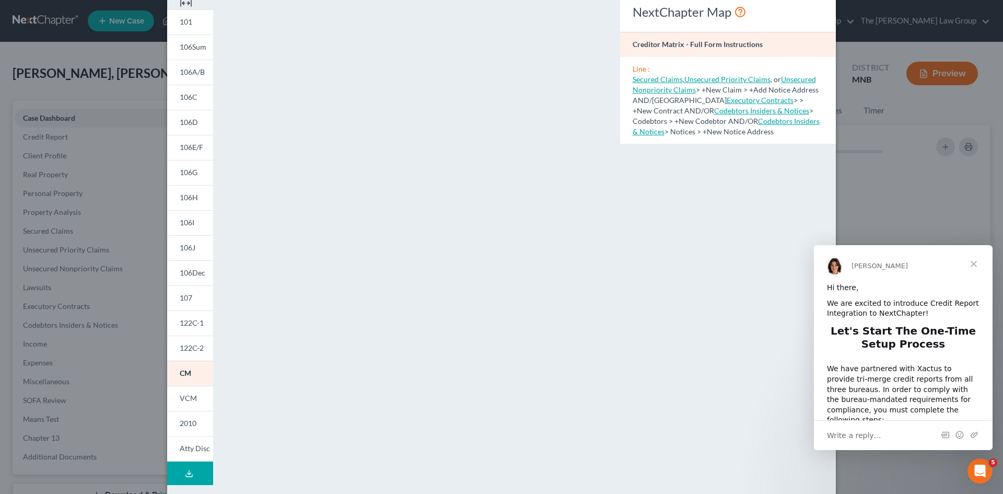
scroll to position [52, 0]
click at [181, 398] on span "VCM" at bounding box center [188, 397] width 17 height 9
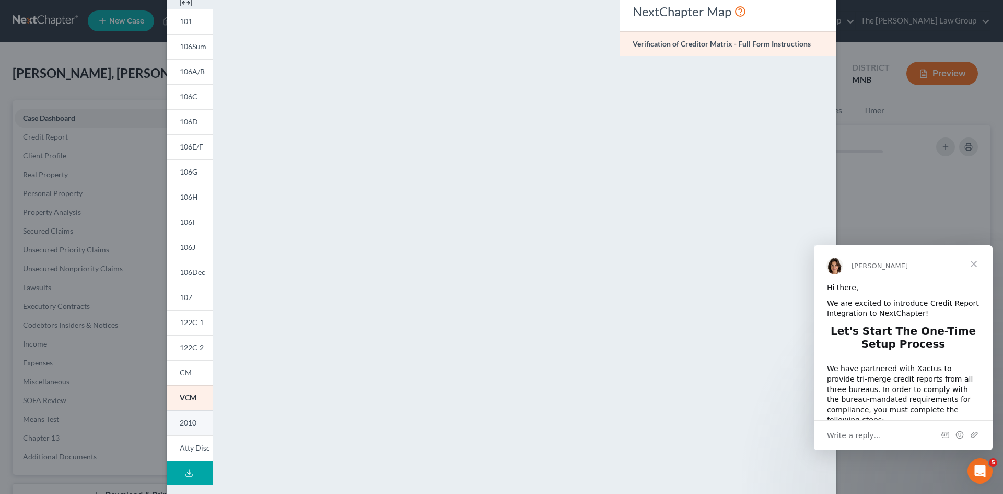
click at [186, 421] on span "2010" at bounding box center [188, 422] width 17 height 9
click at [185, 449] on span "Atty Disc" at bounding box center [195, 447] width 30 height 9
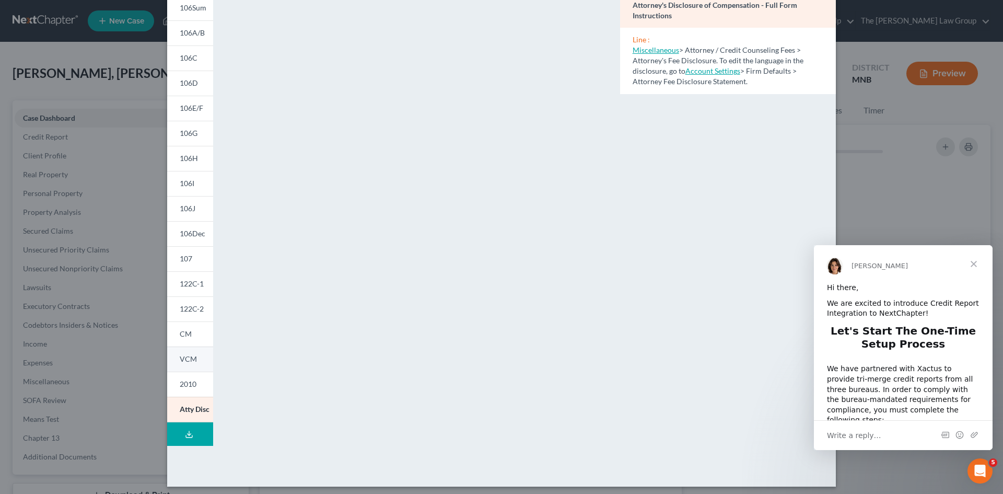
scroll to position [96, 0]
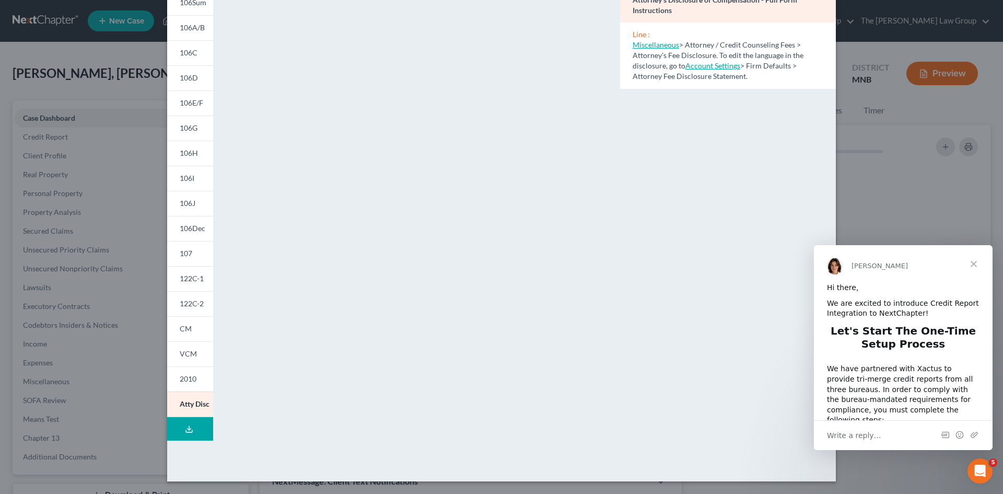
click at [185, 431] on icon at bounding box center [189, 429] width 8 height 8
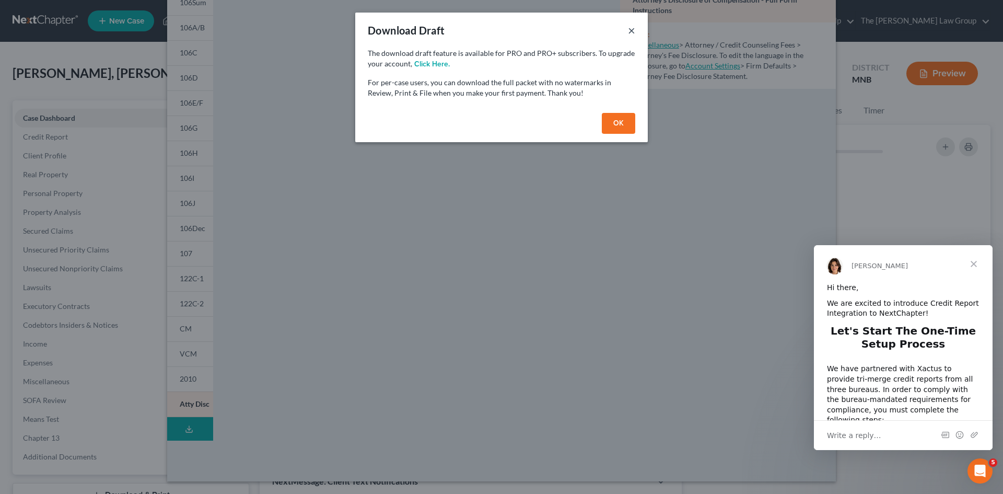
click at [632, 32] on button "×" at bounding box center [631, 30] width 7 height 13
